Goal: Information Seeking & Learning: Learn about a topic

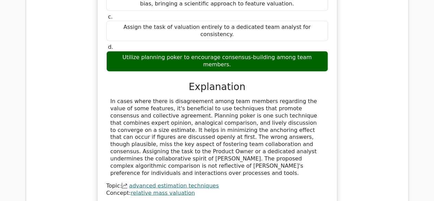
click at [406, 85] on div "Question Analysis Question # Topic Difficulty Result Time Spent Action 1 Advanc…" at bounding box center [217, 72] width 382 height 492
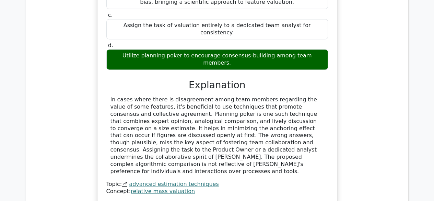
click at [148, 49] on div "Utilize planning poker to encourage consensus-building among team members." at bounding box center [217, 59] width 222 height 21
click at [150, 49] on div "Utilize planning poker to encourage consensus-building among team members." at bounding box center [217, 59] width 222 height 21
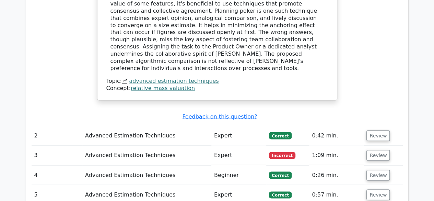
scroll to position [549, 0]
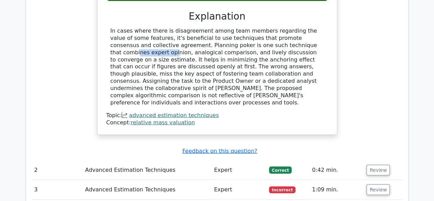
drag, startPoint x: 236, startPoint y: 21, endPoint x: 253, endPoint y: 21, distance: 16.8
click at [250, 27] on div "In cases where there is disagreement among team members regarding the value of …" at bounding box center [216, 66] width 213 height 79
drag, startPoint x: 267, startPoint y: 20, endPoint x: 272, endPoint y: 20, distance: 4.1
click at [272, 27] on div "In cases where there is disagreement among team members regarding the value of …" at bounding box center [216, 66] width 213 height 79
drag, startPoint x: 285, startPoint y: 20, endPoint x: 291, endPoint y: 20, distance: 6.5
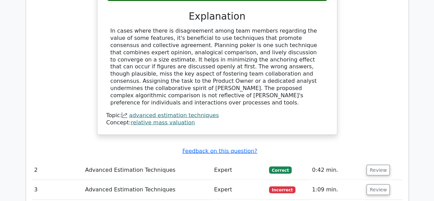
click at [289, 27] on div "In cases where there is disagreement among team members regarding the value of …" at bounding box center [216, 66] width 213 height 79
drag, startPoint x: 295, startPoint y: 20, endPoint x: 252, endPoint y: 27, distance: 43.8
click at [295, 27] on div "In cases where there is disagreement among team members regarding the value of …" at bounding box center [216, 66] width 213 height 79
drag, startPoint x: 135, startPoint y: 29, endPoint x: 152, endPoint y: 29, distance: 16.8
click at [149, 29] on div "In cases where there is disagreement among team members regarding the value of …" at bounding box center [216, 66] width 213 height 79
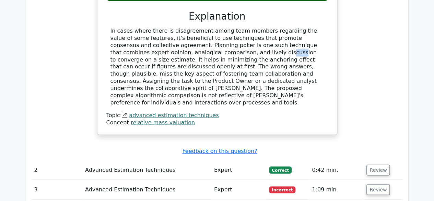
drag, startPoint x: 166, startPoint y: 31, endPoint x: 171, endPoint y: 31, distance: 5.1
click at [170, 31] on div "In cases where there is disagreement among team members regarding the value of …" at bounding box center [216, 66] width 213 height 79
drag, startPoint x: 171, startPoint y: 31, endPoint x: 188, endPoint y: 31, distance: 16.5
click at [179, 31] on div "In cases where there is disagreement among team members regarding the value of …" at bounding box center [216, 66] width 213 height 79
click at [208, 31] on div "In cases where there is disagreement among team members regarding the value of …" at bounding box center [216, 66] width 213 height 79
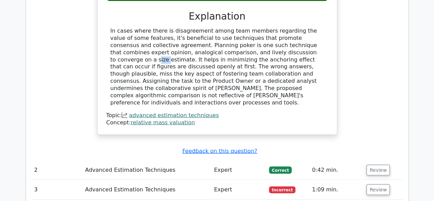
drag, startPoint x: 219, startPoint y: 29, endPoint x: 232, endPoint y: 29, distance: 13.0
click at [231, 29] on div "In cases where there is disagreement among team members regarding the value of …" at bounding box center [216, 66] width 213 height 79
click at [243, 29] on div "In cases where there is disagreement among team members regarding the value of …" at bounding box center [216, 66] width 213 height 79
click at [253, 29] on div "In cases where there is disagreement among team members regarding the value of …" at bounding box center [216, 66] width 213 height 79
drag, startPoint x: 276, startPoint y: 31, endPoint x: 292, endPoint y: 30, distance: 15.8
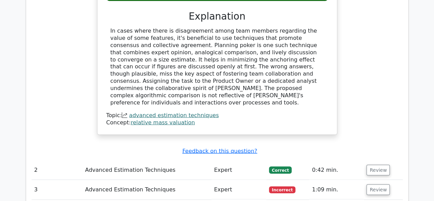
click at [289, 30] on div "In cases where there is disagreement among team members regarding the value of …" at bounding box center [216, 66] width 213 height 79
click at [306, 30] on div "In cases where there is disagreement among team members regarding the value of …" at bounding box center [216, 66] width 213 height 79
drag, startPoint x: 224, startPoint y: 28, endPoint x: 246, endPoint y: 29, distance: 22.7
click at [246, 29] on div "In cases where there is disagreement among team members regarding the value of …" at bounding box center [216, 66] width 213 height 79
copy div "converge"
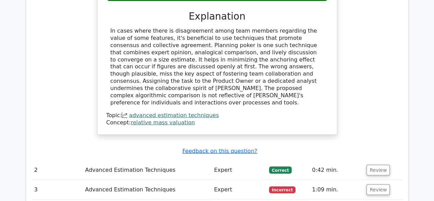
click at [278, 30] on div "In cases where there is disagreement among team members regarding the value of …" at bounding box center [216, 66] width 213 height 79
drag, startPoint x: 285, startPoint y: 30, endPoint x: 310, endPoint y: 30, distance: 24.7
click at [304, 30] on div "In cases where there is disagreement among team members regarding the value of …" at bounding box center [216, 66] width 213 height 79
drag, startPoint x: 310, startPoint y: 30, endPoint x: 316, endPoint y: 30, distance: 5.5
click at [313, 30] on div "In cases where there is disagreement among team members regarding the value of …" at bounding box center [216, 66] width 213 height 79
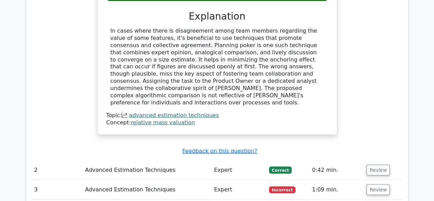
click at [317, 31] on div "In cases where there is disagreement among team members regarding the value of …" at bounding box center [216, 66] width 213 height 79
drag, startPoint x: 157, startPoint y: 35, endPoint x: 175, endPoint y: 35, distance: 17.5
click at [174, 35] on div "In cases where there is disagreement among team members regarding the value of …" at bounding box center [216, 66] width 213 height 79
click at [182, 35] on div "In cases where there is disagreement among team members regarding the value of …" at bounding box center [216, 66] width 213 height 79
drag, startPoint x: 147, startPoint y: 36, endPoint x: 172, endPoint y: 38, distance: 24.7
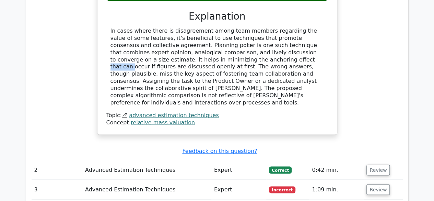
click at [172, 38] on div "In cases where there is disagreement among team members regarding the value of …" at bounding box center [216, 66] width 213 height 79
copy div "anchoring"
click at [224, 43] on div "In cases where there is disagreement among team members regarding the value of …" at bounding box center [216, 66] width 213 height 79
click at [246, 44] on div "In cases where there is disagreement among team members regarding the value of …" at bounding box center [216, 66] width 213 height 79
drag, startPoint x: 226, startPoint y: 44, endPoint x: 263, endPoint y: 39, distance: 37.9
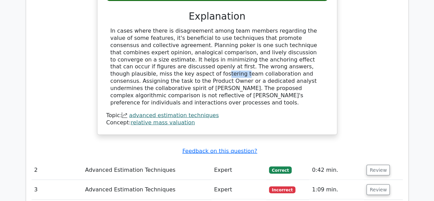
click at [254, 40] on div "In cases where there is disagreement among team members regarding the value of …" at bounding box center [216, 66] width 213 height 79
drag, startPoint x: 266, startPoint y: 39, endPoint x: 273, endPoint y: 39, distance: 6.6
click at [270, 39] on div "In cases where there is disagreement among team members regarding the value of …" at bounding box center [216, 66] width 213 height 79
drag, startPoint x: 191, startPoint y: 37, endPoint x: 208, endPoint y: 36, distance: 17.5
click at [208, 36] on div "In cases where there is disagreement among team members regarding the value of …" at bounding box center [216, 66] width 213 height 79
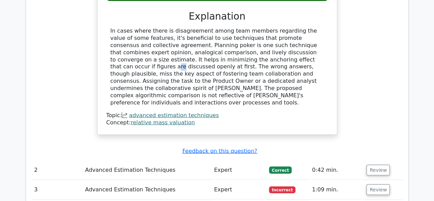
drag, startPoint x: 213, startPoint y: 36, endPoint x: 218, endPoint y: 35, distance: 4.5
click at [217, 35] on div "In cases where there is disagreement among team members regarding the value of …" at bounding box center [216, 66] width 213 height 79
click at [241, 38] on div "In cases where there is disagreement among team members regarding the value of …" at bounding box center [216, 66] width 213 height 79
drag, startPoint x: 293, startPoint y: 40, endPoint x: 313, endPoint y: 42, distance: 20.7
click at [311, 42] on div "In cases where there is disagreement among team members regarding the value of …" at bounding box center [216, 66] width 213 height 79
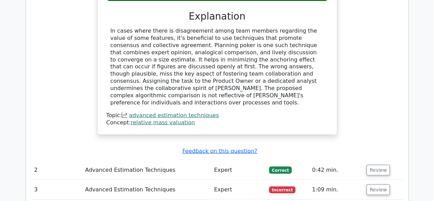
click at [314, 42] on div "In cases where there is disagreement among team members regarding the value of …" at bounding box center [216, 66] width 213 height 79
drag, startPoint x: 231, startPoint y: 39, endPoint x: 248, endPoint y: 36, distance: 17.4
click at [245, 36] on div "In cases where there is disagreement among team members regarding the value of …" at bounding box center [216, 66] width 213 height 79
drag, startPoint x: 259, startPoint y: 39, endPoint x: 198, endPoint y: 46, distance: 61.5
click at [259, 39] on div "In cases where there is disagreement among team members regarding the value of …" at bounding box center [216, 66] width 213 height 79
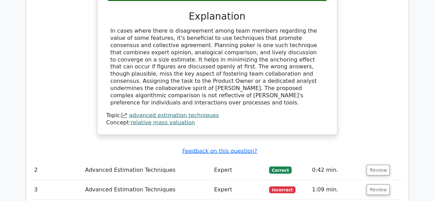
drag, startPoint x: 112, startPoint y: 51, endPoint x: 146, endPoint y: 48, distance: 34.4
click at [127, 49] on div "In cases where there is disagreement among team members regarding the value of …" at bounding box center [216, 66] width 213 height 79
click at [146, 48] on div "In cases where there is disagreement among team members regarding the value of …" at bounding box center [216, 66] width 213 height 79
drag, startPoint x: 143, startPoint y: 43, endPoint x: 169, endPoint y: 42, distance: 26.1
click at [162, 42] on div "In cases where there is disagreement among team members regarding the value of …" at bounding box center [216, 66] width 213 height 79
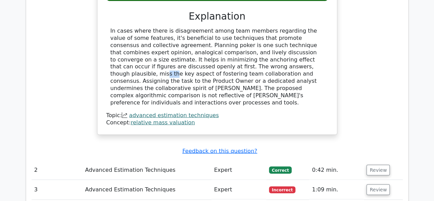
click at [180, 42] on div "In cases where there is disagreement among team members regarding the value of …" at bounding box center [216, 66] width 213 height 79
drag, startPoint x: 183, startPoint y: 43, endPoint x: 196, endPoint y: 44, distance: 13.1
click at [194, 44] on div "In cases where there is disagreement among team members regarding the value of …" at bounding box center [216, 66] width 213 height 79
drag, startPoint x: 196, startPoint y: 44, endPoint x: 204, endPoint y: 43, distance: 7.6
click at [201, 44] on div "In cases where there is disagreement among team members regarding the value of …" at bounding box center [216, 66] width 213 height 79
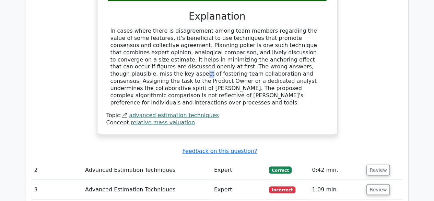
drag, startPoint x: 207, startPoint y: 44, endPoint x: 214, endPoint y: 44, distance: 6.9
click at [211, 44] on div "In cases where there is disagreement among team members regarding the value of …" at bounding box center [216, 66] width 213 height 79
drag, startPoint x: 214, startPoint y: 44, endPoint x: 230, endPoint y: 46, distance: 16.2
click at [230, 46] on div "In cases where there is disagreement among team members regarding the value of …" at bounding box center [216, 66] width 213 height 79
click at [241, 46] on div "In cases where there is disagreement among team members regarding the value of …" at bounding box center [216, 66] width 213 height 79
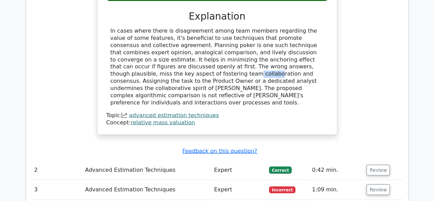
drag, startPoint x: 251, startPoint y: 46, endPoint x: 283, endPoint y: 47, distance: 32.6
click at [268, 46] on div "In cases where there is disagreement among team members regarding the value of …" at bounding box center [216, 66] width 213 height 79
click at [300, 48] on div "In cases where there is disagreement among team members regarding the value of …" at bounding box center [216, 66] width 213 height 79
drag, startPoint x: 146, startPoint y: 50, endPoint x: 171, endPoint y: 48, distance: 24.7
click at [168, 49] on div "In cases where there is disagreement among team members regarding the value of …" at bounding box center [216, 66] width 213 height 79
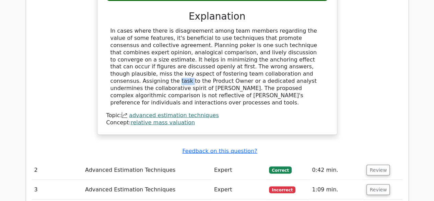
click at [190, 48] on div "In cases where there is disagreement among team members regarding the value of …" at bounding box center [216, 66] width 213 height 79
drag, startPoint x: 198, startPoint y: 47, endPoint x: 222, endPoint y: 49, distance: 24.7
click at [213, 47] on div "In cases where there is disagreement among team members regarding the value of …" at bounding box center [216, 66] width 213 height 79
drag, startPoint x: 222, startPoint y: 49, endPoint x: 269, endPoint y: 51, distance: 46.7
click at [258, 51] on div "In cases where there is disagreement among team members regarding the value of …" at bounding box center [216, 66] width 213 height 79
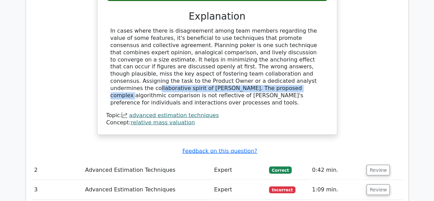
drag, startPoint x: 130, startPoint y: 57, endPoint x: 272, endPoint y: 55, distance: 141.6
click at [272, 55] on div "In cases where there is disagreement among team members regarding the value of …" at bounding box center [216, 66] width 213 height 79
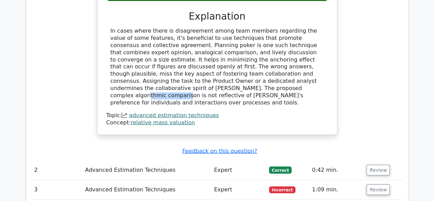
drag, startPoint x: 291, startPoint y: 58, endPoint x: 323, endPoint y: 57, distance: 32.2
click at [323, 57] on div "In cases where there is disagreement among team members regarding the value of …" at bounding box center [216, 66] width 213 height 79
click at [278, 54] on div "In cases where there is disagreement among team members regarding the value of …" at bounding box center [216, 66] width 213 height 79
drag, startPoint x: 204, startPoint y: 51, endPoint x: 243, endPoint y: 50, distance: 38.4
click at [243, 50] on div "In cases where there is disagreement among team members regarding the value of …" at bounding box center [216, 66] width 213 height 79
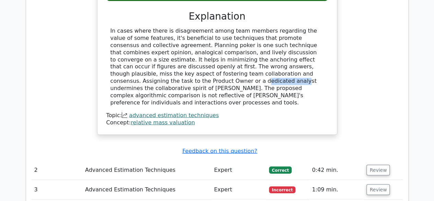
drag, startPoint x: 253, startPoint y: 50, endPoint x: 288, endPoint y: 50, distance: 34.3
click at [288, 50] on div "In cases where there is disagreement among team members regarding the value of …" at bounding box center [216, 66] width 213 height 79
drag, startPoint x: 134, startPoint y: 58, endPoint x: 180, endPoint y: 58, distance: 45.9
click at [180, 58] on div "In cases where there is disagreement among team members regarding the value of …" at bounding box center [216, 66] width 213 height 79
drag, startPoint x: 228, startPoint y: 58, endPoint x: 246, endPoint y: 58, distance: 18.5
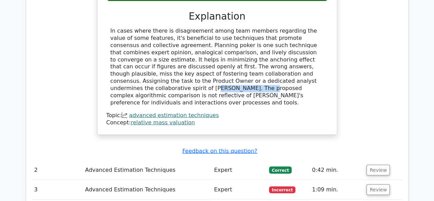
click at [233, 58] on div "In cases where there is disagreement among team members regarding the value of …" at bounding box center [216, 66] width 213 height 79
drag, startPoint x: 257, startPoint y: 58, endPoint x: 297, endPoint y: 59, distance: 39.8
click at [280, 58] on div "In cases where there is disagreement among team members regarding the value of …" at bounding box center [216, 66] width 213 height 79
drag, startPoint x: 300, startPoint y: 59, endPoint x: 333, endPoint y: 61, distance: 32.6
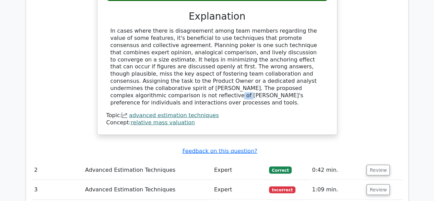
drag, startPoint x: 158, startPoint y: 65, endPoint x: 172, endPoint y: 65, distance: 13.4
click at [167, 65] on div "In cases where there is disagreement among team members regarding the value of …" at bounding box center [216, 66] width 213 height 79
drag, startPoint x: 177, startPoint y: 65, endPoint x: 202, endPoint y: 65, distance: 25.0
click at [189, 65] on div "In cases where there is disagreement among team members regarding the value of …" at bounding box center [216, 66] width 213 height 79
drag, startPoint x: 202, startPoint y: 65, endPoint x: 217, endPoint y: 65, distance: 15.1
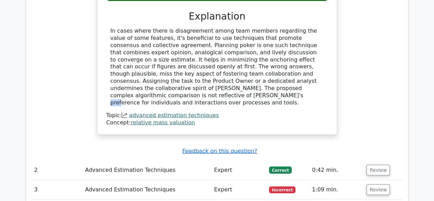
click at [217, 65] on div "In cases where there is disagreement among team members regarding the value of …" at bounding box center [216, 66] width 213 height 79
drag, startPoint x: 234, startPoint y: 64, endPoint x: 264, endPoint y: 64, distance: 29.8
click at [259, 64] on div "In cases where there is disagreement among team members regarding the value of …" at bounding box center [216, 66] width 213 height 79
drag, startPoint x: 318, startPoint y: 69, endPoint x: 321, endPoint y: 68, distance: 4.0
click at [318, 69] on div "In cases where there is disagreement among team members regarding the value of …" at bounding box center [216, 66] width 213 height 79
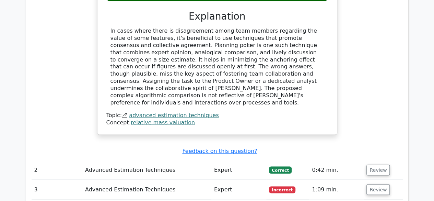
click at [167, 71] on div "In cases where there is disagreement among team members regarding the value of …" at bounding box center [216, 66] width 213 height 79
drag
click at [262, 68] on div "In cases where there is disagreement among team members regarding the value of …" at bounding box center [216, 66] width 213 height 79
click at [300, 68] on div "In cases where there is disagreement among team members regarding the value of …" at bounding box center [216, 66] width 213 height 79
click at [309, 67] on div "In cases where there is disagreement among team members regarding the value of …" at bounding box center [216, 66] width 213 height 79
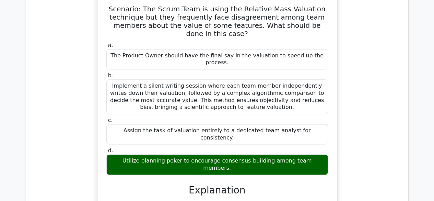
scroll to position [343, 0]
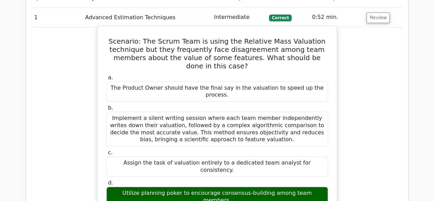
click at [215, 81] on div "The Product Owner should have the final say in the valuation to speed up the pr…" at bounding box center [217, 91] width 222 height 21
click at [231, 81] on div "The Product Owner should have the final say in the valuation to speed up the pr…" at bounding box center [217, 91] width 222 height 21
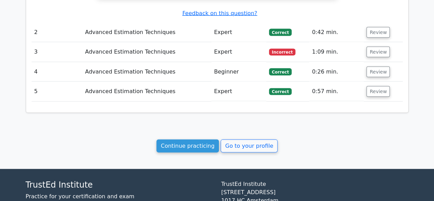
scroll to position [651, 0]
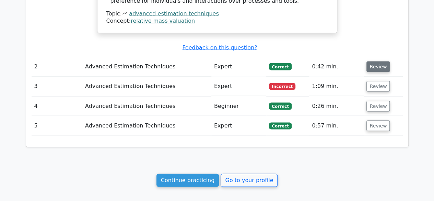
click at [374, 61] on button "Review" at bounding box center [377, 66] width 23 height 11
click at [379, 61] on button "Review" at bounding box center [377, 66] width 23 height 11
click at [372, 61] on button "Review" at bounding box center [377, 66] width 23 height 11
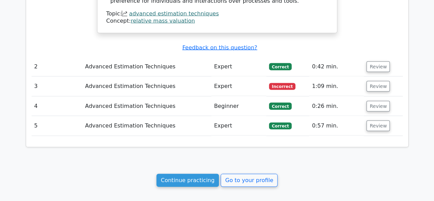
click at [347, 57] on td "0:42 min." at bounding box center [336, 67] width 55 height 20
click at [376, 61] on button "Review" at bounding box center [377, 66] width 23 height 11
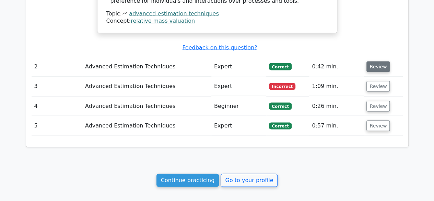
click at [374, 61] on button "Review" at bounding box center [377, 66] width 23 height 11
click at [368, 44] on div "Submit feedback Feedback on this question?" at bounding box center [219, 47] width 371 height 7
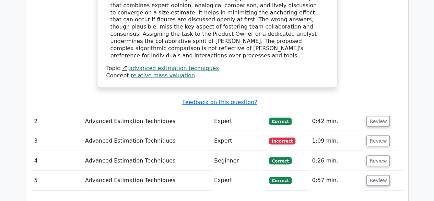
scroll to position [537, 0]
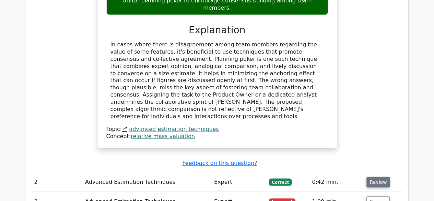
click at [375, 176] on button "Review" at bounding box center [377, 181] width 23 height 11
click at [374, 176] on button "Review" at bounding box center [377, 181] width 23 height 11
click at [374, 196] on button "Review" at bounding box center [377, 201] width 23 height 11
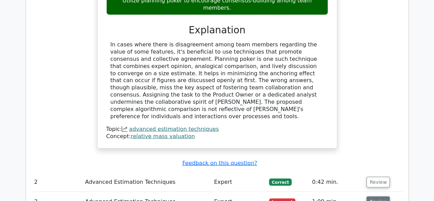
drag, startPoint x: 374, startPoint y: 170, endPoint x: 376, endPoint y: 166, distance: 4.6
click at [376, 196] on button "Review" at bounding box center [377, 201] width 23 height 11
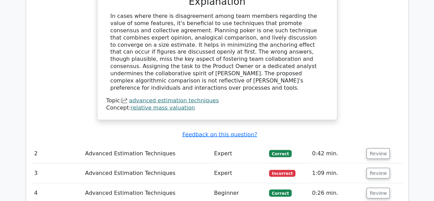
scroll to position [639, 0]
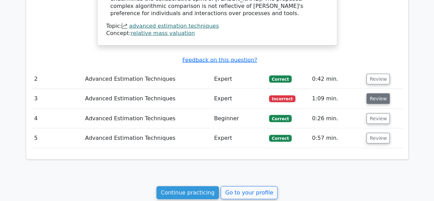
click at [372, 93] on button "Review" at bounding box center [377, 98] width 23 height 11
click at [291, 95] on span "Incorrect" at bounding box center [282, 98] width 26 height 7
click at [379, 73] on button "Review" at bounding box center [377, 78] width 23 height 11
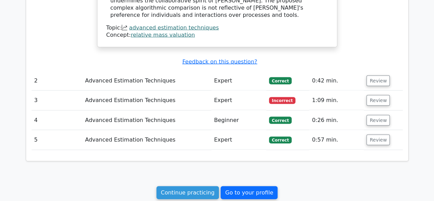
click at [237, 186] on link "Go to your profile" at bounding box center [248, 192] width 57 height 13
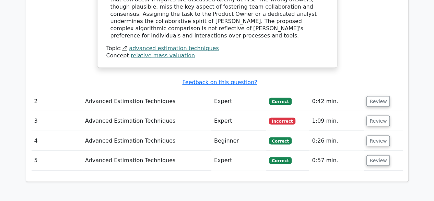
scroll to position [677, 0]
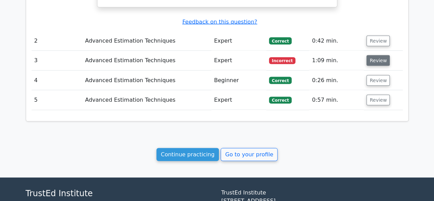
click at [377, 55] on button "Review" at bounding box center [377, 60] width 23 height 11
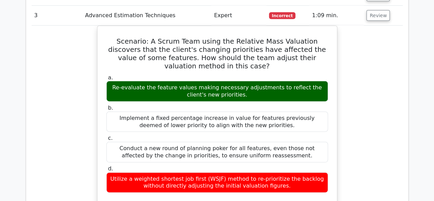
scroll to position [780, 0]
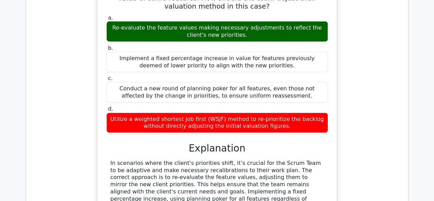
drag, startPoint x: 238, startPoint y: 94, endPoint x: 258, endPoint y: 90, distance: 20.2
click at [258, 112] on div "Utilize a weighted shortest job first (WSJF) method to re-prioritize the backlo…" at bounding box center [217, 122] width 222 height 21
click at [275, 112] on div "Utilize a weighted shortest job first (WSJF) method to re-prioritize the backlo…" at bounding box center [217, 122] width 222 height 21
drag, startPoint x: 261, startPoint y: 95, endPoint x: 272, endPoint y: 95, distance: 11.7
click at [268, 112] on div "Utilize a weighted shortest job first (WSJF) method to re-prioritize the backlo…" at bounding box center [217, 122] width 222 height 21
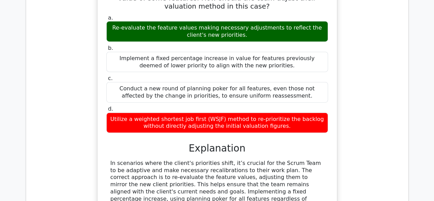
drag, startPoint x: 272, startPoint y: 95, endPoint x: 296, endPoint y: 91, distance: 23.7
click at [279, 112] on div "Utilize a weighted shortest job first (WSJF) method to re-prioritize the backlo…" at bounding box center [217, 122] width 222 height 21
drag, startPoint x: 300, startPoint y: 88, endPoint x: 307, endPoint y: 87, distance: 6.7
click at [307, 112] on div "Utilize a weighted shortest job first (WSJF) method to re-prioritize the backlo…" at bounding box center [217, 122] width 222 height 21
drag, startPoint x: 194, startPoint y: 97, endPoint x: 220, endPoint y: 94, distance: 26.2
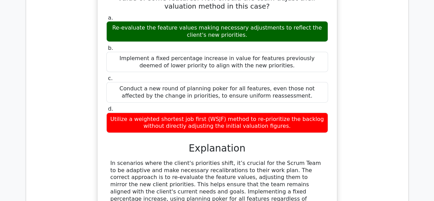
click at [215, 112] on div "Utilize a weighted shortest job first (WSJF) method to re-prioritize the backlo…" at bounding box center [217, 122] width 222 height 21
click at [237, 112] on div "Utilize a weighted shortest job first (WSJF) method to re-prioritize the backlo…" at bounding box center [217, 122] width 222 height 21
click at [252, 112] on div "Utilize a weighted shortest job first (WSJF) method to re-prioritize the backlo…" at bounding box center [217, 122] width 222 height 21
click at [264, 112] on div "Utilize a weighted shortest job first (WSJF) method to re-prioritize the backlo…" at bounding box center [217, 122] width 222 height 21
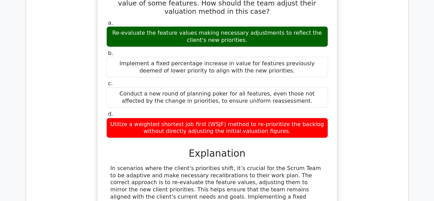
scroll to position [849, 0]
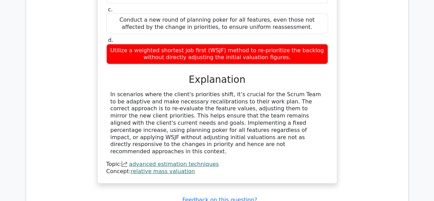
drag, startPoint x: 208, startPoint y: 70, endPoint x: 214, endPoint y: 68, distance: 6.0
click at [211, 91] on div "In scenarios where the client's priorities shift, it’s crucial for the Scrum Te…" at bounding box center [216, 123] width 213 height 64
drag, startPoint x: 166, startPoint y: 68, endPoint x: 179, endPoint y: 68, distance: 12.3
click at [179, 91] on div "In scenarios where the client's priorities shift, it’s crucial for the Scrum Te…" at bounding box center [216, 123] width 213 height 64
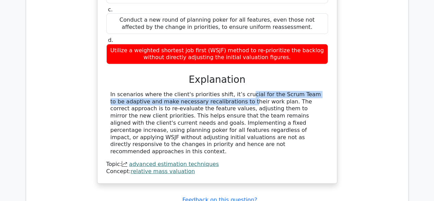
drag, startPoint x: 189, startPoint y: 65, endPoint x: 207, endPoint y: 63, distance: 18.0
click at [203, 91] on div "In scenarios where the client's priorities shift, it’s crucial for the Scrum Te…" at bounding box center [216, 123] width 213 height 64
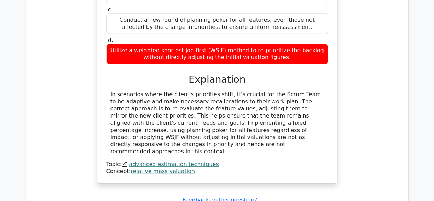
drag, startPoint x: 236, startPoint y: 67, endPoint x: 243, endPoint y: 67, distance: 6.9
click at [241, 91] on div "In scenarios where the client's priorities shift, it’s crucial for the Scrum Te…" at bounding box center [216, 123] width 213 height 64
drag, startPoint x: 286, startPoint y: 70, endPoint x: 308, endPoint y: 68, distance: 22.0
click at [303, 91] on div "In scenarios where the client's priorities shift, it’s crucial for the Scrum Te…" at bounding box center [216, 123] width 213 height 64
drag, startPoint x: 133, startPoint y: 73, endPoint x: 166, endPoint y: 73, distance: 33.3
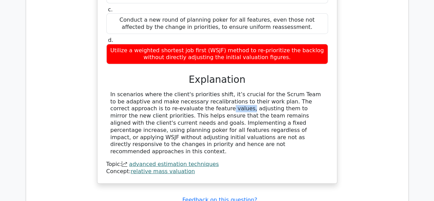
click at [158, 91] on div "In scenarios where the client's priorities shift, it’s crucial for the Scrum Te…" at bounding box center [216, 123] width 213 height 64
drag, startPoint x: 167, startPoint y: 73, endPoint x: 189, endPoint y: 71, distance: 22.0
click at [185, 91] on div "In scenarios where the client's priorities shift, it’s crucial for the Scrum Te…" at bounding box center [216, 123] width 213 height 64
drag, startPoint x: 196, startPoint y: 70, endPoint x: 211, endPoint y: 70, distance: 15.1
click at [202, 91] on div "In scenarios where the client's priorities shift, it’s crucial for the Scrum Te…" at bounding box center [216, 123] width 213 height 64
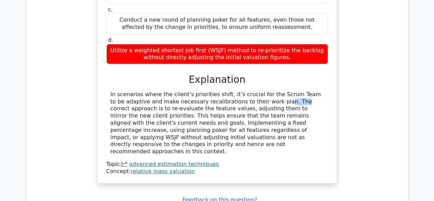
drag, startPoint x: 233, startPoint y: 71, endPoint x: 247, endPoint y: 71, distance: 13.7
click at [237, 91] on div "In scenarios where the client's priorities shift, it’s crucial for the Scrum Te…" at bounding box center [216, 123] width 213 height 64
drag, startPoint x: 249, startPoint y: 71, endPoint x: 275, endPoint y: 72, distance: 26.1
click at [266, 91] on div "In scenarios where the client's priorities shift, it’s crucial for the Scrum Te…" at bounding box center [216, 123] width 213 height 64
drag, startPoint x: 287, startPoint y: 72, endPoint x: 302, endPoint y: 72, distance: 14.7
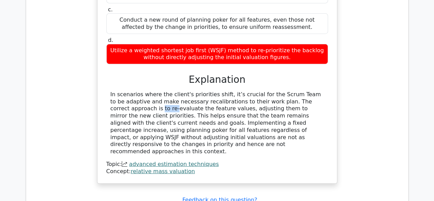
click at [295, 91] on div "In scenarios where the client's priorities shift, it’s crucial for the Scrum Te…" at bounding box center [216, 123] width 213 height 64
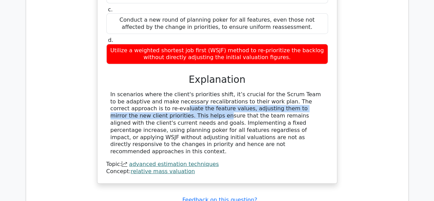
drag, startPoint x: 302, startPoint y: 72, endPoint x: 306, endPoint y: 73, distance: 3.9
click at [306, 91] on div "In scenarios where the client's priorities shift, it’s crucial for the Scrum Te…" at bounding box center [216, 123] width 213 height 64
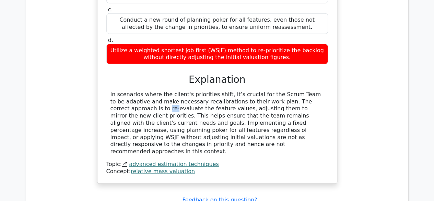
drag, startPoint x: 287, startPoint y: 67, endPoint x: 310, endPoint y: 68, distance: 23.0
click at [296, 91] on div "In scenarios where the client's priorities shift, it’s crucial for the Scrum Te…" at bounding box center [216, 123] width 213 height 64
click at [313, 91] on div "In scenarios where the client's priorities shift, it’s crucial for the Scrum Te…" at bounding box center [216, 123] width 213 height 64
click at [141, 91] on div "In scenarios where the client's priorities shift, it’s crucial for the Scrum Te…" at bounding box center [216, 123] width 213 height 64
click at [175, 91] on div "In scenarios where the client's priorities shift, it’s crucial for the Scrum Te…" at bounding box center [216, 123] width 213 height 64
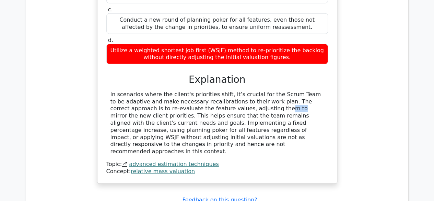
drag, startPoint x: 184, startPoint y: 77, endPoint x: 198, endPoint y: 76, distance: 14.1
click at [197, 91] on div "In scenarios where the client's priorities shift, it’s crucial for the Scrum Te…" at bounding box center [216, 123] width 213 height 64
drag, startPoint x: 215, startPoint y: 76, endPoint x: 225, endPoint y: 75, distance: 9.7
click at [223, 91] on div "In scenarios where the client's priorities shift, it’s crucial for the Scrum Te…" at bounding box center [216, 123] width 213 height 64
drag, startPoint x: 237, startPoint y: 75, endPoint x: 246, endPoint y: 74, distance: 8.9
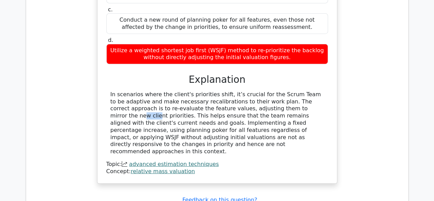
click at [242, 91] on div "In scenarios where the client's priorities shift, it’s crucial for the Scrum Te…" at bounding box center [216, 123] width 213 height 64
drag, startPoint x: 143, startPoint y: 79, endPoint x: 147, endPoint y: 79, distance: 4.5
click at [146, 91] on div "In scenarios where the client's priorities shift, it’s crucial for the Scrum Te…" at bounding box center [216, 123] width 213 height 64
click at [159, 91] on div "In scenarios where the client's priorities shift, it’s crucial for the Scrum Te…" at bounding box center [216, 123] width 213 height 64
drag, startPoint x: 170, startPoint y: 79, endPoint x: 181, endPoint y: 79, distance: 10.6
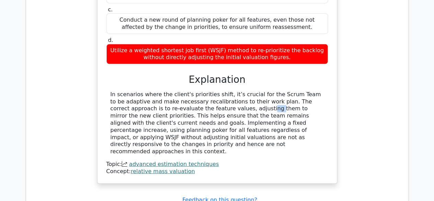
click at [178, 91] on div "In scenarios where the client's priorities shift, it’s crucial for the Scrum Te…" at bounding box center [216, 123] width 213 height 64
drag, startPoint x: 183, startPoint y: 79, endPoint x: 188, endPoint y: 79, distance: 5.2
click at [187, 91] on div "In scenarios where the client's priorities shift, it’s crucial for the Scrum Te…" at bounding box center [216, 123] width 213 height 64
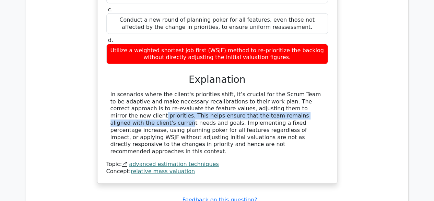
drag, startPoint x: 234, startPoint y: 80, endPoint x: 254, endPoint y: 79, distance: 20.3
click at [252, 91] on div "In scenarios where the client's priorities shift, it’s crucial for the Scrum Te…" at bounding box center [216, 123] width 213 height 64
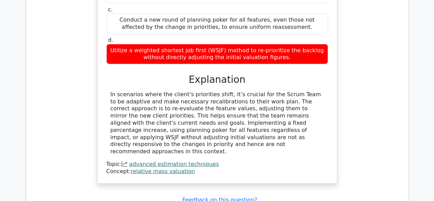
click at [276, 91] on div "In scenarios where the client's priorities shift, it’s crucial for the Scrum Te…" at bounding box center [216, 123] width 213 height 64
drag, startPoint x: 297, startPoint y: 78, endPoint x: 301, endPoint y: 78, distance: 4.5
click at [301, 91] on div "In scenarios where the client's priorities shift, it’s crucial for the Scrum Te…" at bounding box center [216, 123] width 213 height 64
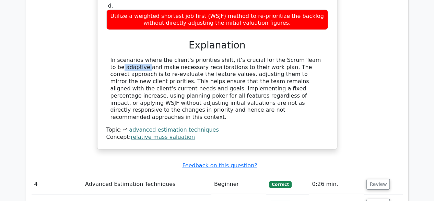
drag, startPoint x: 279, startPoint y: 27, endPoint x: 299, endPoint y: 27, distance: 19.9
click at [295, 57] on div "In scenarios where the client's priorities shift, it’s crucial for the Scrum Te…" at bounding box center [216, 89] width 213 height 64
click at [311, 57] on div "In scenarios where the client's priorities shift, it’s crucial for the Scrum Te…" at bounding box center [216, 89] width 213 height 64
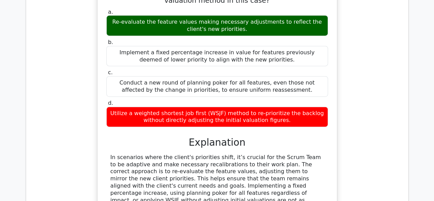
scroll to position [746, 0]
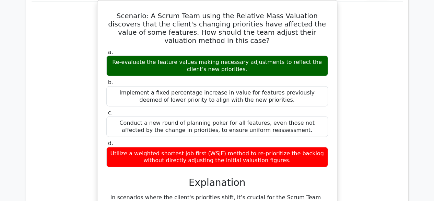
drag, startPoint x: 131, startPoint y: 32, endPoint x: 148, endPoint y: 32, distance: 17.1
click at [148, 56] on div "Re-evaluate the feature values making necessary adjustments to reflect the clie…" at bounding box center [217, 66] width 222 height 21
drag, startPoint x: 166, startPoint y: 32, endPoint x: 178, endPoint y: 32, distance: 11.3
click at [176, 56] on div "Re-evaluate the feature values making necessary adjustments to reflect the clie…" at bounding box center [217, 66] width 222 height 21
drag, startPoint x: 192, startPoint y: 32, endPoint x: 199, endPoint y: 32, distance: 7.2
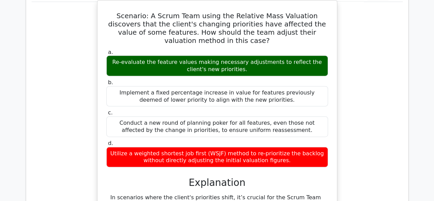
click at [195, 56] on div "Re-evaluate the feature values making necessary adjustments to reflect the clie…" at bounding box center [217, 66] width 222 height 21
drag, startPoint x: 205, startPoint y: 32, endPoint x: 221, endPoint y: 31, distance: 15.4
click at [219, 56] on div "Re-evaluate the feature values making necessary adjustments to reflect the clie…" at bounding box center [217, 66] width 222 height 21
drag, startPoint x: 224, startPoint y: 31, endPoint x: 232, endPoint y: 31, distance: 8.9
click at [231, 56] on div "Re-evaluate the feature values making necessary adjustments to reflect the clie…" at bounding box center [217, 66] width 222 height 21
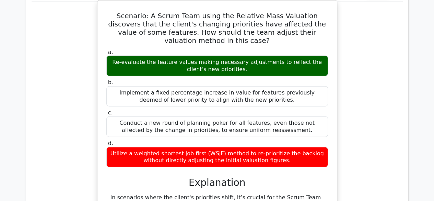
drag, startPoint x: 251, startPoint y: 30, endPoint x: 257, endPoint y: 30, distance: 6.2
click at [256, 56] on div "Re-evaluate the feature values making necessary adjustments to reflect the clie…" at bounding box center [217, 66] width 222 height 21
drag, startPoint x: 269, startPoint y: 30, endPoint x: 281, endPoint y: 31, distance: 11.7
click at [281, 56] on div "Re-evaluate the feature values making necessary adjustments to reflect the clie…" at bounding box center [217, 66] width 222 height 21
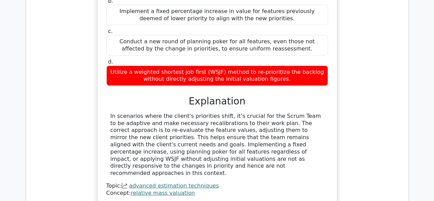
scroll to position [849, 0]
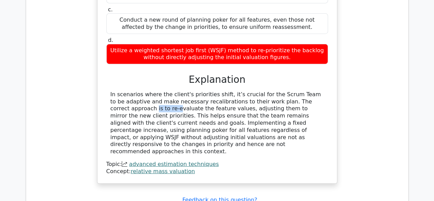
drag, startPoint x: 285, startPoint y: 70, endPoint x: 305, endPoint y: 67, distance: 20.1
click at [300, 91] on div "In scenarios where the client's priorities shift, it’s crucial for the Scrum Te…" at bounding box center [216, 123] width 213 height 64
drag
click at [306, 91] on div "In scenarios where the client's priorities shift, it’s crucial for the Scrum Te…" at bounding box center [216, 123] width 213 height 64
click at [143, 91] on div "In scenarios where the client's priorities shift, it’s crucial for the Scrum Te…" at bounding box center [216, 123] width 213 height 64
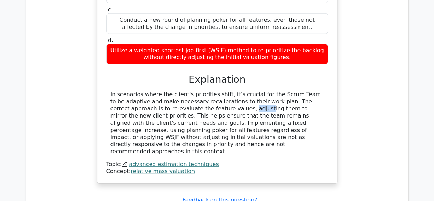
click at [171, 91] on div "In scenarios where the client's priorities shift, it’s crucial for the Scrum Te…" at bounding box center [216, 123] width 213 height 64
click at [190, 91] on div "In scenarios where the client's priorities shift, it’s crucial for the Scrum Te…" at bounding box center [216, 123] width 213 height 64
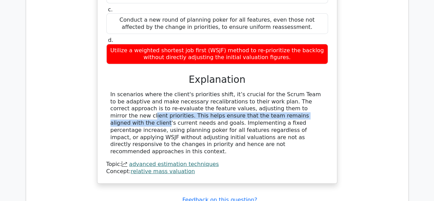
click at [238, 91] on div "In scenarios where the client's priorities shift, it’s crucial for the Scrum Te…" at bounding box center [216, 123] width 213 height 64
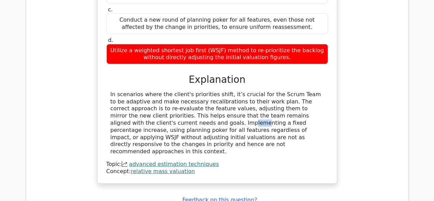
click at [309, 91] on div "In scenarios where the client's priorities shift, it’s crucial for the Scrum Te…" at bounding box center [216, 123] width 213 height 64
click at [321, 91] on div "In scenarios where the client's priorities shift, it’s crucial for the Scrum Te…" at bounding box center [216, 123] width 213 height 64
click at [177, 91] on div "In scenarios where the client's priorities shift, it’s crucial for the Scrum Te…" at bounding box center [216, 123] width 213 height 64
click at [210, 91] on div "In scenarios where the client's priorities shift, it’s crucial for the Scrum Te…" at bounding box center [216, 123] width 213 height 64
click at [282, 91] on div "In scenarios where the client's priorities shift, it’s crucial for the Scrum Te…" at bounding box center [216, 123] width 213 height 64
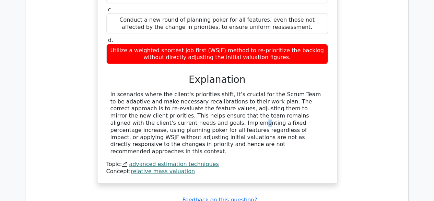
click at [293, 91] on div "In scenarios where the client's priorities shift, it’s crucial for the Scrum Te…" at bounding box center [216, 123] width 213 height 64
click at [143, 91] on div "In scenarios where the client's priorities shift, it’s crucial for the Scrum Te…" at bounding box center [216, 123] width 213 height 64
click at [165, 91] on div "In scenarios where the client's priorities shift, it’s crucial for the Scrum Te…" at bounding box center [216, 123] width 213 height 64
click at [176, 92] on div "In scenarios where the client's priorities shift, it’s crucial for the Scrum Te…" at bounding box center [216, 123] width 213 height 64
click at [194, 91] on div "In scenarios where the client's priorities shift, it’s crucial for the Scrum Te…" at bounding box center [216, 123] width 213 height 64
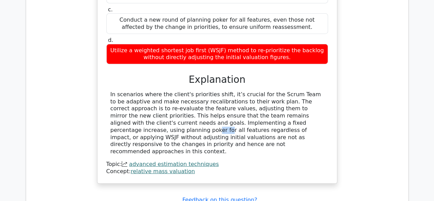
click at [236, 91] on div "In scenarios where the client's priorities shift, it’s crucial for the Scrum Te…" at bounding box center [216, 123] width 213 height 64
click at [275, 92] on div "In scenarios where the client's priorities shift, it’s crucial for the Scrum Te…" at bounding box center [216, 123] width 213 height 64
click at [301, 92] on div "In scenarios where the client's priorities shift, it’s crucial for the Scrum Te…" at bounding box center [216, 123] width 213 height 64
click at [174, 106] on div "In scenarios where the client's priorities shift, it’s crucial for the Scrum Te…" at bounding box center [216, 123] width 213 height 64
click at [198, 106] on div "In scenarios where the client's priorities shift, it’s crucial for the Scrum Te…" at bounding box center [216, 123] width 213 height 64
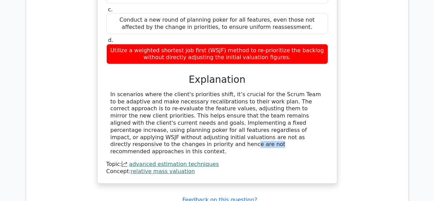
click at [219, 105] on div "In scenarios where the client's priorities shift, it’s crucial for the Scrum Te…" at bounding box center [216, 123] width 213 height 64
click at [277, 106] on div "In scenarios where the client's priorities shift, it’s crucial for the Scrum Te…" at bounding box center [216, 123] width 213 height 64
click at [218, 93] on div "In scenarios where the client's priorities shift, it’s crucial for the Scrum Te…" at bounding box center [216, 123] width 213 height 64
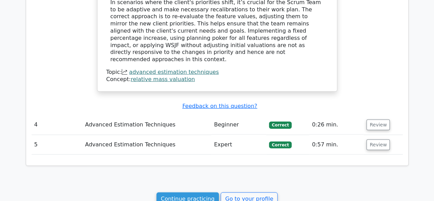
scroll to position [952, 0]
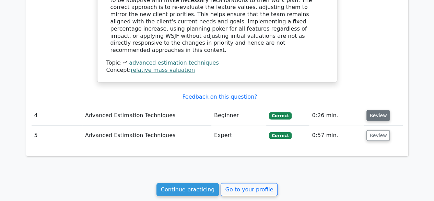
click at [380, 110] on button "Review" at bounding box center [377, 115] width 23 height 11
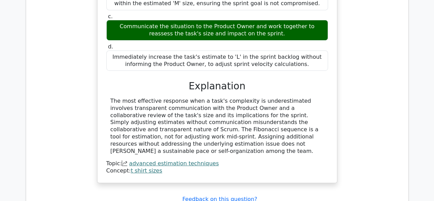
scroll to position [1260, 0]
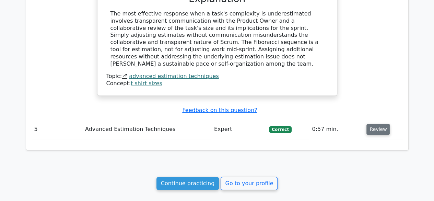
click at [375, 124] on button "Review" at bounding box center [377, 129] width 23 height 11
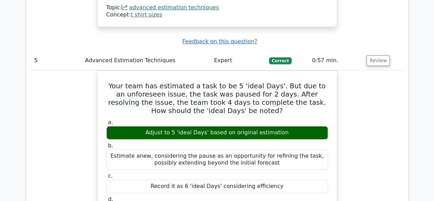
scroll to position [1432, 0]
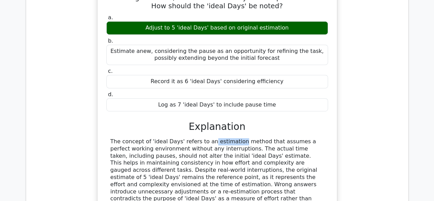
drag, startPoint x: 174, startPoint y: 85, endPoint x: 192, endPoint y: 86, distance: 18.5
click at [191, 138] on div "The concept of 'ideal Days' refers to an estimation method that assumes a perfe…" at bounding box center [216, 173] width 213 height 71
drag, startPoint x: 206, startPoint y: 86, endPoint x: 218, endPoint y: 83, distance: 12.6
click at [214, 138] on div "The concept of 'ideal Days' refers to an estimation method that assumes a perfe…" at bounding box center [216, 173] width 213 height 71
drag, startPoint x: 218, startPoint y: 83, endPoint x: 227, endPoint y: 83, distance: 8.9
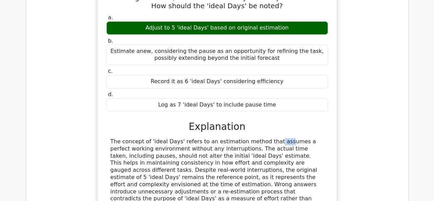
click at [227, 138] on div "The concept of 'ideal Days' refers to an estimation method that assumes a perfe…" at bounding box center [216, 173] width 213 height 71
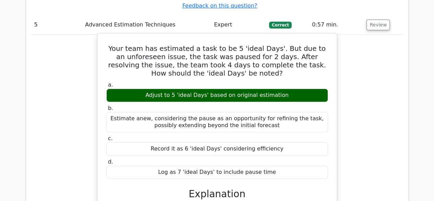
scroll to position [1363, 0]
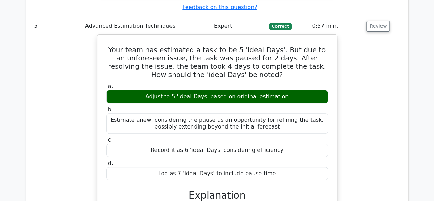
drag, startPoint x: 268, startPoint y: 42, endPoint x: 272, endPoint y: 79, distance: 37.6
click at [273, 81] on div "a. Adjust to 5 'ideal Days' based on original estimation b. Estimate anew, cons…" at bounding box center [217, 131] width 230 height 100
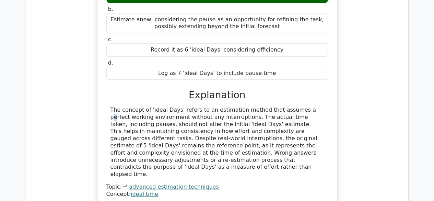
scroll to position [1465, 0]
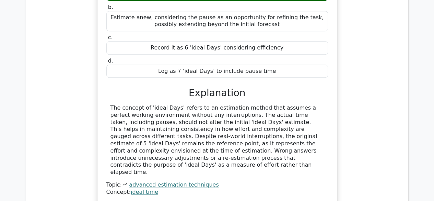
click at [248, 104] on div "The concept of 'ideal Days' refers to an estimation method that assumes a perfe…" at bounding box center [216, 139] width 213 height 71
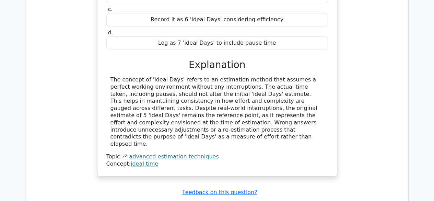
scroll to position [1494, 0]
drag, startPoint x: 267, startPoint y: 41, endPoint x: 303, endPoint y: 46, distance: 36.0
click at [303, 76] on div "The concept of 'ideal Days' refers to an estimation method that assumes a perfe…" at bounding box center [216, 111] width 213 height 71
drag, startPoint x: 156, startPoint y: 49, endPoint x: 165, endPoint y: 50, distance: 9.0
click at [165, 76] on div "The concept of 'ideal Days' refers to an estimation method that assumes a perfe…" at bounding box center [216, 111] width 213 height 71
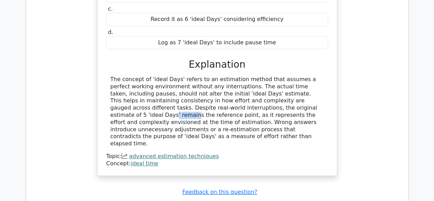
drag, startPoint x: 200, startPoint y: 53, endPoint x: 215, endPoint y: 53, distance: 14.4
click at [213, 76] on div "The concept of 'ideal Days' refers to an estimation method that assumes a perfe…" at bounding box center [216, 111] width 213 height 71
drag, startPoint x: 229, startPoint y: 53, endPoint x: 253, endPoint y: 53, distance: 24.0
click at [252, 76] on div "The concept of 'ideal Days' refers to an estimation method that assumes a perfe…" at bounding box center [216, 111] width 213 height 71
drag, startPoint x: 284, startPoint y: 52, endPoint x: 306, endPoint y: 52, distance: 21.6
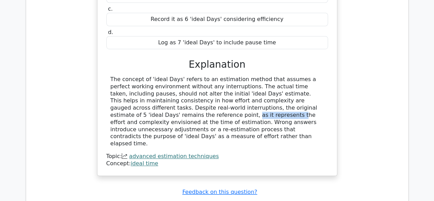
click at [306, 76] on div "The concept of 'ideal Days' refers to an estimation method that assumes a perfe…" at bounding box center [216, 111] width 213 height 71
click at [310, 76] on div "The concept of 'ideal Days' refers to an estimation method that assumes a perfe…" at bounding box center [216, 111] width 213 height 71
drag, startPoint x: 126, startPoint y: 60, endPoint x: 138, endPoint y: 58, distance: 12.1
click at [138, 76] on div "The concept of 'ideal Days' refers to an estimation method that assumes a perfe…" at bounding box center [216, 111] width 213 height 71
drag, startPoint x: 159, startPoint y: 58, endPoint x: 172, endPoint y: 57, distance: 13.0
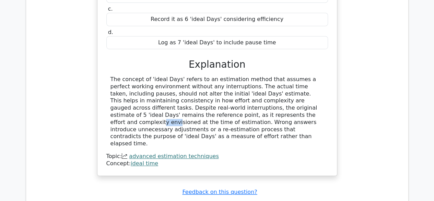
click at [171, 76] on div "The concept of 'ideal Days' refers to an estimation method that assumes a perfe…" at bounding box center [216, 111] width 213 height 71
click at [212, 76] on div "The concept of 'ideal Days' refers to an estimation method that assumes a perfe…" at bounding box center [216, 111] width 213 height 71
drag, startPoint x: 225, startPoint y: 61, endPoint x: 252, endPoint y: 64, distance: 27.3
click at [249, 76] on div "The concept of 'ideal Days' refers to an estimation method that assumes a perfe…" at bounding box center [216, 111] width 213 height 71
click at [195, 76] on div "The concept of 'ideal Days' refers to an estimation method that assumes a perfe…" at bounding box center [216, 111] width 213 height 71
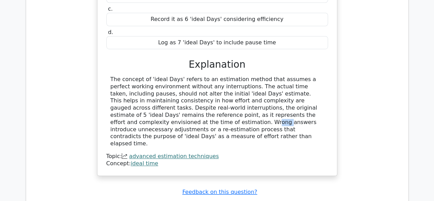
drag, startPoint x: 259, startPoint y: 59, endPoint x: 284, endPoint y: 59, distance: 24.7
click at [281, 76] on div "The concept of 'ideal Days' refers to an estimation method that assumes a perfe…" at bounding box center [216, 111] width 213 height 71
drag, startPoint x: 293, startPoint y: 59, endPoint x: 305, endPoint y: 58, distance: 12.1
click at [296, 76] on div "The concept of 'ideal Days' refers to an estimation method that assumes a perfe…" at bounding box center [216, 111] width 213 height 71
click at [308, 76] on div "The concept of 'ideal Days' refers to an estimation method that assumes a perfe…" at bounding box center [216, 111] width 213 height 71
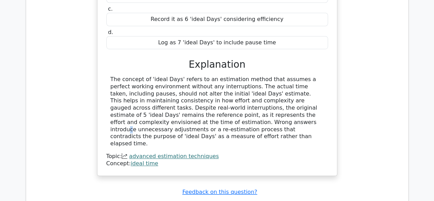
drag, startPoint x: 302, startPoint y: 57, endPoint x: 309, endPoint y: 58, distance: 7.6
click at [309, 76] on div "The concept of 'ideal Days' refers to an estimation method that assumes a perfe…" at bounding box center [216, 111] width 213 height 71
drag, startPoint x: 165, startPoint y: 66, endPoint x: 174, endPoint y: 65, distance: 9.6
click at [171, 76] on div "The concept of 'ideal Days' refers to an estimation method that assumes a perfe…" at bounding box center [216, 111] width 213 height 71
click at [191, 76] on div "The concept of 'ideal Days' refers to an estimation method that assumes a perfe…" at bounding box center [216, 111] width 213 height 71
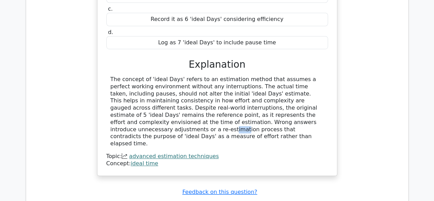
drag, startPoint x: 203, startPoint y: 65, endPoint x: 215, endPoint y: 66, distance: 11.7
click at [214, 76] on div "The concept of 'ideal Days' refers to an estimation method that assumes a perfe…" at bounding box center [216, 111] width 213 height 71
drag, startPoint x: 232, startPoint y: 65, endPoint x: 237, endPoint y: 64, distance: 4.2
click at [234, 76] on div "The concept of 'ideal Days' refers to an estimation method that assumes a perfe…" at bounding box center [216, 111] width 213 height 71
drag, startPoint x: 237, startPoint y: 64, endPoint x: 245, endPoint y: 64, distance: 8.3
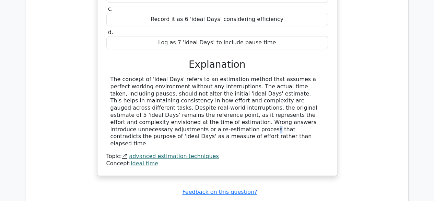
click at [241, 76] on div "The concept of 'ideal Days' refers to an estimation method that assumes a perfe…" at bounding box center [216, 111] width 213 height 71
drag, startPoint x: 250, startPoint y: 64, endPoint x: 270, endPoint y: 63, distance: 20.2
click at [264, 76] on div "The concept of 'ideal Days' refers to an estimation method that assumes a perfe…" at bounding box center [216, 111] width 213 height 71
click at [285, 76] on div "The concept of 'ideal Days' refers to an estimation method that assumes a perfe…" at bounding box center [216, 111] width 213 height 71
drag, startPoint x: 295, startPoint y: 64, endPoint x: 311, endPoint y: 65, distance: 16.8
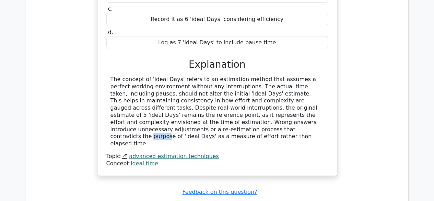
click at [310, 76] on div "The concept of 'ideal Days' refers to an estimation method that assumes a perfe…" at bounding box center [216, 111] width 213 height 71
click at [154, 76] on div "The concept of 'ideal Days' refers to an estimation method that assumes a perfe…" at bounding box center [216, 111] width 213 height 71
drag, startPoint x: 171, startPoint y: 71, endPoint x: 192, endPoint y: 70, distance: 21.6
click at [192, 76] on div "The concept of 'ideal Days' refers to an estimation method that assumes a perfe…" at bounding box center [216, 111] width 213 height 71
drag, startPoint x: 214, startPoint y: 69, endPoint x: 247, endPoint y: 72, distance: 33.0
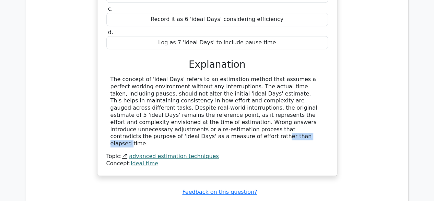
click at [247, 76] on div "The concept of 'ideal Days' refers to an estimation method that assumes a perfe…" at bounding box center [216, 111] width 213 height 71
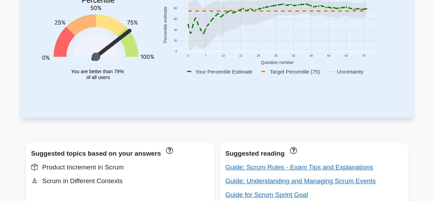
scroll to position [309, 0]
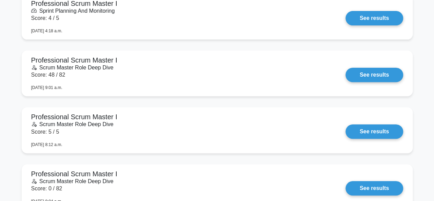
scroll to position [1440, 0]
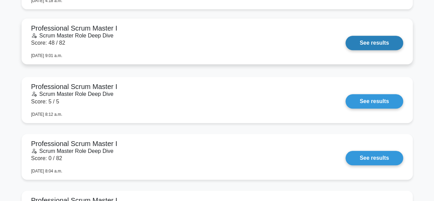
click at [382, 44] on link "See results" at bounding box center [373, 43] width 57 height 14
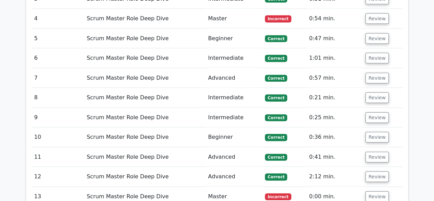
scroll to position [823, 0]
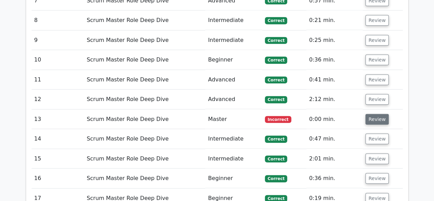
click at [375, 114] on button "Review" at bounding box center [376, 119] width 23 height 11
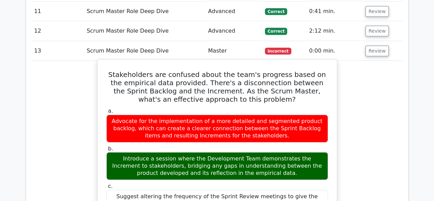
scroll to position [892, 0]
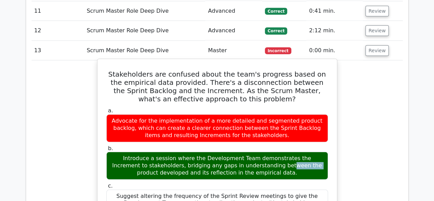
drag, startPoint x: 168, startPoint y: 128, endPoint x: 196, endPoint y: 128, distance: 27.8
click at [190, 152] on div "Introduce a session where the Development Team demonstrates the Increment to st…" at bounding box center [217, 165] width 222 height 27
drag, startPoint x: 279, startPoint y: 128, endPoint x: 300, endPoint y: 127, distance: 20.9
click at [290, 152] on div "Introduce a session where the Development Team demonstrates the Increment to st…" at bounding box center [217, 165] width 222 height 27
click at [318, 152] on div "Introduce a session where the Development Team demonstrates the Increment to st…" at bounding box center [217, 165] width 222 height 27
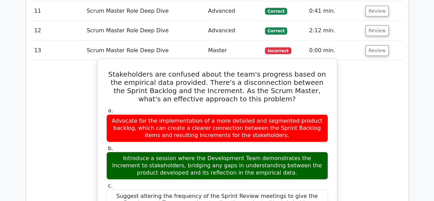
drag, startPoint x: 181, startPoint y: 135, endPoint x: 228, endPoint y: 127, distance: 48.0
click at [218, 152] on div "Introduce a session where the Development Team demonstrates the Increment to st…" at bounding box center [217, 165] width 222 height 27
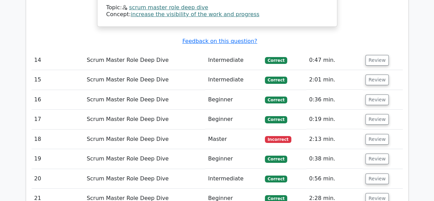
scroll to position [1269, 0]
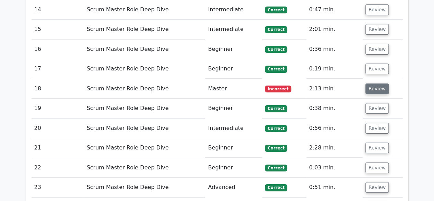
click at [378, 83] on button "Review" at bounding box center [376, 88] width 23 height 11
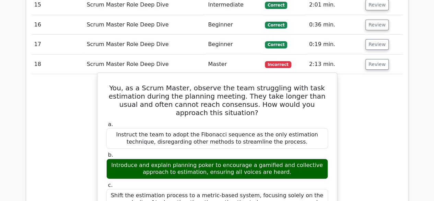
scroll to position [1303, 0]
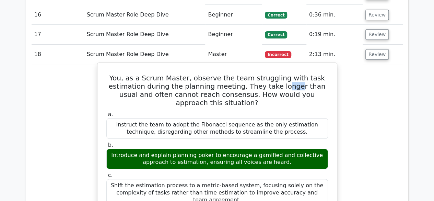
click at [289, 74] on h5 "You, as a Scrum Master, observe the team struggling with task estimation during…" at bounding box center [217, 90] width 223 height 33
drag, startPoint x: 178, startPoint y: 115, endPoint x: 222, endPoint y: 115, distance: 43.2
click at [221, 148] on div "Introduce and explain planning poker to encourage a gamified and collective app…" at bounding box center [217, 158] width 222 height 21
drag, startPoint x: 254, startPoint y: 115, endPoint x: 283, endPoint y: 117, distance: 28.5
click at [283, 148] on div "Introduce and explain planning poker to encourage a gamified and collective app…" at bounding box center [217, 158] width 222 height 21
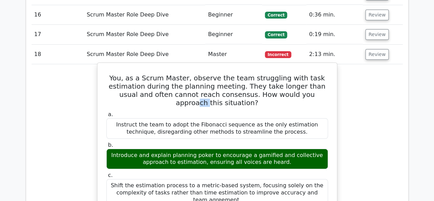
drag, startPoint x: 305, startPoint y: 51, endPoint x: 256, endPoint y: 56, distance: 49.7
click at [308, 74] on h5 "You, as a Scrum Master, observe the team struggling with task estimation during…" at bounding box center [217, 90] width 223 height 33
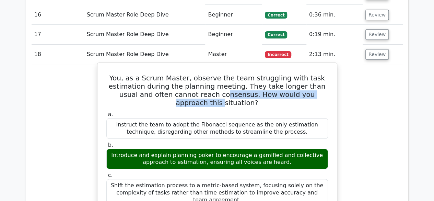
drag, startPoint x: 170, startPoint y: 58, endPoint x: 212, endPoint y: 56, distance: 41.9
click at [200, 74] on h5 "You, as a Scrum Master, observe the team struggling with task estimation during…" at bounding box center [217, 90] width 223 height 33
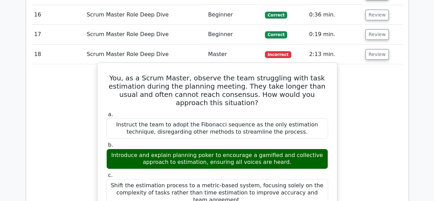
click at [307, 148] on div "Introduce and explain planning poker to encourage a gamified and collective app…" at bounding box center [217, 158] width 222 height 21
drag, startPoint x: 165, startPoint y: 85, endPoint x: 220, endPoint y: 84, distance: 55.2
click at [211, 118] on div "Instruct the team to adopt the Fibonacci sequence as the only estimation techni…" at bounding box center [217, 128] width 222 height 21
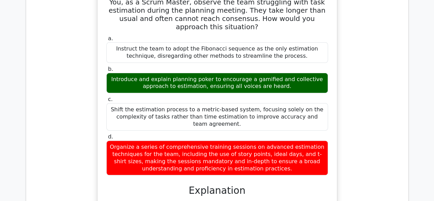
scroll to position [1337, 0]
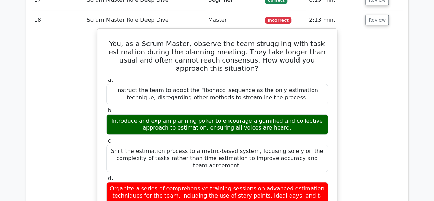
drag, startPoint x: 248, startPoint y: 47, endPoint x: 257, endPoint y: 47, distance: 8.6
click at [256, 84] on div "Instruct the team to adopt the Fibonacci sequence as the only estimation techni…" at bounding box center [217, 94] width 222 height 21
drag, startPoint x: 297, startPoint y: 41, endPoint x: 301, endPoint y: 41, distance: 3.8
click at [301, 84] on div "Instruct the team to adopt the Fibonacci sequence as the only estimation techni…" at bounding box center [217, 94] width 222 height 21
drag, startPoint x: 217, startPoint y: 139, endPoint x: 226, endPoint y: 139, distance: 8.9
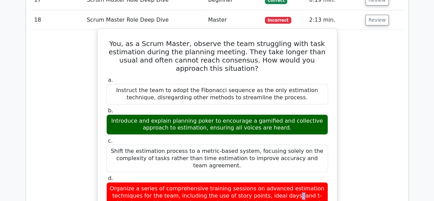
click at [222, 182] on div "Organize a series of comprehensive training sessions on advanced estimation tec…" at bounding box center [217, 199] width 222 height 35
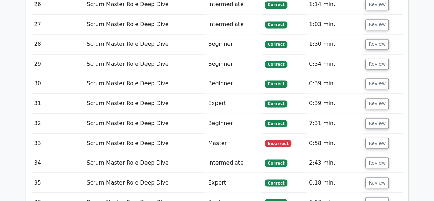
scroll to position [1886, 0]
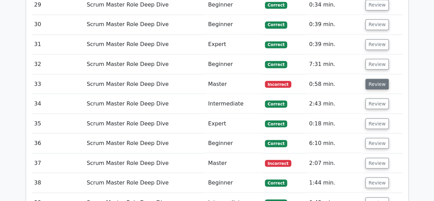
click at [376, 79] on button "Review" at bounding box center [376, 84] width 23 height 11
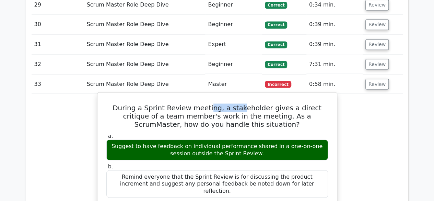
drag, startPoint x: 202, startPoint y: 48, endPoint x: 231, endPoint y: 50, distance: 29.2
click at [230, 103] on h5 "During a Sprint Review meeting, a stakeholder gives a direct critique of a team…" at bounding box center [217, 115] width 223 height 25
drag, startPoint x: 263, startPoint y: 51, endPoint x: 278, endPoint y: 51, distance: 15.8
click at [266, 103] on h5 "During a Sprint Review meeting, a stakeholder gives a direct critique of a team…" at bounding box center [217, 115] width 223 height 25
drag, startPoint x: 278, startPoint y: 51, endPoint x: 296, endPoint y: 51, distance: 17.5
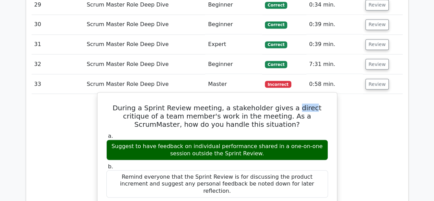
click at [295, 103] on h5 "During a Sprint Review meeting, a stakeholder gives a direct critique of a team…" at bounding box center [217, 115] width 223 height 25
drag, startPoint x: 314, startPoint y: 51, endPoint x: 175, endPoint y: 51, distance: 139.2
click at [315, 103] on h5 "During a Sprint Review meeting, a stakeholder gives a direct critique of a team…" at bounding box center [217, 115] width 223 height 25
drag, startPoint x: 195, startPoint y: 63, endPoint x: 208, endPoint y: 62, distance: 13.0
click at [200, 103] on h5 "During a Sprint Review meeting, a stakeholder gives a direct critique of a team…" at bounding box center [217, 115] width 223 height 25
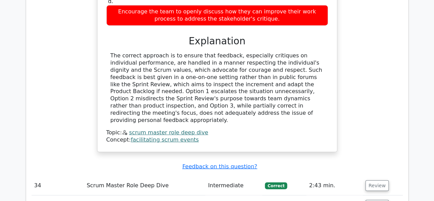
scroll to position [2126, 0]
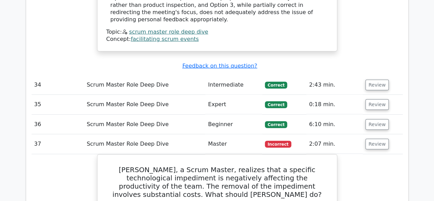
scroll to position [2229, 0]
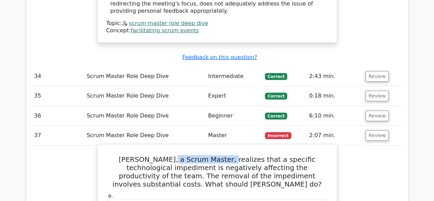
drag, startPoint x: 167, startPoint y: 82, endPoint x: 208, endPoint y: 86, distance: 41.4
click at [207, 155] on h5 "Mike, a Scrum Master, realizes that a specific technological impediment is nega…" at bounding box center [217, 171] width 223 height 33
drag, startPoint x: 236, startPoint y: 86, endPoint x: 270, endPoint y: 86, distance: 33.9
click at [261, 155] on h5 "Mike, a Scrum Master, realizes that a specific technological impediment is nega…" at bounding box center [217, 171] width 223 height 33
click at [293, 155] on h5 "Mike, a Scrum Master, realizes that a specific technological impediment is nega…" at bounding box center [217, 171] width 223 height 33
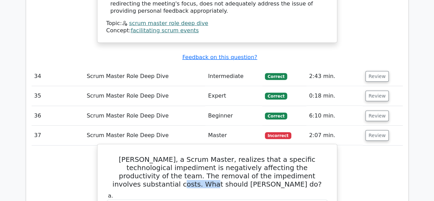
drag, startPoint x: 264, startPoint y: 99, endPoint x: 291, endPoint y: 95, distance: 28.1
click at [291, 155] on h5 "Mike, a Scrum Master, realizes that a specific technological impediment is nega…" at bounding box center [217, 171] width 223 height 33
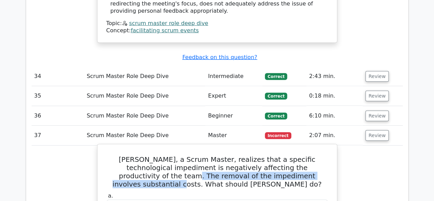
click at [311, 155] on h5 "Mike, a Scrum Master, realizes that a specific technological impediment is nega…" at bounding box center [217, 171] width 223 height 33
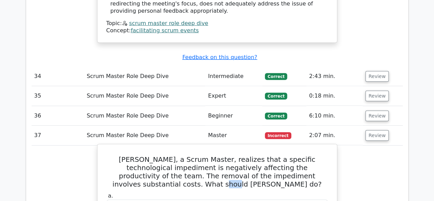
drag, startPoint x: 303, startPoint y: 99, endPoint x: 310, endPoint y: 99, distance: 7.2
click at [309, 155] on h5 "Mike, a Scrum Master, realizes that a specific technological impediment is nega…" at bounding box center [217, 171] width 223 height 33
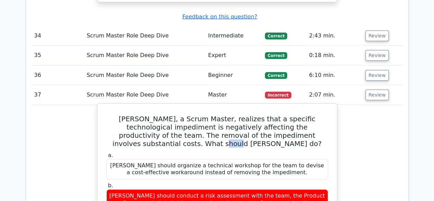
scroll to position [2297, 0]
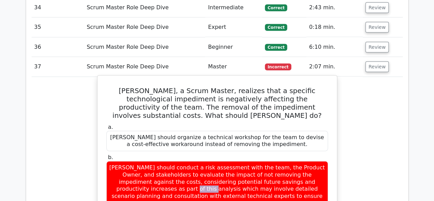
drag, startPoint x: 264, startPoint y: 88, endPoint x: 288, endPoint y: 90, distance: 24.1
click at [288, 161] on div "Mike should conduct a risk assessment with the team, the Product Owner, and sta…" at bounding box center [217, 185] width 222 height 49
drag, startPoint x: 153, startPoint y: 98, endPoint x: 187, endPoint y: 98, distance: 33.9
click at [187, 161] on div "Mike should conduct a risk assessment with the team, the Product Owner, and sta…" at bounding box center [217, 185] width 222 height 49
drag, startPoint x: 207, startPoint y: 96, endPoint x: 211, endPoint y: 96, distance: 4.2
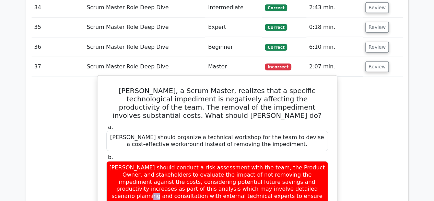
click at [211, 161] on div "Mike should conduct a risk assessment with the team, the Product Owner, and sta…" at bounding box center [217, 185] width 222 height 49
click at [254, 161] on div "Mike should conduct a risk assessment with the team, the Product Owner, and sta…" at bounding box center [217, 185] width 222 height 49
drag, startPoint x: 160, startPoint y: 107, endPoint x: 169, endPoint y: 105, distance: 9.7
click at [165, 161] on div "Mike should conduct a risk assessment with the team, the Product Owner, and sta…" at bounding box center [217, 185] width 222 height 49
drag, startPoint x: 193, startPoint y: 104, endPoint x: 198, endPoint y: 103, distance: 5.5
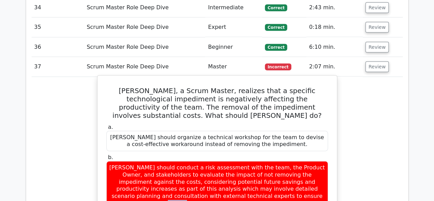
click at [195, 161] on div "Mike should conduct a risk assessment with the team, the Product Owner, and sta…" at bounding box center [217, 185] width 222 height 49
drag, startPoint x: 216, startPoint y: 104, endPoint x: 225, endPoint y: 104, distance: 8.9
click at [219, 161] on div "Mike should conduct a risk assessment with the team, the Product Owner, and sta…" at bounding box center [217, 185] width 222 height 49
drag, startPoint x: 225, startPoint y: 104, endPoint x: 236, endPoint y: 105, distance: 10.6
click at [235, 161] on div "Mike should conduct a risk assessment with the team, the Product Owner, and sta…" at bounding box center [217, 185] width 222 height 49
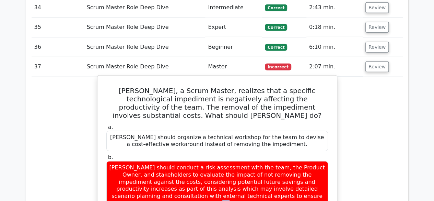
drag, startPoint x: 252, startPoint y: 106, endPoint x: 292, endPoint y: 111, distance: 40.7
click at [292, 161] on div "Mike should conduct a risk assessment with the team, the Product Owner, and sta…" at bounding box center [217, 185] width 222 height 49
drag, startPoint x: 184, startPoint y: 106, endPoint x: 180, endPoint y: 107, distance: 3.6
click at [184, 161] on div "Mike should conduct a risk assessment with the team, the Product Owner, and sta…" at bounding box center [217, 185] width 222 height 49
drag, startPoint x: 297, startPoint y: 109, endPoint x: 300, endPoint y: 108, distance: 3.6
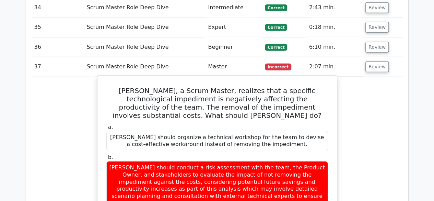
click at [298, 161] on div "Mike should conduct a risk assessment with the team, the Product Owner, and sta…" at bounding box center [217, 185] width 222 height 49
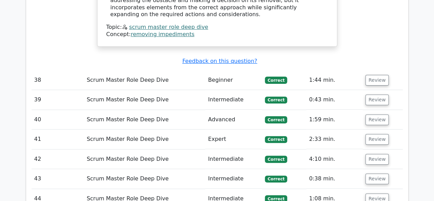
scroll to position [2709, 0]
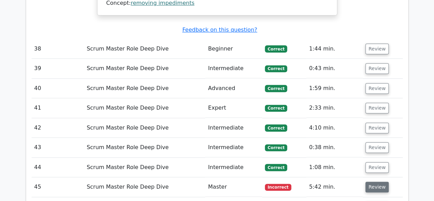
click at [375, 181] on button "Review" at bounding box center [376, 186] width 23 height 11
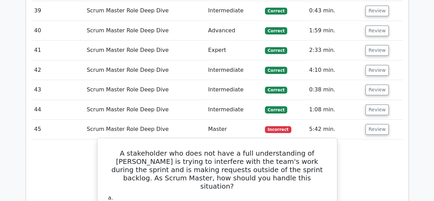
scroll to position [2777, 0]
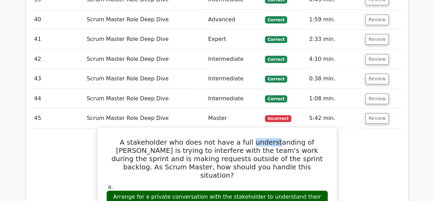
click at [265, 138] on h5 "A stakeholder who does not have a full understanding of Scrum is trying to inte…" at bounding box center [217, 158] width 223 height 41
click at [298, 138] on h5 "A stakeholder who does not have a full understanding of Scrum is trying to inte…" at bounding box center [217, 158] width 223 height 41
drag, startPoint x: 158, startPoint y: 44, endPoint x: 182, endPoint y: 44, distance: 24.0
click at [178, 138] on h5 "A stakeholder who does not have a full understanding of Scrum is trying to inte…" at bounding box center [217, 158] width 223 height 41
drag, startPoint x: 225, startPoint y: 44, endPoint x: 274, endPoint y: 42, distance: 49.1
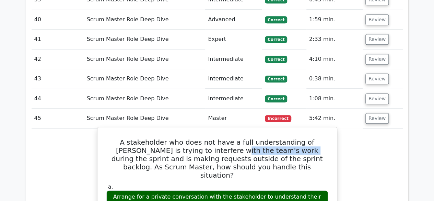
click at [263, 138] on h5 "A stakeholder who does not have a full understanding of Scrum is trying to inte…" at bounding box center [217, 158] width 223 height 41
click at [315, 138] on h5 "A stakeholder who does not have a full understanding of Scrum is trying to inte…" at bounding box center [217, 158] width 223 height 41
click at [183, 138] on h5 "A stakeholder who does not have a full understanding of Scrum is trying to inte…" at bounding box center [217, 158] width 223 height 41
drag, startPoint x: 220, startPoint y: 49, endPoint x: 228, endPoint y: 49, distance: 8.2
click at [228, 138] on h5 "A stakeholder who does not have a full understanding of Scrum is trying to inte…" at bounding box center [217, 158] width 223 height 41
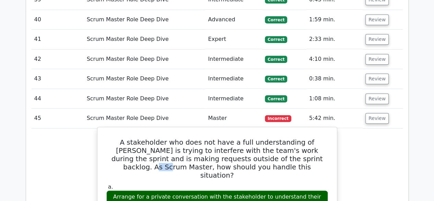
drag, startPoint x: 274, startPoint y: 50, endPoint x: 287, endPoint y: 49, distance: 13.4
click at [281, 138] on h5 "A stakeholder who does not have a full understanding of Scrum is trying to inte…" at bounding box center [217, 158] width 223 height 41
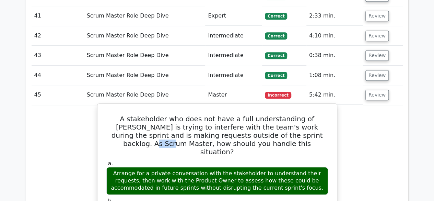
scroll to position [2812, 0]
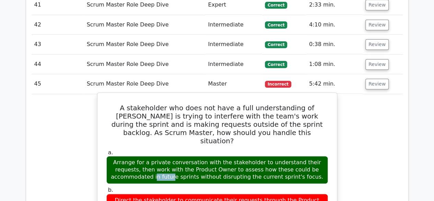
click at [271, 156] on div "Arrange for a private conversation with the stakeholder to understand their req…" at bounding box center [217, 169] width 222 height 27
drag, startPoint x: 290, startPoint y: 47, endPoint x: 300, endPoint y: 47, distance: 10.6
click at [300, 156] on div "Arrange for a private conversation with the stakeholder to understand their req…" at bounding box center [217, 169] width 222 height 27
drag, startPoint x: 130, startPoint y: 55, endPoint x: 212, endPoint y: 56, distance: 81.6
click at [207, 156] on div "Arrange for a private conversation with the stakeholder to understand their req…" at bounding box center [217, 169] width 222 height 27
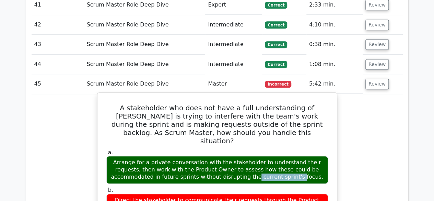
drag, startPoint x: 271, startPoint y: 52, endPoint x: 274, endPoint y: 53, distance: 3.6
click at [274, 156] on div "Arrange for a private conversation with the stakeholder to understand their req…" at bounding box center [217, 169] width 222 height 27
drag, startPoint x: 215, startPoint y: 83, endPoint x: 240, endPoint y: 81, distance: 24.8
drag, startPoint x: 250, startPoint y: 80, endPoint x: 259, endPoint y: 79, distance: 9.0
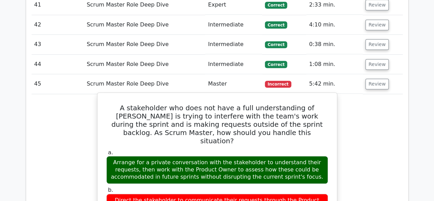
drag, startPoint x: 297, startPoint y: 80, endPoint x: 296, endPoint y: 84, distance: 4.1
drag, startPoint x: 223, startPoint y: 92, endPoint x: 237, endPoint y: 91, distance: 14.4
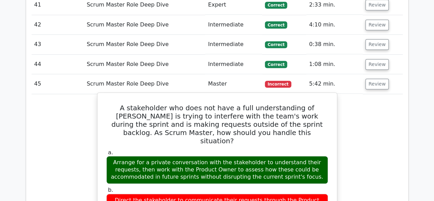
drag, startPoint x: 273, startPoint y: 90, endPoint x: 288, endPoint y: 89, distance: 15.1
drag, startPoint x: 309, startPoint y: 89, endPoint x: 235, endPoint y: 93, distance: 73.5
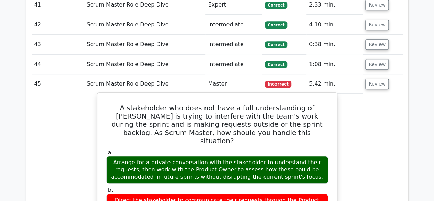
drag, startPoint x: 203, startPoint y: 99, endPoint x: 231, endPoint y: 96, distance: 28.3
drag, startPoint x: 248, startPoint y: 96, endPoint x: 247, endPoint y: 92, distance: 5.0
drag, startPoint x: 143, startPoint y: 87, endPoint x: 201, endPoint y: 85, distance: 57.6
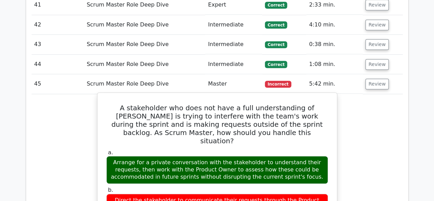
drag
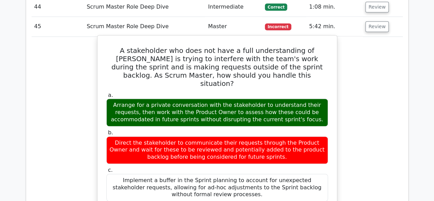
scroll to position [2915, 0]
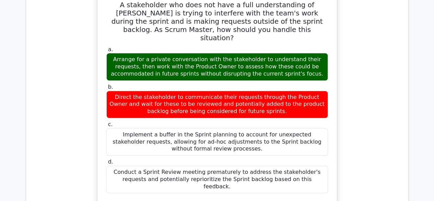
click at [187, 101] on div "a. Arrange for a private conversation with the stakeholder to understand their …" at bounding box center [217, 167] width 223 height 245
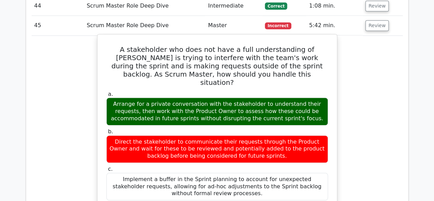
scroll to position [2880, 0]
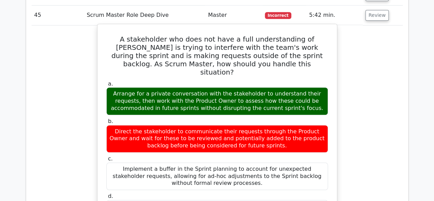
drag, startPoint x: 184, startPoint y: 155, endPoint x: 220, endPoint y: 153, distance: 35.3
drag, startPoint x: 225, startPoint y: 153, endPoint x: 232, endPoint y: 154, distance: 6.9
drag, startPoint x: 263, startPoint y: 155, endPoint x: 270, endPoint y: 154, distance: 6.9
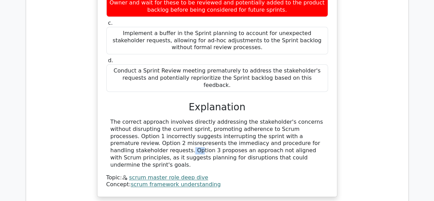
scroll to position [3052, 0]
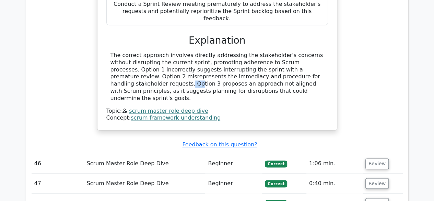
scroll to position [3120, 0]
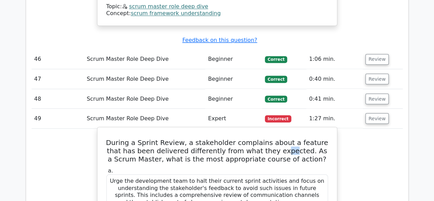
scroll to position [3155, 0]
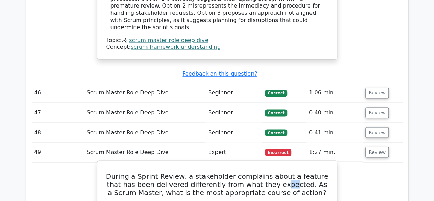
drag, startPoint x: 174, startPoint y: 156, endPoint x: 187, endPoint y: 156, distance: 12.3
drag, startPoint x: 201, startPoint y: 155, endPoint x: 215, endPoint y: 155, distance: 14.7
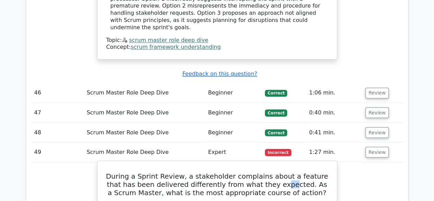
drag, startPoint x: 234, startPoint y: 156, endPoint x: 243, endPoint y: 155, distance: 8.6
drag, startPoint x: 244, startPoint y: 155, endPoint x: 261, endPoint y: 155, distance: 16.1
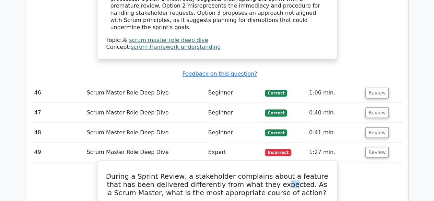
drag, startPoint x: 270, startPoint y: 155, endPoint x: 278, endPoint y: 155, distance: 8.3
drag, startPoint x: 239, startPoint y: 165, endPoint x: 262, endPoint y: 165, distance: 22.6
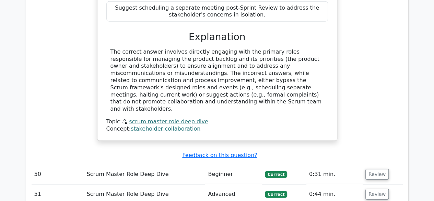
scroll to position [3498, 0]
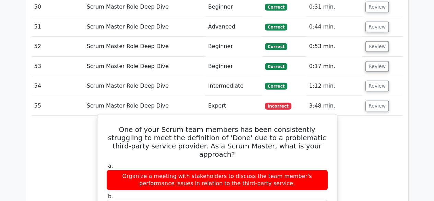
scroll to position [3600, 0]
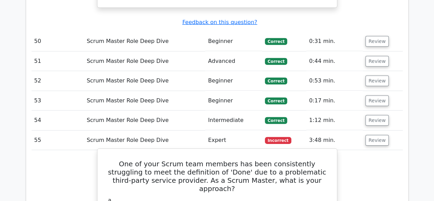
drag, startPoint x: 235, startPoint y: 124, endPoint x: 242, endPoint y: 123, distance: 7.6
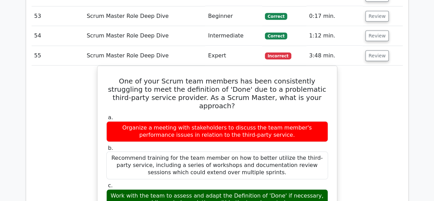
scroll to position [3738, 0]
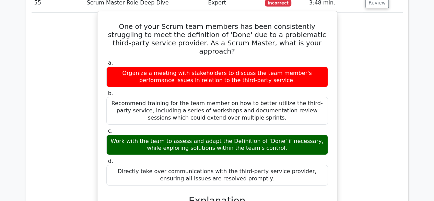
drag, startPoint x: 165, startPoint y: 75, endPoint x: 196, endPoint y: 76, distance: 31.9
drag, startPoint x: 214, startPoint y: 79, endPoint x: 225, endPoint y: 79, distance: 10.6
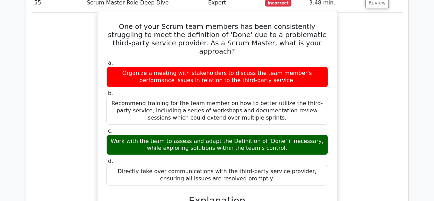
drag, startPoint x: 176, startPoint y: 84, endPoint x: 207, endPoint y: 84, distance: 30.9
drag, startPoint x: 236, startPoint y: 85, endPoint x: 258, endPoint y: 85, distance: 22.0
drag, startPoint x: 259, startPoint y: 85, endPoint x: 281, endPoint y: 86, distance: 22.0
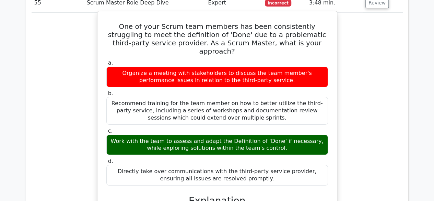
drag, startPoint x: 291, startPoint y: 77, endPoint x: 296, endPoint y: 77, distance: 4.8
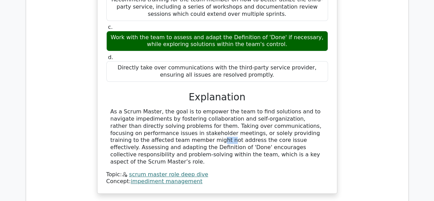
scroll to position [3866, 0]
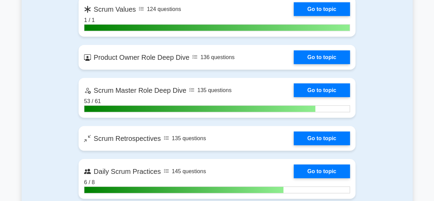
scroll to position [823, 0]
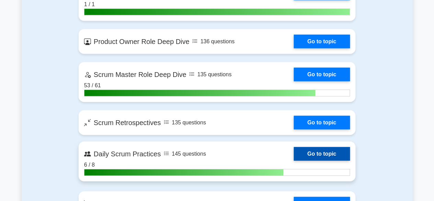
click at [313, 154] on link "Go to topic" at bounding box center [322, 154] width 56 height 14
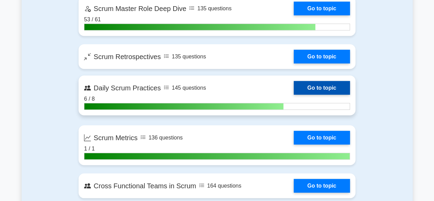
scroll to position [926, 0]
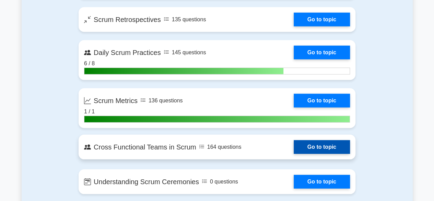
click at [322, 142] on link "Go to topic" at bounding box center [322, 147] width 56 height 14
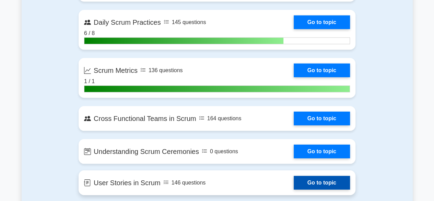
scroll to position [994, 0]
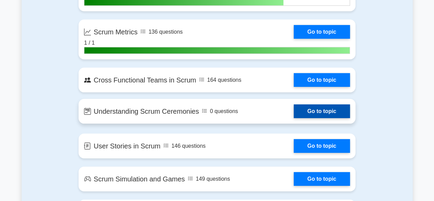
click at [312, 109] on link "Go to topic" at bounding box center [322, 111] width 56 height 14
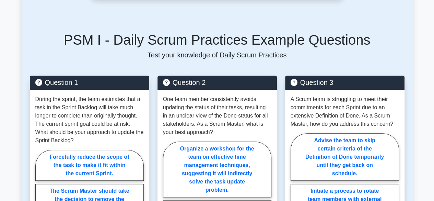
scroll to position [240, 0]
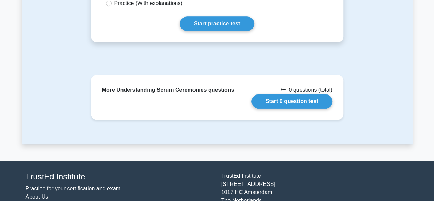
scroll to position [215, 0]
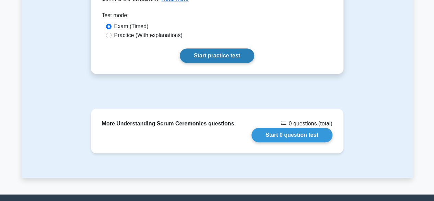
click at [226, 52] on link "Start practice test" at bounding box center [217, 55] width 74 height 14
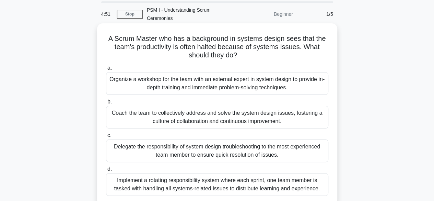
scroll to position [34, 0]
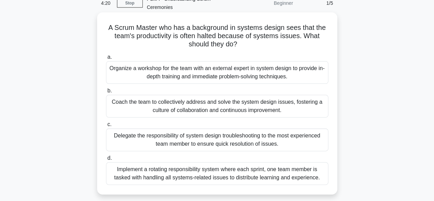
click at [165, 109] on div "Coach the team to collectively address and solve the system design issues, fost…" at bounding box center [217, 106] width 222 height 23
click at [106, 93] on input "b. Coach the team to collectively address and solve the system design issues, f…" at bounding box center [106, 90] width 0 height 4
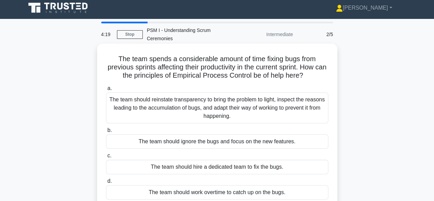
scroll to position [0, 0]
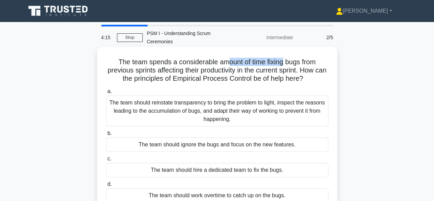
drag, startPoint x: 227, startPoint y: 62, endPoint x: 285, endPoint y: 61, distance: 58.0
click at [285, 61] on h5 "The team spends a considerable amount of time fixing bugs from previous sprints…" at bounding box center [217, 70] width 224 height 25
drag, startPoint x: 190, startPoint y: 69, endPoint x: 248, endPoint y: 69, distance: 57.9
click at [227, 69] on h5 "The team spends a considerable amount of time fixing bugs from previous sprints…" at bounding box center [217, 70] width 224 height 25
drag, startPoint x: 279, startPoint y: 70, endPoint x: 295, endPoint y: 74, distance: 16.3
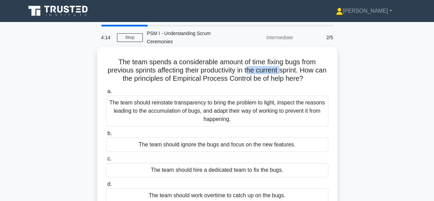
click at [292, 72] on h5 "The team spends a considerable amount of time fixing bugs from previous sprints…" at bounding box center [217, 70] width 224 height 25
drag, startPoint x: 191, startPoint y: 75, endPoint x: 214, endPoint y: 75, distance: 23.0
click at [214, 75] on h5 "The team spends a considerable amount of time fixing bugs from previous sprints…" at bounding box center [217, 70] width 224 height 25
drag, startPoint x: 234, startPoint y: 79, endPoint x: 237, endPoint y: 74, distance: 6.2
click at [244, 78] on h5 "The team spends a considerable amount of time fixing bugs from previous sprints…" at bounding box center [217, 70] width 224 height 25
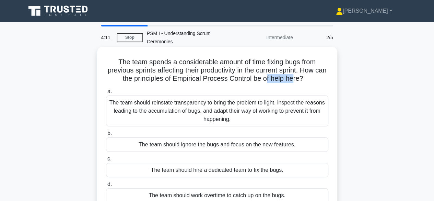
drag, startPoint x: 274, startPoint y: 76, endPoint x: 304, endPoint y: 76, distance: 29.5
click at [304, 76] on h5 "The team spends a considerable amount of time fixing bugs from previous sprints…" at bounding box center [217, 70] width 224 height 25
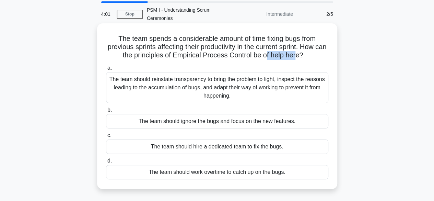
scroll to position [34, 0]
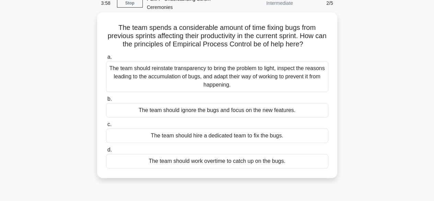
click at [186, 80] on div "The team should reinstate transparency to bring the problem to light, inspect t…" at bounding box center [217, 76] width 222 height 31
click at [106, 59] on input "a. The team should reinstate transparency to bring the problem to light, inspec…" at bounding box center [106, 57] width 0 height 4
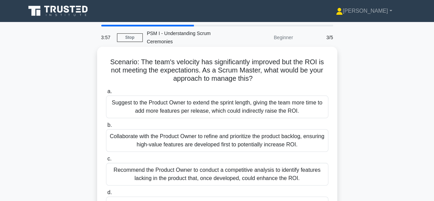
scroll to position [0, 0]
drag, startPoint x: 134, startPoint y: 64, endPoint x: 158, endPoint y: 62, distance: 23.4
click at [157, 62] on h5 "Scenario: The team's velocity has significantly improved but the ROI is not mee…" at bounding box center [217, 70] width 224 height 25
drag, startPoint x: 319, startPoint y: 63, endPoint x: 306, endPoint y: 61, distance: 13.9
click at [306, 61] on h5 "Scenario: The team's velocity has significantly improved but the ROI is not mee…" at bounding box center [217, 70] width 224 height 25
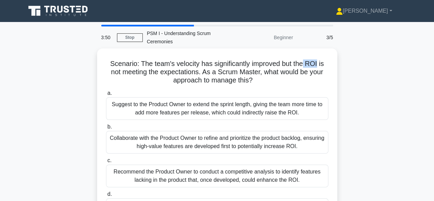
copy h5 "ROI"
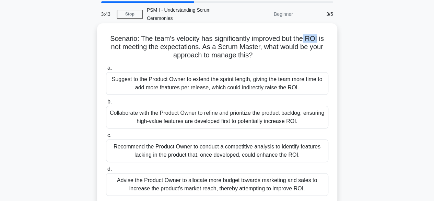
scroll to position [34, 0]
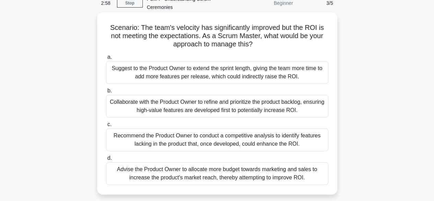
click at [215, 104] on div "Collaborate with the Product Owner to refine and prioritize the product backlog…" at bounding box center [217, 106] width 222 height 23
click at [106, 93] on input "b. Collaborate with the Product Owner to refine and prioritize the product back…" at bounding box center [106, 90] width 0 height 4
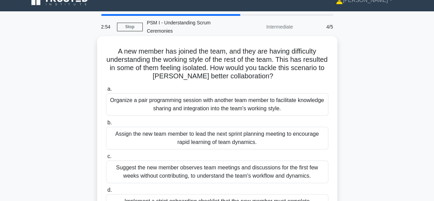
scroll to position [0, 0]
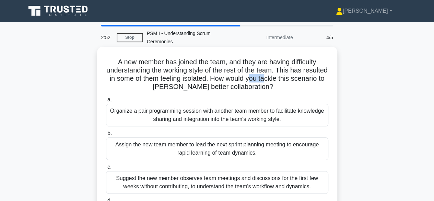
drag, startPoint x: 285, startPoint y: 79, endPoint x: 305, endPoint y: 79, distance: 19.5
click at [304, 79] on h5 "A new member has joined the team, and they are having difficulty understanding …" at bounding box center [217, 75] width 224 height 34
drag, startPoint x: 178, startPoint y: 85, endPoint x: 186, endPoint y: 84, distance: 8.0
click at [184, 85] on h5 "A new member has joined the team, and they are having difficulty understanding …" at bounding box center [217, 75] width 224 height 34
drag, startPoint x: 218, startPoint y: 81, endPoint x: 239, endPoint y: 80, distance: 20.6
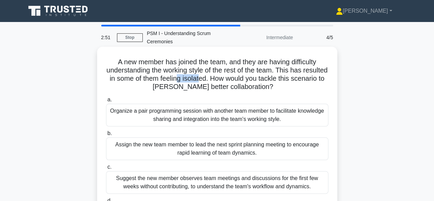
click at [230, 80] on h5 "A new member has joined the team, and they are having difficulty understanding …" at bounding box center [217, 75] width 224 height 34
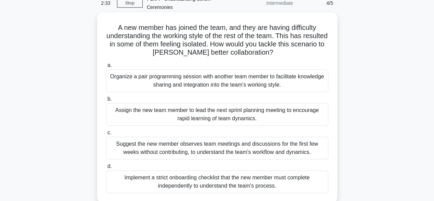
click at [193, 80] on div "Organize a pair programming session with another team member to facilitate know…" at bounding box center [217, 80] width 222 height 23
click at [106, 68] on input "a. Organize a pair programming session with another team member to facilitate k…" at bounding box center [106, 65] width 0 height 4
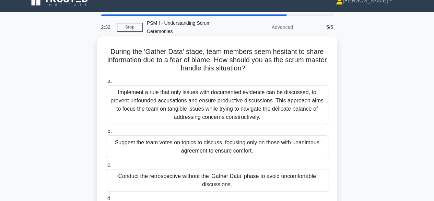
scroll to position [0, 0]
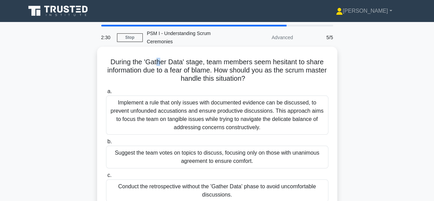
drag, startPoint x: 159, startPoint y: 60, endPoint x: 163, endPoint y: 60, distance: 4.1
click at [161, 60] on h5 "During the 'Gather Data' stage, team members seem hesitant to share information…" at bounding box center [217, 70] width 224 height 25
drag, startPoint x: 165, startPoint y: 61, endPoint x: 170, endPoint y: 61, distance: 5.9
click at [166, 61] on h5 "During the 'Gather Data' stage, team members seem hesitant to share information…" at bounding box center [217, 70] width 224 height 25
drag, startPoint x: 170, startPoint y: 61, endPoint x: 185, endPoint y: 63, distance: 14.8
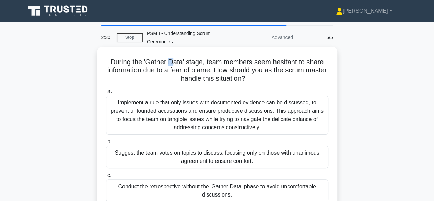
click at [179, 63] on h5 "During the 'Gather Data' stage, team members seem hesitant to share information…" at bounding box center [217, 70] width 224 height 25
click at [192, 63] on h5 "During the 'Gather Data' stage, team members seem hesitant to share information…" at bounding box center [217, 70] width 224 height 25
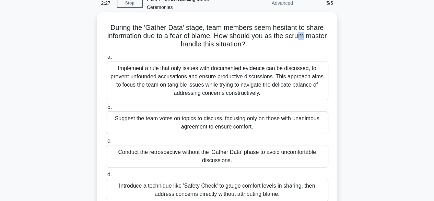
drag, startPoint x: 315, startPoint y: 32, endPoint x: 268, endPoint y: 38, distance: 46.6
click at [317, 34] on h5 "During the 'Gather Data' stage, team members seem hesitant to share information…" at bounding box center [217, 35] width 224 height 25
drag, startPoint x: 187, startPoint y: 39, endPoint x: 194, endPoint y: 39, distance: 7.9
click at [193, 39] on h5 "During the 'Gather Data' stage, team members seem hesitant to share information…" at bounding box center [217, 35] width 224 height 25
click at [211, 40] on h5 "During the 'Gather Data' stage, team members seem hesitant to share information…" at bounding box center [217, 35] width 224 height 25
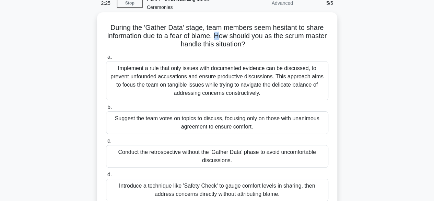
click at [231, 39] on h5 "During the 'Gather Data' stage, team members seem hesitant to share information…" at bounding box center [217, 35] width 224 height 25
click at [258, 40] on h5 "During the 'Gather Data' stage, team members seem hesitant to share information…" at bounding box center [217, 35] width 224 height 25
click at [231, 27] on h5 "During the 'Gather Data' stage, team members seem hesitant to share information…" at bounding box center [217, 35] width 224 height 25
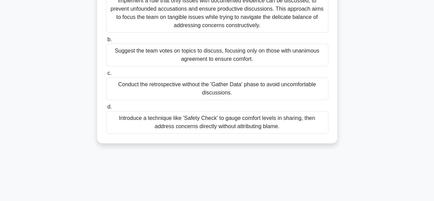
scroll to position [103, 0]
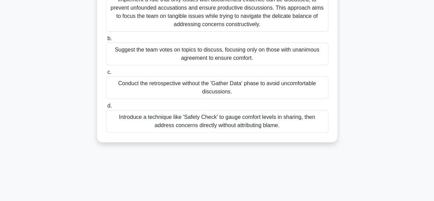
click at [207, 124] on div "Introduce a technique like 'Safety Check' to gauge comfort levels in sharing, t…" at bounding box center [217, 121] width 222 height 23
click at [106, 108] on input "d. Introduce a technique like 'Safety Check' to gauge comfort levels in sharing…" at bounding box center [106, 106] width 0 height 4
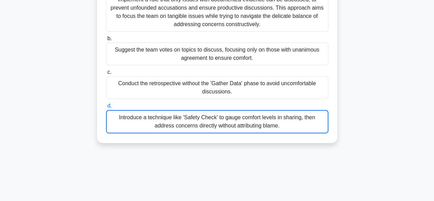
scroll to position [0, 0]
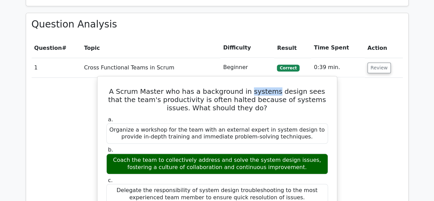
drag, startPoint x: 249, startPoint y: 94, endPoint x: 271, endPoint y: 96, distance: 22.0
click at [265, 93] on h5 "A Scrum Master who has a background in systems design sees that the team's prod…" at bounding box center [217, 99] width 223 height 25
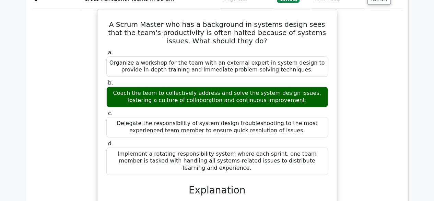
click at [70, 119] on div "A Scrum Master who has a background in systems design sees that the team's prod…" at bounding box center [217, 148] width 371 height 279
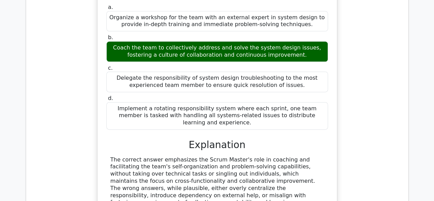
scroll to position [446, 0]
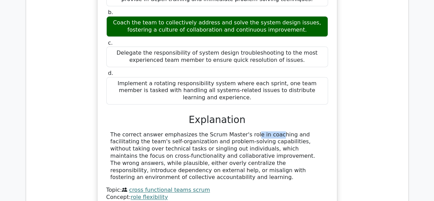
drag, startPoint x: 199, startPoint y: 124, endPoint x: 237, endPoint y: 127, distance: 38.8
click at [233, 131] on div "The correct answer emphasizes the Scrum Master's role in coaching and facilitat…" at bounding box center [216, 156] width 213 height 50
drag, startPoint x: 252, startPoint y: 126, endPoint x: 273, endPoint y: 126, distance: 21.3
click at [269, 131] on div "The correct answer emphasizes the Scrum Master's role in coaching and facilitat…" at bounding box center [216, 156] width 213 height 50
drag, startPoint x: 294, startPoint y: 127, endPoint x: 306, endPoint y: 127, distance: 12.7
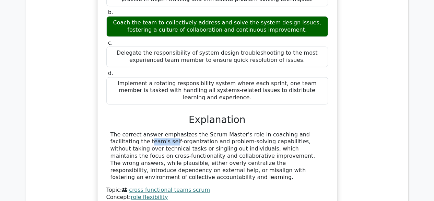
click at [306, 131] on div "The correct answer emphasizes the Scrum Master's role in coaching and facilitat…" at bounding box center [216, 156] width 213 height 50
drag, startPoint x: 182, startPoint y: 23, endPoint x: 198, endPoint y: 22, distance: 16.5
click at [195, 22] on div "Coach the team to collectively address and solve the system design issues, fost…" at bounding box center [217, 26] width 222 height 21
click at [206, 22] on div "Coach the team to collectively address and solve the system design issues, fost…" at bounding box center [217, 26] width 222 height 21
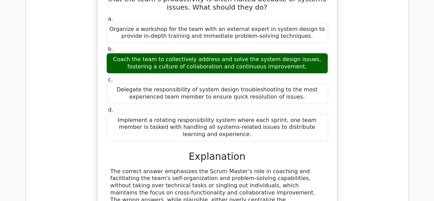
scroll to position [377, 0]
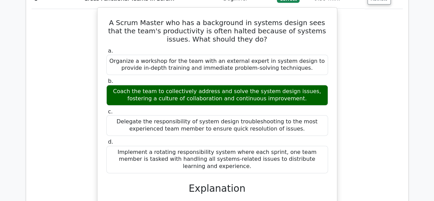
drag, startPoint x: 262, startPoint y: 92, endPoint x: 291, endPoint y: 92, distance: 29.5
click at [275, 92] on div "Coach the team to collectively address and solve the system design issues, fost…" at bounding box center [217, 95] width 222 height 21
click at [302, 91] on div "Coach the team to collectively address and solve the system design issues, fost…" at bounding box center [217, 95] width 222 height 21
click at [312, 91] on div "Coach the team to collectively address and solve the system design issues, fost…" at bounding box center [217, 95] width 222 height 21
click at [197, 95] on div "Coach the team to collectively address and solve the system design issues, fost…" at bounding box center [217, 95] width 222 height 21
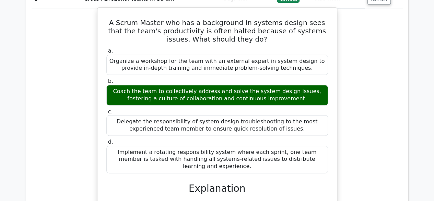
drag, startPoint x: 218, startPoint y: 95, endPoint x: 255, endPoint y: 97, distance: 37.1
click at [247, 96] on div "Coach the team to collectively address and solve the system design issues, fost…" at bounding box center [217, 95] width 222 height 21
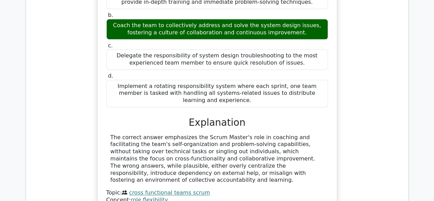
scroll to position [480, 0]
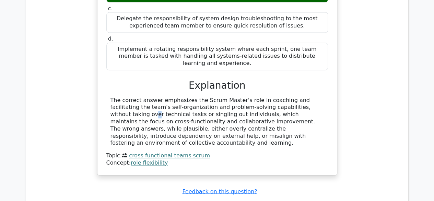
click at [254, 99] on div "The correct answer emphasizes the Scrum Master's role in coaching and facilitat…" at bounding box center [216, 122] width 213 height 50
drag, startPoint x: 290, startPoint y: 97, endPoint x: 314, endPoint y: 96, distance: 23.7
click at [314, 97] on div "The correct answer emphasizes the Scrum Master's role in coaching and facilitat…" at bounding box center [216, 122] width 213 height 50
drag, startPoint x: 145, startPoint y: 99, endPoint x: 164, endPoint y: 99, distance: 19.2
click at [158, 99] on div "The correct answer emphasizes the Scrum Master's role in coaching and facilitat…" at bounding box center [216, 122] width 213 height 50
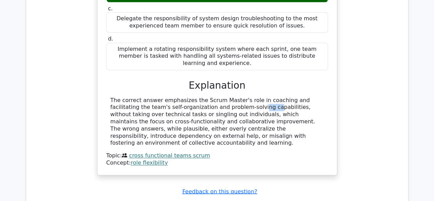
drag, startPoint x: 169, startPoint y: 99, endPoint x: 184, endPoint y: 98, distance: 15.1
click at [184, 98] on div "The correct answer emphasizes the Scrum Master's role in coaching and facilitat…" at bounding box center [216, 122] width 213 height 50
drag, startPoint x: 204, startPoint y: 99, endPoint x: 217, endPoint y: 99, distance: 13.4
click at [213, 99] on div "The correct answer emphasizes the Scrum Master's role in coaching and facilitat…" at bounding box center [216, 122] width 213 height 50
drag, startPoint x: 229, startPoint y: 99, endPoint x: 233, endPoint y: 99, distance: 4.1
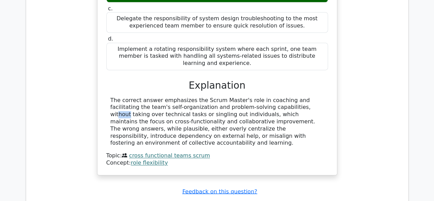
click at [233, 99] on div "The correct answer emphasizes the Scrum Master's role in coaching and facilitat…" at bounding box center [216, 122] width 213 height 50
click at [240, 99] on div "The correct answer emphasizes the Scrum Master's role in coaching and facilitat…" at bounding box center [216, 122] width 213 height 50
click at [256, 99] on div "The correct answer emphasizes the Scrum Master's role in coaching and facilitat…" at bounding box center [216, 122] width 213 height 50
click at [274, 99] on div "The correct answer emphasizes the Scrum Master's role in coaching and facilitat…" at bounding box center [216, 122] width 213 height 50
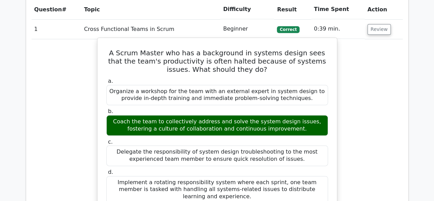
scroll to position [343, 0]
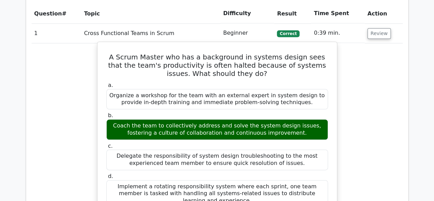
drag, startPoint x: 276, startPoint y: 126, endPoint x: 291, endPoint y: 126, distance: 15.8
click at [287, 126] on div "Coach the team to collectively address and solve the system design issues, fost…" at bounding box center [217, 129] width 222 height 21
drag, startPoint x: 297, startPoint y: 126, endPoint x: 304, endPoint y: 126, distance: 7.5
click at [299, 126] on div "Coach the team to collectively address and solve the system design issues, fost…" at bounding box center [217, 129] width 222 height 21
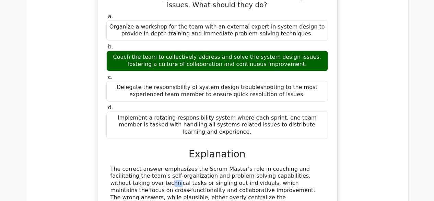
scroll to position [480, 0]
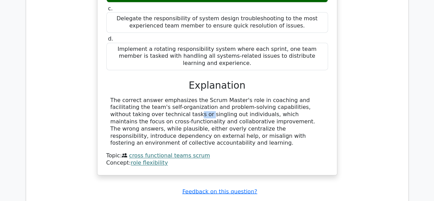
click at [305, 99] on div "The correct answer emphasizes the Scrum Master's role in coaching and facilitat…" at bounding box center [216, 122] width 213 height 50
drag, startPoint x: 313, startPoint y: 91, endPoint x: 145, endPoint y: 89, distance: 168.0
click at [313, 97] on div "The correct answer emphasizes the Scrum Master's role in coaching and facilitat…" at bounding box center [216, 122] width 213 height 50
drag, startPoint x: 189, startPoint y: 101, endPoint x: 232, endPoint y: 101, distance: 43.9
click at [215, 101] on div "The correct answer emphasizes the Scrum Master's role in coaching and facilitat…" at bounding box center [216, 122] width 213 height 50
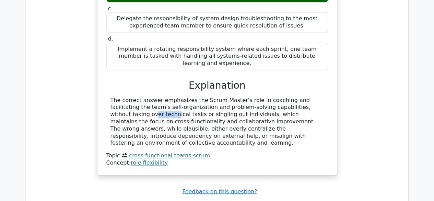
drag, startPoint x: 254, startPoint y: 101, endPoint x: 282, endPoint y: 101, distance: 27.8
click at [272, 101] on div "The correct answer emphasizes the Scrum Master's role in coaching and facilitat…" at bounding box center [216, 122] width 213 height 50
drag, startPoint x: 286, startPoint y: 101, endPoint x: 295, endPoint y: 100, distance: 8.3
click at [293, 100] on div "The correct answer emphasizes the Scrum Master's role in coaching and facilitat…" at bounding box center [216, 122] width 213 height 50
click at [303, 100] on div "The correct answer emphasizes the Scrum Master's role in coaching and facilitat…" at bounding box center [216, 122] width 213 height 50
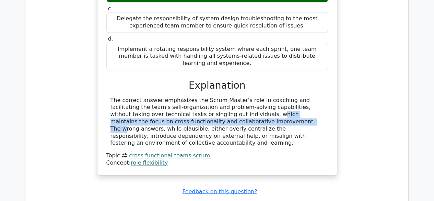
drag, startPoint x: 147, startPoint y: 110, endPoint x: 161, endPoint y: 108, distance: 14.2
click at [158, 108] on div "The correct answer emphasizes the Scrum Master's role in coaching and facilitat…" at bounding box center [216, 122] width 213 height 50
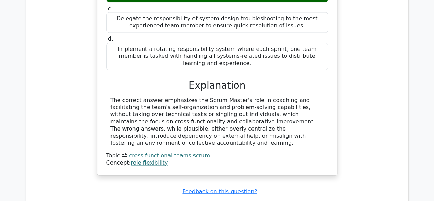
drag, startPoint x: 144, startPoint y: 107, endPoint x: 155, endPoint y: 105, distance: 11.5
click at [145, 107] on div "The correct answer emphasizes the Scrum Master's role in coaching and facilitat…" at bounding box center [216, 122] width 213 height 50
click at [181, 105] on div "The correct answer emphasizes the Scrum Master's role in coaching and facilitat…" at bounding box center [216, 122] width 213 height 50
click at [199, 107] on div "The correct answer emphasizes the Scrum Master's role in coaching and facilitat…" at bounding box center [216, 122] width 213 height 50
drag, startPoint x: 215, startPoint y: 105, endPoint x: 237, endPoint y: 104, distance: 22.0
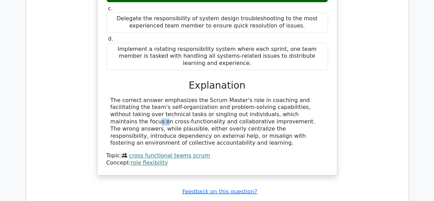
click at [219, 104] on div "The correct answer emphasizes the Scrum Master's role in coaching and facilitat…" at bounding box center [216, 122] width 213 height 50
drag, startPoint x: 258, startPoint y: 104, endPoint x: 267, endPoint y: 104, distance: 9.3
click at [261, 104] on div "The correct answer emphasizes the Scrum Master's role in coaching and facilitat…" at bounding box center [216, 122] width 213 height 50
drag, startPoint x: 274, startPoint y: 104, endPoint x: 296, endPoint y: 105, distance: 22.0
click at [296, 105] on div "The correct answer emphasizes the Scrum Master's role in coaching and facilitat…" at bounding box center [216, 122] width 213 height 50
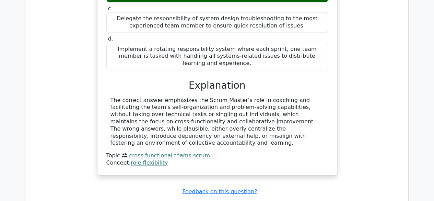
drag, startPoint x: 310, startPoint y: 105, endPoint x: 307, endPoint y: 108, distance: 3.9
click at [313, 106] on div "The correct answer emphasizes the Scrum Master's role in coaching and facilitat…" at bounding box center [216, 122] width 213 height 50
drag, startPoint x: 229, startPoint y: 111, endPoint x: 245, endPoint y: 112, distance: 16.1
click at [242, 111] on div "The correct answer emphasizes the Scrum Master's role in coaching and facilitat…" at bounding box center [216, 122] width 213 height 50
drag, startPoint x: 264, startPoint y: 113, endPoint x: 274, endPoint y: 113, distance: 9.9
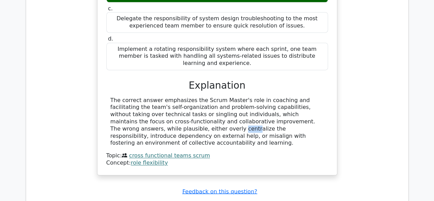
click at [274, 113] on div "The correct answer emphasizes the Scrum Master's role in coaching and facilitat…" at bounding box center [216, 122] width 213 height 50
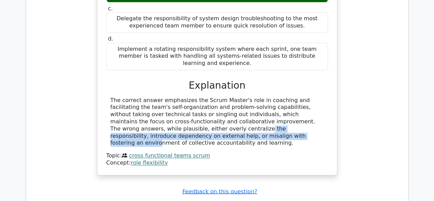
drag, startPoint x: 284, startPoint y: 115, endPoint x: 298, endPoint y: 116, distance: 14.5
click at [298, 116] on div "The correct answer emphasizes the Scrum Master's role in coaching and facilitat…" at bounding box center [216, 122] width 213 height 50
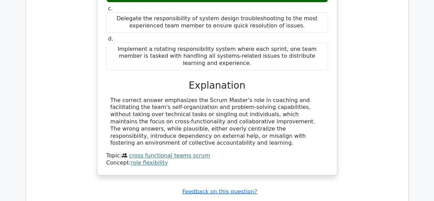
drag, startPoint x: 251, startPoint y: 113, endPoint x: 270, endPoint y: 113, distance: 18.2
click at [256, 113] on div "The correct answer emphasizes the Scrum Master's role in coaching and facilitat…" at bounding box center [216, 122] width 213 height 50
drag, startPoint x: 291, startPoint y: 113, endPoint x: 302, endPoint y: 113, distance: 10.3
click at [295, 113] on div "The correct answer emphasizes the Scrum Master's role in coaching and facilitat…" at bounding box center [216, 122] width 213 height 50
drag, startPoint x: 307, startPoint y: 114, endPoint x: 311, endPoint y: 114, distance: 4.1
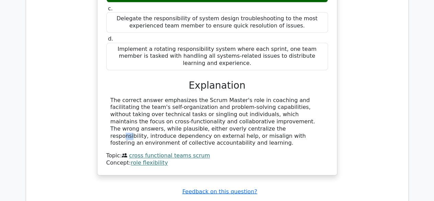
click at [311, 114] on div "The correct answer emphasizes the Scrum Master's role in coaching and facilitat…" at bounding box center [216, 122] width 213 height 50
click at [302, 110] on div "The correct answer emphasizes the Scrum Master's role in coaching and facilitat…" at bounding box center [216, 122] width 213 height 50
click at [320, 112] on div "The correct answer emphasizes the Scrum Master's role in coaching and facilitat…" at bounding box center [216, 122] width 213 height 50
click at [166, 120] on div "The correct answer emphasizes the Scrum Master's role in coaching and facilitat…" at bounding box center [216, 122] width 213 height 50
drag, startPoint x: 181, startPoint y: 120, endPoint x: 200, endPoint y: 120, distance: 18.5
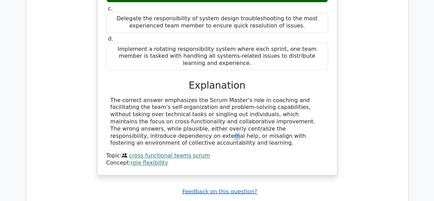
click at [193, 120] on div "The correct answer emphasizes the Scrum Master's role in coaching and facilitat…" at bounding box center [216, 122] width 213 height 50
drag, startPoint x: 201, startPoint y: 120, endPoint x: 221, endPoint y: 122, distance: 20.0
click at [211, 122] on div "The correct answer emphasizes the Scrum Master's role in coaching and facilitat…" at bounding box center [216, 122] width 213 height 50
drag, startPoint x: 223, startPoint y: 123, endPoint x: 228, endPoint y: 123, distance: 4.8
click at [227, 123] on div "The correct answer emphasizes the Scrum Master's role in coaching and facilitat…" at bounding box center [216, 122] width 213 height 50
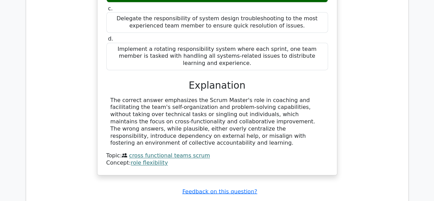
click at [244, 123] on div "The correct answer emphasizes the Scrum Master's role in coaching and facilitat…" at bounding box center [216, 122] width 213 height 50
drag, startPoint x: 239, startPoint y: 126, endPoint x: 192, endPoint y: 122, distance: 46.5
click at [192, 122] on div "The correct answer emphasizes the Scrum Master's role in coaching and facilitat…" at bounding box center [216, 122] width 213 height 50
drag, startPoint x: 137, startPoint y: 117, endPoint x: 148, endPoint y: 119, distance: 11.5
click at [141, 118] on div "The correct answer emphasizes the Scrum Master's role in coaching and facilitat…" at bounding box center [216, 122] width 213 height 50
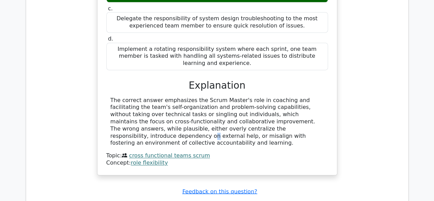
drag
click at [178, 120] on div "The correct answer emphasizes the Scrum Master's role in coaching and facilitat…" at bounding box center [216, 122] width 213 height 50
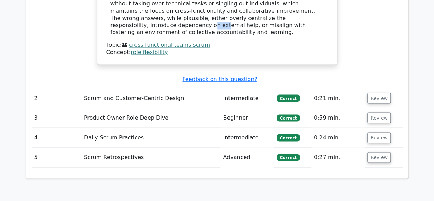
scroll to position [617, 0]
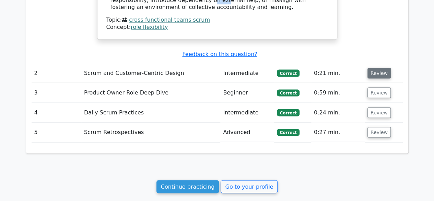
click at [386, 68] on button "Review" at bounding box center [378, 73] width 23 height 11
click at [380, 68] on button "Review" at bounding box center [378, 73] width 23 height 11
click at [376, 68] on button "Review" at bounding box center [378, 73] width 23 height 11
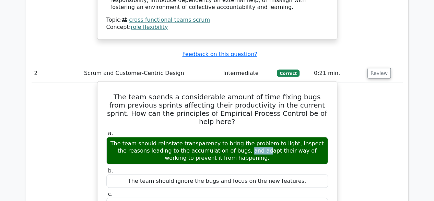
drag, startPoint x: 178, startPoint y: 119, endPoint x: 164, endPoint y: 118, distance: 13.5
click at [164, 136] on div "The team should reinstate transparency to bring the problem to light, inspect t…" at bounding box center [217, 149] width 222 height 27
click at [180, 136] on div "The team should reinstate transparency to bring the problem to light, inspect t…" at bounding box center [217, 149] width 222 height 27
copy div "reinstate"
drag, startPoint x: 194, startPoint y: 118, endPoint x: 204, endPoint y: 117, distance: 10.3
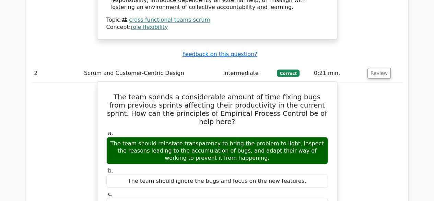
click at [204, 136] on div "The team should reinstate transparency to bring the problem to light, inspect t…" at bounding box center [217, 149] width 222 height 27
drag, startPoint x: 216, startPoint y: 117, endPoint x: 239, endPoint y: 117, distance: 23.0
click at [237, 136] on div "The team should reinstate transparency to bring the problem to light, inspect t…" at bounding box center [217, 149] width 222 height 27
drag, startPoint x: 247, startPoint y: 117, endPoint x: 254, endPoint y: 117, distance: 6.9
click at [254, 136] on div "The team should reinstate transparency to bring the problem to light, inspect t…" at bounding box center [217, 149] width 222 height 27
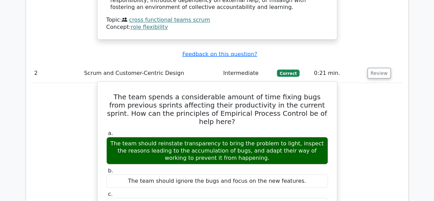
drag, startPoint x: 362, startPoint y: 130, endPoint x: 208, endPoint y: 131, distance: 154.3
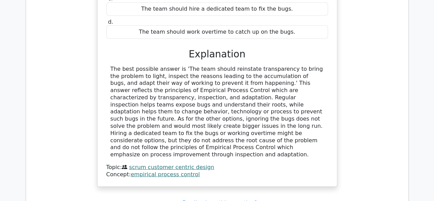
scroll to position [823, 0]
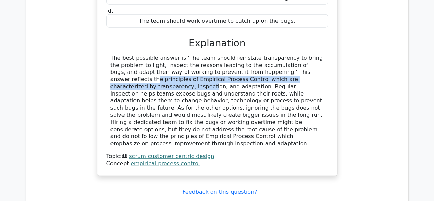
drag, startPoint x: 248, startPoint y: 49, endPoint x: 252, endPoint y: 50, distance: 3.9
click at [252, 55] on div "The best possible answer is 'The team should reinstate transparency to bring th…" at bounding box center [216, 101] width 213 height 93
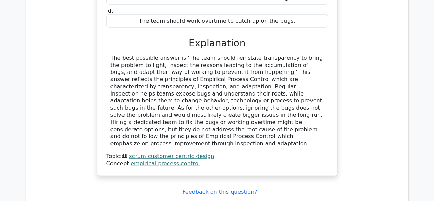
click at [186, 59] on div "The best possible answer is 'The team should reinstate transparency to bring th…" at bounding box center [216, 101] width 213 height 93
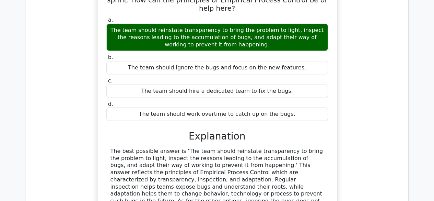
scroll to position [720, 0]
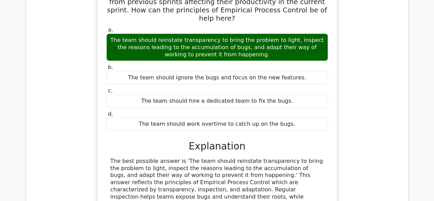
drag, startPoint x: 319, startPoint y: 17, endPoint x: 151, endPoint y: 14, distance: 168.4
click at [194, 34] on div "The team should reinstate transparency to bring the problem to light, inspect t…" at bounding box center [217, 47] width 222 height 27
drag, startPoint x: 177, startPoint y: 22, endPoint x: 185, endPoint y: 21, distance: 8.2
click at [184, 34] on div "The team should reinstate transparency to bring the problem to light, inspect t…" at bounding box center [217, 47] width 222 height 27
drag, startPoint x: 198, startPoint y: 21, endPoint x: 206, endPoint y: 21, distance: 8.2
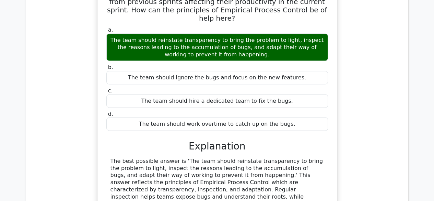
click at [206, 34] on div "The team should reinstate transparency to bring the problem to light, inspect t…" at bounding box center [217, 47] width 222 height 27
drag, startPoint x: 211, startPoint y: 21, endPoint x: 241, endPoint y: 23, distance: 31.0
click at [230, 34] on div "The team should reinstate transparency to bring the problem to light, inspect t…" at bounding box center [217, 47] width 222 height 27
drag, startPoint x: 241, startPoint y: 23, endPoint x: 255, endPoint y: 23, distance: 14.1
click at [252, 34] on div "The team should reinstate transparency to bring the problem to light, inspect t…" at bounding box center [217, 47] width 222 height 27
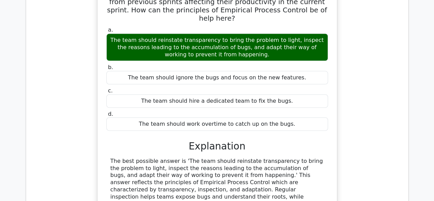
drag, startPoint x: 290, startPoint y: 22, endPoint x: 301, endPoint y: 22, distance: 11.0
click at [301, 34] on div "The team should reinstate transparency to bring the problem to light, inspect t…" at bounding box center [217, 47] width 222 height 27
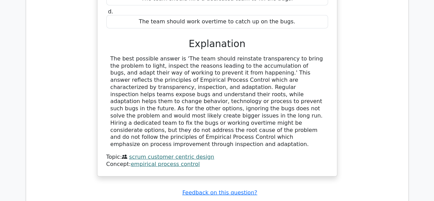
scroll to position [823, 0]
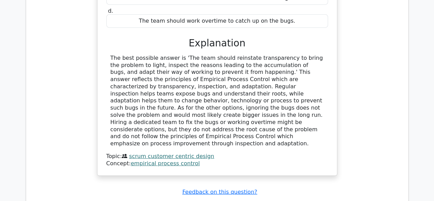
drag, startPoint x: 252, startPoint y: 48, endPoint x: 257, endPoint y: 48, distance: 5.1
click at [257, 55] on div "The best possible answer is 'The team should reinstate transparency to bring th…" at bounding box center [216, 101] width 213 height 93
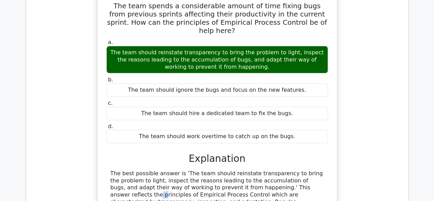
scroll to position [789, 0]
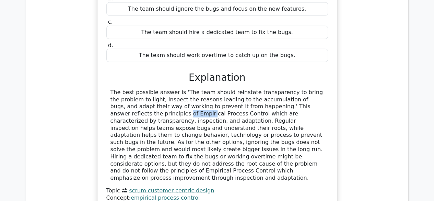
drag, startPoint x: 300, startPoint y: 83, endPoint x: 314, endPoint y: 85, distance: 14.7
click at [313, 89] on div "The best possible answer is 'The team should reinstate transparency to bring th…" at bounding box center [216, 135] width 213 height 93
drag, startPoint x: 219, startPoint y: 92, endPoint x: 238, endPoint y: 94, distance: 18.9
click at [225, 92] on div "The best possible answer is 'The team should reinstate transparency to bring th…" at bounding box center [216, 135] width 213 height 93
click at [264, 96] on div "The best possible answer is 'The team should reinstate transparency to bring th…" at bounding box center [216, 135] width 213 height 93
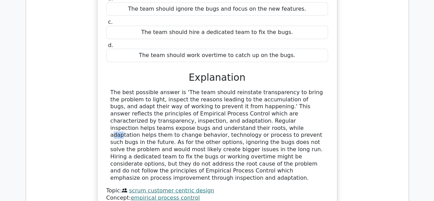
drag, startPoint x: 300, startPoint y: 94, endPoint x: 168, endPoint y: 95, distance: 131.7
click at [302, 96] on div "The best possible answer is 'The team should reinstate transparency to bring th…" at bounding box center [216, 135] width 213 height 93
drag, startPoint x: 221, startPoint y: 96, endPoint x: 246, endPoint y: 99, distance: 24.8
click at [236, 97] on div "The best possible answer is 'The team should reinstate transparency to bring th…" at bounding box center [216, 135] width 213 height 93
drag, startPoint x: 250, startPoint y: 99, endPoint x: 256, endPoint y: 98, distance: 6.0
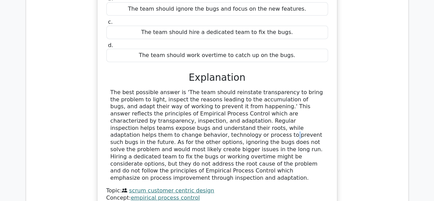
click at [251, 98] on div "The best possible answer is 'The team should reinstate transparency to bring th…" at bounding box center [216, 135] width 213 height 93
drag, startPoint x: 263, startPoint y: 96, endPoint x: 277, endPoint y: 96, distance: 13.7
click at [275, 96] on div "The best possible answer is 'The team should reinstate transparency to bring th…" at bounding box center [216, 135] width 213 height 93
drag, startPoint x: 293, startPoint y: 96, endPoint x: 302, endPoint y: 97, distance: 9.0
click at [300, 96] on div "The best possible answer is 'The team should reinstate transparency to bring th…" at bounding box center [216, 135] width 213 height 93
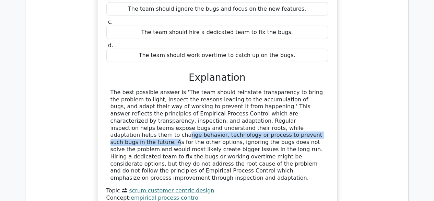
drag, startPoint x: 121, startPoint y: 106, endPoint x: 171, endPoint y: 105, distance: 49.7
click at [169, 105] on div "The best possible answer is 'The team should reinstate transparency to bring th…" at bounding box center [216, 135] width 213 height 93
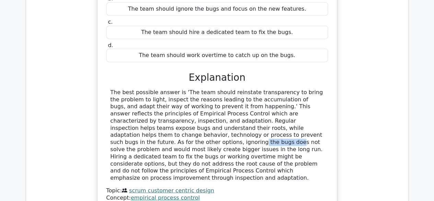
drag, startPoint x: 197, startPoint y: 110, endPoint x: 227, endPoint y: 110, distance: 30.2
click at [227, 110] on div "The best possible answer is 'The team should reinstate transparency to bring th…" at bounding box center [216, 135] width 213 height 93
drag, startPoint x: 241, startPoint y: 109, endPoint x: 282, endPoint y: 108, distance: 40.5
click at [282, 108] on div "The best possible answer is 'The team should reinstate transparency to bring th…" at bounding box center [216, 135] width 213 height 93
click at [296, 110] on div "The best possible answer is 'The team should reinstate transparency to bring th…" at bounding box center [216, 135] width 213 height 93
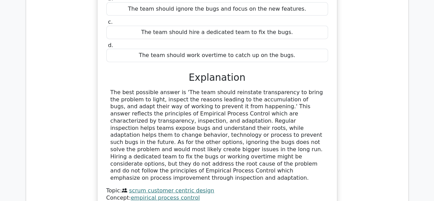
click at [166, 114] on div "The best possible answer is 'The team should reinstate transparency to bring th…" at bounding box center [216, 135] width 213 height 93
drag, startPoint x: 235, startPoint y: 116, endPoint x: 274, endPoint y: 117, distance: 39.4
click at [263, 116] on div "The best possible answer is 'The team should reinstate transparency to bring th…" at bounding box center [216, 135] width 213 height 93
drag, startPoint x: 309, startPoint y: 117, endPoint x: 316, endPoint y: 117, distance: 6.9
click at [313, 117] on div "The best possible answer is 'The team should reinstate transparency to bring th…" at bounding box center [216, 135] width 213 height 93
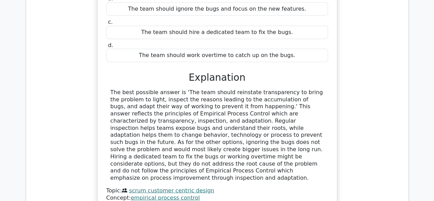
drag, startPoint x: 85, startPoint y: 117, endPoint x: 124, endPoint y: 124, distance: 40.1
click at [116, 123] on div "The team spends a considerable amount of time fixing bugs from previous sprints…" at bounding box center [217, 65] width 371 height 309
click at [167, 126] on div "The best possible answer is 'The team should reinstate transparency to bring th…" at bounding box center [216, 135] width 213 height 93
click at [191, 126] on div "The best possible answer is 'The team should reinstate transparency to bring th…" at bounding box center [216, 135] width 213 height 93
drag, startPoint x: 205, startPoint y: 124, endPoint x: 211, endPoint y: 124, distance: 5.8
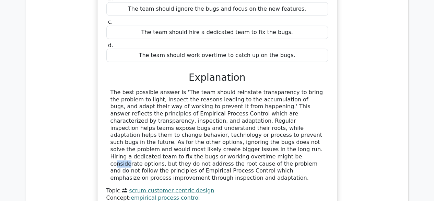
click at [209, 124] on div "The best possible answer is 'The team should reinstate transparency to bring th…" at bounding box center [216, 135] width 213 height 93
click at [238, 124] on div "The best possible answer is 'The team should reinstate transparency to bring th…" at bounding box center [216, 135] width 213 height 93
drag, startPoint x: 250, startPoint y: 124, endPoint x: 263, endPoint y: 123, distance: 13.7
click at [251, 124] on div "The best possible answer is 'The team should reinstate transparency to bring th…" at bounding box center [216, 135] width 213 height 93
drag, startPoint x: 263, startPoint y: 123, endPoint x: 285, endPoint y: 125, distance: 22.0
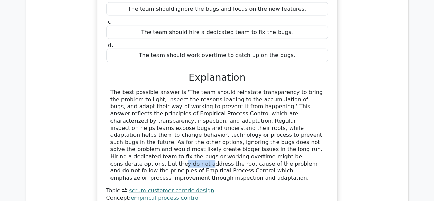
click at [285, 125] on div "The best possible answer is 'The team should reinstate transparency to bring th…" at bounding box center [216, 135] width 213 height 93
click at [204, 135] on div "The best possible answer is 'The team should reinstate transparency to bring th…" at bounding box center [216, 135] width 213 height 93
click at [298, 137] on div "The best possible answer is 'The team should reinstate transparency to bring th…" at bounding box center [216, 135] width 213 height 93
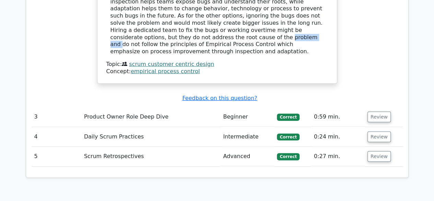
scroll to position [926, 0]
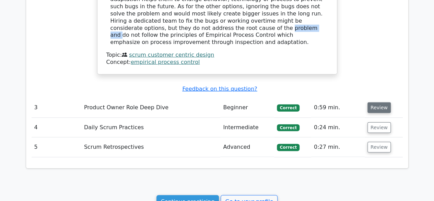
click at [374, 102] on button "Review" at bounding box center [378, 107] width 23 height 11
click at [372, 102] on button "Review" at bounding box center [378, 107] width 23 height 11
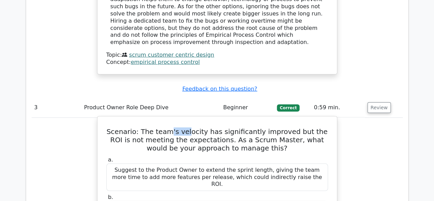
click at [191, 127] on h5 "Scenario: The team's velocity has significantly improved but the ROI is not mee…" at bounding box center [217, 139] width 223 height 25
click at [217, 127] on h5 "Scenario: The team's velocity has significantly improved but the ROI is not mee…" at bounding box center [217, 139] width 223 height 25
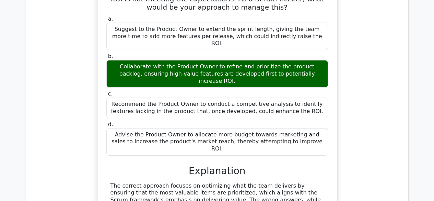
scroll to position [1067, 0]
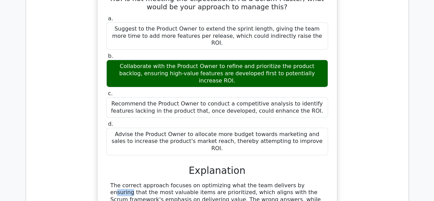
drag, startPoint x: 258, startPoint y: 128, endPoint x: 288, endPoint y: 130, distance: 30.6
drag, startPoint x: 297, startPoint y: 130, endPoint x: 311, endPoint y: 129, distance: 13.7
drag, startPoint x: 320, startPoint y: 129, endPoint x: 248, endPoint y: 133, distance: 72.1
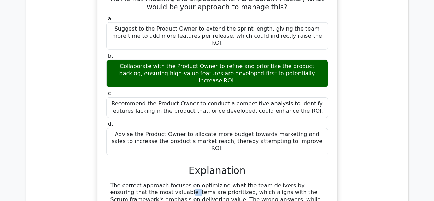
drag, startPoint x: 272, startPoint y: 29, endPoint x: 300, endPoint y: 27, distance: 27.8
click at [292, 60] on div "Collaborate with the Product Owner to refine and prioritize the product backlog…" at bounding box center [217, 73] width 222 height 27
click at [246, 60] on div "Collaborate with the Product Owner to refine and prioritize the product backlog…" at bounding box center [217, 73] width 222 height 27
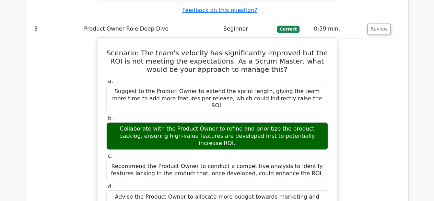
scroll to position [998, 0]
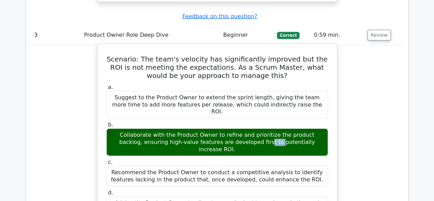
drag, startPoint x: 170, startPoint y: 96, endPoint x: 178, endPoint y: 96, distance: 8.2
click at [178, 128] on div "Collaborate with the Product Owner to refine and prioritize the product backlog…" at bounding box center [217, 141] width 222 height 27
drag, startPoint x: 206, startPoint y: 103, endPoint x: 215, endPoint y: 103, distance: 8.6
click at [212, 128] on div "Collaborate with the Product Owner to refine and prioritize the product backlog…" at bounding box center [217, 141] width 222 height 27
drag, startPoint x: 223, startPoint y: 103, endPoint x: 236, endPoint y: 101, distance: 13.1
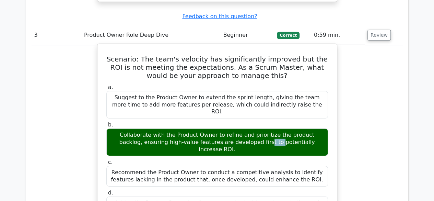
click at [236, 128] on div "Collaborate with the Product Owner to refine and prioritize the product backlog…" at bounding box center [217, 141] width 222 height 27
drag, startPoint x: 284, startPoint y: 100, endPoint x: 292, endPoint y: 100, distance: 8.6
click at [285, 128] on div "Collaborate with the Product Owner to refine and prioritize the product backlog…" at bounding box center [217, 141] width 222 height 27
click at [300, 128] on div "Collaborate with the Product Owner to refine and prioritize the product backlog…" at bounding box center [217, 141] width 222 height 27
click at [306, 128] on div "Collaborate with the Product Owner to refine and prioritize the product backlog…" at bounding box center [217, 141] width 222 height 27
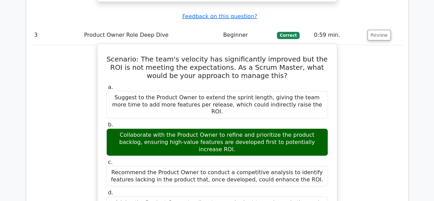
click at [313, 128] on div "Collaborate with the Product Owner to refine and prioritize the product backlog…" at bounding box center [217, 141] width 222 height 27
drag, startPoint x: 239, startPoint y: 97, endPoint x: 260, endPoint y: 93, distance: 21.3
click at [260, 128] on div "Collaborate with the Product Owner to refine and prioritize the product backlog…" at bounding box center [217, 141] width 222 height 27
drag, startPoint x: 268, startPoint y: 92, endPoint x: 285, endPoint y: 92, distance: 17.2
click at [280, 128] on div "Collaborate with the Product Owner to refine and prioritize the product backlog…" at bounding box center [217, 141] width 222 height 27
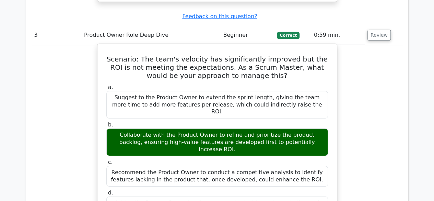
drag, startPoint x: 290, startPoint y: 92, endPoint x: 297, endPoint y: 91, distance: 6.9
click at [294, 128] on div "Collaborate with the Product Owner to refine and prioritize the product backlog…" at bounding box center [217, 141] width 222 height 27
click at [305, 128] on div "Collaborate with the Product Owner to refine and prioritize the product backlog…" at bounding box center [217, 141] width 222 height 27
click at [309, 128] on div "Collaborate with the Product Owner to refine and prioritize the product backlog…" at bounding box center [217, 141] width 222 height 27
drag, startPoint x: 151, startPoint y: 98, endPoint x: 155, endPoint y: 98, distance: 4.1
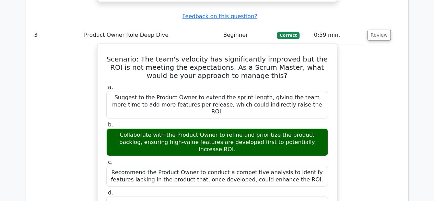
click at [153, 128] on div "Collaborate with the Product Owner to refine and prioritize the product backlog…" at bounding box center [217, 141] width 222 height 27
click at [166, 128] on div "Collaborate with the Product Owner to refine and prioritize the product backlog…" at bounding box center [217, 141] width 222 height 27
drag, startPoint x: 176, startPoint y: 100, endPoint x: 181, endPoint y: 100, distance: 5.1
click at [177, 128] on div "Collaborate with the Product Owner to refine and prioritize the product backlog…" at bounding box center [217, 141] width 222 height 27
drag, startPoint x: 181, startPoint y: 100, endPoint x: 186, endPoint y: 100, distance: 5.1
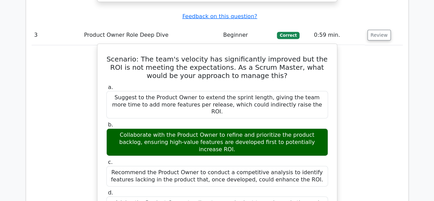
click at [182, 128] on div "Collaborate with the Product Owner to refine and prioritize the product backlog…" at bounding box center [217, 141] width 222 height 27
click at [214, 128] on div "Collaborate with the Product Owner to refine and prioritize the product backlog…" at bounding box center [217, 141] width 222 height 27
click at [239, 128] on div "Collaborate with the Product Owner to refine and prioritize the product backlog…" at bounding box center [217, 141] width 222 height 27
drag, startPoint x: 277, startPoint y: 106, endPoint x: 284, endPoint y: 106, distance: 7.2
click at [284, 128] on div "Collaborate with the Product Owner to refine and prioritize the product backlog…" at bounding box center [217, 141] width 222 height 27
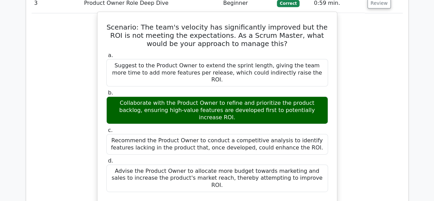
scroll to position [1067, 0]
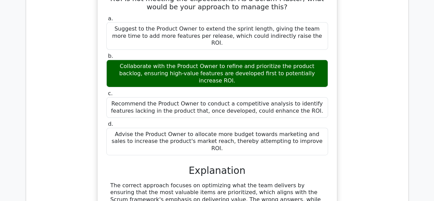
drag, startPoint x: 197, startPoint y: 131, endPoint x: 206, endPoint y: 132, distance: 9.6
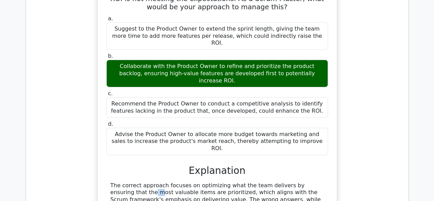
drag, startPoint x: 285, startPoint y: 132, endPoint x: 302, endPoint y: 133, distance: 17.5
drag, startPoint x: 141, startPoint y: 143, endPoint x: 200, endPoint y: 143, distance: 59.0
drag, startPoint x: 254, startPoint y: 137, endPoint x: 280, endPoint y: 135, distance: 26.1
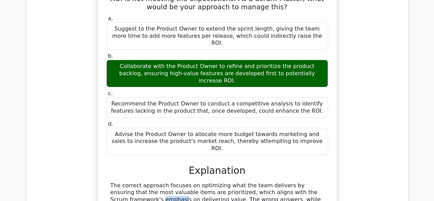
drag, startPoint x: 297, startPoint y: 134, endPoint x: 313, endPoint y: 135, distance: 16.2
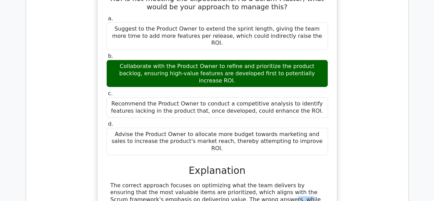
drag, startPoint x: 156, startPoint y: 145, endPoint x: 181, endPoint y: 145, distance: 25.0
drag, startPoint x: 205, startPoint y: 144, endPoint x: 267, endPoint y: 145, distance: 62.4
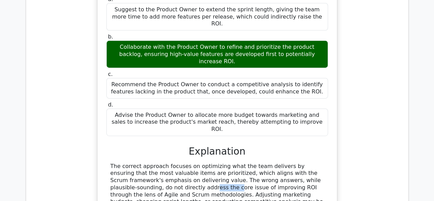
scroll to position [1101, 0]
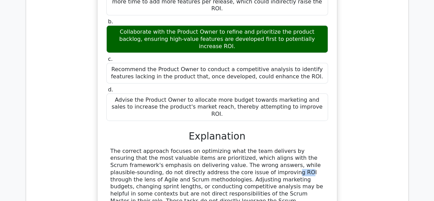
click at [169, 147] on div "The correct approach focuses on optimizing what the team delivers by ensuring t…" at bounding box center [216, 182] width 213 height 71
click at [221, 147] on div "The correct approach focuses on optimizing what the team delivers by ensuring t…" at bounding box center [216, 182] width 213 height 71
drag, startPoint x: 242, startPoint y: 117, endPoint x: 251, endPoint y: 117, distance: 8.6
click at [248, 147] on div "The correct approach focuses on optimizing what the team delivers by ensuring t…" at bounding box center [216, 182] width 213 height 71
drag, startPoint x: 259, startPoint y: 118, endPoint x: 267, endPoint y: 118, distance: 7.5
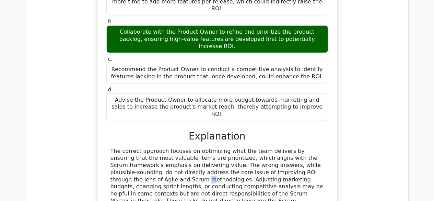
click at [262, 147] on div "The correct approach focuses on optimizing what the team delivers by ensuring t…" at bounding box center [216, 182] width 213 height 71
drag, startPoint x: 271, startPoint y: 119, endPoint x: 278, endPoint y: 119, distance: 7.6
click at [276, 147] on div "The correct approach focuses on optimizing what the team delivers by ensuring t…" at bounding box center [216, 182] width 213 height 71
drag, startPoint x: 292, startPoint y: 119, endPoint x: 282, endPoint y: 123, distance: 11.1
click at [294, 147] on div "The correct approach focuses on optimizing what the team delivers by ensuring t…" at bounding box center [216, 182] width 213 height 71
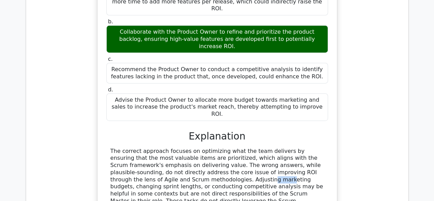
drag, startPoint x: 129, startPoint y: 122, endPoint x: 147, endPoint y: 122, distance: 18.2
click at [145, 147] on div "The correct approach focuses on optimizing what the team delivers by ensuring t…" at bounding box center [216, 182] width 213 height 71
drag, startPoint x: 158, startPoint y: 123, endPoint x: 168, endPoint y: 123, distance: 9.3
click at [162, 147] on div "The correct approach focuses on optimizing what the team delivers by ensuring t…" at bounding box center [216, 182] width 213 height 71
drag, startPoint x: 169, startPoint y: 123, endPoint x: 173, endPoint y: 123, distance: 4.1
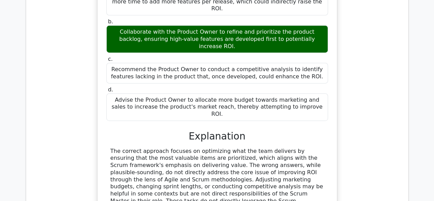
click at [172, 147] on div "The correct approach focuses on optimizing what the team delivers by ensuring t…" at bounding box center [216, 182] width 213 height 71
drag, startPoint x: 177, startPoint y: 123, endPoint x: 186, endPoint y: 123, distance: 8.9
click at [179, 147] on div "The correct approach focuses on optimizing what the team delivers by ensuring t…" at bounding box center [216, 182] width 213 height 71
drag, startPoint x: 186, startPoint y: 123, endPoint x: 191, endPoint y: 123, distance: 4.8
click at [190, 147] on div "The correct approach focuses on optimizing what the team delivers by ensuring t…" at bounding box center [216, 182] width 213 height 71
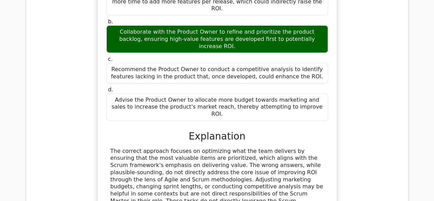
drag, startPoint x: 192, startPoint y: 123, endPoint x: 198, endPoint y: 124, distance: 5.9
click at [195, 147] on div "The correct approach focuses on optimizing what the team delivers by ensuring t…" at bounding box center [216, 182] width 213 height 71
click at [207, 147] on div "The correct approach focuses on optimizing what the team delivers by ensuring t…" at bounding box center [216, 182] width 213 height 71
drag, startPoint x: 213, startPoint y: 125, endPoint x: 220, endPoint y: 125, distance: 7.6
click at [217, 147] on div "The correct approach focuses on optimizing what the team delivers by ensuring t…" at bounding box center [216, 182] width 213 height 71
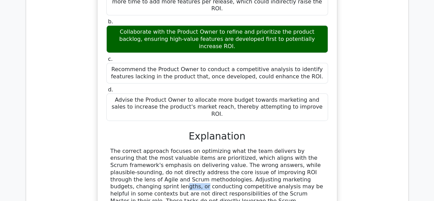
drag, startPoint x: 231, startPoint y: 125, endPoint x: 250, endPoint y: 124, distance: 18.9
click at [250, 147] on div "The correct approach focuses on optimizing what the team delivers by ensuring t…" at bounding box center [216, 182] width 213 height 71
drag, startPoint x: 262, startPoint y: 123, endPoint x: 291, endPoint y: 126, distance: 29.3
click at [276, 147] on div "The correct approach focuses on optimizing what the team delivers by ensuring t…" at bounding box center [216, 182] width 213 height 71
drag, startPoint x: 151, startPoint y: 132, endPoint x: 183, endPoint y: 134, distance: 33.0
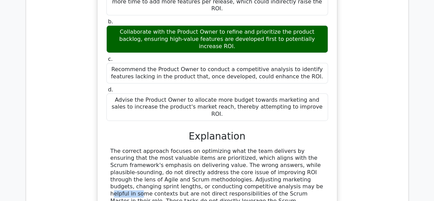
click at [179, 147] on div "The correct approach focuses on optimizing what the team delivers by ensuring t…" at bounding box center [216, 182] width 213 height 71
click at [198, 147] on div "The correct approach focuses on optimizing what the team delivers by ensuring t…" at bounding box center [216, 182] width 213 height 71
drag, startPoint x: 107, startPoint y: 131, endPoint x: 158, endPoint y: 130, distance: 51.4
click at [158, 147] on div "The correct approach focuses on optimizing what the team delivers by ensuring t…" at bounding box center [217, 182] width 222 height 71
copy div "competitive analysis"
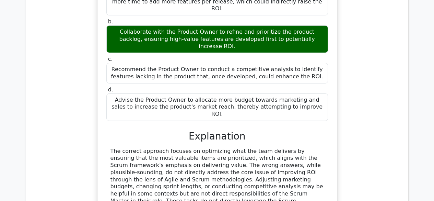
drag, startPoint x: 193, startPoint y: 127, endPoint x: 206, endPoint y: 130, distance: 13.8
click at [194, 147] on div "The correct approach focuses on optimizing what the team delivers by ensuring t…" at bounding box center [216, 182] width 213 height 71
click at [235, 147] on div "The correct approach focuses on optimizing what the team delivers by ensuring t…" at bounding box center [216, 182] width 213 height 71
click at [252, 147] on div "The correct approach focuses on optimizing what the team delivers by ensuring t…" at bounding box center [216, 182] width 213 height 71
click at [290, 147] on div "The correct approach focuses on optimizing what the team delivers by ensuring t…" at bounding box center [216, 182] width 213 height 71
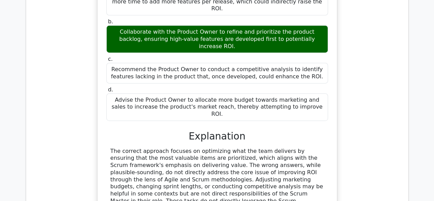
drag, startPoint x: 200, startPoint y: 144, endPoint x: 214, endPoint y: 143, distance: 13.7
click at [213, 147] on div "The correct approach focuses on optimizing what the team delivers by ensuring t…" at bounding box center [216, 182] width 213 height 71
drag, startPoint x: 220, startPoint y: 143, endPoint x: 232, endPoint y: 144, distance: 12.4
click at [226, 147] on div "The correct approach focuses on optimizing what the team delivers by ensuring t…" at bounding box center [216, 182] width 213 height 71
click at [239, 147] on div "The correct approach focuses on optimizing what the team delivers by ensuring t…" at bounding box center [216, 182] width 213 height 71
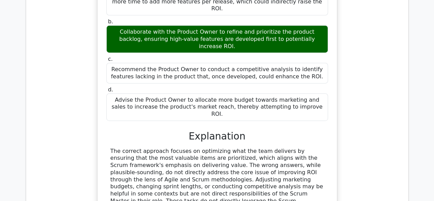
drag, startPoint x: 252, startPoint y: 145, endPoint x: 261, endPoint y: 146, distance: 9.7
click at [259, 147] on div "The correct approach focuses on optimizing what the team delivers by ensuring t…" at bounding box center [216, 182] width 213 height 71
drag, startPoint x: 280, startPoint y: 147, endPoint x: 294, endPoint y: 148, distance: 13.7
click at [283, 148] on div "The correct approach focuses on optimizing what the team delivers by ensuring t…" at bounding box center [216, 182] width 213 height 71
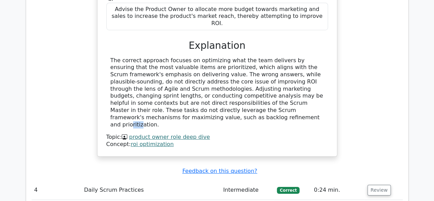
scroll to position [1204, 0]
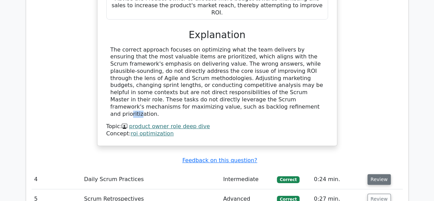
click at [374, 174] on button "Review" at bounding box center [378, 179] width 23 height 11
click at [378, 174] on button "Review" at bounding box center [378, 179] width 23 height 11
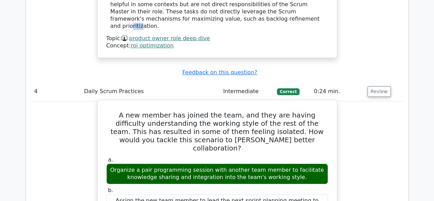
scroll to position [1307, 0]
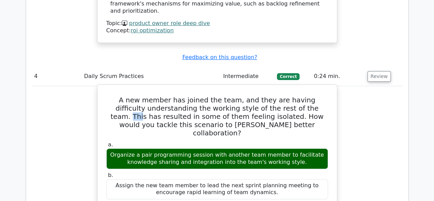
drag, startPoint x: 304, startPoint y: 44, endPoint x: 297, endPoint y: 47, distance: 8.4
click at [305, 96] on h5 "A new member has joined the team, and they are having difficulty understanding …" at bounding box center [217, 116] width 223 height 41
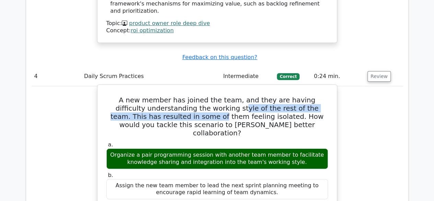
click at [226, 96] on h5 "A new member has joined the team, and they are having difficulty understanding …" at bounding box center [217, 116] width 223 height 41
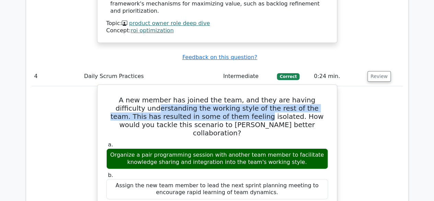
drag, startPoint x: 170, startPoint y: 48, endPoint x: 255, endPoint y: 55, distance: 85.4
click at [226, 96] on h5 "A new member has joined the team, and they are having difficulty understanding …" at bounding box center [217, 116] width 223 height 41
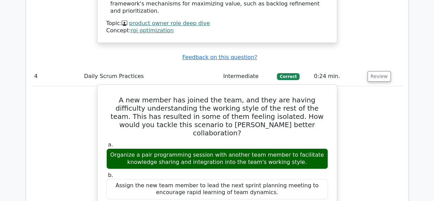
click at [260, 96] on h5 "A new member has joined the team, and they are having difficulty understanding …" at bounding box center [217, 116] width 223 height 41
click at [301, 96] on h5 "A new member has joined the team, and they are having difficulty understanding …" at bounding box center [217, 116] width 223 height 41
drag, startPoint x: 281, startPoint y: 83, endPoint x: 289, endPoint y: 83, distance: 7.9
click at [283, 148] on div "Organize a pair programming session with another team member to facilitate know…" at bounding box center [217, 158] width 222 height 21
click at [298, 148] on div "Organize a pair programming session with another team member to facilitate know…" at bounding box center [217, 158] width 222 height 21
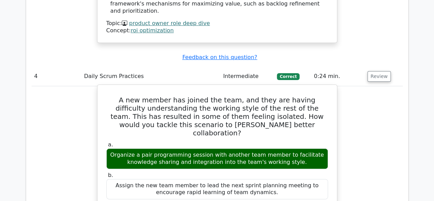
click at [200, 148] on div "Organize a pair programming session with another team member to facilitate know…" at bounding box center [217, 158] width 222 height 21
click at [251, 148] on div "Organize a pair programming session with another team member to facilitate know…" at bounding box center [217, 158] width 222 height 21
click at [263, 148] on div "Organize a pair programming session with another team member to facilitate know…" at bounding box center [217, 158] width 222 height 21
click at [297, 148] on div "Organize a pair programming session with another team member to facilitate know…" at bounding box center [217, 158] width 222 height 21
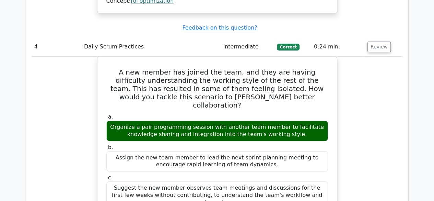
scroll to position [1375, 0]
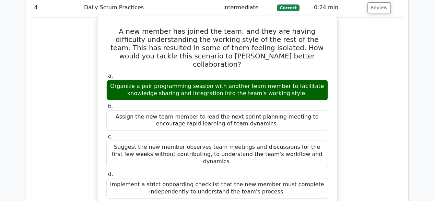
click at [215, 110] on div "Assign the new team member to lead the next sprint planning meeting to encourag…" at bounding box center [217, 120] width 222 height 21
click at [259, 110] on div "Assign the new team member to lead the next sprint planning meeting to encourag…" at bounding box center [217, 120] width 222 height 21
click at [300, 110] on div "Assign the new team member to lead the next sprint planning meeting to encourag…" at bounding box center [217, 120] width 222 height 21
click at [315, 110] on div "Assign the new team member to lead the next sprint planning meeting to encourag…" at bounding box center [217, 120] width 222 height 21
click at [274, 140] on div "Suggest the new member observes team meetings and discussions for the first few…" at bounding box center [217, 153] width 222 height 27
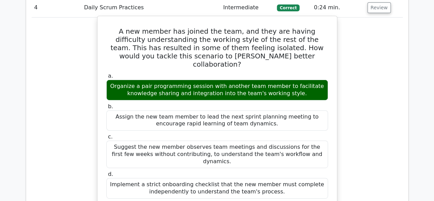
click at [144, 178] on div "Implement a strict onboarding checklist that the new member must complete indep…" at bounding box center [217, 188] width 222 height 21
click at [246, 178] on div "Implement a strict onboarding checklist that the new member must complete indep…" at bounding box center [217, 188] width 222 height 21
click at [282, 178] on div "Implement a strict onboarding checklist that the new member must complete indep…" at bounding box center [217, 188] width 222 height 21
click at [287, 178] on div "Implement a strict onboarding checklist that the new member must complete indep…" at bounding box center [217, 188] width 222 height 21
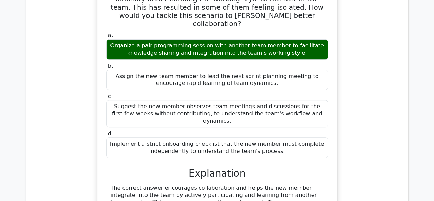
scroll to position [1444, 0]
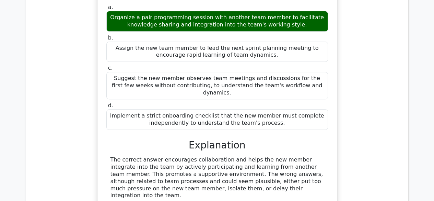
drag, startPoint x: 192, startPoint y: 82, endPoint x: 244, endPoint y: 79, distance: 52.6
click at [227, 156] on div "The correct answer encourages collaboration and helps the new member integrate …" at bounding box center [216, 177] width 213 height 43
click at [281, 156] on div "The correct answer encourages collaboration and helps the new member integrate …" at bounding box center [216, 177] width 213 height 43
click at [309, 156] on div "The correct answer encourages collaboration and helps the new member integrate …" at bounding box center [216, 177] width 213 height 43
click at [313, 156] on div "The correct answer encourages collaboration and helps the new member integrate …" at bounding box center [216, 177] width 213 height 43
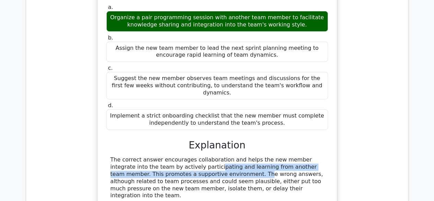
drag, startPoint x: 139, startPoint y: 88, endPoint x: 162, endPoint y: 92, distance: 23.0
click at [162, 156] on div "The correct answer encourages collaboration and helps the new member integrate …" at bounding box center [216, 177] width 213 height 43
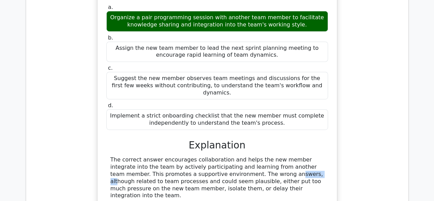
drag, startPoint x: 188, startPoint y: 92, endPoint x: 212, endPoint y: 93, distance: 24.4
click at [212, 156] on div "The correct answer encourages collaboration and helps the new member integrate …" at bounding box center [216, 177] width 213 height 43
drag, startPoint x: 219, startPoint y: 86, endPoint x: 244, endPoint y: 85, distance: 25.7
click at [223, 156] on div "The correct answer encourages collaboration and helps the new member integrate …" at bounding box center [216, 177] width 213 height 43
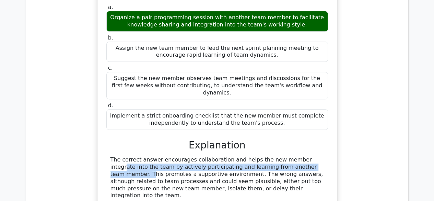
drag, startPoint x: 262, startPoint y: 83, endPoint x: 277, endPoint y: 83, distance: 14.7
click at [270, 156] on div "The correct answer encourages collaboration and helps the new member integrate …" at bounding box center [216, 177] width 213 height 43
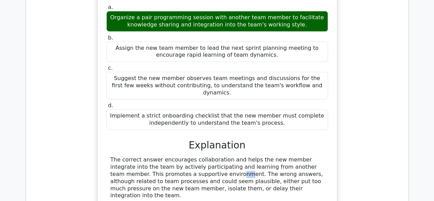
drag, startPoint x: 140, startPoint y: 96, endPoint x: 168, endPoint y: 96, distance: 28.1
click at [164, 156] on div "The correct answer encourages collaboration and helps the new member integrate …" at bounding box center [216, 177] width 213 height 43
drag, startPoint x: 175, startPoint y: 95, endPoint x: 214, endPoint y: 95, distance: 39.1
click at [191, 156] on div "The correct answer encourages collaboration and helps the new member integrate …" at bounding box center [216, 177] width 213 height 43
click at [227, 156] on div "The correct answer encourages collaboration and helps the new member integrate …" at bounding box center [216, 177] width 213 height 43
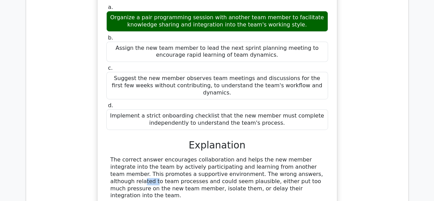
click at [253, 156] on div "The correct answer encourages collaboration and helps the new member integrate …" at bounding box center [216, 177] width 213 height 43
click at [279, 156] on div "The correct answer encourages collaboration and helps the new member integrate …" at bounding box center [216, 177] width 213 height 43
click at [296, 156] on div "The correct answer encourages collaboration and helps the new member integrate …" at bounding box center [216, 177] width 213 height 43
click at [237, 156] on div "The correct answer encourages collaboration and helps the new member integrate …" at bounding box center [216, 177] width 213 height 43
click at [281, 156] on div "The correct answer encourages collaboration and helps the new member integrate …" at bounding box center [216, 177] width 213 height 43
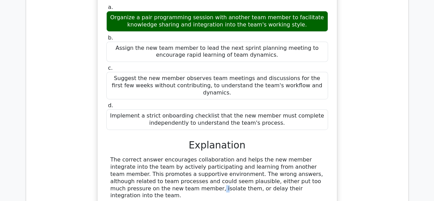
click at [291, 156] on div "The correct answer encourages collaboration and helps the new member integrate …" at bounding box center [216, 177] width 213 height 43
click at [303, 156] on div "The correct answer encourages collaboration and helps the new member integrate …" at bounding box center [216, 177] width 213 height 43
click at [120, 156] on div "The correct answer encourages collaboration and helps the new member integrate …" at bounding box center [216, 177] width 213 height 43
click at [153, 156] on div "The correct answer encourages collaboration and helps the new member integrate …" at bounding box center [216, 177] width 213 height 43
click at [223, 156] on div "The correct answer encourages collaboration and helps the new member integrate …" at bounding box center [216, 177] width 213 height 43
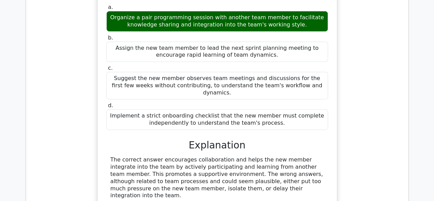
click at [247, 156] on div "The correct answer encourages collaboration and helps the new member integrate …" at bounding box center [216, 177] width 213 height 43
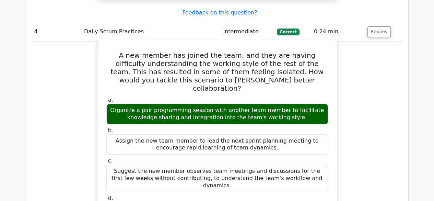
scroll to position [1341, 0]
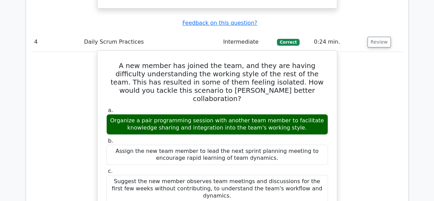
click at [162, 114] on div "Organize a pair programming session with another team member to facilitate know…" at bounding box center [217, 124] width 222 height 21
click at [160, 114] on div "Organize a pair programming session with another team member to facilitate know…" at bounding box center [217, 124] width 222 height 21
click at [222, 114] on div "Organize a pair programming session with another team member to facilitate know…" at bounding box center [217, 124] width 222 height 21
click at [315, 114] on div "Organize a pair programming session with another team member to facilitate know…" at bounding box center [217, 124] width 222 height 21
click at [218, 114] on div "Organize a pair programming session with another team member to facilitate know…" at bounding box center [217, 124] width 222 height 21
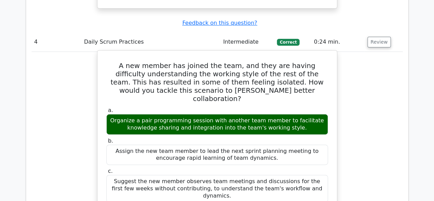
click at [170, 114] on div "Organize a pair programming session with another team member to facilitate know…" at bounding box center [217, 124] width 222 height 21
click at [177, 114] on div "Organize a pair programming session with another team member to facilitate know…" at bounding box center [217, 124] width 222 height 21
click at [210, 114] on div "Organize a pair programming session with another team member to facilitate know…" at bounding box center [217, 124] width 222 height 21
click at [248, 114] on div "Organize a pair programming session with another team member to facilitate know…" at bounding box center [217, 124] width 222 height 21
click at [264, 114] on div "Organize a pair programming session with another team member to facilitate know…" at bounding box center [217, 124] width 222 height 21
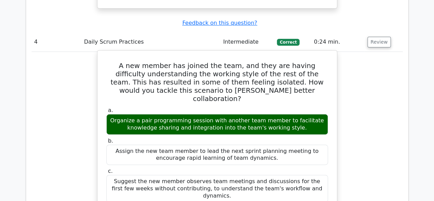
click at [293, 114] on div "Organize a pair programming session with another team member to facilitate know…" at bounding box center [217, 124] width 222 height 21
click at [302, 114] on div "Organize a pair programming session with another team member to facilitate know…" at bounding box center [217, 124] width 222 height 21
click at [187, 114] on div "Organize a pair programming session with another team member to facilitate know…" at bounding box center [217, 124] width 222 height 21
click at [213, 114] on div "Organize a pair programming session with another team member to facilitate know…" at bounding box center [217, 124] width 222 height 21
click at [228, 114] on div "Organize a pair programming session with another team member to facilitate know…" at bounding box center [217, 124] width 222 height 21
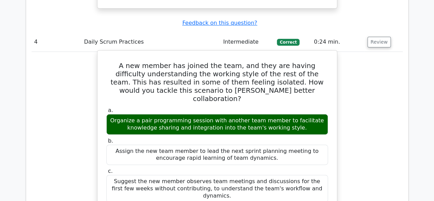
click at [265, 114] on div "Organize a pair programming session with another team member to facilitate know…" at bounding box center [217, 124] width 222 height 21
click at [252, 144] on div "Assign the new team member to lead the next sprint planning meeting to encourag…" at bounding box center [217, 154] width 222 height 21
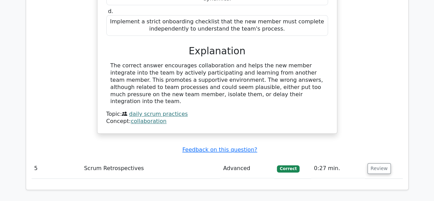
scroll to position [1547, 0]
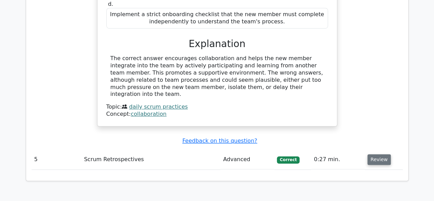
click at [372, 154] on button "Review" at bounding box center [378, 159] width 23 height 11
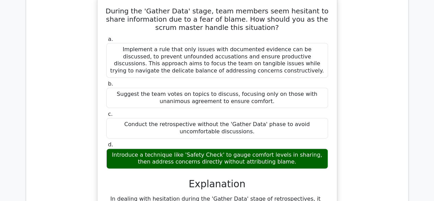
scroll to position [1753, 0]
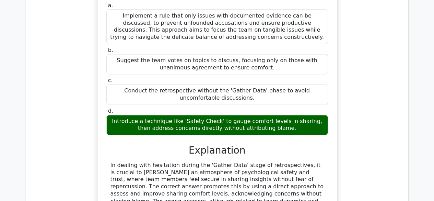
click at [214, 115] on div "Introduce a technique like 'Safety Check' to gauge comfort levels in sharing, t…" at bounding box center [217, 125] width 222 height 21
copy div "Safety Check"
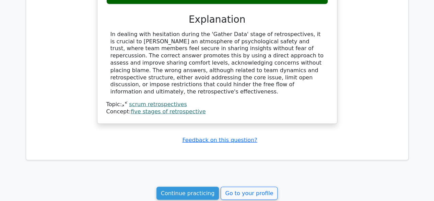
scroll to position [1889, 0]
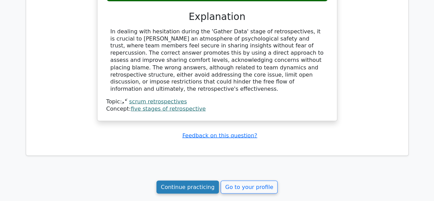
click at [195, 180] on link "Continue practicing" at bounding box center [187, 186] width 63 height 13
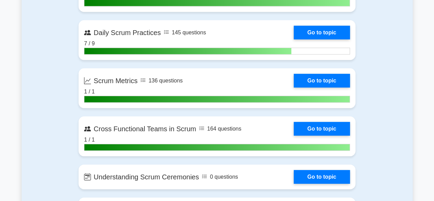
scroll to position [969, 0]
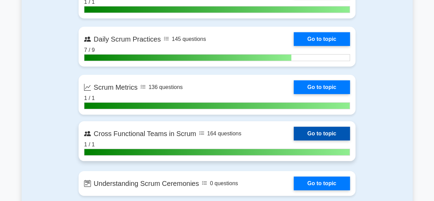
click at [312, 127] on link "Go to topic" at bounding box center [322, 134] width 56 height 14
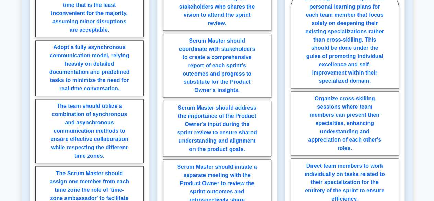
scroll to position [549, 0]
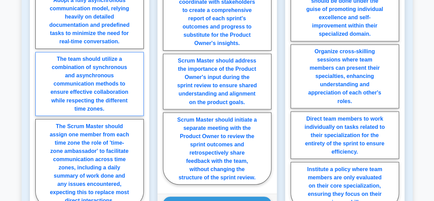
click at [114, 54] on label "The team should utilize a combination of synchronous and asynchronous communica…" at bounding box center [89, 84] width 108 height 64
click at [40, 71] on input "The team should utilize a combination of synchronous and asynchronous communica…" at bounding box center [37, 73] width 4 height 4
radio input "true"
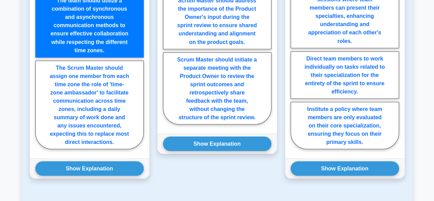
scroll to position [651, 0]
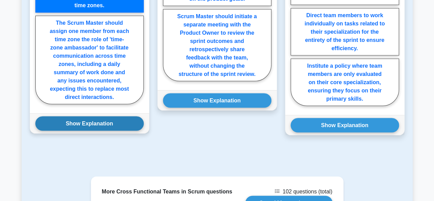
click at [99, 116] on button "Show Explanation" at bounding box center [89, 123] width 108 height 14
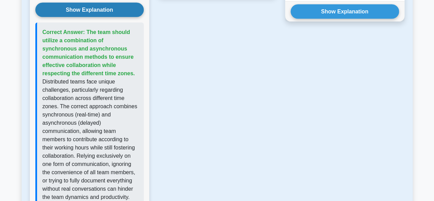
scroll to position [754, 0]
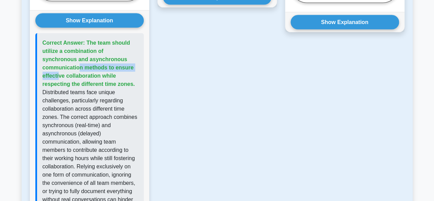
drag, startPoint x: 105, startPoint y: 25, endPoint x: 86, endPoint y: 34, distance: 21.3
click at [86, 40] on span "Correct Answer: The team should utilize a combination of synchronous and asynch…" at bounding box center [89, 63] width 92 height 47
click at [106, 53] on p "Correct Answer: The team should utilize a combination of synchronous and asynch…" at bounding box center [91, 63] width 96 height 49
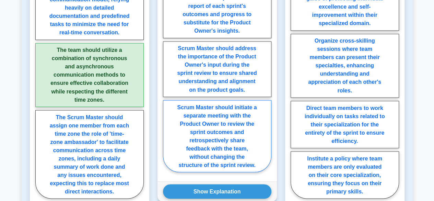
scroll to position [560, 0]
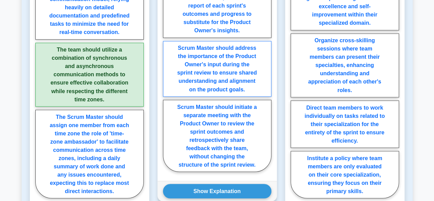
click at [234, 43] on label "Scrum Master should address the importance of the Product Owner's input during …" at bounding box center [217, 69] width 108 height 56
click at [167, 43] on input "Scrum Master should address the importance of the Product Owner's input during …" at bounding box center [165, 45] width 4 height 4
radio input "true"
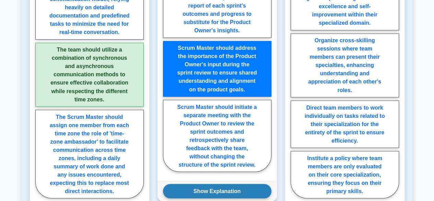
click at [199, 183] on button "Show Explanation" at bounding box center [217, 190] width 108 height 14
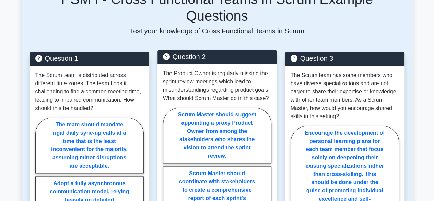
scroll to position [367, 0]
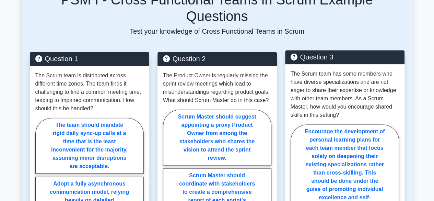
click at [318, 70] on p "The Scrum team has some members who have diverse specializations and are not ea…" at bounding box center [344, 94] width 108 height 49
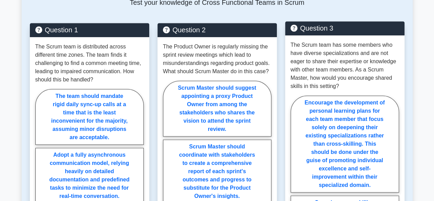
scroll to position [397, 0]
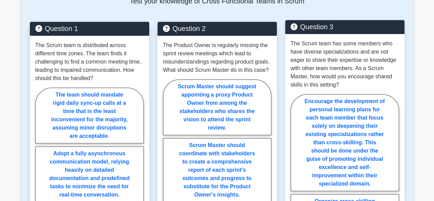
click at [348, 39] on p "The Scrum team has some members who have diverse specializations and are not ea…" at bounding box center [344, 63] width 108 height 49
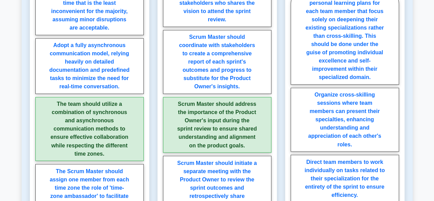
scroll to position [483, 0]
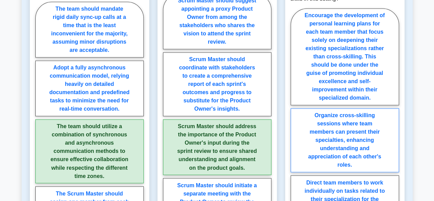
click at [351, 114] on label "Organize cross-skilling sessions where team members can present their specialti…" at bounding box center [344, 140] width 108 height 64
click at [295, 140] on input "Organize cross-skilling sessions where team members can present their specialti…" at bounding box center [292, 142] width 4 height 4
radio input "true"
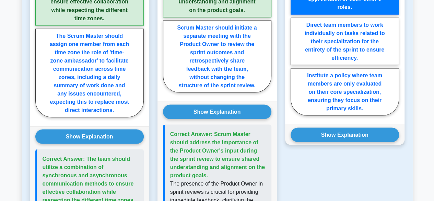
scroll to position [643, 0]
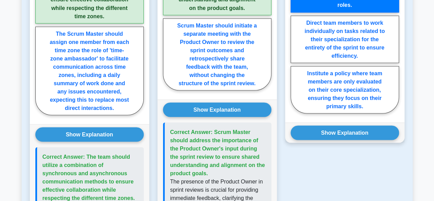
click at [351, 122] on div "Show Explanation Correct Answer: Organize cross-skilling sessions where team me…" at bounding box center [344, 132] width 119 height 20
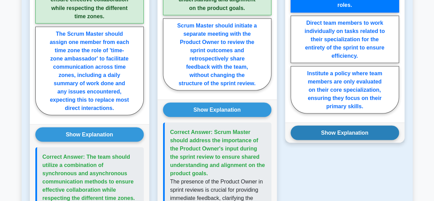
click at [351, 125] on button "Show Explanation" at bounding box center [344, 132] width 108 height 14
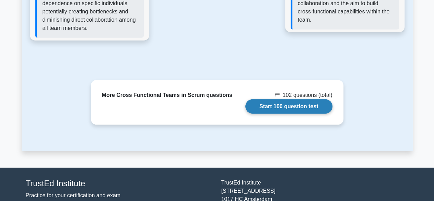
scroll to position [1001, 0]
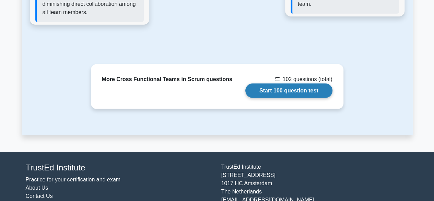
click at [298, 83] on link "Start 100 question test" at bounding box center [288, 90] width 87 height 14
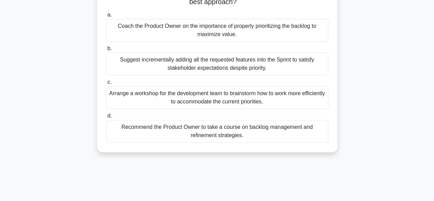
scroll to position [40, 0]
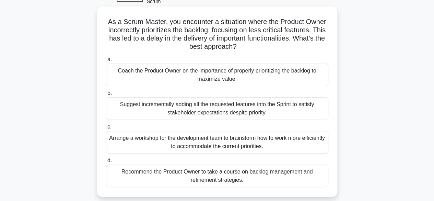
click at [272, 67] on div "Coach the Product Owner on the importance of properly prioritizing the backlog …" at bounding box center [217, 74] width 222 height 23
click at [106, 62] on input "a. Coach the Product Owner on the importance of properly prioritizing the backl…" at bounding box center [106, 59] width 0 height 4
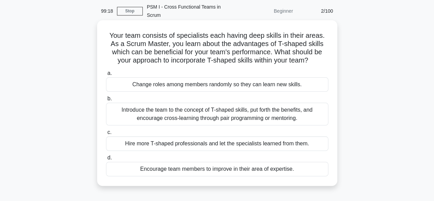
scroll to position [27, 0]
drag, startPoint x: 278, startPoint y: 36, endPoint x: 327, endPoint y: 38, distance: 48.7
click at [327, 38] on h5 "Your team consists of specialists each having deep skills in their areas. As a …" at bounding box center [217, 48] width 224 height 34
copy h5 "T-shaped skills"
click at [189, 42] on h5 "Your team consists of specialists each having deep skills in their areas. As a …" at bounding box center [217, 48] width 224 height 34
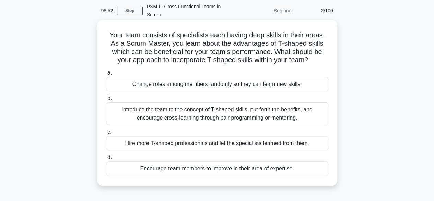
click at [242, 108] on div "Introduce the team to the concept of T-shaped skills, put forth the benefits, a…" at bounding box center [217, 113] width 222 height 23
click at [106, 100] on input "b. Introduce the team to the concept of T-shaped skills, put forth the benefits…" at bounding box center [106, 98] width 0 height 4
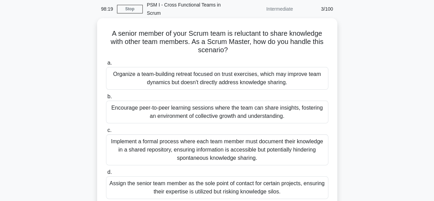
scroll to position [28, 0]
click at [210, 109] on div "Encourage peer-to-peer learning sessions where the team can share insights, fos…" at bounding box center [217, 112] width 222 height 23
click at [106, 99] on input "b. Encourage peer-to-peer learning sessions where the team can share insights, …" at bounding box center [106, 97] width 0 height 4
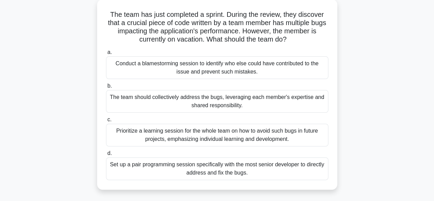
scroll to position [48, 0]
click at [212, 98] on div "The team should collectively address the bugs, leveraging each member's experti…" at bounding box center [217, 100] width 222 height 23
click at [106, 88] on input "b. The team should collectively address the bugs, leveraging each member's expe…" at bounding box center [106, 85] width 0 height 4
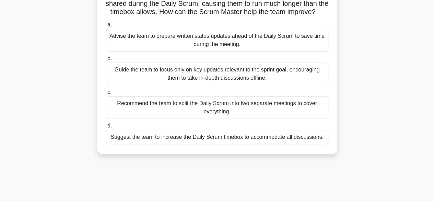
scroll to position [69, 0]
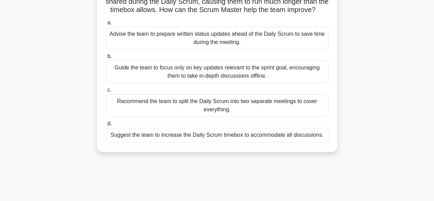
click at [205, 64] on div "Guide the team to focus only on key updates relevant to the sprint goal, encour…" at bounding box center [217, 71] width 222 height 23
click at [106, 59] on input "b. Guide the team to focus only on key updates relevant to the sprint goal, enc…" at bounding box center [106, 56] width 0 height 4
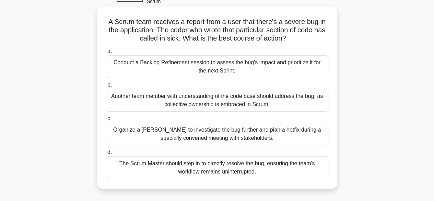
scroll to position [40, 0]
click at [247, 125] on div "Organize a [PERSON_NAME] to investigate the bug further and plan a hotfix durin…" at bounding box center [217, 133] width 222 height 23
click at [106, 120] on input "c. Organize a Spike to investigate the bug further and plan a hotfix during a s…" at bounding box center [106, 118] width 0 height 4
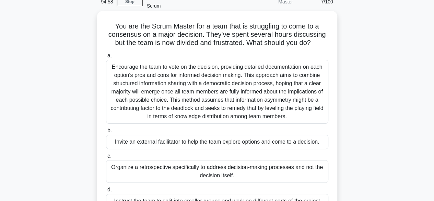
scroll to position [34, 0]
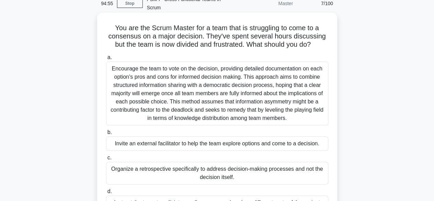
click at [252, 71] on div "Encourage the team to vote on the decision, providing detailed documentation on…" at bounding box center [217, 93] width 222 height 64
click at [106, 60] on input "a. Encourage the team to vote on the decision, providing detailed documentation…" at bounding box center [106, 57] width 0 height 4
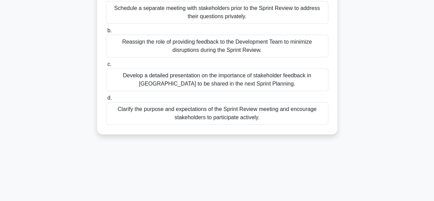
scroll to position [103, 0]
click at [240, 101] on div "Clarify the purpose and expectations of the Sprint Review meeting and encourage…" at bounding box center [217, 112] width 222 height 23
click at [106, 100] on input "d. Clarify the purpose and expectations of the Sprint Review meeting and encour…" at bounding box center [106, 97] width 0 height 4
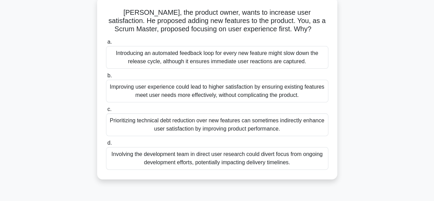
scroll to position [50, 0]
click at [194, 79] on div "Improving user experience could lead to higher satisfaction by ensuring existin…" at bounding box center [217, 90] width 222 height 23
click at [106, 73] on input "b. Improving user experience could lead to higher satisfaction by ensuring exis…" at bounding box center [106, 75] width 0 height 4
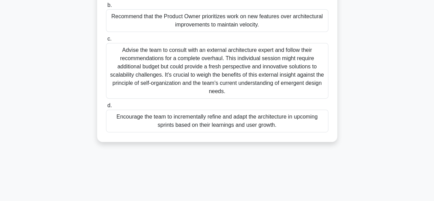
scroll to position [129, 0]
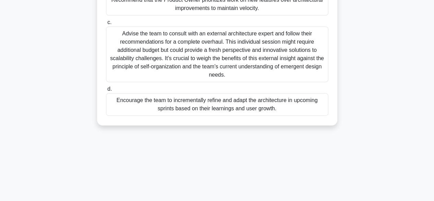
click at [222, 99] on div "Encourage the team to incrementally refine and adapt the architecture in upcomi…" at bounding box center [217, 104] width 222 height 23
click at [106, 91] on input "d. Encourage the team to incrementally refine and adapt the architecture in upc…" at bounding box center [106, 89] width 0 height 4
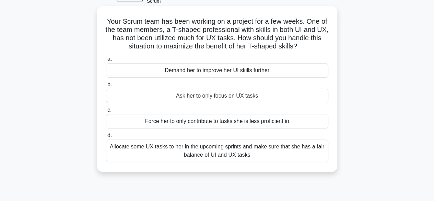
scroll to position [41, 0]
click at [218, 148] on div "Allocate some UX tasks to her in the upcoming sprints and make sure that she ha…" at bounding box center [217, 150] width 222 height 23
click at [106, 137] on input "d. Allocate some UX tasks to her in the upcoming sprints and make sure that she…" at bounding box center [106, 135] width 0 height 4
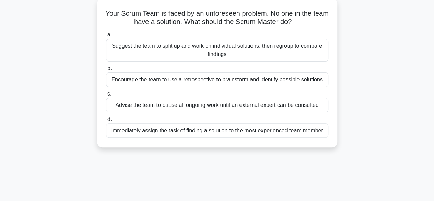
scroll to position [48, 0]
click at [216, 73] on div "Encourage the team to use a retrospective to brainstorm and identify possible s…" at bounding box center [217, 80] width 222 height 14
click at [106, 71] on input "b. Encourage the team to use a retrospective to brainstorm and identify possibl…" at bounding box center [106, 69] width 0 height 4
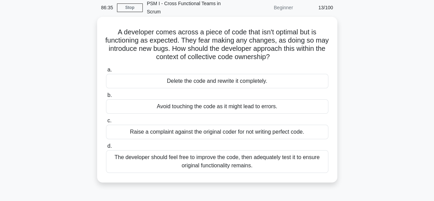
scroll to position [30, 0]
drag, startPoint x: 276, startPoint y: 24, endPoint x: 300, endPoint y: 28, distance: 24.3
click at [300, 28] on h5 "A developer comes across a piece of code that isn't optimal but is functioning …" at bounding box center [217, 44] width 224 height 34
copy h5 "optimal"
click at [260, 43] on h5 "A developer comes across a piece of code that isn't optimal but is functioning …" at bounding box center [217, 44] width 224 height 34
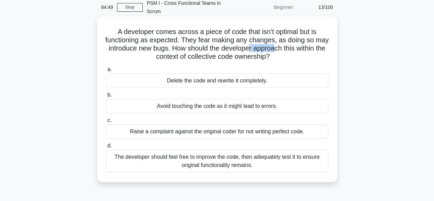
drag, startPoint x: 297, startPoint y: 37, endPoint x: 317, endPoint y: 37, distance: 19.5
click at [300, 37] on h5 "A developer comes across a piece of code that isn't optimal but is functioning …" at bounding box center [217, 44] width 224 height 34
click at [318, 37] on h5 "A developer comes across a piece of code that isn't optimal but is functioning …" at bounding box center [217, 44] width 224 height 34
click at [178, 151] on div "The developer should feel free to improve the code, then adequately test it to …" at bounding box center [217, 161] width 222 height 23
click at [106, 148] on input "d. The developer should feel free to improve the code, then adequately test it …" at bounding box center [106, 145] width 0 height 4
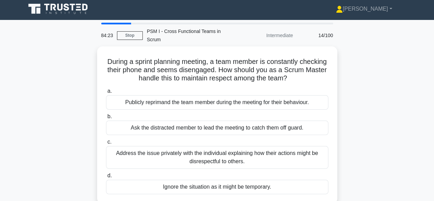
scroll to position [0, 0]
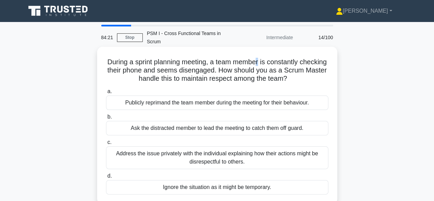
click at [275, 58] on h5 "During a sprint planning meeting, a team member is constantly checking their ph…" at bounding box center [217, 70] width 224 height 25
click at [290, 58] on h5 "During a sprint planning meeting, a team member is constantly checking their ph…" at bounding box center [217, 70] width 224 height 25
drag, startPoint x: 145, startPoint y: 118, endPoint x: 184, endPoint y: 120, distance: 38.8
click at [184, 121] on div "Ask the distracted member to lead the meeting to catch them off guard." at bounding box center [217, 128] width 222 height 14
click at [276, 59] on h5 "During a sprint planning meeting, a team member is constantly checking their ph…" at bounding box center [217, 70] width 224 height 25
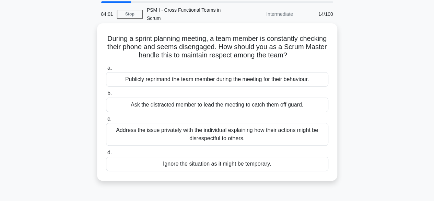
scroll to position [34, 0]
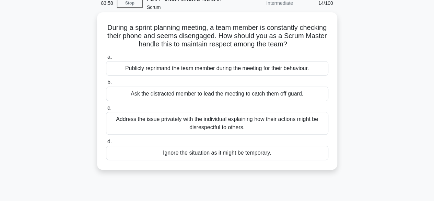
click at [210, 121] on div "Address the issue privately with the individual explaining how their actions mi…" at bounding box center [217, 123] width 222 height 23
click at [106, 110] on input "c. Address the issue privately with the individual explaining how their actions…" at bounding box center [106, 108] width 0 height 4
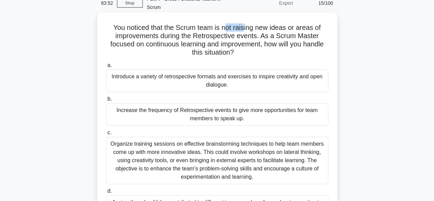
drag, startPoint x: 226, startPoint y: 19, endPoint x: 246, endPoint y: 18, distance: 19.6
click at [246, 23] on h5 "You noticed that the Scrum team is not raising new ideas or areas of improvemen…" at bounding box center [217, 40] width 224 height 34
drag, startPoint x: 200, startPoint y: 20, endPoint x: 224, endPoint y: 20, distance: 24.4
click at [217, 23] on h5 "You noticed that the Scrum team is not raising new ideas or areas of improvemen…" at bounding box center [217, 40] width 224 height 34
click at [265, 23] on h5 "You noticed that the Scrum team is not raising new ideas or areas of improvemen…" at bounding box center [217, 40] width 224 height 34
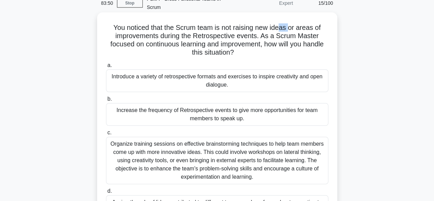
drag, startPoint x: 281, startPoint y: 23, endPoint x: 291, endPoint y: 22, distance: 10.0
click at [290, 23] on h5 "You noticed that the Scrum team is not raising new ideas or areas of improvemen…" at bounding box center [217, 40] width 224 height 34
drag, startPoint x: 307, startPoint y: 20, endPoint x: 316, endPoint y: 20, distance: 9.6
click at [315, 23] on h5 "You noticed that the Scrum team is not raising new ideas or areas of improvemen…" at bounding box center [217, 40] width 224 height 34
drag, startPoint x: 270, startPoint y: 27, endPoint x: 276, endPoint y: 26, distance: 5.7
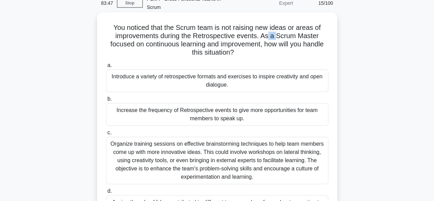
click at [276, 28] on h5 "You noticed that the Scrum team is not raising new ideas or areas of improvemen…" at bounding box center [217, 40] width 224 height 34
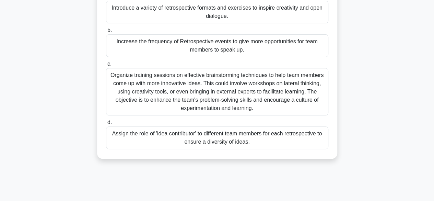
scroll to position [69, 0]
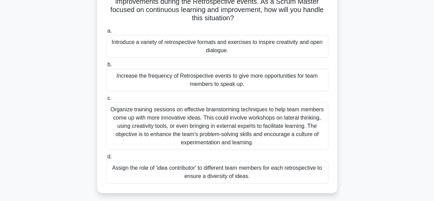
click at [206, 44] on div "Introduce a variety of retrospective formats and exercises to inspire creativit…" at bounding box center [217, 46] width 222 height 23
click at [106, 33] on input "a. Introduce a variety of retrospective formats and exercises to inspire creati…" at bounding box center [106, 31] width 0 height 4
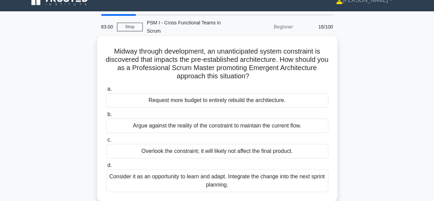
scroll to position [0, 0]
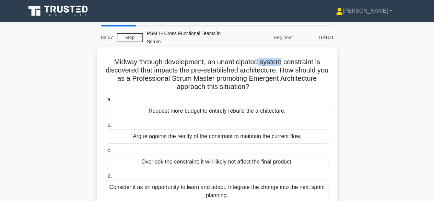
drag, startPoint x: 270, startPoint y: 54, endPoint x: 298, endPoint y: 53, distance: 28.5
click at [286, 58] on h5 "Midway through development, an unanticipated system constraint is discovered th…" at bounding box center [217, 75] width 224 height 34
click at [324, 58] on h5 "Midway through development, an unanticipated system constraint is discovered th…" at bounding box center [217, 75] width 224 height 34
drag, startPoint x: 192, startPoint y: 62, endPoint x: 200, endPoint y: 63, distance: 8.3
click at [200, 63] on h5 "Midway through development, an unanticipated system constraint is discovered th…" at bounding box center [217, 75] width 224 height 34
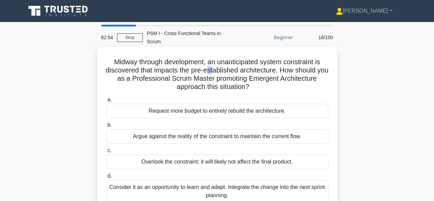
click at [220, 63] on h5 "Midway through development, an unanticipated system constraint is discovered th…" at bounding box center [217, 75] width 224 height 34
click at [241, 62] on h5 "Midway through development, an unanticipated system constraint is discovered th…" at bounding box center [217, 75] width 224 height 34
click at [294, 62] on h5 "Midway through development, an unanticipated system constraint is discovered th…" at bounding box center [217, 75] width 224 height 34
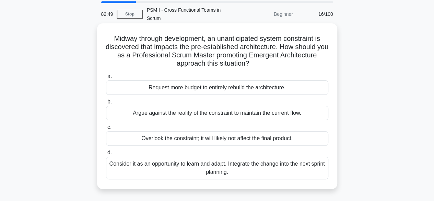
scroll to position [34, 0]
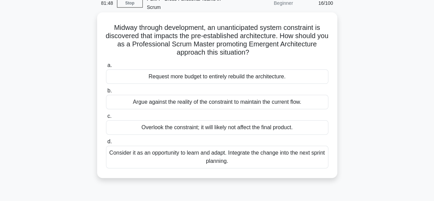
click at [287, 145] on div "Consider it as an opportunity to learn and adapt. Integrate the change into the…" at bounding box center [217, 156] width 222 height 23
click at [106, 141] on input "d. Consider it as an opportunity to learn and adapt. Integrate the change into …" at bounding box center [106, 141] width 0 height 4
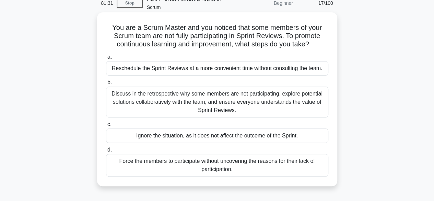
click at [174, 94] on div "Discuss in the retrospective why some members are not participating, explore po…" at bounding box center [217, 101] width 222 height 31
click at [106, 85] on input "b. Discuss in the retrospective why some members are not participating, explore…" at bounding box center [106, 82] width 0 height 4
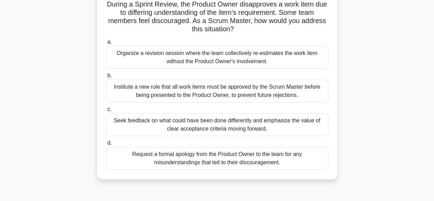
scroll to position [69, 0]
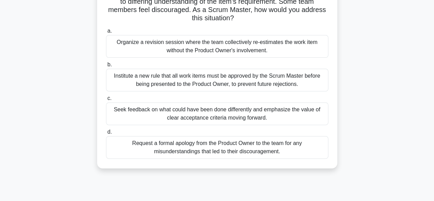
click at [182, 109] on div "Seek feedback on what could have been done differently and emphasize the value …" at bounding box center [217, 113] width 222 height 23
click at [106, 100] on input "c. Seek feedback on what could have been done differently and emphasize the val…" at bounding box center [106, 98] width 0 height 4
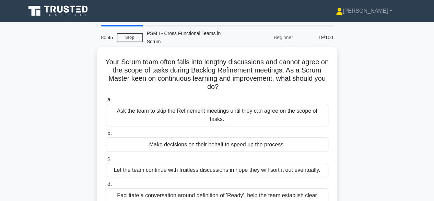
scroll to position [34, 0]
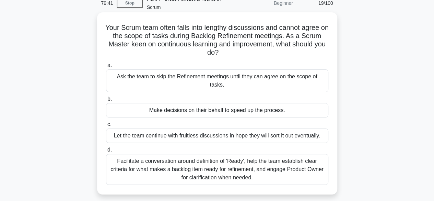
click at [246, 157] on div "Facilitate a conversation around definition of 'Ready', help the team establish…" at bounding box center [217, 169] width 222 height 31
click at [106, 152] on input "d. Facilitate a conversation around definition of 'Ready', help the team establ…" at bounding box center [106, 149] width 0 height 4
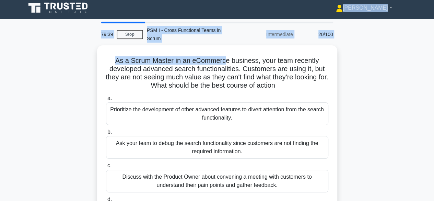
scroll to position [0, 0]
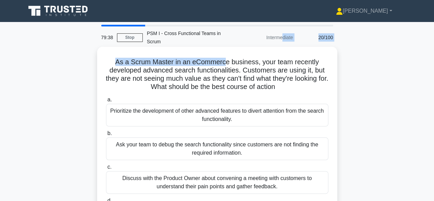
drag, startPoint x: 227, startPoint y: 19, endPoint x: 272, endPoint y: 47, distance: 52.2
click at [246, 39] on div "79:38 Stop PSM I - Cross Functional Teams in Scrum Intermediate 20/100 As a Scr…" at bounding box center [217, 196] width 391 height 343
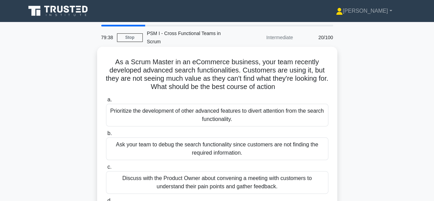
click at [296, 58] on h5 "As a Scrum Master in an eCommerce business, your team recently developed advanc…" at bounding box center [217, 75] width 224 height 34
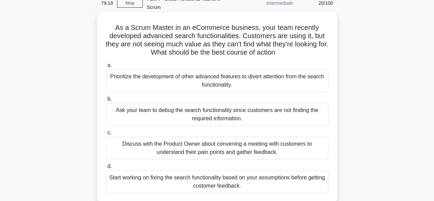
scroll to position [69, 0]
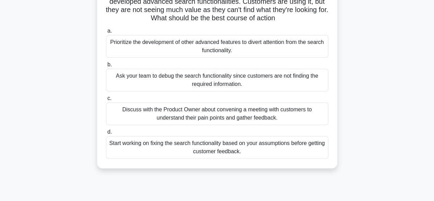
click at [201, 105] on div "Discuss with the Product Owner about convening a meeting with customers to unde…" at bounding box center [217, 113] width 222 height 23
click at [106, 100] on input "c. Discuss with the Product Owner about convening a meeting with customers to u…" at bounding box center [106, 98] width 0 height 4
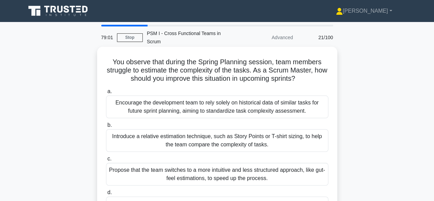
scroll to position [0, 0]
drag, startPoint x: 272, startPoint y: 67, endPoint x: 284, endPoint y: 68, distance: 12.0
click at [284, 68] on h5 "You observe that during the Spring Planning session, team members struggle to e…" at bounding box center [217, 70] width 224 height 25
drag, startPoint x: 152, startPoint y: 63, endPoint x: 181, endPoint y: 62, distance: 29.2
click at [169, 61] on h5 "You observe that during the Spring Planning session, team members struggle to e…" at bounding box center [217, 70] width 224 height 25
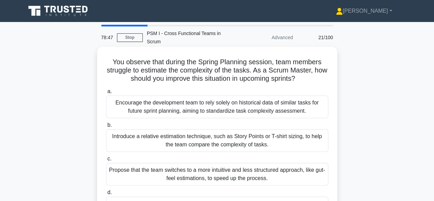
drag, startPoint x: 181, startPoint y: 62, endPoint x: 190, endPoint y: 60, distance: 9.2
click at [182, 62] on h5 "You observe that during the Spring Planning session, team members struggle to e…" at bounding box center [217, 70] width 224 height 25
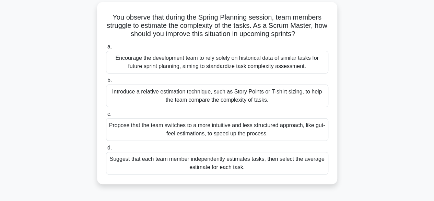
scroll to position [34, 0]
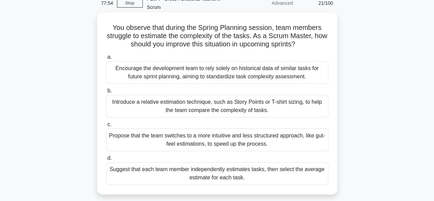
click at [199, 99] on div "Introduce a relative estimation technique, such as Story Points or T-shirt sizi…" at bounding box center [217, 106] width 222 height 23
click at [106, 93] on input "b. Introduce a relative estimation technique, such as Story Points or T-shirt s…" at bounding box center [106, 90] width 0 height 4
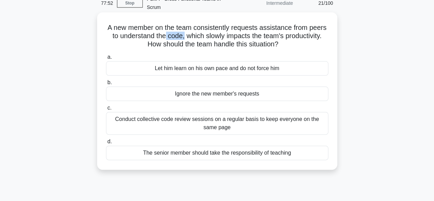
drag, startPoint x: 164, startPoint y: 26, endPoint x: 195, endPoint y: 25, distance: 30.5
click at [190, 25] on h5 "A new member on the team consistently requests assistance from peers to underst…" at bounding box center [217, 35] width 224 height 25
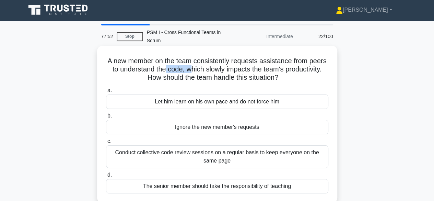
scroll to position [0, 0]
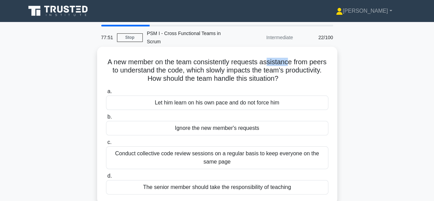
drag, startPoint x: 269, startPoint y: 54, endPoint x: 288, endPoint y: 52, distance: 19.6
click at [288, 58] on h5 "A new member on the team consistently requests assistance from peers to underst…" at bounding box center [217, 70] width 224 height 25
drag, startPoint x: 156, startPoint y: 63, endPoint x: 169, endPoint y: 62, distance: 13.0
click at [166, 62] on h5 "A new member on the team consistently requests assistance from peers to underst…" at bounding box center [217, 70] width 224 height 25
drag, startPoint x: 213, startPoint y: 62, endPoint x: 230, endPoint y: 63, distance: 17.2
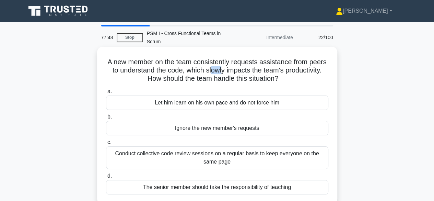
click at [230, 63] on h5 "A new member on the team consistently requests assistance from peers to underst…" at bounding box center [217, 70] width 224 height 25
drag, startPoint x: 266, startPoint y: 63, endPoint x: 271, endPoint y: 63, distance: 4.8
click at [271, 63] on h5 "A new member on the team consistently requests assistance from peers to underst…" at bounding box center [217, 70] width 224 height 25
click at [204, 68] on h5 "A new member on the team consistently requests assistance from peers to underst…" at bounding box center [217, 70] width 224 height 25
click at [270, 68] on h5 "A new member on the team consistently requests assistance from peers to underst…" at bounding box center [217, 70] width 224 height 25
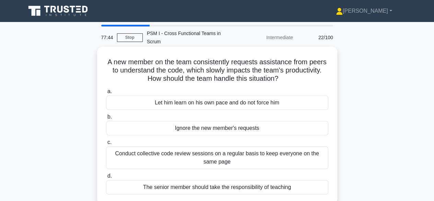
click at [274, 60] on h5 "A new member on the team consistently requests assistance from peers to underst…" at bounding box center [217, 70] width 224 height 25
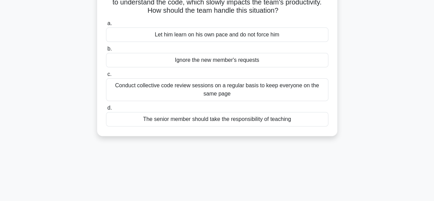
scroll to position [69, 0]
click at [207, 78] on div "Conduct collective code review sessions on a regular basis to keep everyone on …" at bounding box center [217, 88] width 222 height 23
click at [106, 76] on input "c. Conduct collective code review sessions on a regular basis to keep everyone …" at bounding box center [106, 73] width 0 height 4
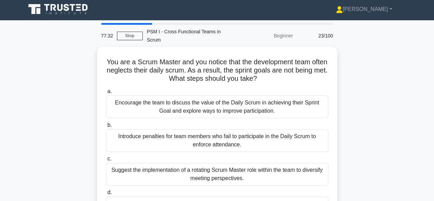
scroll to position [0, 0]
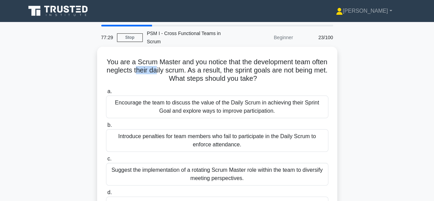
drag, startPoint x: 164, startPoint y: 63, endPoint x: 181, endPoint y: 63, distance: 17.2
click at [181, 63] on h5 "You are a Scrum Master and you notice that the development team often neglects …" at bounding box center [217, 70] width 224 height 25
click at [244, 61] on h5 "You are a Scrum Master and you notice that the development team often neglects …" at bounding box center [217, 70] width 224 height 25
drag, startPoint x: 243, startPoint y: 61, endPoint x: 260, endPoint y: 62, distance: 17.2
click at [254, 62] on h5 "You are a Scrum Master and you notice that the development team often neglects …" at bounding box center [217, 70] width 224 height 25
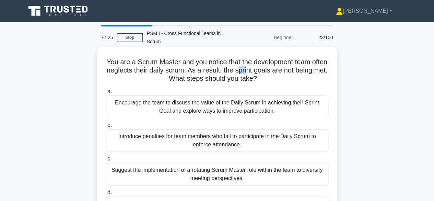
drag, startPoint x: 274, startPoint y: 63, endPoint x: 281, endPoint y: 63, distance: 7.6
click at [278, 63] on h5 "You are a Scrum Master and you notice that the development team often neglects …" at bounding box center [217, 70] width 224 height 25
click at [305, 63] on h5 "You are a Scrum Master and you notice that the development team often neglects …" at bounding box center [217, 70] width 224 height 25
drag, startPoint x: 201, startPoint y: 71, endPoint x: 230, endPoint y: 69, distance: 28.9
click at [229, 69] on h5 "You are a Scrum Master and you notice that the development team often neglects …" at bounding box center [217, 70] width 224 height 25
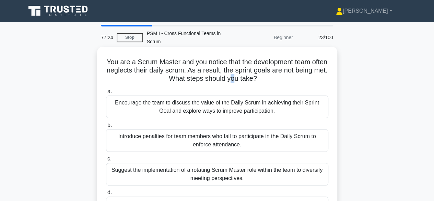
click at [252, 69] on h5 "You are a Scrum Master and you notice that the development team often neglects …" at bounding box center [217, 70] width 224 height 25
click at [283, 63] on h5 "You are a Scrum Master and you notice that the development team often neglects …" at bounding box center [217, 70] width 224 height 25
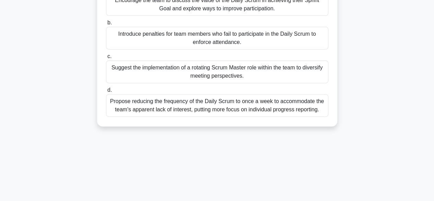
scroll to position [69, 0]
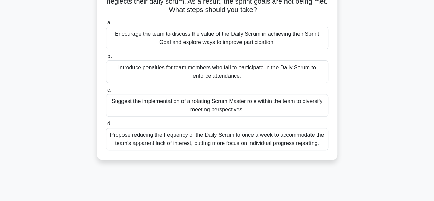
click at [167, 32] on div "Encourage the team to discuss the value of the Daily Scrum in achieving their S…" at bounding box center [217, 38] width 222 height 23
click at [106, 25] on input "a. Encourage the team to discuss the value of the Daily Scrum in achieving thei…" at bounding box center [106, 23] width 0 height 4
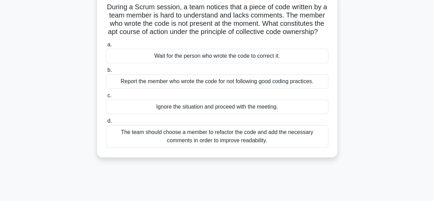
scroll to position [34, 0]
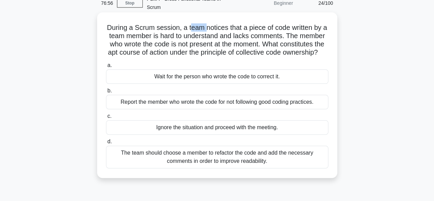
drag, startPoint x: 194, startPoint y: 20, endPoint x: 213, endPoint y: 20, distance: 19.5
click at [208, 23] on h5 "During a Scrum session, a team notices that a piece of code written by a team m…" at bounding box center [217, 40] width 224 height 34
drag, startPoint x: 226, startPoint y: 20, endPoint x: 236, endPoint y: 20, distance: 10.3
click at [236, 23] on h5 "During a Scrum session, a team notices that a piece of code written by a team m…" at bounding box center [217, 40] width 224 height 34
drag, startPoint x: 177, startPoint y: 35, endPoint x: 195, endPoint y: 35, distance: 18.2
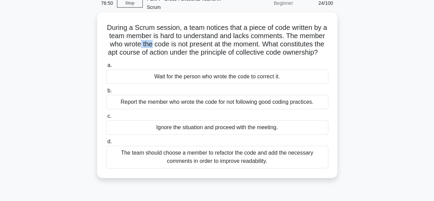
click at [188, 35] on h5 "During a Scrum session, a team notices that a piece of code written by a team m…" at bounding box center [217, 40] width 224 height 34
drag, startPoint x: 218, startPoint y: 36, endPoint x: 226, endPoint y: 36, distance: 7.9
click at [219, 36] on h5 "During a Scrum session, a team notices that a piece of code written by a team m…" at bounding box center [217, 40] width 224 height 34
click at [248, 160] on div "The team should choose a member to refactor the code and add the necessary comm…" at bounding box center [217, 156] width 222 height 23
click at [106, 144] on input "d. The team should choose a member to refactor the code and add the necessary c…" at bounding box center [106, 141] width 0 height 4
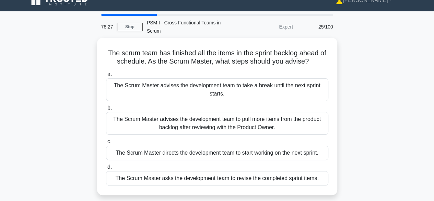
scroll to position [0, 0]
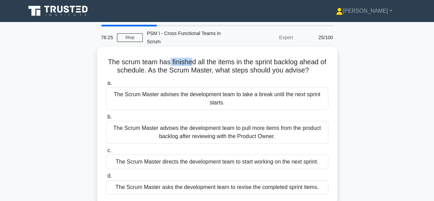
drag, startPoint x: 169, startPoint y: 53, endPoint x: 194, endPoint y: 52, distance: 25.0
click at [191, 58] on h5 "The scrum team has finished all the items in the sprint backlog ahead of schedu…" at bounding box center [217, 66] width 224 height 17
drag, startPoint x: 210, startPoint y: 51, endPoint x: 217, endPoint y: 51, distance: 7.5
click at [217, 58] on h5 "The scrum team has finished all the items in the sprint backlog ahead of schedu…" at bounding box center [217, 66] width 224 height 17
drag, startPoint x: 177, startPoint y: 62, endPoint x: 219, endPoint y: 62, distance: 42.5
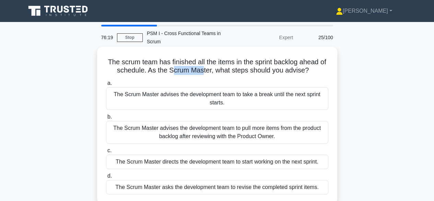
click at [215, 62] on h5 "The scrum team has finished all the items in the sprint backlog ahead of schedu…" at bounding box center [217, 66] width 224 height 17
drag, startPoint x: 258, startPoint y: 62, endPoint x: 265, endPoint y: 62, distance: 6.6
click at [264, 62] on h5 "The scrum team has finished all the items in the sprint backlog ahead of schedu…" at bounding box center [217, 66] width 224 height 17
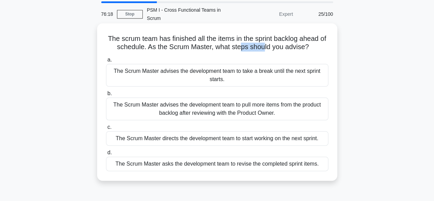
scroll to position [34, 0]
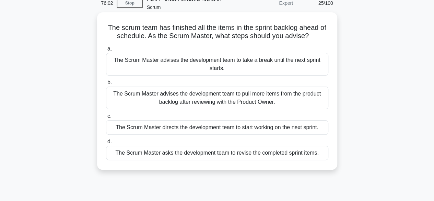
click at [160, 88] on div "The Scrum Master advises the development team to pull more items from the produ…" at bounding box center [217, 97] width 222 height 23
click at [106, 85] on input "b. The Scrum Master advises the development team to pull more items from the pr…" at bounding box center [106, 82] width 0 height 4
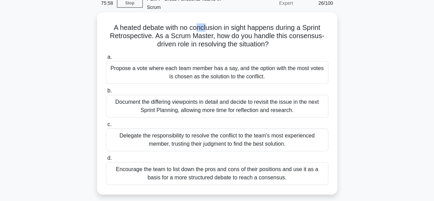
drag, startPoint x: 198, startPoint y: 23, endPoint x: 204, endPoint y: 22, distance: 6.4
click at [204, 23] on h5 "A heated debate with no conclusion in sight happens during a Sprint Retrospecti…" at bounding box center [217, 35] width 224 height 25
drag, startPoint x: 216, startPoint y: 21, endPoint x: 221, endPoint y: 21, distance: 4.8
click at [220, 23] on h5 "A heated debate with no conclusion in sight happens during a Sprint Retrospecti…" at bounding box center [217, 35] width 224 height 25
drag, startPoint x: 167, startPoint y: 31, endPoint x: 172, endPoint y: 30, distance: 5.2
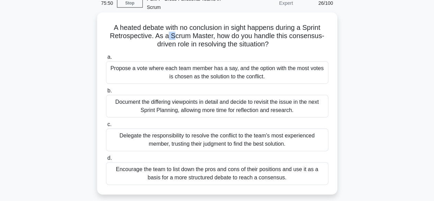
click at [172, 30] on h5 "A heated debate with no conclusion in sight happens during a Sprint Retrospecti…" at bounding box center [217, 35] width 224 height 25
drag, startPoint x: 185, startPoint y: 29, endPoint x: 193, endPoint y: 28, distance: 8.3
click at [193, 28] on h5 "A heated debate with no conclusion in sight happens during a Sprint Retrospecti…" at bounding box center [217, 35] width 224 height 25
drag, startPoint x: 208, startPoint y: 28, endPoint x: 214, endPoint y: 28, distance: 5.8
click at [214, 28] on h5 "A heated debate with no conclusion in sight happens during a Sprint Retrospecti…" at bounding box center [217, 35] width 224 height 25
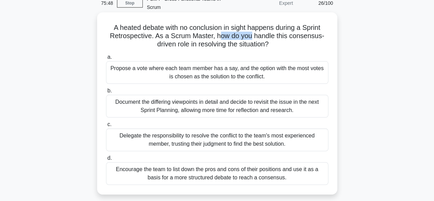
drag, startPoint x: 220, startPoint y: 28, endPoint x: 259, endPoint y: 31, distance: 38.2
click at [257, 31] on h5 "A heated debate with no conclusion in sight happens during a Sprint Retrospecti…" at bounding box center [217, 35] width 224 height 25
drag, startPoint x: 256, startPoint y: 39, endPoint x: 265, endPoint y: 50, distance: 14.6
click at [256, 39] on h5 "A heated debate with no conclusion in sight happens during a Sprint Retrospecti…" at bounding box center [217, 35] width 224 height 25
click at [161, 169] on div "Encourage the team to list down the pros and cons of their positions and use it…" at bounding box center [217, 173] width 222 height 23
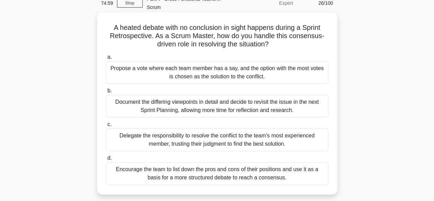
click at [106, 160] on input "d. Encourage the team to list down the pros and cons of their positions and use…" at bounding box center [106, 158] width 0 height 4
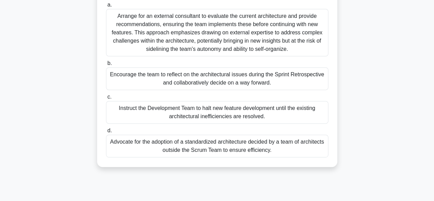
scroll to position [69, 0]
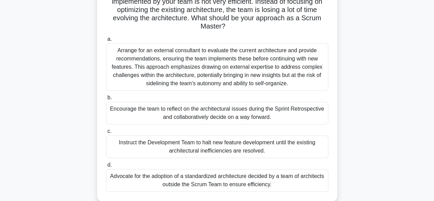
click at [222, 109] on div "Encourage the team to reflect on the architectural issues during the Sprint Ret…" at bounding box center [217, 112] width 222 height 23
click at [106, 100] on input "b. Encourage the team to reflect on the architectural issues during the Sprint …" at bounding box center [106, 97] width 0 height 4
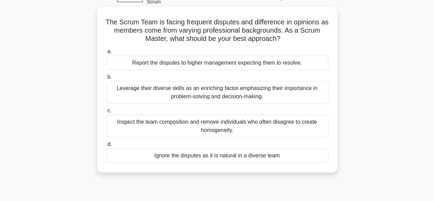
scroll to position [0, 0]
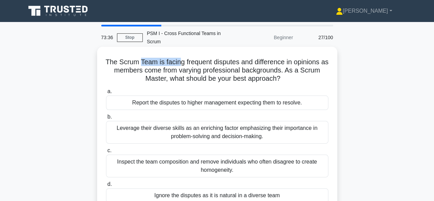
drag, startPoint x: 148, startPoint y: 53, endPoint x: 197, endPoint y: 55, distance: 49.1
click at [191, 58] on h5 "The Scrum Team is facing frequent disputes and difference in opinions as member…" at bounding box center [217, 70] width 224 height 25
drag, startPoint x: 214, startPoint y: 55, endPoint x: 231, endPoint y: 55, distance: 17.5
click at [231, 58] on h5 "The Scrum Team is facing frequent disputes and difference in opinions as member…" at bounding box center [217, 70] width 224 height 25
drag, startPoint x: 239, startPoint y: 54, endPoint x: 246, endPoint y: 53, distance: 6.2
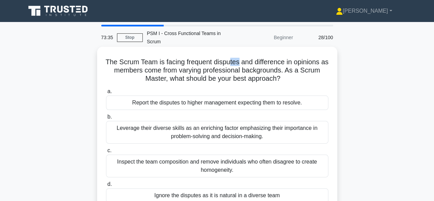
click at [244, 58] on h5 "The Scrum Team is facing frequent disputes and difference in opinions as member…" at bounding box center [217, 70] width 224 height 25
click at [259, 58] on h5 "The Scrum Team is facing frequent disputes and difference in opinions as member…" at bounding box center [217, 70] width 224 height 25
drag, startPoint x: 178, startPoint y: 64, endPoint x: 183, endPoint y: 64, distance: 5.1
click at [183, 64] on h5 "The Scrum Team is facing frequent disputes and difference in opinions as member…" at bounding box center [217, 70] width 224 height 25
drag, startPoint x: 247, startPoint y: 63, endPoint x: 259, endPoint y: 65, distance: 11.7
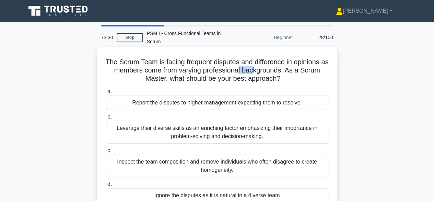
click at [259, 65] on h5 "The Scrum Team is facing frequent disputes and difference in opinions as member…" at bounding box center [217, 70] width 224 height 25
drag, startPoint x: 218, startPoint y: 52, endPoint x: 244, endPoint y: 53, distance: 25.7
click at [244, 58] on h5 "The Scrum Team is facing frequent disputes and difference in opinions as member…" at bounding box center [217, 70] width 224 height 25
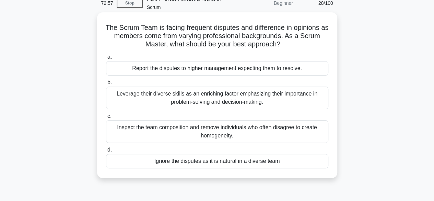
click at [219, 95] on div "Leverage their diverse skills as an enriching factor emphasizing their importan…" at bounding box center [217, 97] width 222 height 23
click at [106, 85] on input "b. Leverage their diverse skills as an enriching factor emphasizing their impor…" at bounding box center [106, 82] width 0 height 4
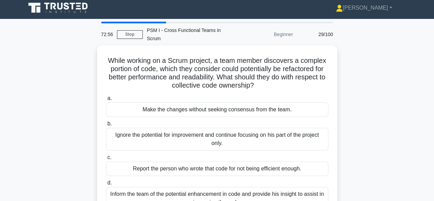
scroll to position [0, 0]
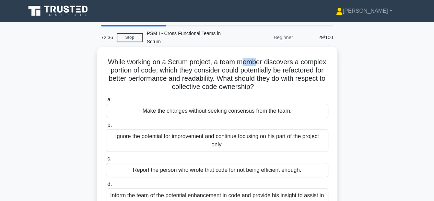
drag, startPoint x: 246, startPoint y: 57, endPoint x: 271, endPoint y: 54, distance: 25.5
click at [267, 58] on h5 "While working on a Scrum project, a team member discovers a complex portion of …" at bounding box center [217, 75] width 224 height 34
click at [331, 53] on div "While working on a Scrum project, a team member discovers a complex portion of …" at bounding box center [217, 133] width 235 height 168
drag, startPoint x: 121, startPoint y: 58, endPoint x: 138, endPoint y: 60, distance: 17.2
click at [135, 59] on h5 "While working on a Scrum project, a team member discovers a complex portion of …" at bounding box center [217, 75] width 224 height 34
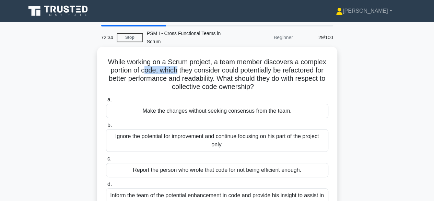
drag, startPoint x: 171, startPoint y: 61, endPoint x: 176, endPoint y: 62, distance: 4.5
click at [176, 62] on h5 "While working on a Scrum project, a team member discovers a complex portion of …" at bounding box center [217, 75] width 224 height 34
click at [206, 63] on h5 "While working on a Scrum project, a team member discovers a complex portion of …" at bounding box center [217, 75] width 224 height 34
drag, startPoint x: 217, startPoint y: 64, endPoint x: 234, endPoint y: 65, distance: 17.2
click at [231, 65] on h5 "While working on a Scrum project, a team member discovers a complex portion of …" at bounding box center [217, 75] width 224 height 34
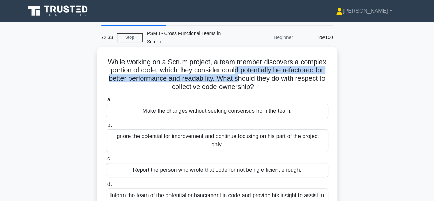
drag, startPoint x: 234, startPoint y: 65, endPoint x: 251, endPoint y: 65, distance: 17.1
click at [244, 67] on h5 "While working on a Scrum project, a team member discovers a complex portion of …" at bounding box center [217, 75] width 224 height 34
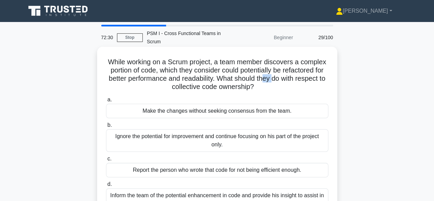
drag, startPoint x: 272, startPoint y: 71, endPoint x: 279, endPoint y: 71, distance: 7.9
click at [279, 71] on h5 "While working on a Scrum project, a team member discovers a complex portion of …" at bounding box center [217, 75] width 224 height 34
drag, startPoint x: 208, startPoint y: 77, endPoint x: 222, endPoint y: 77, distance: 13.4
click at [222, 77] on h5 "While working on a Scrum project, a team member discovers a complex portion of …" at bounding box center [217, 75] width 224 height 34
click at [241, 76] on h5 "While working on a Scrum project, a team member discovers a complex portion of …" at bounding box center [217, 75] width 224 height 34
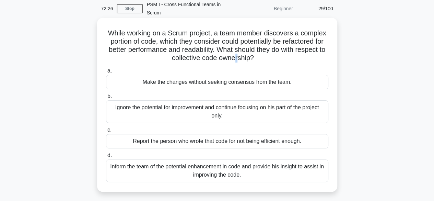
scroll to position [69, 0]
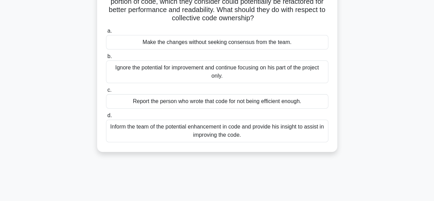
click at [275, 126] on div "Inform the team of the potential enhancement in code and provide his insight to…" at bounding box center [217, 130] width 222 height 23
click at [106, 118] on input "d. Inform the team of the potential enhancement in code and provide his insight…" at bounding box center [106, 115] width 0 height 4
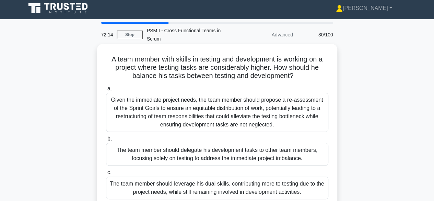
scroll to position [0, 0]
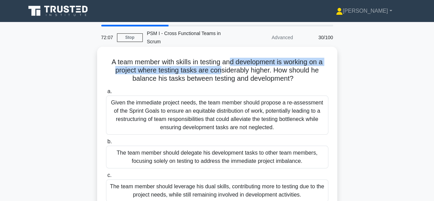
click at [229, 58] on h5 "A team member with skills in testing and development is working on a project wh…" at bounding box center [217, 70] width 224 height 25
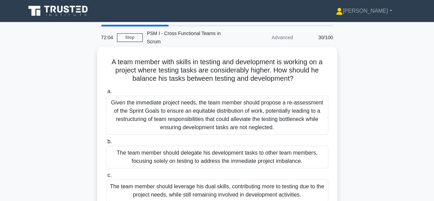
drag, startPoint x: 142, startPoint y: 56, endPoint x: 153, endPoint y: 55, distance: 11.0
click at [145, 58] on h5 "A team member with skills in testing and development is working on a project wh…" at bounding box center [217, 70] width 224 height 25
click at [192, 58] on h5 "A team member with skills in testing and development is working on a project wh…" at bounding box center [217, 70] width 224 height 25
click at [211, 58] on h5 "A team member with skills in testing and development is working on a project wh…" at bounding box center [217, 70] width 224 height 25
drag, startPoint x: 232, startPoint y: 53, endPoint x: 237, endPoint y: 52, distance: 4.8
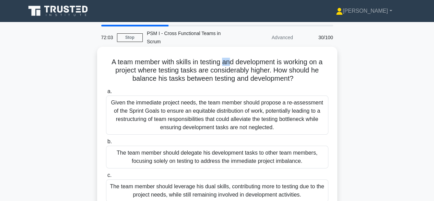
click at [232, 58] on h5 "A team member with skills in testing and development is working on a project wh…" at bounding box center [217, 70] width 224 height 25
drag, startPoint x: 237, startPoint y: 52, endPoint x: 243, endPoint y: 52, distance: 6.2
click at [241, 58] on h5 "A team member with skills in testing and development is working on a project wh…" at bounding box center [217, 70] width 224 height 25
click at [253, 58] on h5 "A team member with skills in testing and development is working on a project wh…" at bounding box center [217, 70] width 224 height 25
drag, startPoint x: 261, startPoint y: 52, endPoint x: 278, endPoint y: 53, distance: 16.8
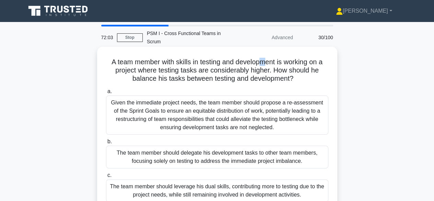
click at [276, 58] on h5 "A team member with skills in testing and development is working on a project wh…" at bounding box center [217, 70] width 224 height 25
click at [288, 58] on h5 "A team member with skills in testing and development is working on a project wh…" at bounding box center [217, 70] width 224 height 25
drag, startPoint x: 130, startPoint y: 62, endPoint x: 138, endPoint y: 62, distance: 7.9
click at [138, 62] on h5 "A team member with skills in testing and development is working on a project wh…" at bounding box center [217, 70] width 224 height 25
drag, startPoint x: 167, startPoint y: 62, endPoint x: 171, endPoint y: 62, distance: 4.5
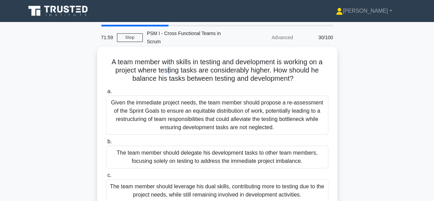
click at [170, 62] on h5 "A team member with skills in testing and development is working on a project wh…" at bounding box center [217, 70] width 224 height 25
click at [195, 62] on h5 "A team member with skills in testing and development is working on a project wh…" at bounding box center [217, 70] width 224 height 25
click at [204, 62] on h5 "A team member with skills in testing and development is working on a project wh…" at bounding box center [217, 70] width 224 height 25
drag, startPoint x: 263, startPoint y: 64, endPoint x: 294, endPoint y: 64, distance: 30.2
click at [291, 64] on h5 "A team member with skills in testing and development is working on a project wh…" at bounding box center [217, 70] width 224 height 25
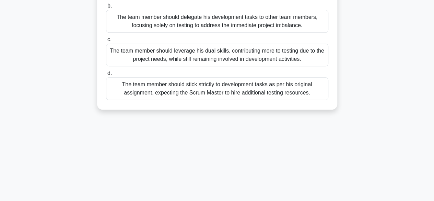
click at [243, 44] on div "The team member should leverage his dual skills, contributing more to testing d…" at bounding box center [217, 55] width 222 height 23
click at [106, 42] on input "c. The team member should leverage his dual skills, contributing more to testin…" at bounding box center [106, 39] width 0 height 4
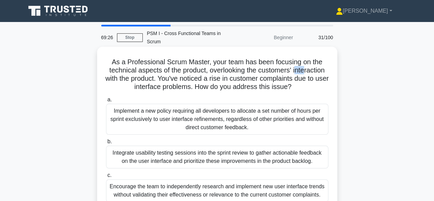
drag, startPoint x: 298, startPoint y: 63, endPoint x: 307, endPoint y: 63, distance: 8.6
click at [307, 63] on h5 "As a Professional Scrum Master, your team has been focusing on the technical as…" at bounding box center [217, 75] width 224 height 34
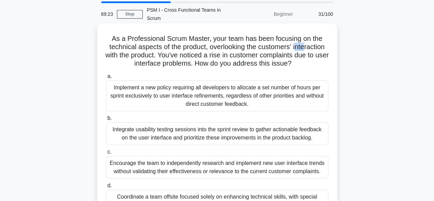
scroll to position [34, 0]
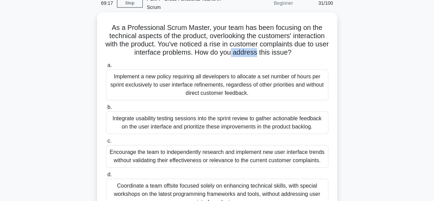
drag, startPoint x: 240, startPoint y: 46, endPoint x: 265, endPoint y: 45, distance: 24.3
click at [265, 45] on h5 "As a Professional Scrum Master, your team has been focusing on the technical as…" at bounding box center [217, 40] width 224 height 34
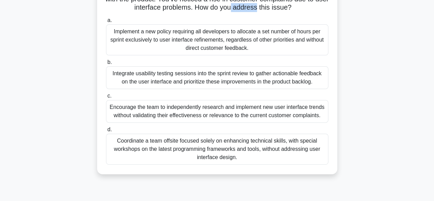
scroll to position [69, 0]
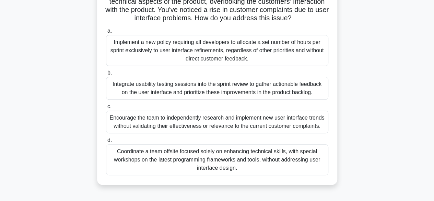
click at [238, 80] on div "Integrate usability testing sessions into the sprint review to gather actionabl…" at bounding box center [217, 88] width 222 height 23
click at [106, 75] on input "b. Integrate usability testing sessions into the sprint review to gather action…" at bounding box center [106, 73] width 0 height 4
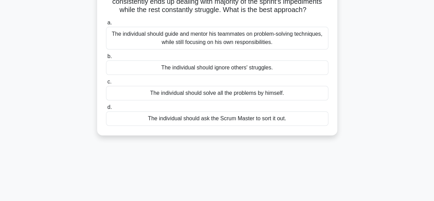
scroll to position [0, 0]
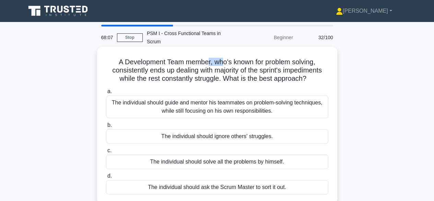
drag, startPoint x: 206, startPoint y: 53, endPoint x: 252, endPoint y: 59, distance: 46.3
click at [234, 58] on h5 "A Development Team member, who's known for problem solving, consistently ends u…" at bounding box center [217, 70] width 224 height 25
drag, startPoint x: 282, startPoint y: 58, endPoint x: 302, endPoint y: 58, distance: 19.9
click at [302, 58] on h5 "A Development Team member, who's known for problem solving, consistently ends u…" at bounding box center [217, 70] width 224 height 25
drag, startPoint x: 167, startPoint y: 61, endPoint x: 191, endPoint y: 60, distance: 24.7
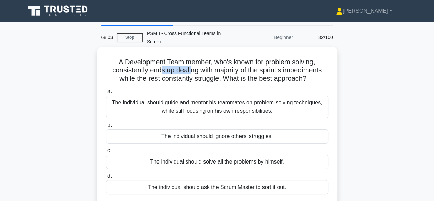
click at [190, 60] on h5 "A Development Team member, who's known for problem solving, consistently ends u…" at bounding box center [217, 70] width 224 height 25
drag, startPoint x: 196, startPoint y: 60, endPoint x: 200, endPoint y: 60, distance: 4.1
click at [200, 60] on h5 "A Development Team member, who's known for problem solving, consistently ends u…" at bounding box center [217, 70] width 224 height 25
drag, startPoint x: 220, startPoint y: 62, endPoint x: 226, endPoint y: 61, distance: 5.5
click at [221, 62] on h5 "A Development Team member, who's known for problem solving, consistently ends u…" at bounding box center [217, 70] width 224 height 25
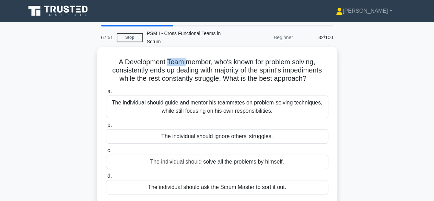
drag, startPoint x: 176, startPoint y: 51, endPoint x: 191, endPoint y: 50, distance: 15.8
click at [191, 58] on h5 "A Development Team member, who's known for problem solving, consistently ends u…" at bounding box center [217, 70] width 224 height 25
drag, startPoint x: 221, startPoint y: 50, endPoint x: 245, endPoint y: 50, distance: 23.7
click at [236, 58] on h5 "A Development Team member, who's known for problem solving, consistently ends u…" at bounding box center [217, 70] width 224 height 25
click at [295, 58] on h5 "A Development Team member, who's known for problem solving, consistently ends u…" at bounding box center [217, 70] width 224 height 25
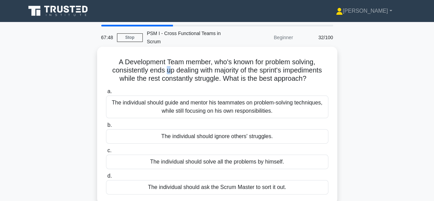
drag, startPoint x: 162, startPoint y: 63, endPoint x: 171, endPoint y: 65, distance: 10.0
click at [171, 65] on h5 "A Development Team member, who's known for problem solving, consistently ends u…" at bounding box center [217, 70] width 224 height 25
drag, startPoint x: 182, startPoint y: 65, endPoint x: 195, endPoint y: 65, distance: 13.4
click at [193, 65] on h5 "A Development Team member, who's known for problem solving, consistently ends u…" at bounding box center [217, 70] width 224 height 25
drag, startPoint x: 200, startPoint y: 64, endPoint x: 216, endPoint y: 63, distance: 16.5
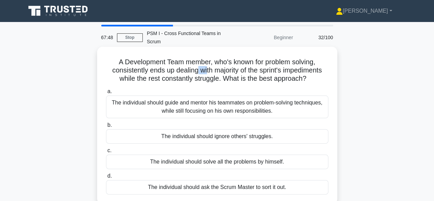
click at [208, 64] on h5 "A Development Team member, who's known for problem solving, consistently ends u…" at bounding box center [217, 70] width 224 height 25
drag, startPoint x: 216, startPoint y: 63, endPoint x: 238, endPoint y: 63, distance: 22.3
click at [237, 63] on h5 "A Development Team member, who's known for problem solving, consistently ends u…" at bounding box center [217, 70] width 224 height 25
click at [216, 104] on div "The individual should guide and mentor his teammates on problem-solving techniq…" at bounding box center [217, 106] width 222 height 23
click at [106, 94] on input "a. The individual should guide and mentor his teammates on problem-solving tech…" at bounding box center [106, 91] width 0 height 4
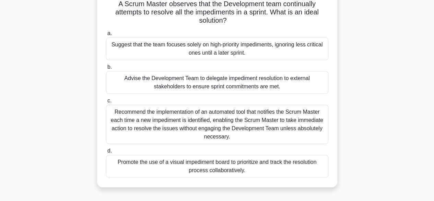
scroll to position [69, 0]
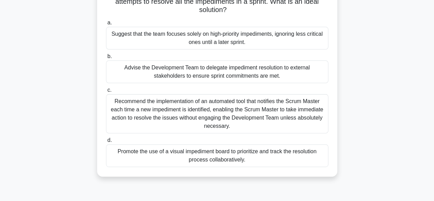
click at [201, 150] on div "Promote the use of a visual impediment board to prioritize and track the resolu…" at bounding box center [217, 155] width 222 height 23
click at [106, 142] on input "d. Promote the use of a visual impediment board to prioritize and track the res…" at bounding box center [106, 140] width 0 height 4
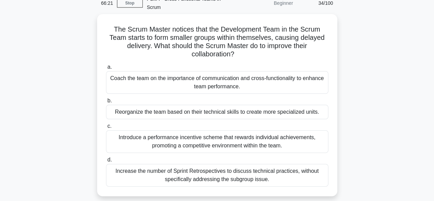
scroll to position [0, 0]
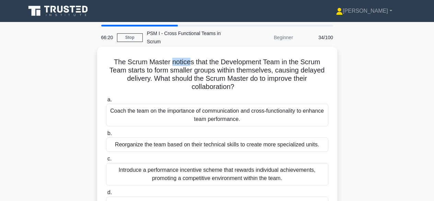
drag, startPoint x: 172, startPoint y: 54, endPoint x: 197, endPoint y: 52, distance: 24.7
click at [196, 58] on h5 "The Scrum Master notices that the Development Team in the Scrum Team starts to …" at bounding box center [217, 75] width 224 height 34
drag, startPoint x: 214, startPoint y: 52, endPoint x: 238, endPoint y: 52, distance: 24.0
click at [238, 58] on h5 "The Scrum Master notices that the Development Team in the Scrum Team starts to …" at bounding box center [217, 75] width 224 height 34
drag, startPoint x: 157, startPoint y: 67, endPoint x: 165, endPoint y: 65, distance: 7.8
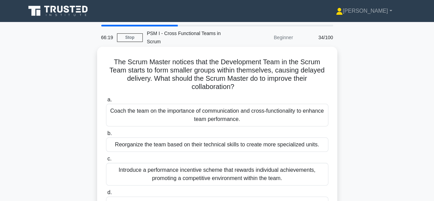
click at [160, 65] on h5 "The Scrum Master notices that the Development Team in the Scrum Team starts to …" at bounding box center [217, 75] width 224 height 34
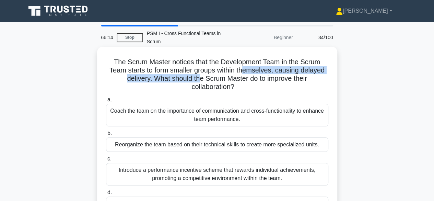
drag, startPoint x: 199, startPoint y: 69, endPoint x: 243, endPoint y: 65, distance: 44.4
click at [243, 65] on h5 "The Scrum Master notices that the Development Team in the Scrum Team starts to …" at bounding box center [217, 75] width 224 height 34
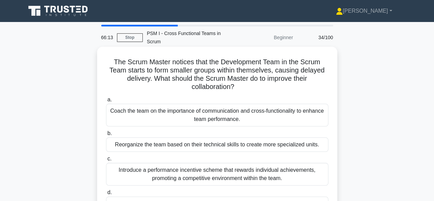
click at [189, 63] on h5 "The Scrum Master notices that the Development Team in the Scrum Team starts to …" at bounding box center [217, 75] width 224 height 34
drag, startPoint x: 222, startPoint y: 60, endPoint x: 236, endPoint y: 61, distance: 13.8
click at [230, 61] on h5 "The Scrum Master notices that the Development Team in the Scrum Team starts to …" at bounding box center [217, 75] width 224 height 34
drag, startPoint x: 298, startPoint y: 63, endPoint x: 256, endPoint y: 71, distance: 42.8
click at [301, 63] on h5 "The Scrum Master notices that the Development Team in the Scrum Team starts to …" at bounding box center [217, 75] width 224 height 34
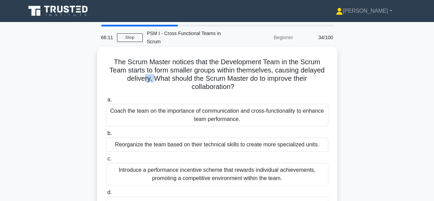
drag, startPoint x: 149, startPoint y: 71, endPoint x: 163, endPoint y: 70, distance: 14.1
click at [161, 70] on h5 "The Scrum Master notices that the Development Team in the Scrum Team starts to …" at bounding box center [217, 75] width 224 height 34
drag, startPoint x: 180, startPoint y: 69, endPoint x: 197, endPoint y: 71, distance: 16.5
click at [195, 71] on h5 "The Scrum Master notices that the Development Team in the Scrum Team starts to …" at bounding box center [217, 75] width 224 height 34
drag, startPoint x: 212, startPoint y: 71, endPoint x: 230, endPoint y: 71, distance: 18.5
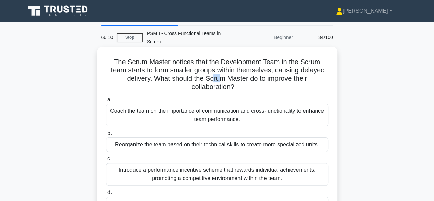
click at [230, 71] on h5 "The Scrum Master notices that the Development Team in the Scrum Team starts to …" at bounding box center [217, 75] width 224 height 34
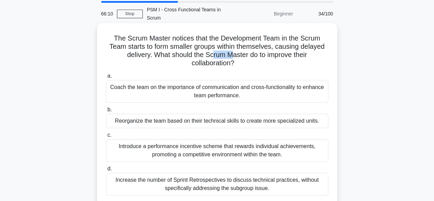
scroll to position [34, 0]
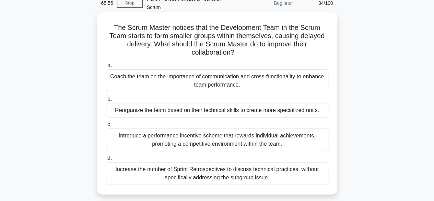
click at [193, 73] on div "Coach the team on the importance of communication and cross-functionality to en…" at bounding box center [217, 80] width 222 height 23
click at [106, 68] on input "a. Coach the team on the importance of communication and cross-functionality to…" at bounding box center [106, 65] width 0 height 4
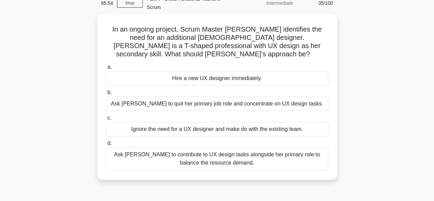
scroll to position [0, 0]
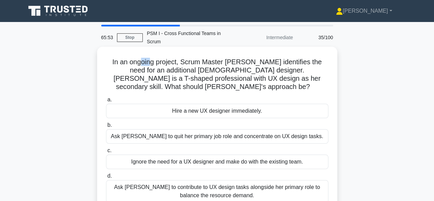
drag, startPoint x: 139, startPoint y: 54, endPoint x: 150, endPoint y: 51, distance: 11.1
click at [150, 58] on h5 "In an ongoing project, Scrum Master Jessica identifies the need for an addition…" at bounding box center [217, 75] width 224 height 34
drag, startPoint x: 163, startPoint y: 51, endPoint x: 170, endPoint y: 52, distance: 7.7
click at [169, 58] on h5 "In an ongoing project, Scrum Master Jessica identifies the need for an addition…" at bounding box center [217, 75] width 224 height 34
click at [179, 58] on h5 "In an ongoing project, Scrum Master Jessica identifies the need for an addition…" at bounding box center [217, 75] width 224 height 34
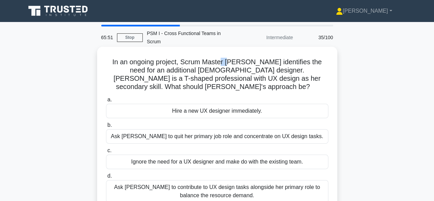
click at [226, 58] on h5 "In an ongoing project, Scrum Master Jessica identifies the need for an addition…" at bounding box center [217, 75] width 224 height 34
drag, startPoint x: 248, startPoint y: 52, endPoint x: 254, endPoint y: 52, distance: 6.5
click at [254, 58] on h5 "In an ongoing project, Scrum Master Jessica identifies the need for an addition…" at bounding box center [217, 75] width 224 height 34
drag, startPoint x: 284, startPoint y: 54, endPoint x: 291, endPoint y: 55, distance: 6.6
click at [291, 58] on h5 "In an ongoing project, Scrum Master Jessica identifies the need for an addition…" at bounding box center [217, 75] width 224 height 34
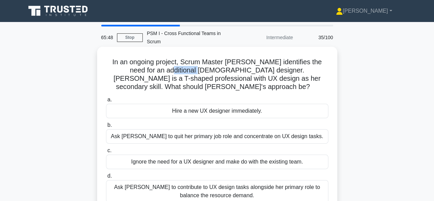
drag, startPoint x: 143, startPoint y: 60, endPoint x: 176, endPoint y: 60, distance: 33.3
click at [168, 60] on h5 "In an ongoing project, Scrum Master Jessica identifies the need for an addition…" at bounding box center [217, 75] width 224 height 34
click at [320, 65] on h5 "In an ongoing project, Scrum Master Jessica identifies the need for an addition…" at bounding box center [217, 75] width 224 height 34
drag, startPoint x: 138, startPoint y: 69, endPoint x: 158, endPoint y: 68, distance: 19.9
click at [152, 68] on h5 "In an ongoing project, Scrum Master Jessica identifies the need for an addition…" at bounding box center [217, 75] width 224 height 34
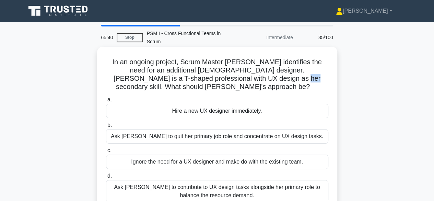
drag, startPoint x: 230, startPoint y: 67, endPoint x: 239, endPoint y: 67, distance: 9.3
click at [239, 67] on h5 "In an ongoing project, Scrum Master Jessica identifies the need for an addition…" at bounding box center [217, 75] width 224 height 34
drag, startPoint x: 296, startPoint y: 68, endPoint x: 302, endPoint y: 68, distance: 5.8
click at [300, 68] on h5 "In an ongoing project, Scrum Master Jessica identifies the need for an addition…" at bounding box center [217, 75] width 224 height 34
click at [213, 180] on div "Ask Rebecca to contribute to UX design tasks alongside her primary role to bala…" at bounding box center [217, 191] width 222 height 23
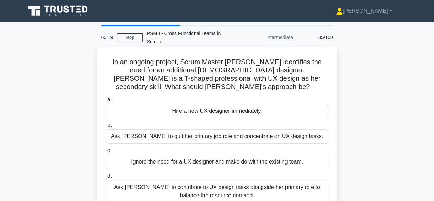
click at [106, 175] on input "d. Ask Rebecca to contribute to UX design tasks alongside her primary role to b…" at bounding box center [106, 176] width 0 height 4
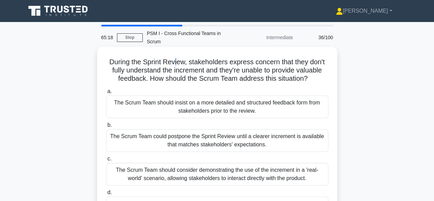
drag, startPoint x: 178, startPoint y: 45, endPoint x: 184, endPoint y: 50, distance: 7.8
click at [178, 49] on div "During the Sprint Review, stakeholders express concern that they don't fully un…" at bounding box center [217, 137] width 235 height 176
click at [197, 58] on h5 "During the Sprint Review, stakeholders express concern that they don't fully un…" at bounding box center [217, 70] width 224 height 25
drag, startPoint x: 211, startPoint y: 52, endPoint x: 225, endPoint y: 52, distance: 13.7
click at [218, 58] on h5 "During the Sprint Review, stakeholders express concern that they don't fully un…" at bounding box center [217, 70] width 224 height 25
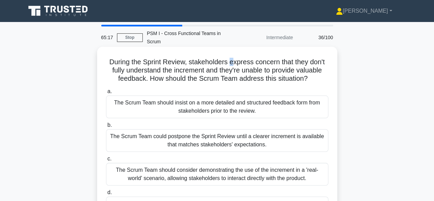
drag, startPoint x: 240, startPoint y: 54, endPoint x: 256, endPoint y: 54, distance: 16.1
click at [242, 58] on h5 "During the Sprint Review, stakeholders express concern that they don't fully un…" at bounding box center [217, 70] width 224 height 25
click at [259, 58] on h5 "During the Sprint Review, stakeholders express concern that they don't fully un…" at bounding box center [217, 70] width 224 height 25
click at [261, 58] on h5 "During the Sprint Review, stakeholders express concern that they don't fully un…" at bounding box center [217, 70] width 224 height 25
drag, startPoint x: 202, startPoint y: 63, endPoint x: 207, endPoint y: 63, distance: 4.8
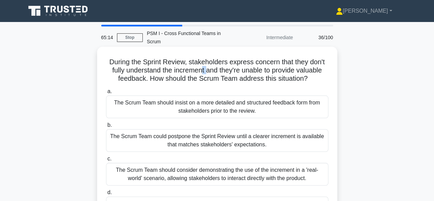
click at [207, 63] on h5 "During the Sprint Review, stakeholders express concern that they don't fully un…" at bounding box center [217, 70] width 224 height 25
drag, startPoint x: 219, startPoint y: 63, endPoint x: 245, endPoint y: 63, distance: 25.4
click at [245, 63] on h5 "During the Sprint Review, stakeholders express concern that they don't fully un…" at bounding box center [217, 70] width 224 height 25
drag, startPoint x: 182, startPoint y: 72, endPoint x: 216, endPoint y: 72, distance: 33.6
click at [210, 72] on h5 "During the Sprint Review, stakeholders express concern that they don't fully un…" at bounding box center [217, 70] width 224 height 25
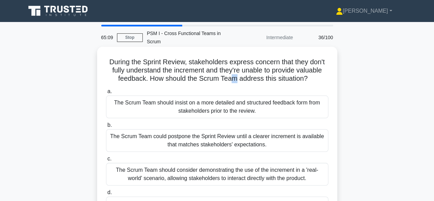
drag, startPoint x: 232, startPoint y: 72, endPoint x: 239, endPoint y: 71, distance: 6.7
click at [238, 71] on h5 "During the Sprint Review, stakeholders express concern that they don't fully un…" at bounding box center [217, 70] width 224 height 25
drag, startPoint x: 241, startPoint y: 70, endPoint x: 251, endPoint y: 70, distance: 9.3
click at [245, 70] on h5 "During the Sprint Review, stakeholders express concern that they don't fully un…" at bounding box center [217, 70] width 224 height 25
click at [251, 70] on h5 "During the Sprint Review, stakeholders express concern that they don't fully un…" at bounding box center [217, 70] width 224 height 25
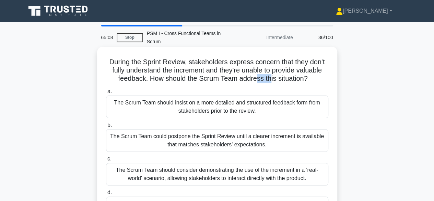
drag, startPoint x: 260, startPoint y: 70, endPoint x: 271, endPoint y: 71, distance: 11.3
click at [271, 71] on h5 "During the Sprint Review, stakeholders express concern that they don't fully un…" at bounding box center [217, 70] width 224 height 25
click at [277, 71] on h5 "During the Sprint Review, stakeholders express concern that they don't fully un…" at bounding box center [217, 70] width 224 height 25
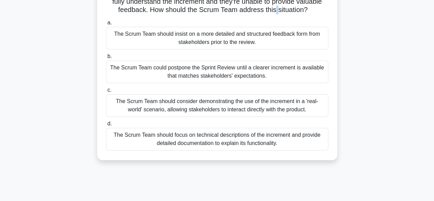
scroll to position [103, 0]
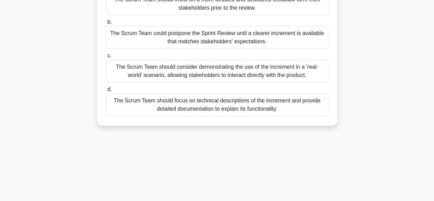
click at [234, 65] on div "The Scrum Team should consider demonstrating the use of the increment in a 'rea…" at bounding box center [217, 71] width 222 height 23
click at [106, 58] on input "c. The Scrum Team should consider demonstrating the use of the increment in a '…" at bounding box center [106, 55] width 0 height 4
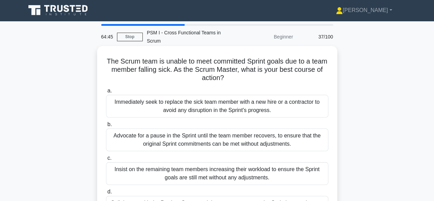
scroll to position [0, 0]
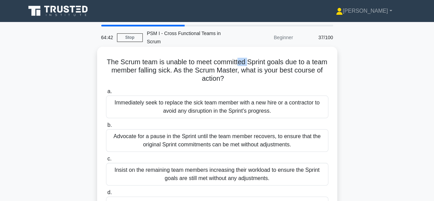
click at [256, 58] on h5 "The Scrum team is unable to meet committed Sprint goals due to a team member fa…" at bounding box center [217, 70] width 224 height 25
drag, startPoint x: 278, startPoint y: 55, endPoint x: 295, endPoint y: 54, distance: 16.5
click at [295, 58] on h5 "The Scrum team is unable to meet committed Sprint goals due to a team member fa…" at bounding box center [217, 70] width 224 height 25
drag, startPoint x: 277, startPoint y: 62, endPoint x: 290, endPoint y: 62, distance: 13.4
click at [290, 62] on h5 "The Scrum team is unable to meet committed Sprint goals due to a team member fa…" at bounding box center [217, 70] width 224 height 25
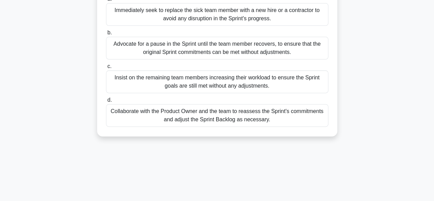
scroll to position [103, 0]
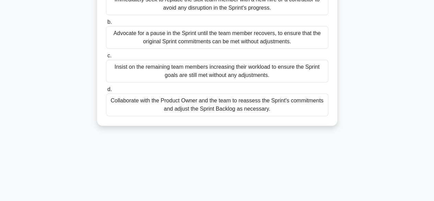
click at [167, 102] on div "Collaborate with the Product Owner and the team to reassess the Sprint's commit…" at bounding box center [217, 104] width 222 height 23
click at [106, 92] on input "d. Collaborate with the Product Owner and the team to reassess the Sprint's com…" at bounding box center [106, 89] width 0 height 4
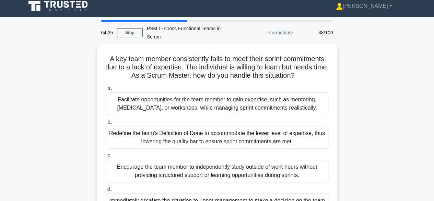
scroll to position [0, 0]
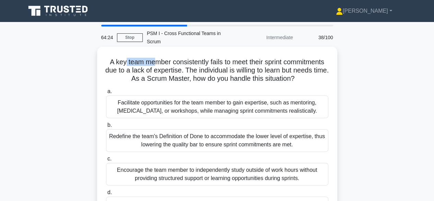
drag, startPoint x: 123, startPoint y: 55, endPoint x: 161, endPoint y: 55, distance: 37.7
click at [160, 58] on h5 "A key team member consistently fails to meet their sprint commitments due to a …" at bounding box center [217, 70] width 224 height 25
drag, startPoint x: 178, startPoint y: 56, endPoint x: 204, endPoint y: 56, distance: 26.1
click at [198, 58] on h5 "A key team member consistently fails to meet their sprint commitments due to a …" at bounding box center [217, 70] width 224 height 25
click at [215, 58] on h5 "A key team member consistently fails to meet their sprint commitments due to a …" at bounding box center [217, 70] width 224 height 25
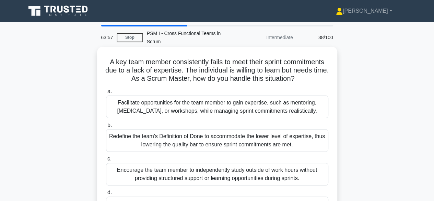
click at [221, 75] on div "A key team member consistently fails to meet their sprint commitments due to a …" at bounding box center [217, 137] width 235 height 176
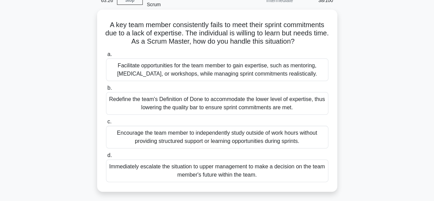
scroll to position [37, 0]
click at [224, 59] on div "Facilitate opportunities for the team member to gain expertise, such as mentori…" at bounding box center [217, 70] width 222 height 23
click at [106, 57] on input "a. Facilitate opportunities for the team member to gain expertise, such as ment…" at bounding box center [106, 54] width 0 height 4
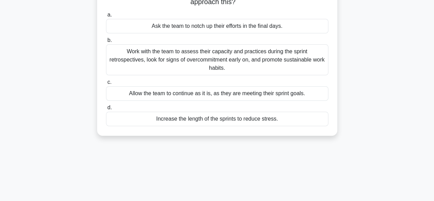
scroll to position [85, 0]
click at [219, 55] on div "Work with the team to assess their capacity and practices during the sprint ret…" at bounding box center [217, 59] width 222 height 31
click at [106, 42] on input "b. Work with the team to assess their capacity and practices during the sprint …" at bounding box center [106, 40] width 0 height 4
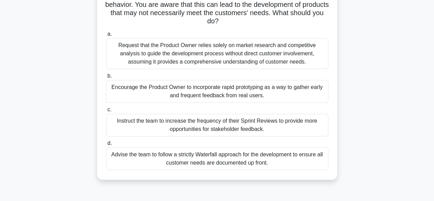
scroll to position [81, 0]
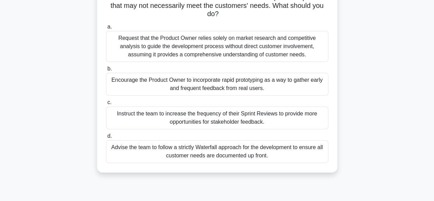
click at [205, 145] on div "Advise the team to follow a strictly Waterfall approach for the development to …" at bounding box center [217, 151] width 222 height 23
click at [106, 138] on input "d. Advise the team to follow a strictly Waterfall approach for the development …" at bounding box center [106, 136] width 0 height 4
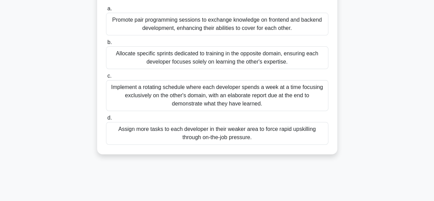
scroll to position [82, 0]
click at [220, 22] on div "Promote pair programming sessions to exchange knowledge on frontend and backend…" at bounding box center [217, 24] width 222 height 23
click at [106, 11] on input "a. Promote pair programming sessions to exchange knowledge on frontend and back…" at bounding box center [106, 9] width 0 height 4
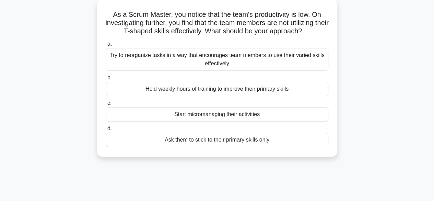
scroll to position [49, 0]
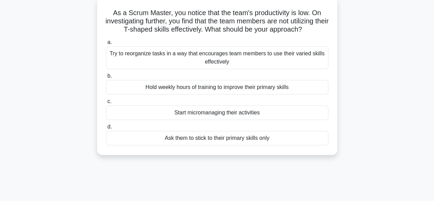
click at [165, 52] on div "Try to reorganize tasks in a way that encourages team members to use their vari…" at bounding box center [217, 57] width 222 height 23
click at [106, 45] on input "a. Try to reorganize tasks in a way that encourages team members to use their v…" at bounding box center [106, 42] width 0 height 4
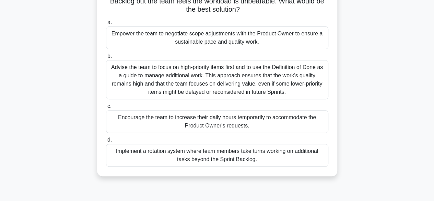
scroll to position [77, 0]
click at [176, 35] on div "Empower the team to negotiate scope adjustments with the Product Owner to ensur…" at bounding box center [217, 38] width 222 height 23
click at [106, 25] on input "a. Empower the team to negotiate scope adjustments with the Product Owner to en…" at bounding box center [106, 23] width 0 height 4
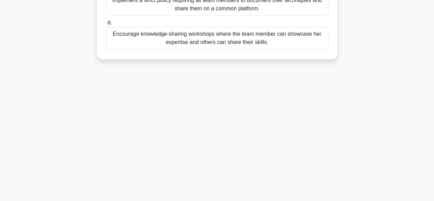
scroll to position [170, 0]
click at [224, 30] on div "Encourage knowledge-sharing workshops where the team member can showcase her ex…" at bounding box center [217, 37] width 222 height 23
click at [106, 25] on input "d. Encourage knowledge-sharing workshops where the team member can showcase her…" at bounding box center [106, 22] width 0 height 4
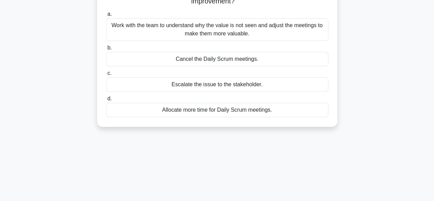
scroll to position [79, 0]
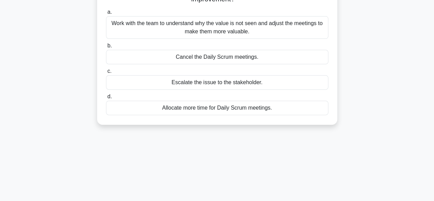
click at [214, 25] on div "Work with the team to understand why the value is not seen and adjust the meeti…" at bounding box center [217, 27] width 222 height 23
click at [106, 14] on input "a. Work with the team to understand why the value is not seen and adjust the me…" at bounding box center [106, 12] width 0 height 4
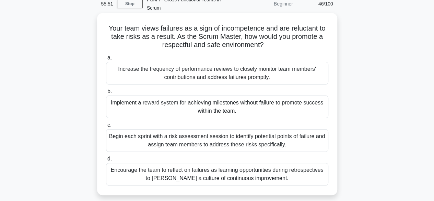
scroll to position [34, 0]
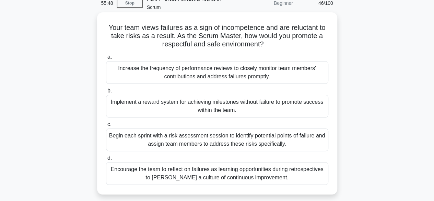
click at [207, 168] on div "Encourage the team to reflect on failures as learning opportunities during retr…" at bounding box center [217, 173] width 222 height 23
click at [106, 160] on input "d. Encourage the team to reflect on failures as learning opportunities during r…" at bounding box center [106, 158] width 0 height 4
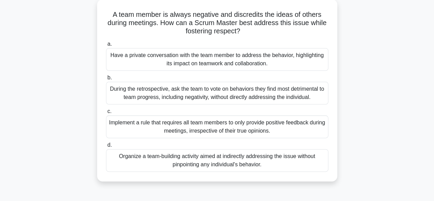
scroll to position [47, 0]
click at [202, 55] on div "Have a private conversation with the team member to address the behavior, highl…" at bounding box center [217, 59] width 222 height 23
click at [106, 47] on input "a. Have a private conversation with the team member to address the behavior, hi…" at bounding box center [106, 44] width 0 height 4
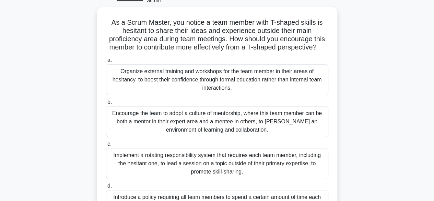
scroll to position [41, 0]
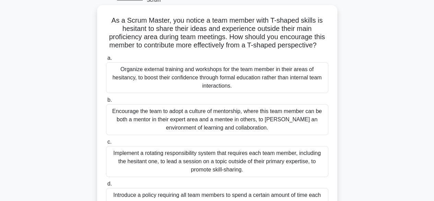
click at [274, 37] on h5 "As a Scrum Master, you notice a team member with T-shaped skills is hesitant to…" at bounding box center [217, 33] width 224 height 34
click at [213, 37] on h5 "As a Scrum Master, you notice a team member with T-shaped skills is hesitant to…" at bounding box center [217, 33] width 224 height 34
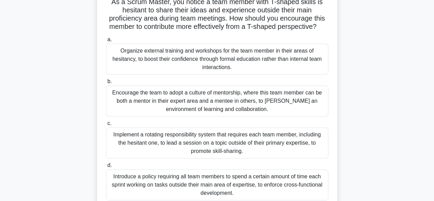
scroll to position [60, 0]
click at [204, 103] on div "Encourage the team to adopt a culture of mentorship, where this team member can…" at bounding box center [217, 101] width 222 height 31
click at [106, 84] on input "b. Encourage the team to adopt a culture of mentorship, where this team member …" at bounding box center [106, 82] width 0 height 4
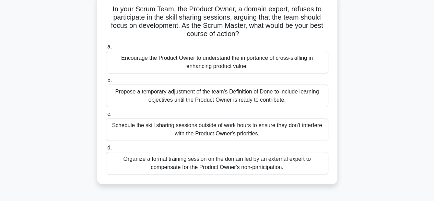
scroll to position [52, 0]
click at [210, 59] on div "Encourage the Product Owner to understand the importance of cross-skilling in e…" at bounding box center [217, 62] width 222 height 23
click at [106, 49] on input "a. Encourage the Product Owner to understand the importance of cross-skilling i…" at bounding box center [106, 47] width 0 height 4
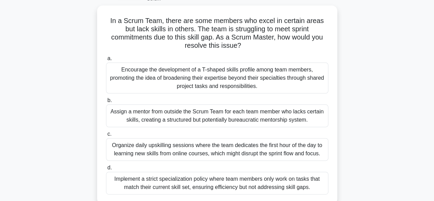
scroll to position [43, 0]
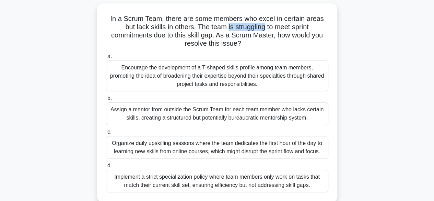
drag, startPoint x: 266, startPoint y: 21, endPoint x: 228, endPoint y: 21, distance: 38.4
click at [228, 21] on h5 "In a Scrum Team, there are some members who excel in certain areas but lack ski…" at bounding box center [217, 31] width 224 height 34
click at [184, 19] on h5 "In a Scrum Team, there are some members who excel in certain areas but lack ski…" at bounding box center [217, 31] width 224 height 34
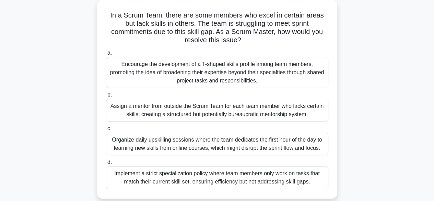
scroll to position [47, 0]
click at [173, 76] on div "Encourage the development of a T-shaped skills profile among team members, prom…" at bounding box center [217, 72] width 222 height 31
click at [106, 55] on input "a. Encourage the development of a T-shaped skills profile among team members, p…" at bounding box center [106, 52] width 0 height 4
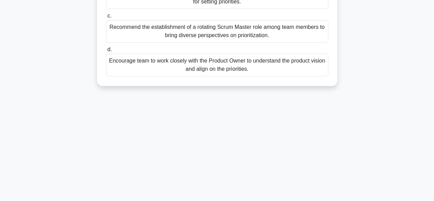
scroll to position [143, 0]
click at [205, 55] on div "Encourage team to work closely with the Product Owner to understand the product…" at bounding box center [217, 64] width 222 height 23
click at [106, 51] on input "d. Encourage team to work closely with the Product Owner to understand the prod…" at bounding box center [106, 49] width 0 height 4
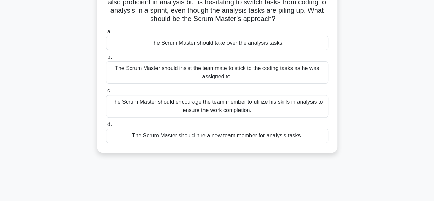
scroll to position [76, 0]
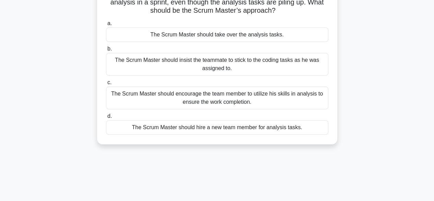
click at [222, 93] on div "The Scrum Master should encourage the team member to utilize his skills in anal…" at bounding box center [217, 97] width 222 height 23
click at [106, 85] on input "c. The Scrum Master should encourage the team member to utilize his skills in a…" at bounding box center [106, 82] width 0 height 4
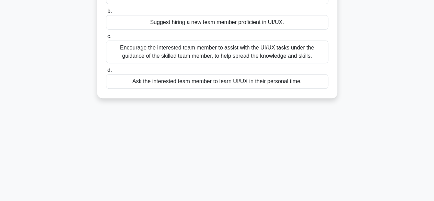
scroll to position [114, 0]
click at [222, 47] on div "Encourage the interested team member to assist with the UI/UX tasks under the g…" at bounding box center [217, 51] width 222 height 23
click at [106, 38] on input "c. Encourage the interested team member to assist with the UI/UX tasks under th…" at bounding box center [106, 36] width 0 height 4
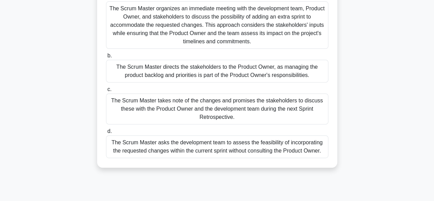
scroll to position [86, 0]
click at [237, 67] on div "The Scrum Master directs the stakeholders to the Product Owner, as managing the…" at bounding box center [217, 70] width 222 height 23
click at [106, 58] on input "b. The Scrum Master directs the stakeholders to the Product Owner, as managing …" at bounding box center [106, 55] width 0 height 4
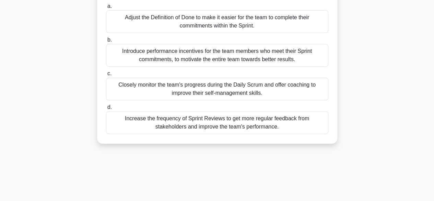
scroll to position [85, 0]
click at [240, 82] on div "Closely monitor the team's progress during the Daily Scrum and offer coaching t…" at bounding box center [217, 88] width 222 height 23
click at [106, 75] on input "c. Closely monitor the team's progress during the Daily Scrum and offer coachin…" at bounding box center [106, 73] width 0 height 4
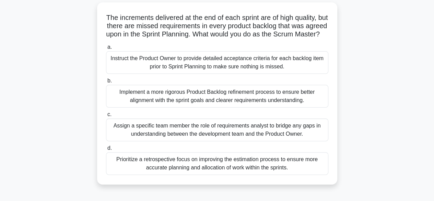
scroll to position [44, 0]
click at [184, 63] on div "Instruct the Product Owner to provide detailed acceptance criteria for each bac…" at bounding box center [217, 62] width 222 height 23
click at [106, 50] on input "a. Instruct the Product Owner to provide detailed acceptance criteria for each …" at bounding box center [106, 47] width 0 height 4
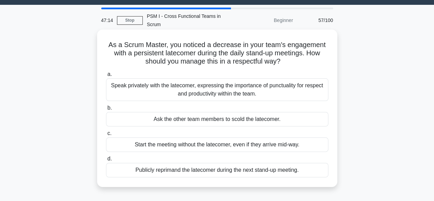
scroll to position [19, 0]
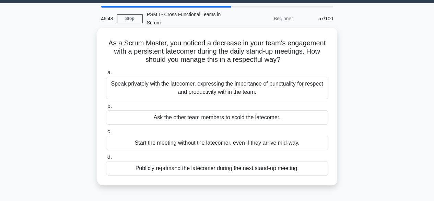
click at [216, 81] on div "Speak privately with the latecomer, expressing the importance of punctuality fo…" at bounding box center [217, 87] width 222 height 23
click at [106, 75] on input "a. Speak privately with the latecomer, expressing the importance of punctuality…" at bounding box center [106, 72] width 0 height 4
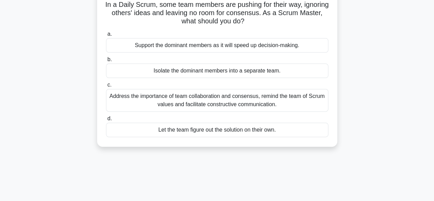
scroll to position [58, 0]
click at [210, 95] on div "Address the importance of team collaboration and consensus, remind the team of …" at bounding box center [217, 99] width 222 height 23
click at [106, 87] on input "c. Address the importance of team collaboration and consensus, remind the team …" at bounding box center [106, 84] width 0 height 4
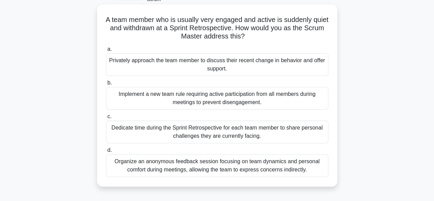
scroll to position [43, 0]
click at [175, 55] on div "Privately approach the team member to discuss their recent change in behavior a…" at bounding box center [217, 64] width 222 height 23
click at [106, 51] on input "a. Privately approach the team member to discuss their recent change in behavio…" at bounding box center [106, 49] width 0 height 4
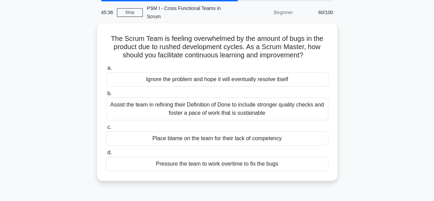
scroll to position [25, 0]
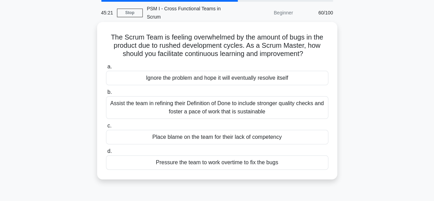
click at [211, 99] on div "Assist the team in refining their Definition of Done to include stronger qualit…" at bounding box center [217, 107] width 222 height 23
click at [106, 94] on input "b. Assist the team in refining their Definition of Done to include stronger qua…" at bounding box center [106, 92] width 0 height 4
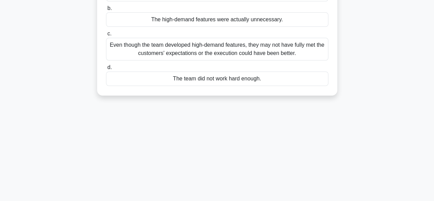
scroll to position [100, 0]
click at [237, 48] on div "Even though the team developed high-demand features, they may not have fully me…" at bounding box center [217, 48] width 222 height 23
click at [106, 36] on input "c. Even though the team developed high-demand features, they may not have fully…" at bounding box center [106, 33] width 0 height 4
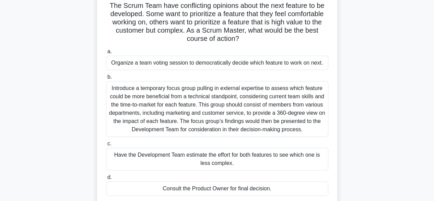
scroll to position [67, 0]
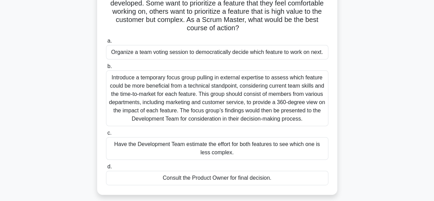
click at [243, 170] on div "Consult the Product Owner for final decision." at bounding box center [217, 177] width 222 height 14
click at [106, 169] on input "d. Consult the Product Owner for final decision." at bounding box center [106, 166] width 0 height 4
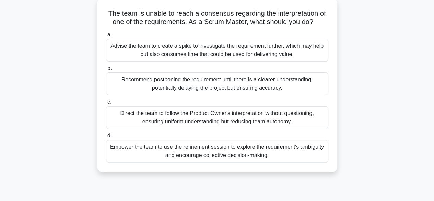
scroll to position [49, 0]
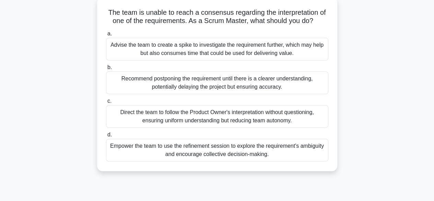
click at [248, 139] on div "Empower the team to use the refinement session to explore the requirement's amb…" at bounding box center [217, 150] width 222 height 23
click at [106, 137] on input "d. Empower the team to use the refinement session to explore the requirement's …" at bounding box center [106, 134] width 0 height 4
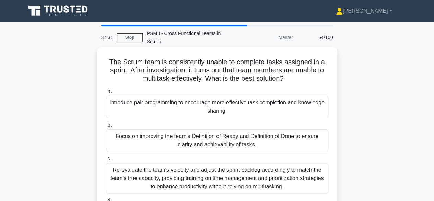
scroll to position [34, 0]
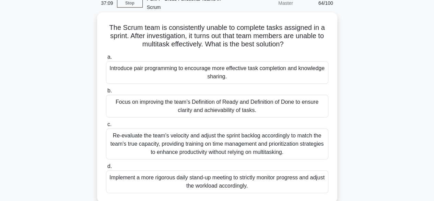
click at [169, 142] on div "Re-evaluate the team's velocity and adjust the sprint backlog accordingly to ma…" at bounding box center [217, 143] width 222 height 31
click at [106, 127] on input "c. Re-evaluate the team's velocity and adjust the sprint backlog accordingly to…" at bounding box center [106, 124] width 0 height 4
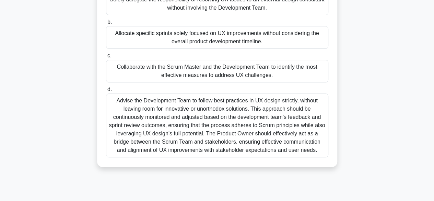
scroll to position [137, 0]
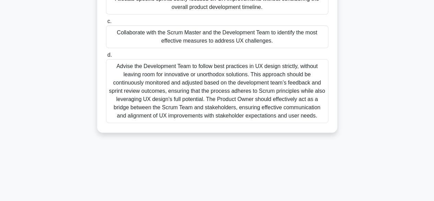
click at [213, 35] on div "Collaborate with the Scrum Master and the Development Team to identify the most…" at bounding box center [217, 36] width 222 height 23
click at [106, 24] on input "c. Collaborate with the Scrum Master and the Development Team to identify the m…" at bounding box center [106, 21] width 0 height 4
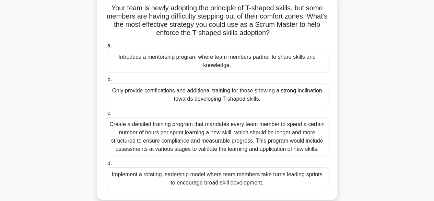
scroll to position [53, 0]
click at [194, 53] on div "Introduce a mentorship program where team members partner to share skills and k…" at bounding box center [217, 61] width 222 height 23
click at [106, 48] on input "a. Introduce a mentorship program where team members partner to share skills an…" at bounding box center [106, 46] width 0 height 4
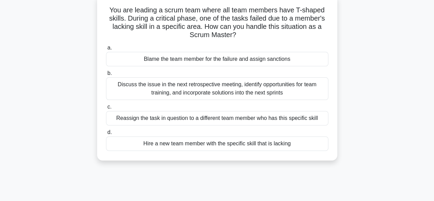
scroll to position [0, 0]
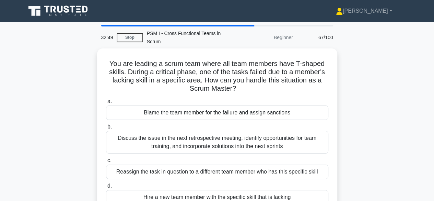
click at [194, 59] on h5 "You are leading a scrum team where all team members have T-shaped skills. Durin…" at bounding box center [217, 76] width 224 height 34
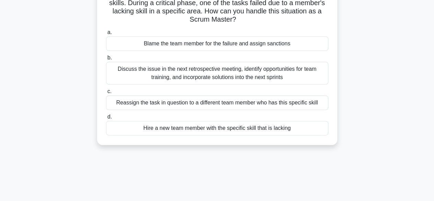
scroll to position [72, 0]
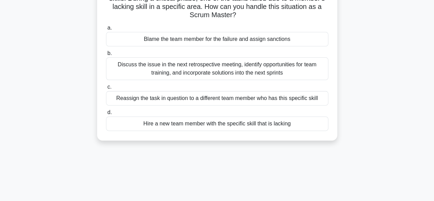
click at [218, 64] on div "Discuss the issue in the next retrospective meeting, identify opportunities for…" at bounding box center [217, 68] width 222 height 23
click at [106, 56] on input "b. Discuss the issue in the next retrospective meeting, identify opportunities …" at bounding box center [106, 53] width 0 height 4
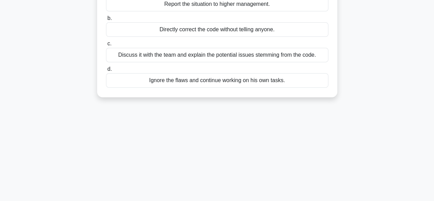
scroll to position [117, 0]
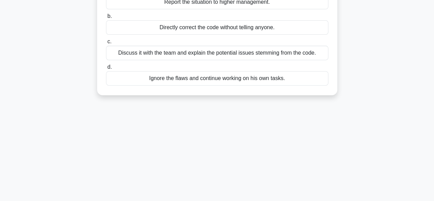
click at [224, 46] on div "Discuss it with the team and explain the potential issues stemming from the cod…" at bounding box center [217, 53] width 222 height 14
click at [106, 44] on input "c. Discuss it with the team and explain the potential issues stemming from the …" at bounding box center [106, 41] width 0 height 4
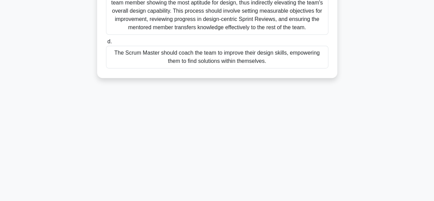
scroll to position [170, 0]
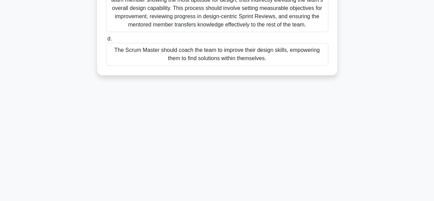
click at [235, 46] on div "The Scrum Master should coach the team to improve their design skills, empoweri…" at bounding box center [217, 54] width 222 height 23
click at [106, 41] on input "d. The Scrum Master should coach the team to improve their design skills, empow…" at bounding box center [106, 39] width 0 height 4
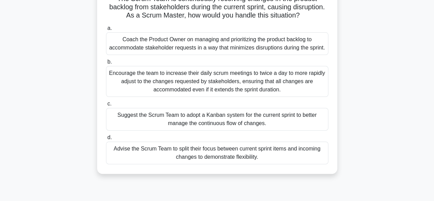
scroll to position [63, 0]
click at [270, 35] on div "Coach the Product Owner on managing and prioritizing the product backlog to acc…" at bounding box center [217, 44] width 222 height 23
click at [106, 31] on input "a. Coach the Product Owner on managing and prioritizing the product backlog to …" at bounding box center [106, 28] width 0 height 4
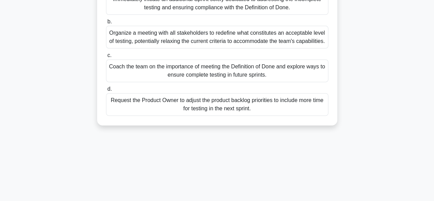
scroll to position [105, 0]
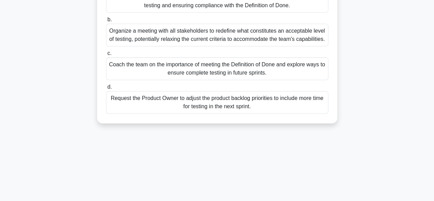
click at [224, 74] on div "Coach the team on the importance of meeting the Definition of Done and explore …" at bounding box center [217, 68] width 222 height 23
click at [106, 56] on input "c. Coach the team on the importance of meeting the Definition of Done and explo…" at bounding box center [106, 53] width 0 height 4
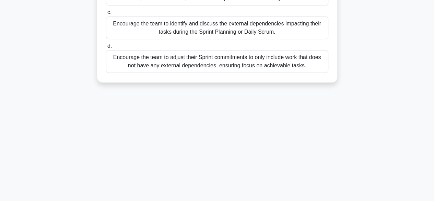
scroll to position [147, 0]
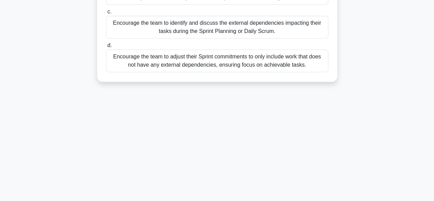
click at [259, 16] on div "Encourage the team to identify and discuss the external dependencies impacting …" at bounding box center [217, 27] width 222 height 23
click at [106, 13] on input "c. Encourage the team to identify and discuss the external dependencies impacti…" at bounding box center [106, 12] width 0 height 4
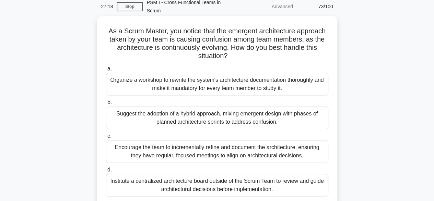
scroll to position [37, 0]
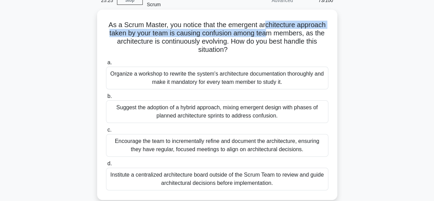
click at [267, 23] on h5 "As a Scrum Master, you notice that the emergent architecture approach taken by …" at bounding box center [217, 38] width 224 height 34
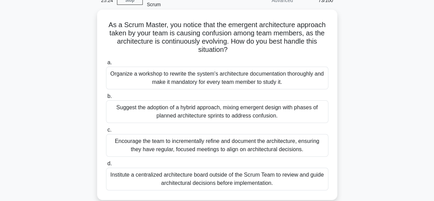
click at [279, 28] on h5 "As a Scrum Master, you notice that the emergent architecture approach taken by …" at bounding box center [217, 38] width 224 height 34
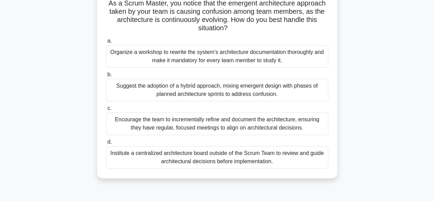
scroll to position [59, 0]
click at [192, 117] on div "Encourage the team to incrementally refine and document the architecture, ensur…" at bounding box center [217, 123] width 222 height 23
click at [106, 110] on input "c. Encourage the team to incrementally refine and document the architecture, en…" at bounding box center [106, 108] width 0 height 4
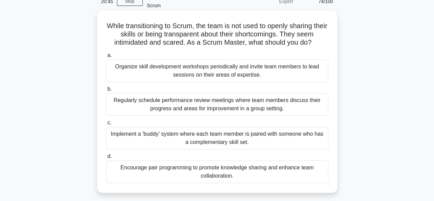
scroll to position [36, 0]
click at [217, 162] on div "Encourage pair programming to promote knowledge sharing and enhance team collab…" at bounding box center [217, 171] width 222 height 23
click at [106, 158] on input "d. Encourage pair programming to promote knowledge sharing and enhance team col…" at bounding box center [106, 156] width 0 height 4
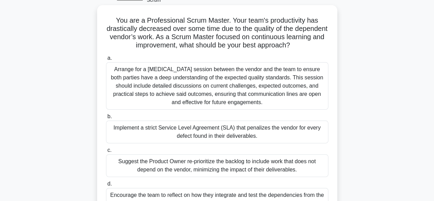
scroll to position [41, 0]
click at [225, 86] on div "Arrange for a cross-training session between the vendor and the team to ensure …" at bounding box center [217, 85] width 222 height 47
click at [106, 61] on input "a. Arrange for a cross-training session between the vendor and the team to ensu…" at bounding box center [106, 58] width 0 height 4
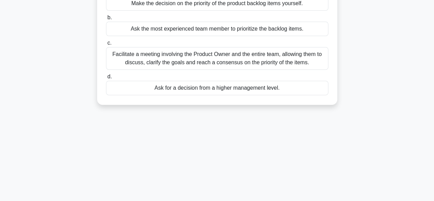
scroll to position [99, 0]
click at [229, 53] on div "Facilitate a meeting involving the Product Owner and the entire team, allowing …" at bounding box center [217, 58] width 222 height 23
click at [106, 45] on input "c. Facilitate a meeting involving the Product Owner and the entire team, allowi…" at bounding box center [106, 42] width 0 height 4
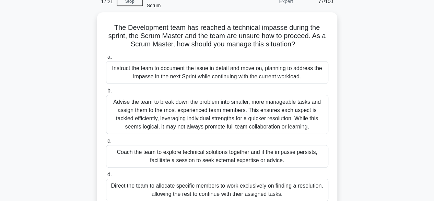
scroll to position [36, 0]
click at [229, 61] on div "Instruct the team to document the issue in detail and move on, planning to addr…" at bounding box center [217, 72] width 222 height 23
click at [106, 55] on input "a. Instruct the team to document the issue in detail and move on, planning to a…" at bounding box center [106, 57] width 0 height 4
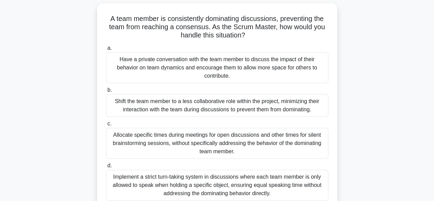
scroll to position [43, 0]
click at [218, 67] on div "Have a private conversation with the team member to discuss the impact of their…" at bounding box center [217, 67] width 222 height 31
click at [106, 51] on input "a. Have a private conversation with the team member to discuss the impact of th…" at bounding box center [106, 48] width 0 height 4
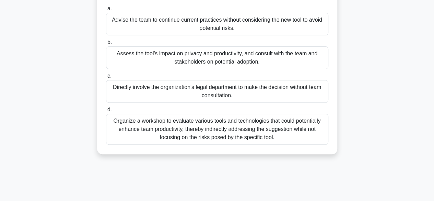
scroll to position [82, 0]
click at [214, 48] on div "Assess the tool's impact on privacy and productivity, and consult with the team…" at bounding box center [217, 58] width 222 height 23
click at [106, 45] on input "b. Assess the tool's impact on privacy and productivity, and consult with the t…" at bounding box center [106, 42] width 0 height 4
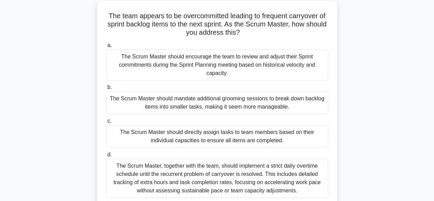
scroll to position [47, 0]
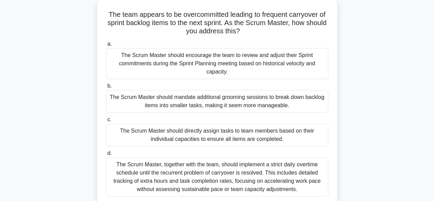
click at [175, 54] on div "The Scrum Master should encourage the team to review and adjust their Sprint co…" at bounding box center [217, 63] width 222 height 31
click at [106, 46] on input "a. The Scrum Master should encourage the team to review and adjust their Sprint…" at bounding box center [106, 44] width 0 height 4
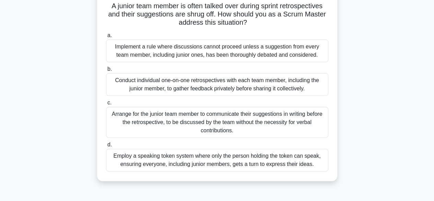
scroll to position [43, 0]
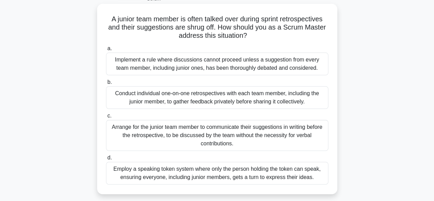
click at [217, 55] on div "Implement a rule where discussions cannot proceed unless a suggestion from ever…" at bounding box center [217, 63] width 222 height 23
click at [106, 51] on input "a. Implement a rule where discussions cannot proceed unless a suggestion from e…" at bounding box center [106, 48] width 0 height 4
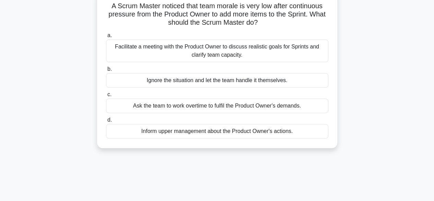
scroll to position [56, 0]
click at [202, 46] on div "Facilitate a meeting with the Product Owner to discuss realistic goals for Spri…" at bounding box center [217, 51] width 222 height 23
click at [106, 38] on input "a. Facilitate a meeting with the Product Owner to discuss realistic goals for S…" at bounding box center [106, 36] width 0 height 4
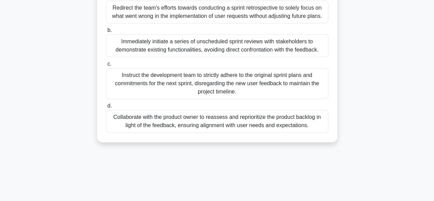
scroll to position [97, 0]
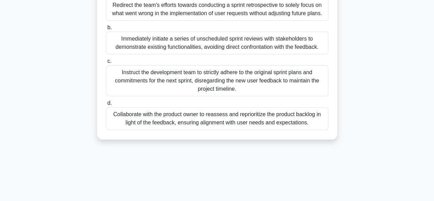
click at [229, 110] on div "Collaborate with the product owner to reassess and reprioritize the product bac…" at bounding box center [217, 118] width 222 height 23
click at [106, 105] on input "d. Collaborate with the product owner to reassess and reprioritize the product …" at bounding box center [106, 103] width 0 height 4
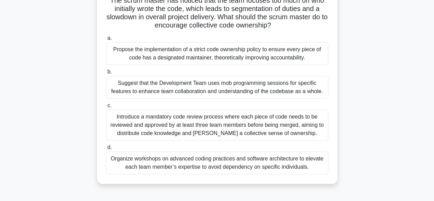
scroll to position [61, 0]
click at [191, 83] on div "Suggest that the Development Team uses mob programming sessions for specific fe…" at bounding box center [217, 87] width 222 height 23
click at [106, 74] on input "b. Suggest that the Development Team uses mob programming sessions for specific…" at bounding box center [106, 72] width 0 height 4
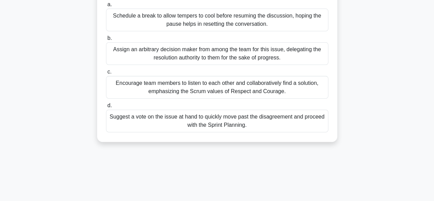
scroll to position [86, 0]
click at [189, 81] on div "Encourage team members to listen to each other and collaboratively find a solut…" at bounding box center [217, 87] width 222 height 23
click at [106, 74] on input "c. Encourage team members to listen to each other and collaboratively find a so…" at bounding box center [106, 72] width 0 height 4
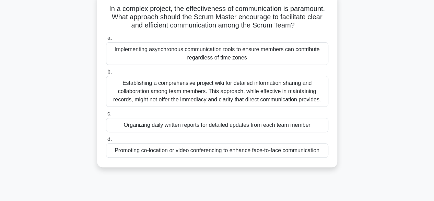
scroll to position [51, 0]
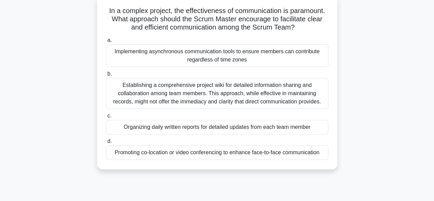
click at [180, 150] on div "Promoting co-location or video conferencing to enhance face-to-face communicati…" at bounding box center [217, 152] width 222 height 14
click at [106, 143] on input "d. Promoting co-location or video conferencing to enhance face-to-face communic…" at bounding box center [106, 141] width 0 height 4
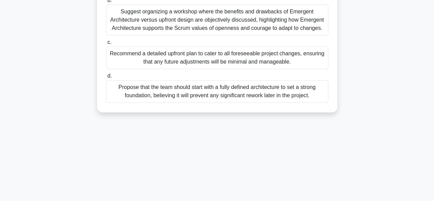
scroll to position [157, 0]
click at [234, 80] on div "Propose that the team should start with a fully defined architecture to set a s…" at bounding box center [217, 91] width 222 height 23
click at [106, 74] on input "d. Propose that the team should start with a fully defined architecture to set …" at bounding box center [106, 76] width 0 height 4
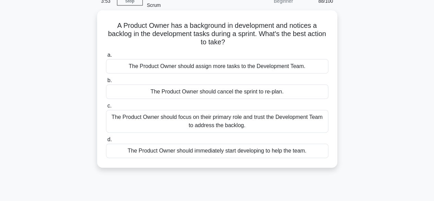
scroll to position [37, 0]
click at [215, 112] on div "The Product Owner should focus on their primary role and trust the Development …" at bounding box center [217, 120] width 222 height 23
click at [106, 108] on input "c. The Product Owner should focus on their primary role and trust the Developme…" at bounding box center [106, 105] width 0 height 4
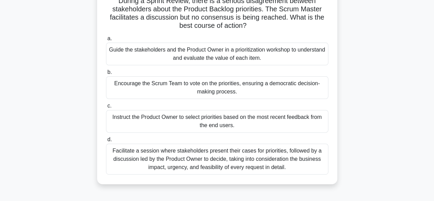
scroll to position [61, 0]
click at [166, 155] on div "Facilitate a session where stakeholders present their cases for priorities, fol…" at bounding box center [217, 159] width 222 height 31
click at [106, 142] on input "d. Facilitate a session where stakeholders present their cases for priorities, …" at bounding box center [106, 140] width 0 height 4
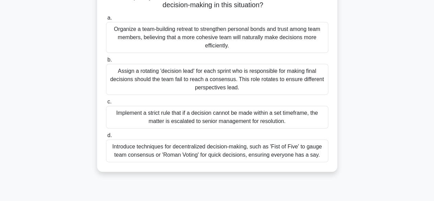
scroll to position [79, 0]
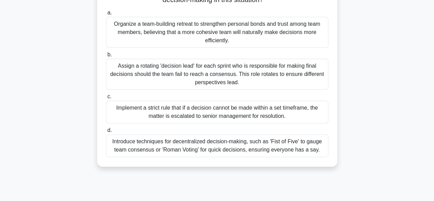
click at [190, 135] on div "Introduce techniques for decentralized decision-making, such as 'Fist of Five' …" at bounding box center [217, 145] width 222 height 23
click at [106, 132] on input "d. Introduce techniques for decentralized decision-making, such as 'Fist of Fiv…" at bounding box center [106, 130] width 0 height 4
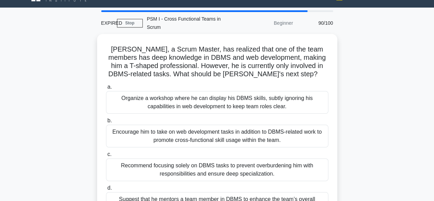
scroll to position [0, 0]
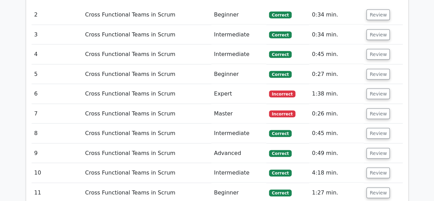
scroll to position [682, 0]
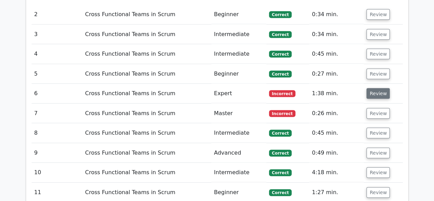
click at [368, 88] on button "Review" at bounding box center [377, 93] width 23 height 11
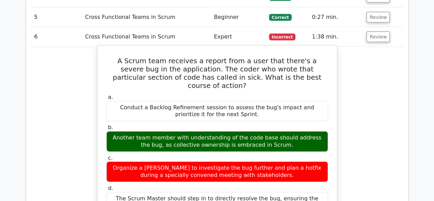
scroll to position [738, 0]
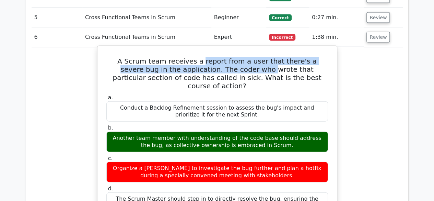
drag, startPoint x: 184, startPoint y: 40, endPoint x: 211, endPoint y: 52, distance: 28.8
click at [211, 57] on h5 "A Scrum team receives a report from a user that there's a severe bug in the app…" at bounding box center [217, 73] width 223 height 33
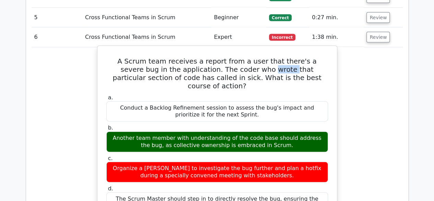
click at [211, 57] on h5 "A Scrum team receives a report from a user that there's a severe bug in the app…" at bounding box center [217, 73] width 223 height 33
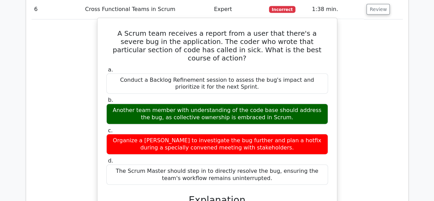
scroll to position [768, 0]
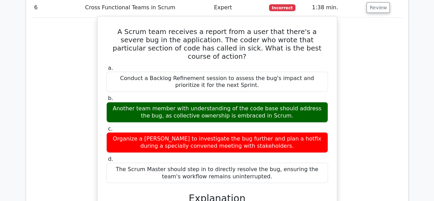
drag, startPoint x: 160, startPoint y: 15, endPoint x: 171, endPoint y: 15, distance: 11.7
click at [162, 27] on h5 "A Scrum team receives a report from a user that there's a severe bug in the app…" at bounding box center [217, 43] width 223 height 33
click at [171, 27] on h5 "A Scrum team receives a report from a user that there's a severe bug in the app…" at bounding box center [217, 43] width 223 height 33
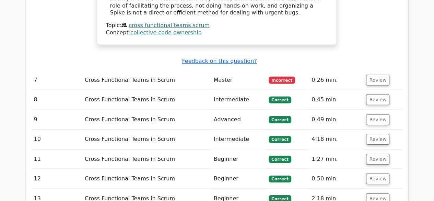
scroll to position [1018, 0]
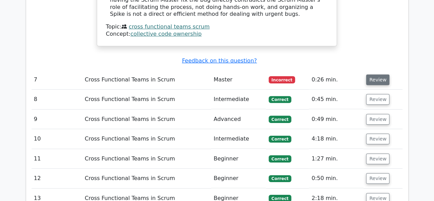
click at [376, 74] on button "Review" at bounding box center [377, 79] width 23 height 11
click at [377, 74] on button "Review" at bounding box center [377, 79] width 23 height 11
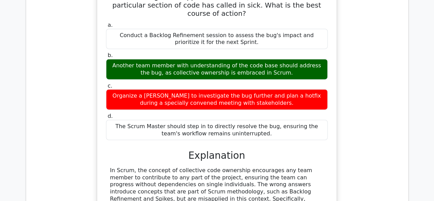
scroll to position [744, 0]
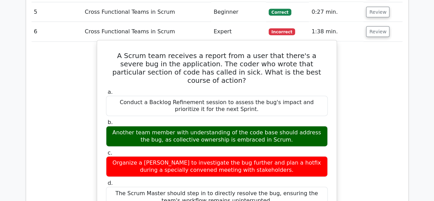
drag, startPoint x: 103, startPoint y: 37, endPoint x: 312, endPoint y: 178, distance: 252.0
click at [312, 178] on div "A Scrum team receives a report from a user that there's a severe bug in the app…" at bounding box center [217, 179] width 234 height 273
copy div "A Scrum team receives a report from a user that there's a severe bug in the app…"
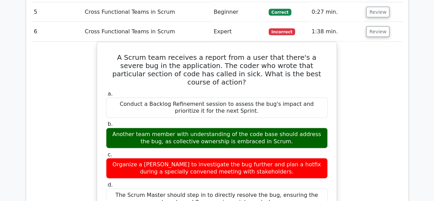
click at [36, 117] on div "A Scrum team receives a report from a user that there's a severe bug in the app…" at bounding box center [216, 185] width 371 height 287
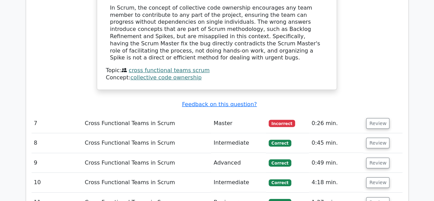
scroll to position [1018, 0]
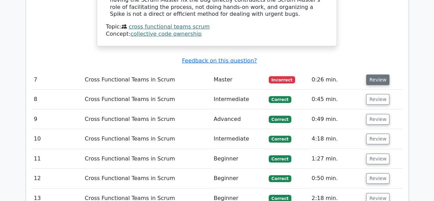
click at [369, 74] on button "Review" at bounding box center [377, 79] width 23 height 11
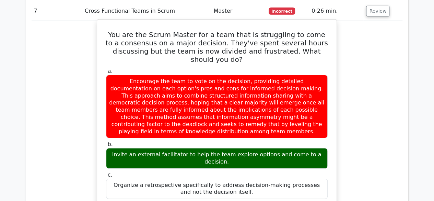
scroll to position [1052, 0]
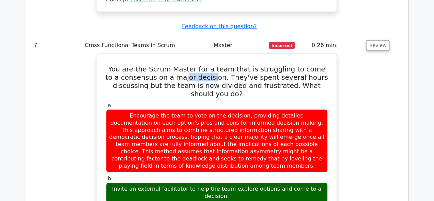
drag, startPoint x: 201, startPoint y: 44, endPoint x: 254, endPoint y: 44, distance: 53.1
click at [212, 65] on h5 "You are the Scrum Master for a team that is struggling to come to a consensus o…" at bounding box center [216, 81] width 223 height 33
drag, startPoint x: 278, startPoint y: 42, endPoint x: 309, endPoint y: 41, distance: 31.5
click at [303, 65] on h5 "You are the Scrum Master for a team that is struggling to come to a consensus o…" at bounding box center [216, 81] width 223 height 33
drag, startPoint x: 174, startPoint y: 48, endPoint x: 202, endPoint y: 49, distance: 28.1
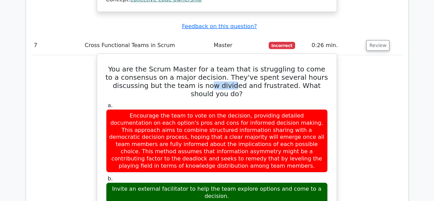
click at [199, 65] on h5 "You are the Scrum Master for a team that is struggling to come to a consensus o…" at bounding box center [216, 81] width 223 height 33
drag, startPoint x: 220, startPoint y: 50, endPoint x: 231, endPoint y: 50, distance: 11.3
click at [230, 65] on h5 "You are the Scrum Master for a team that is struggling to come to a consensus o…" at bounding box center [216, 81] width 223 height 33
click at [252, 65] on h5 "You are the Scrum Master for a team that is struggling to come to a consensus o…" at bounding box center [216, 81] width 223 height 33
drag, startPoint x: 263, startPoint y: 52, endPoint x: 272, endPoint y: 52, distance: 9.3
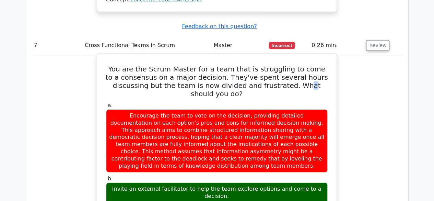
click at [268, 65] on h5 "You are the Scrum Master for a team that is struggling to come to a consensus o…" at bounding box center [216, 81] width 223 height 33
click at [287, 65] on h5 "You are the Scrum Master for a team that is struggling to come to a consensus o…" at bounding box center [216, 81] width 223 height 33
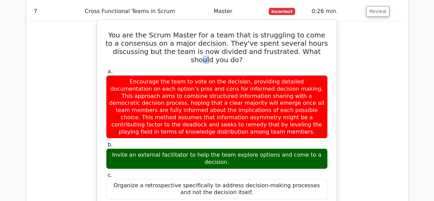
scroll to position [1087, 0]
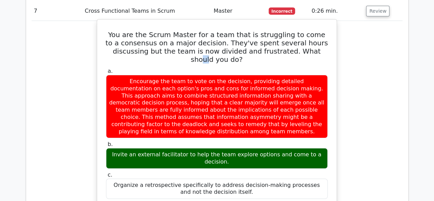
drag, startPoint x: 189, startPoint y: 114, endPoint x: 245, endPoint y: 113, distance: 55.9
click at [242, 148] on div "Invite an external facilitator to help the team explore options and come to a d…" at bounding box center [217, 158] width 222 height 21
drag, startPoint x: 257, startPoint y: 111, endPoint x: 265, endPoint y: 111, distance: 8.6
click at [264, 148] on div "Invite an external facilitator to help the team explore options and come to a d…" at bounding box center [217, 158] width 222 height 21
drag, startPoint x: 281, startPoint y: 111, endPoint x: 316, endPoint y: 111, distance: 34.6
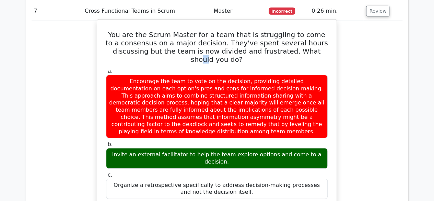
click at [309, 148] on div "Invite an external facilitator to help the team explore options and come to a d…" at bounding box center [217, 158] width 222 height 21
click at [318, 148] on div "Invite an external facilitator to help the team explore options and come to a d…" at bounding box center [217, 158] width 222 height 21
drag, startPoint x: 269, startPoint y: 8, endPoint x: 305, endPoint y: 10, distance: 36.0
click at [305, 31] on h5 "You are the Scrum Master for a team that is struggling to come to a consensus o…" at bounding box center [216, 47] width 223 height 33
drag, startPoint x: 198, startPoint y: 17, endPoint x: 230, endPoint y: 21, distance: 32.2
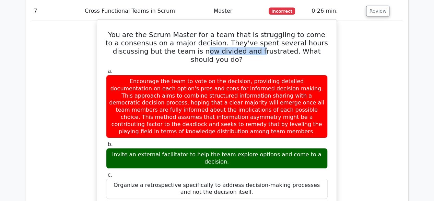
click at [225, 31] on h5 "You are the Scrum Master for a team that is struggling to come to a consensus o…" at bounding box center [216, 47] width 223 height 33
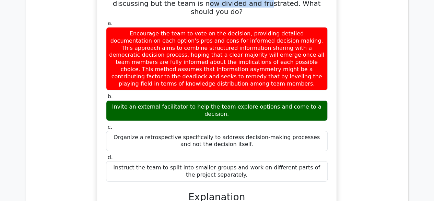
scroll to position [1155, 0]
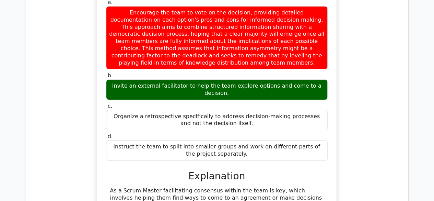
drag, startPoint x: 212, startPoint y: 68, endPoint x: 258, endPoint y: 67, distance: 46.6
click at [258, 110] on div "Organize a retrospective specifically to address decision-making processes and …" at bounding box center [217, 120] width 222 height 21
drag, startPoint x: 211, startPoint y: 75, endPoint x: 221, endPoint y: 73, distance: 10.5
click at [221, 110] on div "Organize a retrospective specifically to address decision-making processes and …" at bounding box center [217, 120] width 222 height 21
click at [229, 110] on div "Organize a retrospective specifically to address decision-making processes and …" at bounding box center [217, 120] width 222 height 21
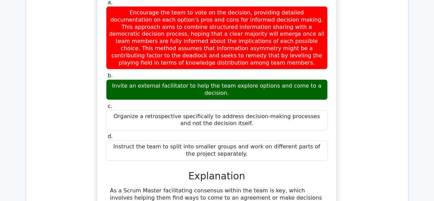
drag, startPoint x: 281, startPoint y: 64, endPoint x: 211, endPoint y: 75, distance: 71.1
click at [278, 110] on div "Organize a retrospective specifically to address decision-making processes and …" at bounding box center [217, 120] width 222 height 21
drag, startPoint x: 200, startPoint y: 65, endPoint x: 148, endPoint y: 95, distance: 59.6
click at [201, 110] on div "Organize a retrospective specifically to address decision-making processes and …" at bounding box center [217, 120] width 222 height 21
drag, startPoint x: 143, startPoint y: 97, endPoint x: 227, endPoint y: 94, distance: 83.7
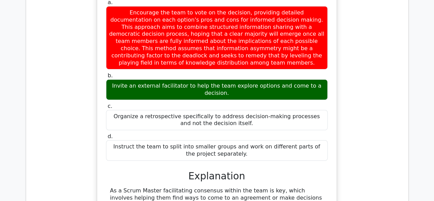
click at [221, 140] on div "Instruct the team to split into smaller groups and work on different parts of t…" at bounding box center [217, 150] width 222 height 21
click at [293, 140] on div "Instruct the team to split into smaller groups and work on different parts of t…" at bounding box center [217, 150] width 222 height 21
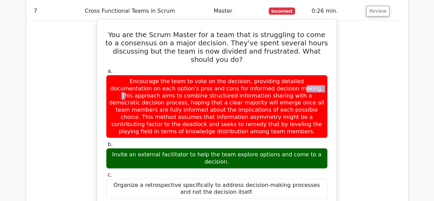
drag, startPoint x: 180, startPoint y: 37, endPoint x: 203, endPoint y: 37, distance: 22.3
click at [200, 75] on div "Encourage the team to vote on the decision, providing detailed documentation on…" at bounding box center [217, 106] width 222 height 63
drag, startPoint x: 219, startPoint y: 37, endPoint x: 253, endPoint y: 37, distance: 33.6
click at [248, 75] on div "Encourage the team to vote on the decision, providing detailed documentation on…" at bounding box center [217, 106] width 222 height 63
drag, startPoint x: 253, startPoint y: 37, endPoint x: 285, endPoint y: 39, distance: 32.6
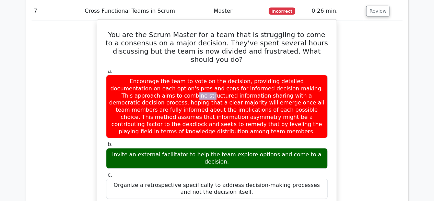
click at [280, 75] on div "Encourage the team to vote on the decision, providing detailed documentation on…" at bounding box center [217, 106] width 222 height 63
drag, startPoint x: 271, startPoint y: 43, endPoint x: 302, endPoint y: 45, distance: 31.3
click at [294, 75] on div "Encourage the team to vote on the decision, providing detailed documentation on…" at bounding box center [217, 106] width 222 height 63
click at [315, 75] on div "Encourage the team to vote on the decision, providing detailed documentation on…" at bounding box center [217, 106] width 222 height 63
drag, startPoint x: 139, startPoint y: 53, endPoint x: 163, endPoint y: 53, distance: 24.3
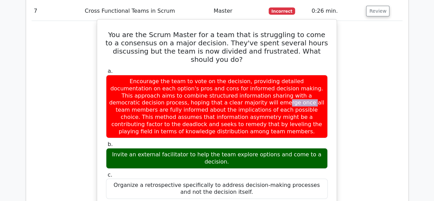
click at [150, 75] on div "Encourage the team to vote on the decision, providing detailed documentation on…" at bounding box center [217, 106] width 222 height 63
click at [173, 75] on div "Encourage the team to vote on the decision, providing detailed documentation on…" at bounding box center [217, 106] width 222 height 63
drag, startPoint x: 222, startPoint y: 73, endPoint x: 238, endPoint y: 73, distance: 16.1
click at [232, 75] on div "Encourage the team to vote on the decision, providing detailed documentation on…" at bounding box center [217, 106] width 222 height 63
click at [254, 75] on div "Encourage the team to vote on the decision, providing detailed documentation on…" at bounding box center [217, 106] width 222 height 63
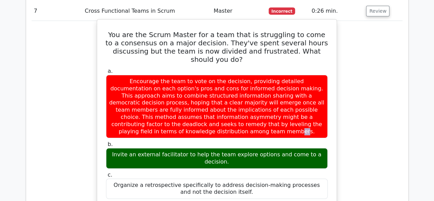
click at [265, 75] on div "Encourage the team to vote on the decision, providing detailed documentation on…" at bounding box center [217, 106] width 222 height 63
drag, startPoint x: 257, startPoint y: 74, endPoint x: 234, endPoint y: 75, distance: 23.3
click at [234, 75] on div "Encourage the team to vote on the decision, providing detailed documentation on…" at bounding box center [217, 106] width 222 height 63
copy div "deadlock"
drag, startPoint x: 141, startPoint y: 73, endPoint x: 111, endPoint y: 74, distance: 29.8
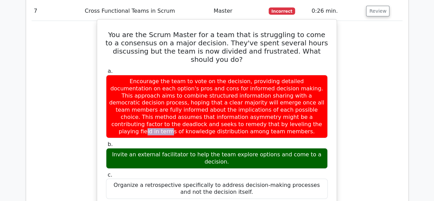
click at [111, 75] on div "Encourage the team to vote on the decision, providing detailed documentation on…" at bounding box center [217, 106] width 222 height 63
copy div "asymmetry"
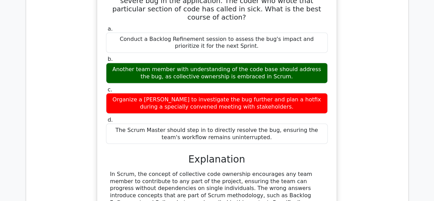
scroll to position [744, 0]
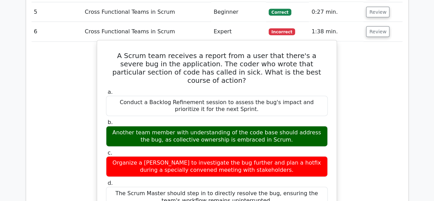
drag, startPoint x: 163, startPoint y: 138, endPoint x: 198, endPoint y: 136, distance: 35.0
click at [196, 156] on div "Organize a [PERSON_NAME] to investigate the bug further and plan a hotfix durin…" at bounding box center [217, 166] width 222 height 21
click at [224, 156] on div "Organize a [PERSON_NAME] to investigate the bug further and plan a hotfix durin…" at bounding box center [217, 166] width 222 height 21
drag, startPoint x: 233, startPoint y: 135, endPoint x: 244, endPoint y: 134, distance: 10.7
click at [240, 156] on div "Organize a [PERSON_NAME] to investigate the bug further and plan a hotfix durin…" at bounding box center [217, 166] width 222 height 21
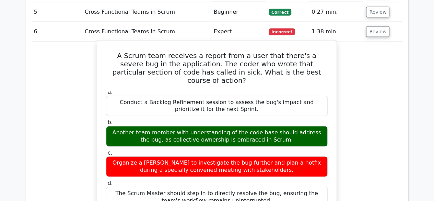
drag, startPoint x: 247, startPoint y: 134, endPoint x: 275, endPoint y: 136, distance: 28.2
click at [261, 156] on div "Organize a [PERSON_NAME] to investigate the bug further and plan a hotfix durin…" at bounding box center [217, 166] width 222 height 21
drag, startPoint x: 297, startPoint y: 136, endPoint x: 312, endPoint y: 137, distance: 15.1
click at [297, 156] on div "Organize a [PERSON_NAME] to investigate the bug further and plan a hotfix durin…" at bounding box center [217, 166] width 222 height 21
click at [319, 156] on div "Organize a [PERSON_NAME] to investigate the bug further and plan a hotfix durin…" at bounding box center [217, 166] width 222 height 21
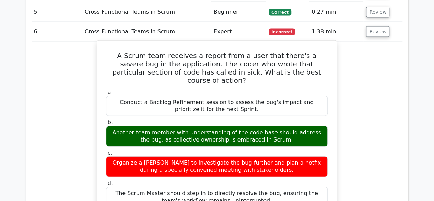
scroll to position [847, 0]
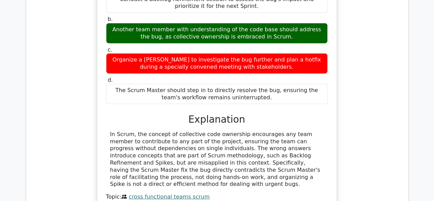
click at [277, 53] on div "Organize a [PERSON_NAME] to investigate the bug further and plan a hotfix durin…" at bounding box center [217, 63] width 222 height 21
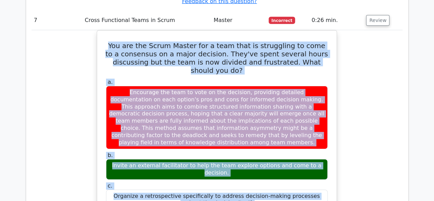
scroll to position [1097, 0]
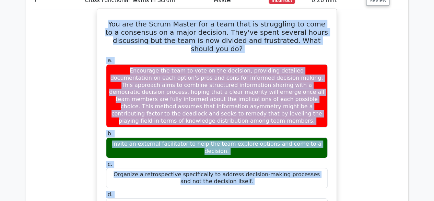
drag, startPoint x: 111, startPoint y: 33, endPoint x: 257, endPoint y: 167, distance: 198.3
click at [257, 167] on div "You are the Scrum Master for a team that is struggling to come to a consensus o…" at bounding box center [217, 177] width 234 height 330
copy div "You are the Scrum Master for a team that is struggling to come to a consensus o…"
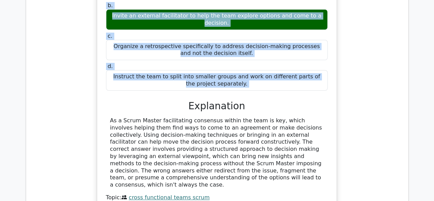
scroll to position [1234, 0]
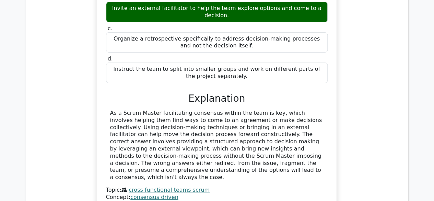
click at [76, 69] on div "You are the Scrum Master for a team that is struggling to come to a consensus o…" at bounding box center [216, 45] width 371 height 344
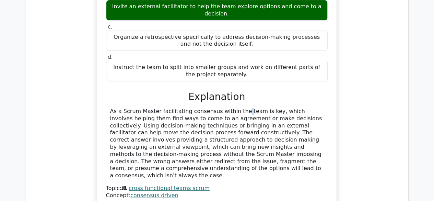
click at [197, 108] on div "As a Scrum Master facilitating consensus within the team is key, which involves…" at bounding box center [216, 143] width 213 height 71
drag, startPoint x: 141, startPoint y: 70, endPoint x: 161, endPoint y: 65, distance: 20.4
click at [152, 108] on div "As a Scrum Master facilitating consensus within the team is key, which involves…" at bounding box center [216, 143] width 213 height 71
drag, startPoint x: 176, startPoint y: 64, endPoint x: 189, endPoint y: 64, distance: 12.3
click at [184, 108] on div "As a Scrum Master facilitating consensus within the team is key, which involves…" at bounding box center [216, 143] width 213 height 71
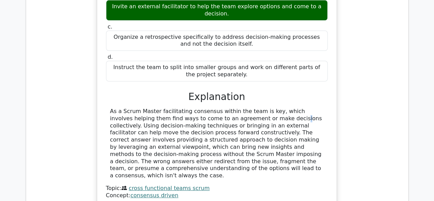
click at [228, 108] on div "As a Scrum Master facilitating consensus within the team is key, which involves…" at bounding box center [216, 143] width 213 height 71
click at [159, 108] on div "As a Scrum Master facilitating consensus within the team is key, which involves…" at bounding box center [216, 143] width 213 height 71
click at [172, 108] on div "As a Scrum Master facilitating consensus within the team is key, which involves…" at bounding box center [216, 143] width 213 height 71
drag, startPoint x: 173, startPoint y: 74, endPoint x: 188, endPoint y: 74, distance: 14.7
click at [185, 108] on div "As a Scrum Master facilitating consensus within the team is key, which involves…" at bounding box center [216, 143] width 213 height 71
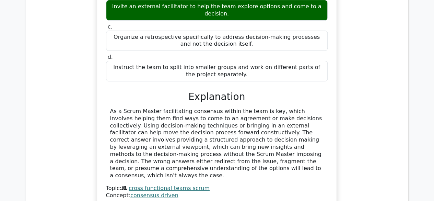
drag, startPoint x: 188, startPoint y: 74, endPoint x: 215, endPoint y: 78, distance: 27.4
click at [190, 108] on div "As a Scrum Master facilitating consensus within the team is key, which involves…" at bounding box center [216, 143] width 213 height 71
drag, startPoint x: 215, startPoint y: 78, endPoint x: 231, endPoint y: 77, distance: 16.5
click at [226, 108] on div "As a Scrum Master facilitating consensus within the team is key, which involves…" at bounding box center [216, 143] width 213 height 71
click at [261, 108] on div "As a Scrum Master facilitating consensus within the team is key, which involves…" at bounding box center [216, 143] width 213 height 71
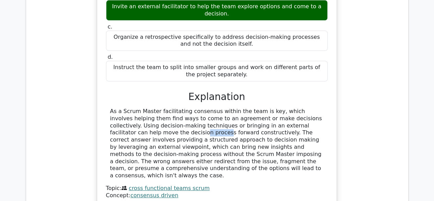
drag, startPoint x: 274, startPoint y: 75, endPoint x: 286, endPoint y: 74, distance: 12.4
click at [286, 108] on div "As a Scrum Master facilitating consensus within the team is key, which involves…" at bounding box center [216, 143] width 213 height 71
click at [290, 108] on div "As a Scrum Master facilitating consensus within the team is key, which involves…" at bounding box center [216, 143] width 213 height 71
drag, startPoint x: 110, startPoint y: 85, endPoint x: 150, endPoint y: 82, distance: 39.2
click at [130, 108] on div "As a Scrum Master facilitating consensus within the team is key, which involves…" at bounding box center [216, 143] width 213 height 71
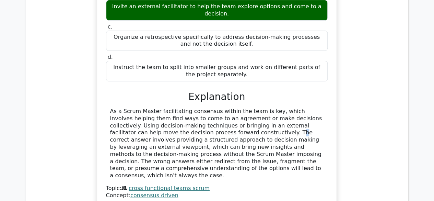
click at [169, 108] on div "As a Scrum Master facilitating consensus within the team is key, which involves…" at bounding box center [216, 143] width 213 height 71
drag, startPoint x: 178, startPoint y: 80, endPoint x: 187, endPoint y: 80, distance: 8.2
click at [186, 108] on div "As a Scrum Master facilitating consensus within the team is key, which involves…" at bounding box center [216, 143] width 213 height 71
click at [189, 108] on div "As a Scrum Master facilitating consensus within the team is key, which involves…" at bounding box center [216, 143] width 213 height 71
drag, startPoint x: 207, startPoint y: 82, endPoint x: 247, endPoint y: 82, distance: 39.8
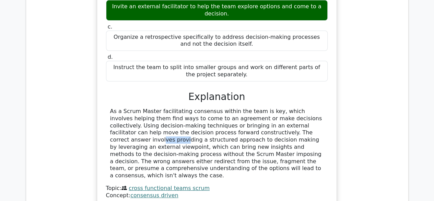
click at [246, 108] on div "As a Scrum Master facilitating consensus within the team is key, which involves…" at bounding box center [216, 143] width 213 height 71
drag, startPoint x: 247, startPoint y: 82, endPoint x: 277, endPoint y: 83, distance: 30.2
click at [273, 108] on div "As a Scrum Master facilitating consensus within the team is key, which involves…" at bounding box center [216, 143] width 213 height 71
drag, startPoint x: 277, startPoint y: 83, endPoint x: 295, endPoint y: 82, distance: 18.2
click at [295, 108] on div "As a Scrum Master facilitating consensus within the team is key, which involves…" at bounding box center [216, 143] width 213 height 71
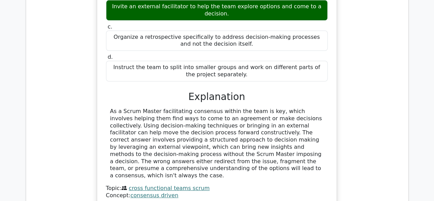
click at [296, 108] on div "As a Scrum Master facilitating consensus within the team is key, which involves…" at bounding box center [216, 143] width 213 height 71
drag, startPoint x: 163, startPoint y: 89, endPoint x: 186, endPoint y: 89, distance: 22.6
click at [170, 108] on div "As a Scrum Master facilitating consensus within the team is key, which involves…" at bounding box center [216, 143] width 213 height 71
drag, startPoint x: 186, startPoint y: 89, endPoint x: 198, endPoint y: 89, distance: 11.7
click at [196, 108] on div "As a Scrum Master facilitating consensus within the team is key, which involves…" at bounding box center [216, 143] width 213 height 71
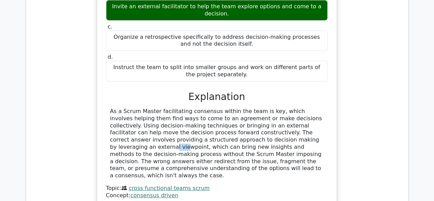
drag, startPoint x: 199, startPoint y: 89, endPoint x: 215, endPoint y: 89, distance: 16.5
click at [213, 108] on div "As a Scrum Master facilitating consensus within the team is key, which involves…" at bounding box center [216, 143] width 213 height 71
click at [217, 108] on div "As a Scrum Master facilitating consensus within the team is key, which involves…" at bounding box center [216, 143] width 213 height 71
drag, startPoint x: 302, startPoint y: 93, endPoint x: 316, endPoint y: 94, distance: 14.1
click at [312, 108] on div "As a Scrum Master facilitating consensus within the team is key, which involves…" at bounding box center [216, 143] width 213 height 71
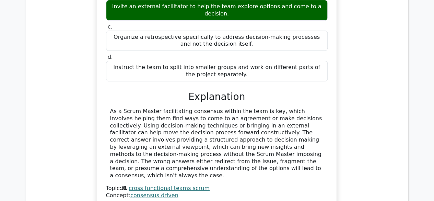
click at [250, 108] on div "As a Scrum Master facilitating consensus within the team is key, which involves…" at bounding box center [216, 143] width 213 height 71
drag, startPoint x: 188, startPoint y: 106, endPoint x: 239, endPoint y: 105, distance: 50.8
click at [212, 108] on div "As a Scrum Master facilitating consensus within the team is key, which involves…" at bounding box center [216, 143] width 213 height 71
click at [250, 108] on div "As a Scrum Master facilitating consensus within the team is key, which involves…" at bounding box center [216, 143] width 213 height 71
drag, startPoint x: 298, startPoint y: 106, endPoint x: 305, endPoint y: 107, distance: 6.9
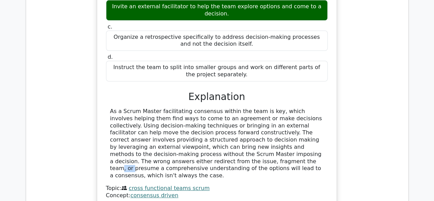
click at [304, 108] on div "As a Scrum Master facilitating consensus within the team is key, which involves…" at bounding box center [216, 143] width 213 height 71
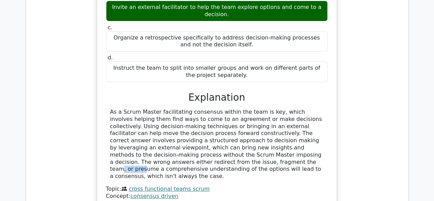
scroll to position [1269, 0]
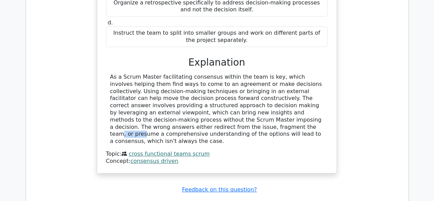
drag, startPoint x: 166, startPoint y: 35, endPoint x: 214, endPoint y: 83, distance: 68.6
click at [214, 83] on div "a. Encourage the team to vote on the decision, providing detailed documentation…" at bounding box center [216, 24] width 223 height 280
copy div "As a Scrum Master facilitating consensus within the team is key, which involves…"
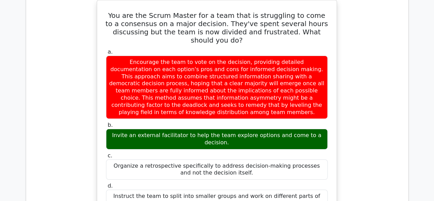
click at [63, 80] on div "You are the Scrum Master for a team that is struggling to come to a consensus o…" at bounding box center [216, 172] width 371 height 344
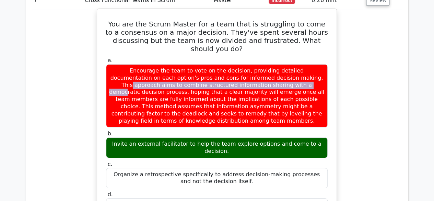
drag, startPoint x: 172, startPoint y: 32, endPoint x: 235, endPoint y: 28, distance: 63.2
click at [213, 64] on div "Encourage the team to vote on the decision, providing detailed documentation on…" at bounding box center [217, 95] width 222 height 63
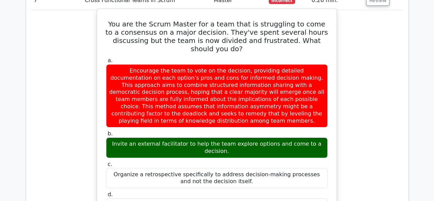
drag, startPoint x: 251, startPoint y: 37, endPoint x: 294, endPoint y: 37, distance: 43.6
click at [260, 64] on div "Encourage the team to vote on the decision, providing detailed documentation on…" at bounding box center [217, 95] width 222 height 63
drag, startPoint x: 294, startPoint y: 37, endPoint x: 298, endPoint y: 35, distance: 3.8
click at [295, 64] on div "Encourage the team to vote on the decision, providing detailed documentation on…" at bounding box center [217, 95] width 222 height 63
click at [303, 64] on div "Encourage the team to vote on the decision, providing detailed documentation on…" at bounding box center [217, 95] width 222 height 63
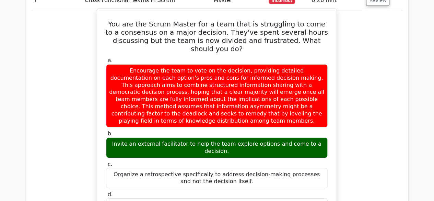
drag, startPoint x: 168, startPoint y: 39, endPoint x: 283, endPoint y: 38, distance: 114.9
click at [179, 64] on div "Encourage the team to vote on the decision, providing detailed documentation on…" at bounding box center [217, 95] width 222 height 63
drag, startPoint x: 301, startPoint y: 36, endPoint x: 151, endPoint y: 52, distance: 150.8
click at [301, 64] on div "Encourage the team to vote on the decision, providing detailed documentation on…" at bounding box center [217, 95] width 222 height 63
click at [121, 64] on div "Encourage the team to vote on the decision, providing detailed documentation on…" at bounding box center [217, 95] width 222 height 63
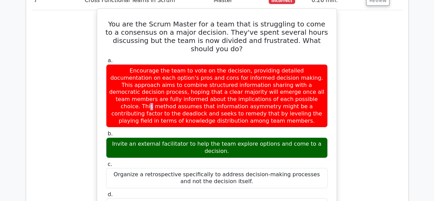
drag, startPoint x: 153, startPoint y: 47, endPoint x: 201, endPoint y: 48, distance: 48.0
click at [176, 64] on div "Encourage the team to vote on the decision, providing detailed documentation on…" at bounding box center [217, 95] width 222 height 63
drag, startPoint x: 201, startPoint y: 48, endPoint x: 242, endPoint y: 52, distance: 41.0
click at [205, 64] on div "Encourage the team to vote on the decision, providing detailed documentation on…" at bounding box center [217, 95] width 222 height 63
click at [242, 64] on div "Encourage the team to vote on the decision, providing detailed documentation on…" at bounding box center [217, 95] width 222 height 63
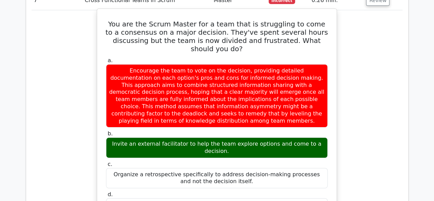
scroll to position [1166, 0]
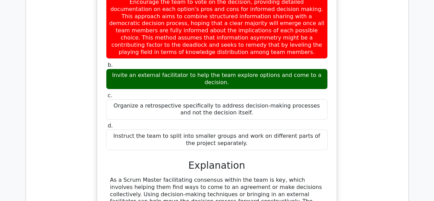
drag, startPoint x: 242, startPoint y: 28, endPoint x: 262, endPoint y: 28, distance: 19.9
click at [244, 69] on div "Invite an external facilitator to help the team explore options and come to a d…" at bounding box center [217, 79] width 222 height 21
click at [287, 69] on div "Invite an external facilitator to help the team explore options and come to a d…" at bounding box center [217, 79] width 222 height 21
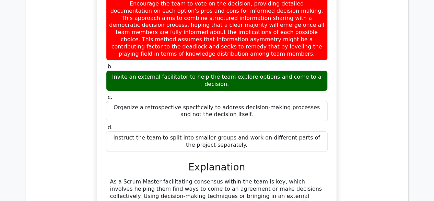
click at [71, 92] on div "You are the Scrum Master for a team that is struggling to come to a consensus o…" at bounding box center [216, 114] width 371 height 344
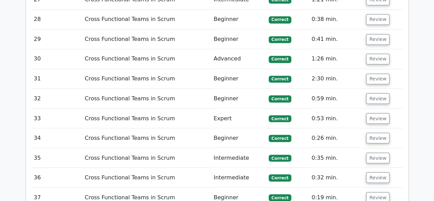
scroll to position [1954, 0]
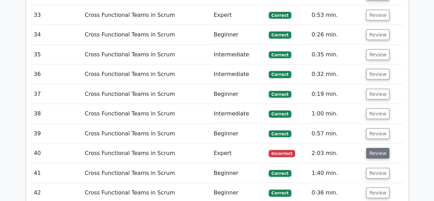
click at [374, 148] on button "Review" at bounding box center [377, 153] width 23 height 11
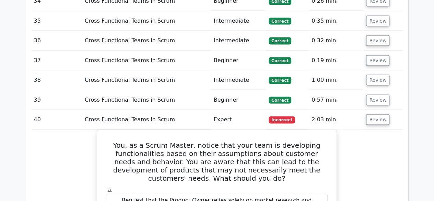
scroll to position [2057, 0]
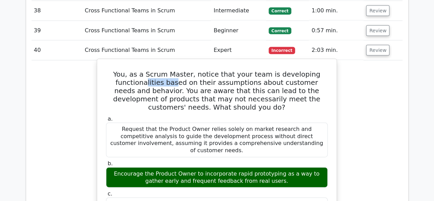
drag, startPoint x: 176, startPoint y: 20, endPoint x: 184, endPoint y: 20, distance: 8.9
click at [181, 70] on h5 "You, as a Scrum Master, notice that your team is developing functionalities bas…" at bounding box center [216, 90] width 223 height 41
drag, startPoint x: 184, startPoint y: 20, endPoint x: 220, endPoint y: 19, distance: 35.7
click at [214, 70] on h5 "You, as a Scrum Master, notice that your team is developing functionalities bas…" at bounding box center [216, 90] width 223 height 41
click at [240, 70] on h5 "You, as a Scrum Master, notice that your team is developing functionalities bas…" at bounding box center [216, 90] width 223 height 41
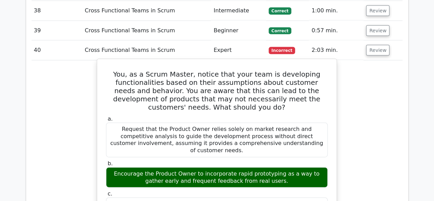
drag, startPoint x: 254, startPoint y: 18, endPoint x: 270, endPoint y: 18, distance: 15.4
click at [257, 70] on h5 "You, as a Scrum Master, notice that your team is developing functionalities bas…" at bounding box center [216, 90] width 223 height 41
drag, startPoint x: 270, startPoint y: 18, endPoint x: 288, endPoint y: 19, distance: 18.9
click at [287, 70] on h5 "You, as a Scrum Master, notice that your team is developing functionalities bas…" at bounding box center [216, 90] width 223 height 41
drag, startPoint x: 229, startPoint y: 30, endPoint x: 235, endPoint y: 30, distance: 6.2
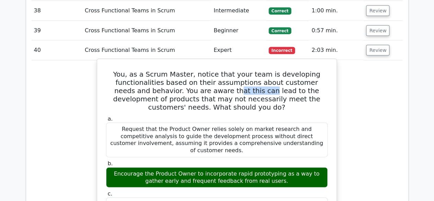
click at [235, 70] on h5 "You, as a Scrum Master, notice that your team is developing functionalities bas…" at bounding box center [216, 90] width 223 height 41
drag, startPoint x: 283, startPoint y: 31, endPoint x: 296, endPoint y: 33, distance: 12.5
click at [287, 70] on h5 "You, as a Scrum Master, notice that your team is developing functionalities bas…" at bounding box center [216, 90] width 223 height 41
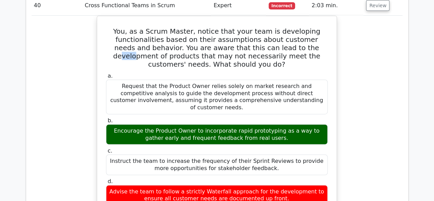
scroll to position [2126, 0]
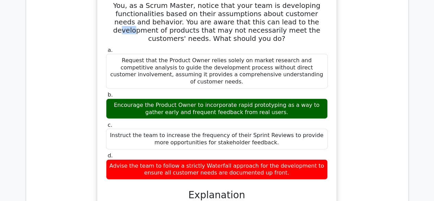
drag, startPoint x: 163, startPoint y: 94, endPoint x: 207, endPoint y: 93, distance: 43.5
click at [182, 159] on div "Advise the team to follow a strictly Waterfall approach for the development to …" at bounding box center [217, 169] width 222 height 21
click at [214, 159] on div "Advise the team to follow a strictly Waterfall approach for the development to …" at bounding box center [217, 169] width 222 height 21
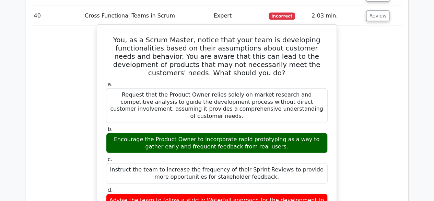
drag, startPoint x: 230, startPoint y: 68, endPoint x: 244, endPoint y: 68, distance: 13.7
click at [241, 133] on div "Encourage the Product Owner to incorporate rapid prototyping as a way to gather…" at bounding box center [217, 143] width 222 height 21
click at [262, 133] on div "Encourage the Product Owner to incorporate rapid prototyping as a way to gather…" at bounding box center [217, 143] width 222 height 21
drag, startPoint x: 268, startPoint y: 68, endPoint x: 279, endPoint y: 68, distance: 11.0
click at [275, 133] on div "Encourage the Product Owner to incorporate rapid prototyping as a way to gather…" at bounding box center [217, 143] width 222 height 21
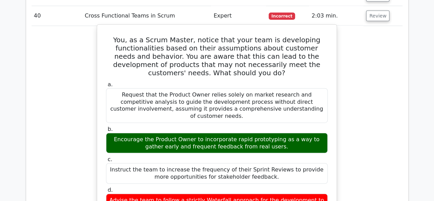
click at [297, 133] on div "Encourage the Product Owner to incorporate rapid prototyping as a way to gather…" at bounding box center [217, 143] width 222 height 21
drag, startPoint x: 307, startPoint y: 67, endPoint x: 311, endPoint y: 68, distance: 3.8
click at [311, 133] on div "Encourage the Product Owner to incorporate rapid prototyping as a way to gather…" at bounding box center [217, 143] width 222 height 21
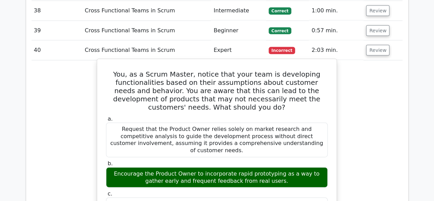
click at [286, 122] on div "Request that the Product Owner relies solely on market research and competitive…" at bounding box center [217, 139] width 222 height 35
drag, startPoint x: 112, startPoint y: 9, endPoint x: 285, endPoint y: 171, distance: 237.2
copy div "You, as a Scrum Master, notice that your team is developing functionalities bas…"
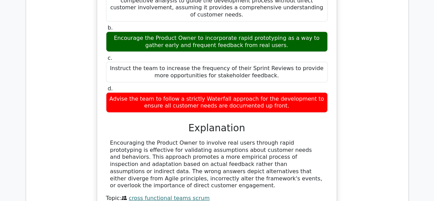
click at [87, 75] on div "You, as a Scrum Master, notice that your team is developing functionalities bas…" at bounding box center [216, 74] width 371 height 302
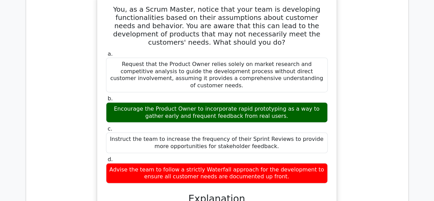
scroll to position [2160, 0]
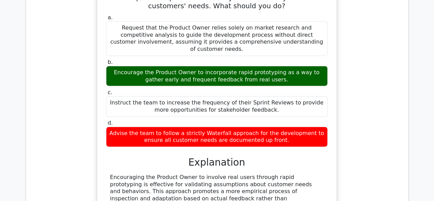
click at [377, 118] on div "You, as a Scrum Master, notice that your team is developing functionalities bas…" at bounding box center [216, 108] width 371 height 302
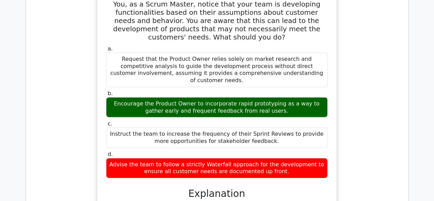
scroll to position [2092, 0]
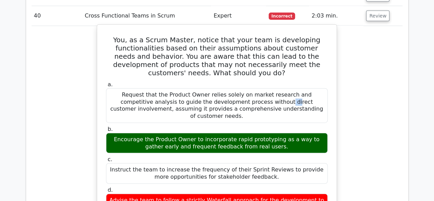
drag, startPoint x: 173, startPoint y: 32, endPoint x: 188, endPoint y: 38, distance: 16.1
click at [188, 88] on div "Request that the Product Owner relies solely on market research and competitive…" at bounding box center [217, 105] width 222 height 35
drag, startPoint x: 202, startPoint y: 38, endPoint x: 218, endPoint y: 38, distance: 15.8
click at [212, 88] on div "Request that the Product Owner relies solely on market research and competitive…" at bounding box center [217, 105] width 222 height 35
drag, startPoint x: 218, startPoint y: 38, endPoint x: 243, endPoint y: 38, distance: 25.4
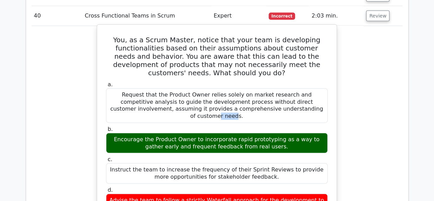
click at [239, 88] on div "Request that the Product Owner relies solely on market research and competitive…" at bounding box center [217, 105] width 222 height 35
drag, startPoint x: 254, startPoint y: 38, endPoint x: 267, endPoint y: 38, distance: 13.4
click at [258, 88] on div "Request that the Product Owner relies solely on market research and competitive…" at bounding box center [217, 105] width 222 height 35
drag, startPoint x: 267, startPoint y: 38, endPoint x: 279, endPoint y: 38, distance: 11.7
click at [276, 88] on div "Request that the Product Owner relies solely on market research and competitive…" at bounding box center [217, 105] width 222 height 35
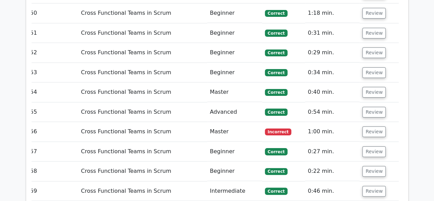
scroll to position [0, 0]
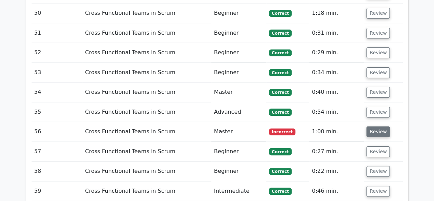
click at [380, 126] on button "Review" at bounding box center [377, 131] width 23 height 11
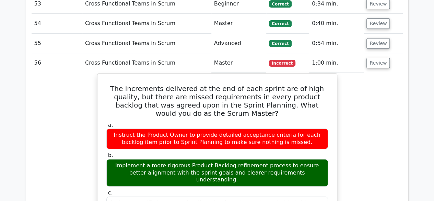
scroll to position [2644, 0]
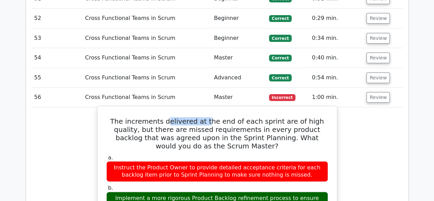
drag, startPoint x: 162, startPoint y: 40, endPoint x: 219, endPoint y: 40, distance: 56.6
click at [217, 117] on h5 "The increments delivered at the end of each sprint are of high quality, but the…" at bounding box center [217, 133] width 223 height 33
drag, startPoint x: 233, startPoint y: 40, endPoint x: 258, endPoint y: 39, distance: 25.1
click at [252, 117] on h5 "The increments delivered at the end of each sprint are of high quality, but the…" at bounding box center [217, 133] width 223 height 33
drag, startPoint x: 276, startPoint y: 39, endPoint x: 295, endPoint y: 38, distance: 19.2
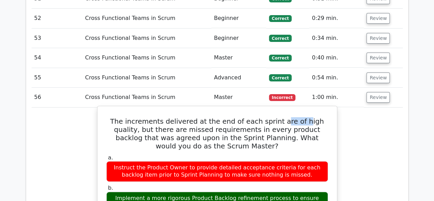
click at [291, 117] on h5 "The increments delivered at the end of each sprint are of high quality, but the…" at bounding box center [217, 133] width 223 height 33
drag, startPoint x: 307, startPoint y: 45, endPoint x: 227, endPoint y: 50, distance: 80.1
click at [307, 117] on h5 "The increments delivered at the end of each sprint are of high quality, but the…" at bounding box center [217, 133] width 223 height 33
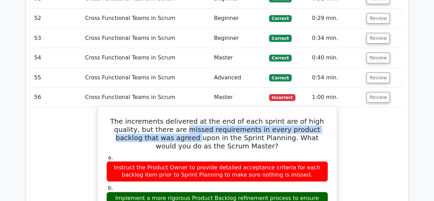
drag, startPoint x: 133, startPoint y: 54, endPoint x: 158, endPoint y: 50, distance: 24.6
click at [157, 117] on h5 "The increments delivered at the end of each sprint are of high quality, but the…" at bounding box center [217, 133] width 223 height 33
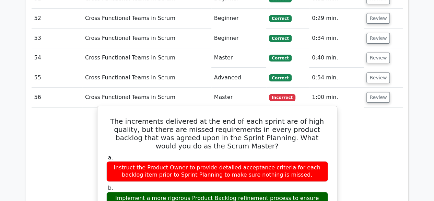
click at [212, 117] on h5 "The increments delivered at the end of each sprint are of high quality, but the…" at bounding box center [217, 133] width 223 height 33
drag, startPoint x: 105, startPoint y: 36, endPoint x: 299, endPoint y: 184, distance: 244.4
copy div "The increments delivered at the end of each sprint are of high quality, but the…"
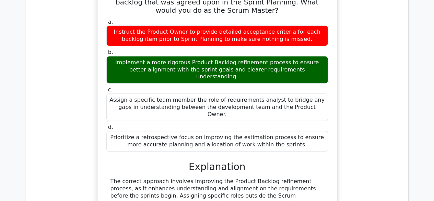
scroll to position [2781, 0]
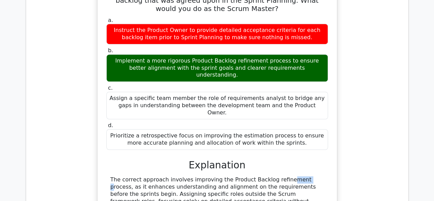
drag, startPoint x: 238, startPoint y: 85, endPoint x: 265, endPoint y: 85, distance: 27.4
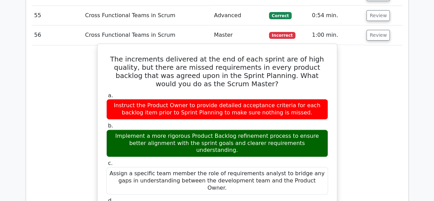
scroll to position [2747, 0]
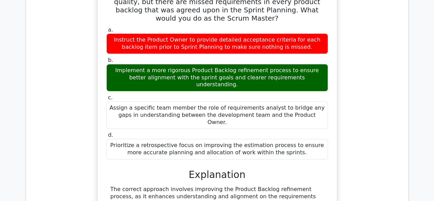
scroll to position [2781, 0]
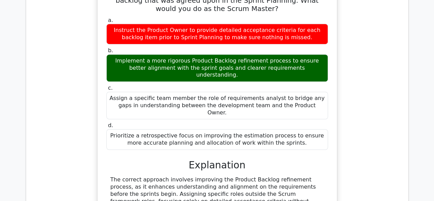
drag, startPoint x: 241, startPoint y: 89, endPoint x: 252, endPoint y: 88, distance: 11.4
drag, startPoint x: 293, startPoint y: 89, endPoint x: 305, endPoint y: 90, distance: 12.4
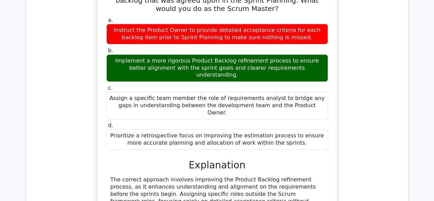
drag, startPoint x: 305, startPoint y: 90, endPoint x: 172, endPoint y: 101, distance: 133.8
drag, startPoint x: 136, startPoint y: 100, endPoint x: 154, endPoint y: 98, distance: 18.0
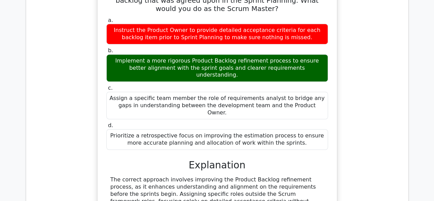
drag, startPoint x: 213, startPoint y: 103, endPoint x: 223, endPoint y: 103, distance: 10.3
drag, startPoint x: 261, startPoint y: 103, endPoint x: 269, endPoint y: 101, distance: 8.3
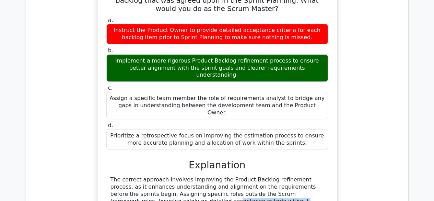
drag, startPoint x: 252, startPoint y: 112, endPoint x: 274, endPoint y: 111, distance: 22.7
drag, startPoint x: 296, startPoint y: 109, endPoint x: 300, endPoint y: 112, distance: 5.1
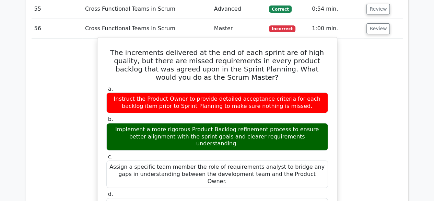
scroll to position [2712, 0]
drag, startPoint x: 225, startPoint y: 76, endPoint x: 254, endPoint y: 77, distance: 29.5
click at [254, 160] on div "Assign a specific team member the role of requirements analyst to bridge any ga…" at bounding box center [217, 173] width 222 height 27
drag, startPoint x: 279, startPoint y: 78, endPoint x: 285, endPoint y: 78, distance: 6.2
click at [285, 160] on div "Assign a specific team member the role of requirements analyst to bridge any ga…" at bounding box center [217, 173] width 222 height 27
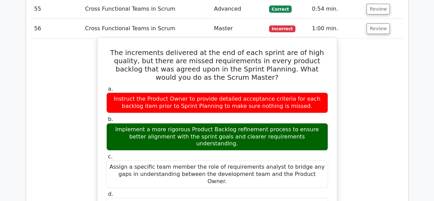
drag, startPoint x: 299, startPoint y: 78, endPoint x: 312, endPoint y: 78, distance: 13.0
click at [311, 160] on div "Assign a specific team member the role of requirements analyst to bridge any ga…" at bounding box center [217, 173] width 222 height 27
drag, startPoint x: 154, startPoint y: 85, endPoint x: 171, endPoint y: 85, distance: 17.8
click at [166, 160] on div "Assign a specific team member the role of requirements analyst to bridge any ga…" at bounding box center [217, 173] width 222 height 27
drag, startPoint x: 181, startPoint y: 85, endPoint x: 201, endPoint y: 84, distance: 19.9
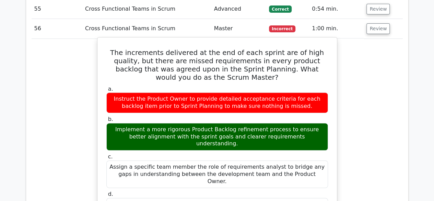
click at [194, 160] on div "Assign a specific team member the role of requirements analyst to bridge any ga…" at bounding box center [217, 173] width 222 height 27
click at [224, 160] on div "Assign a specific team member the role of requirements analyst to bridge any ga…" at bounding box center [217, 173] width 222 height 27
click at [272, 160] on div "Assign a specific team member the role of requirements analyst to bridge any ga…" at bounding box center [217, 173] width 222 height 27
click at [286, 160] on div "Assign a specific team member the role of requirements analyst to bridge any ga…" at bounding box center [217, 173] width 222 height 27
drag, startPoint x: 157, startPoint y: 107, endPoint x: 176, endPoint y: 107, distance: 19.5
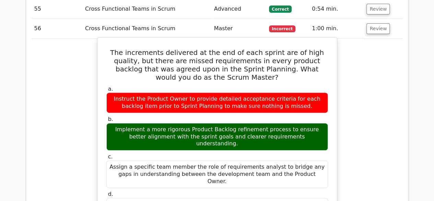
drag, startPoint x: 198, startPoint y: 107, endPoint x: 204, endPoint y: 107, distance: 6.5
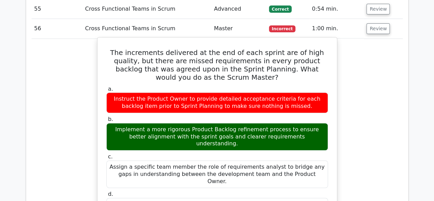
drag, startPoint x: 239, startPoint y: 107, endPoint x: 256, endPoint y: 107, distance: 16.8
drag, startPoint x: 279, startPoint y: 108, endPoint x: 287, endPoint y: 108, distance: 7.5
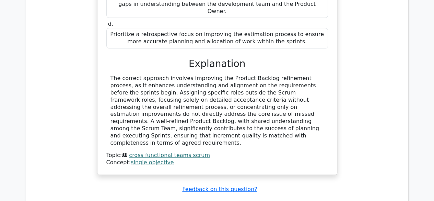
scroll to position [3021, 0]
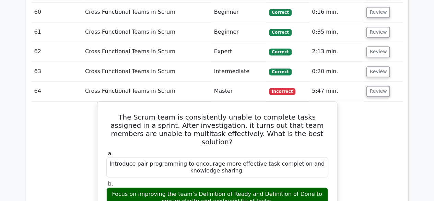
scroll to position [3124, 0]
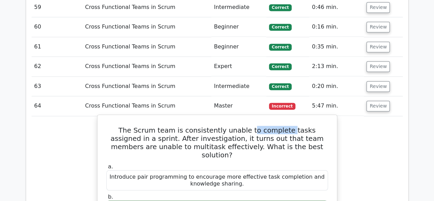
drag, startPoint x: 252, startPoint y: 23, endPoint x: 287, endPoint y: 26, distance: 35.1
click at [274, 125] on h5 "The Scrum team is consistently unable to complete tasks assigned in a sprint. A…" at bounding box center [217, 141] width 223 height 33
drag, startPoint x: 287, startPoint y: 26, endPoint x: 305, endPoint y: 26, distance: 17.8
click at [296, 125] on h5 "The Scrum team is consistently unable to complete tasks assigned in a sprint. A…" at bounding box center [217, 141] width 223 height 33
drag, startPoint x: 260, startPoint y: 40, endPoint x: 268, endPoint y: 40, distance: 8.2
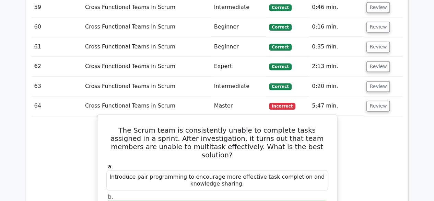
click at [264, 125] on h5 "The Scrum team is consistently unable to complete tasks assigned in a sprint. A…" at bounding box center [217, 141] width 223 height 33
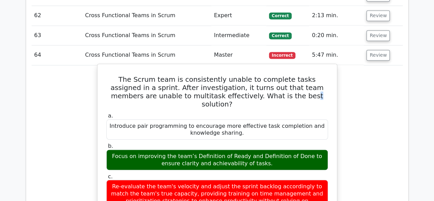
scroll to position [3192, 0]
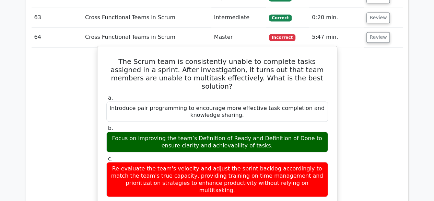
drag, startPoint x: 254, startPoint y: 22, endPoint x: 294, endPoint y: 26, distance: 39.3
click at [270, 131] on div "Focus on improving the team’s Definition of Ready and Definition of Done to ens…" at bounding box center [217, 141] width 222 height 21
drag, startPoint x: 296, startPoint y: 27, endPoint x: 308, endPoint y: 28, distance: 12.1
click at [306, 131] on div "Focus on improving the team’s Definition of Ready and Definition of Done to ens…" at bounding box center [217, 141] width 222 height 21
click at [309, 131] on div "Focus on improving the team’s Definition of Ready and Definition of Done to ens…" at bounding box center [217, 141] width 222 height 21
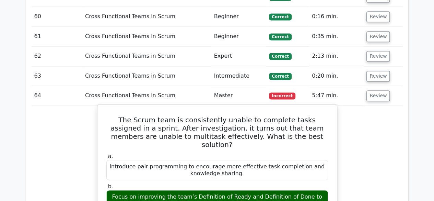
scroll to position [3133, 0]
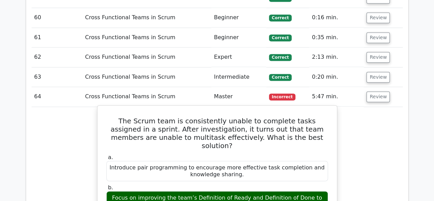
click at [217, 116] on h5 "The Scrum team is consistently unable to complete tasks assigned in a sprint. A…" at bounding box center [217, 132] width 223 height 33
drag, startPoint x: 194, startPoint y: 15, endPoint x: 227, endPoint y: 18, distance: 33.0
click at [215, 116] on h5 "The Scrum team is consistently unable to complete tasks assigned in a sprint. A…" at bounding box center [217, 132] width 223 height 33
drag, startPoint x: 227, startPoint y: 18, endPoint x: 259, endPoint y: 19, distance: 31.9
click at [244, 116] on h5 "The Scrum team is consistently unable to complete tasks assigned in a sprint. A…" at bounding box center [217, 132] width 223 height 33
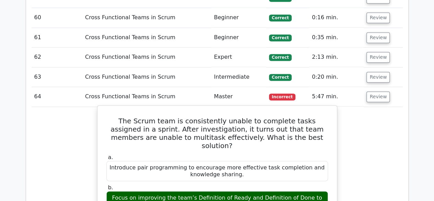
drag, startPoint x: 259, startPoint y: 19, endPoint x: 288, endPoint y: 21, distance: 29.2
click at [274, 116] on h5 "The Scrum team is consistently unable to complete tasks assigned in a sprint. A…" at bounding box center [217, 132] width 223 height 33
click at [303, 116] on h5 "The Scrum team is consistently unable to complete tasks assigned in a sprint. A…" at bounding box center [217, 132] width 223 height 33
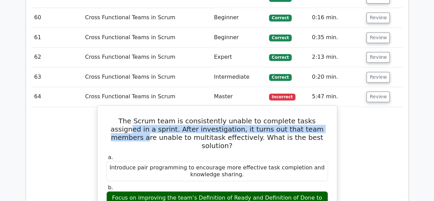
click at [286, 116] on h5 "The Scrum team is consistently unable to complete tasks assigned in a sprint. A…" at bounding box center [217, 132] width 223 height 33
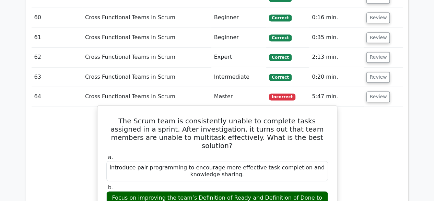
drag, startPoint x: 196, startPoint y: 31, endPoint x: 265, endPoint y: 26, distance: 69.1
click at [222, 116] on h5 "The Scrum team is consistently unable to complete tasks assigned in a sprint. A…" at bounding box center [217, 132] width 223 height 33
drag, startPoint x: 273, startPoint y: 26, endPoint x: 289, endPoint y: 22, distance: 16.8
click at [284, 116] on h5 "The Scrum team is consistently unable to complete tasks assigned in a sprint. A…" at bounding box center [217, 132] width 223 height 33
drag, startPoint x: 290, startPoint y: 22, endPoint x: 330, endPoint y: 28, distance: 41.0
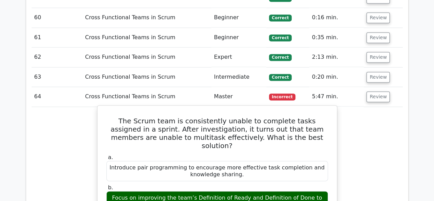
click at [300, 116] on h5 "The Scrum team is consistently unable to complete tasks assigned in a sprint. A…" at bounding box center [217, 132] width 223 height 33
drag, startPoint x: 107, startPoint y: 12, endPoint x: 309, endPoint y: 158, distance: 249.5
copy div "Lor Ipsum dolo si ametconsecte adipis el seddoeiu tempo incididu ut l etdolo. M…"
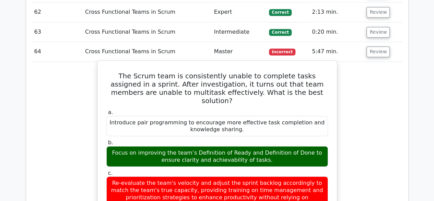
scroll to position [3202, 0]
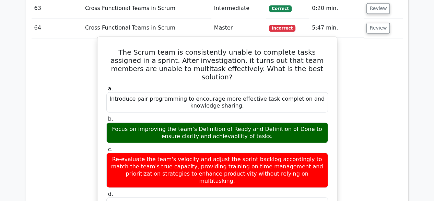
drag, startPoint x: 223, startPoint y: 51, endPoint x: 233, endPoint y: 50, distance: 10.3
click at [232, 152] on div "Re-evaluate the team's velocity and adjust the sprint backlog accordingly to ma…" at bounding box center [217, 169] width 222 height 35
drag, startPoint x: 249, startPoint y: 50, endPoint x: 256, endPoint y: 50, distance: 7.5
click at [254, 152] on div "Re-evaluate the team's velocity and adjust the sprint backlog accordingly to ma…" at bounding box center [217, 169] width 222 height 35
drag, startPoint x: 263, startPoint y: 50, endPoint x: 274, endPoint y: 51, distance: 10.6
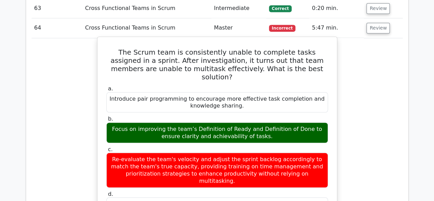
click at [269, 152] on div "Re-evaluate the team's velocity and adjust the sprint backlog accordingly to ma…" at bounding box center [217, 169] width 222 height 35
click at [284, 152] on div "Re-evaluate the team's velocity and adjust the sprint backlog accordingly to ma…" at bounding box center [217, 169] width 222 height 35
drag, startPoint x: 192, startPoint y: 61, endPoint x: 213, endPoint y: 59, distance: 21.0
click at [194, 152] on div "Re-evaluate the team's velocity and adjust the sprint backlog accordingly to ma…" at bounding box center [217, 169] width 222 height 35
drag, startPoint x: 224, startPoint y: 58, endPoint x: 241, endPoint y: 56, distance: 16.5
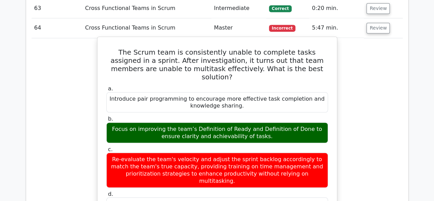
click at [233, 152] on div "Re-evaluate the team's velocity and adjust the sprint backlog accordingly to ma…" at bounding box center [217, 169] width 222 height 35
drag, startPoint x: 278, startPoint y: 58, endPoint x: 284, endPoint y: 58, distance: 5.5
click at [283, 152] on div "Re-evaluate the team's velocity and adjust the sprint backlog accordingly to ma…" at bounding box center [217, 169] width 222 height 35
click at [291, 152] on div "Re-evaluate the team's velocity and adjust the sprint backlog accordingly to ma…" at bounding box center [217, 169] width 222 height 35
drag, startPoint x: 107, startPoint y: 124, endPoint x: 276, endPoint y: 179, distance: 177.3
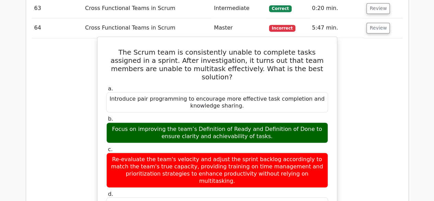
copy div "The correct answer emphasizes refining the team’s working agreements (Definitio…"
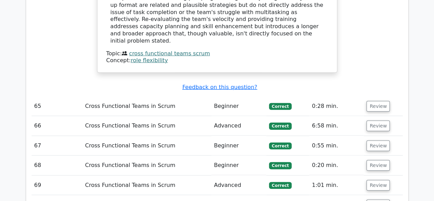
scroll to position [3716, 0]
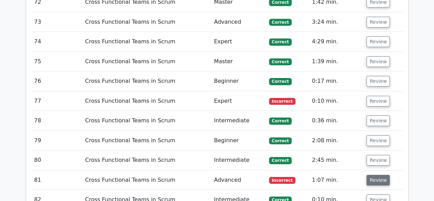
click at [376, 175] on button "Review" at bounding box center [377, 180] width 23 height 11
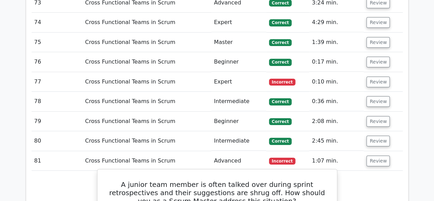
scroll to position [3750, 0]
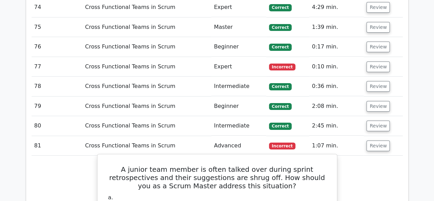
drag, startPoint x: 106, startPoint y: 29, endPoint x: 319, endPoint y: 173, distance: 256.5
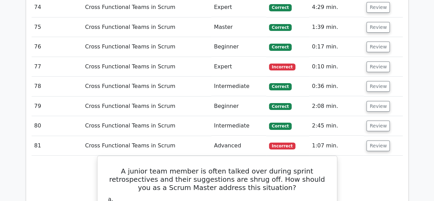
copy div "A junior team member is often talked over during sprint retrospectives and thei…"
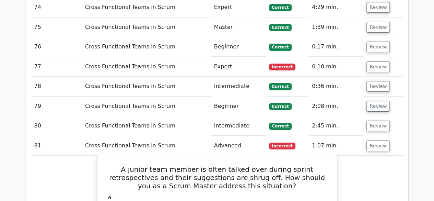
click at [110, 165] on h5 "A junior team member is often talked over during sprint retrospectives and thei…" at bounding box center [217, 177] width 223 height 25
drag, startPoint x: 265, startPoint y: 68, endPoint x: 310, endPoint y: 72, distance: 44.7
drag, startPoint x: 315, startPoint y: 69, endPoint x: 182, endPoint y: 118, distance: 142.0
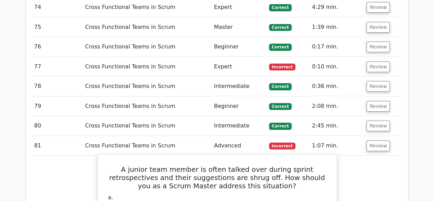
drag, startPoint x: 152, startPoint y: 80, endPoint x: 188, endPoint y: 79, distance: 35.7
drag, startPoint x: 200, startPoint y: 79, endPoint x: 226, endPoint y: 77, distance: 25.4
drag, startPoint x: 227, startPoint y: 76, endPoint x: 239, endPoint y: 75, distance: 11.4
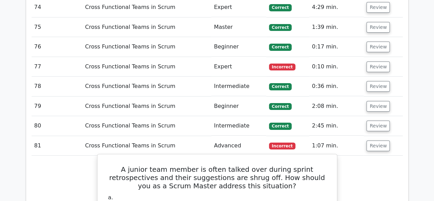
drag, startPoint x: 243, startPoint y: 75, endPoint x: 257, endPoint y: 73, distance: 14.2
drag, startPoint x: 263, startPoint y: 74, endPoint x: 272, endPoint y: 74, distance: 8.9
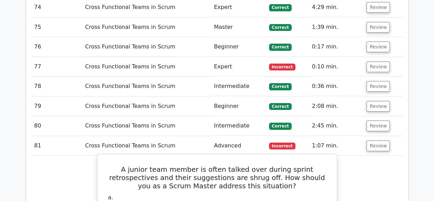
drag, startPoint x: 272, startPoint y: 74, endPoint x: 280, endPoint y: 75, distance: 7.6
drag, startPoint x: 305, startPoint y: 76, endPoint x: 310, endPoint y: 77, distance: 4.6
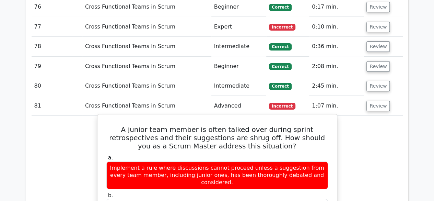
scroll to position [3819, 0]
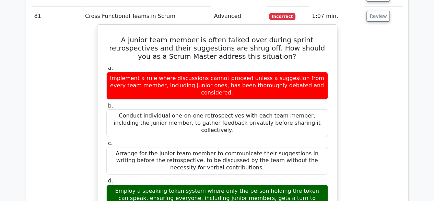
scroll to position [3922, 0]
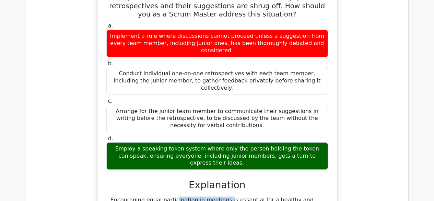
drag, startPoint x: 188, startPoint y: 46, endPoint x: 208, endPoint y: 48, distance: 20.3
drag, startPoint x: 283, startPoint y: 50, endPoint x: 297, endPoint y: 49, distance: 13.4
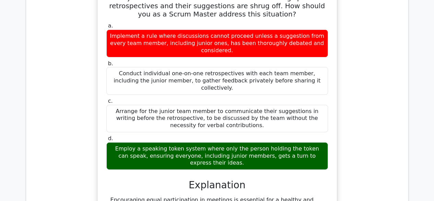
drag, startPoint x: 189, startPoint y: 57, endPoint x: 201, endPoint y: 57, distance: 11.3
drag, startPoint x: 227, startPoint y: 57, endPoint x: 238, endPoint y: 56, distance: 11.0
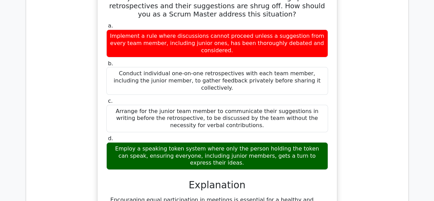
drag, startPoint x: 254, startPoint y: 56, endPoint x: 259, endPoint y: 54, distance: 4.7
drag, startPoint x: 266, startPoint y: 54, endPoint x: 283, endPoint y: 54, distance: 16.1
drag, startPoint x: 155, startPoint y: 62, endPoint x: 165, endPoint y: 62, distance: 10.3
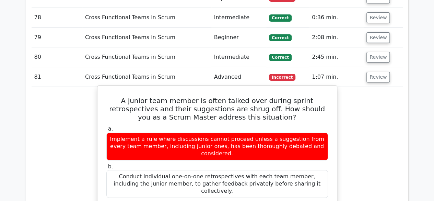
scroll to position [3853, 0]
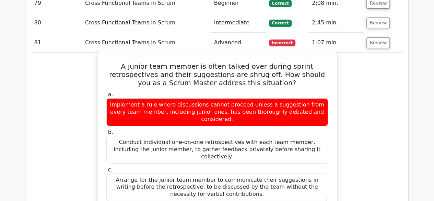
drag, startPoint x: 227, startPoint y: 129, endPoint x: 255, endPoint y: 128, distance: 27.8
drag, startPoint x: 287, startPoint y: 130, endPoint x: 282, endPoint y: 126, distance: 6.6
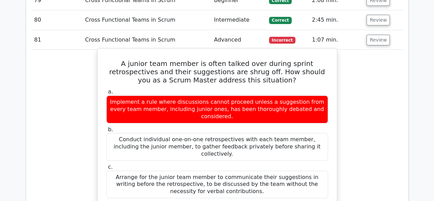
scroll to position [3887, 0]
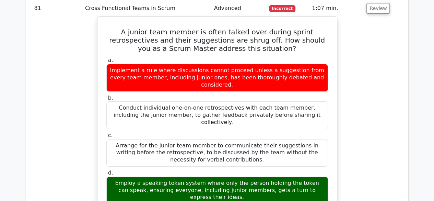
drag, startPoint x: 146, startPoint y: 109, endPoint x: 162, endPoint y: 107, distance: 15.6
drag, startPoint x: 173, startPoint y: 107, endPoint x: 182, endPoint y: 108, distance: 9.0
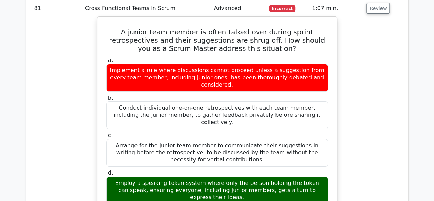
drag, startPoint x: 206, startPoint y: 111, endPoint x: 218, endPoint y: 109, distance: 12.1
drag, startPoint x: 229, startPoint y: 109, endPoint x: 233, endPoint y: 109, distance: 4.1
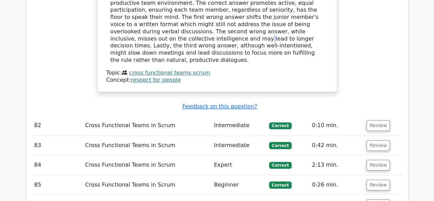
scroll to position [4127, 0]
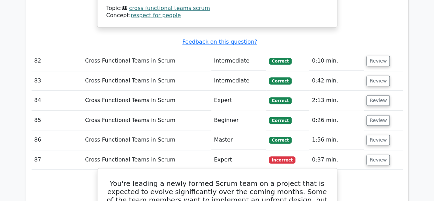
scroll to position [4162, 0]
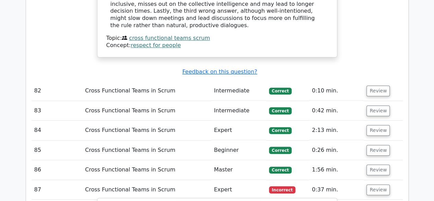
drag, startPoint x: 229, startPoint y: 46, endPoint x: 269, endPoint y: 44, distance: 40.2
drag, startPoint x: 279, startPoint y: 44, endPoint x: 294, endPoint y: 44, distance: 14.1
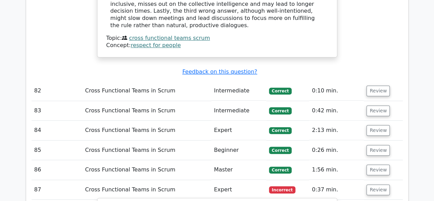
drag, startPoint x: 153, startPoint y: 53, endPoint x: 178, endPoint y: 52, distance: 24.7
drag, startPoint x: 234, startPoint y: 50, endPoint x: 238, endPoint y: 50, distance: 4.1
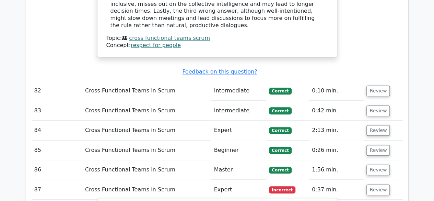
drag, startPoint x: 290, startPoint y: 53, endPoint x: 301, endPoint y: 53, distance: 11.0
drag, startPoint x: 219, startPoint y: 65, endPoint x: 256, endPoint y: 60, distance: 36.7
drag, startPoint x: 244, startPoint y: 69, endPoint x: 258, endPoint y: 68, distance: 13.4
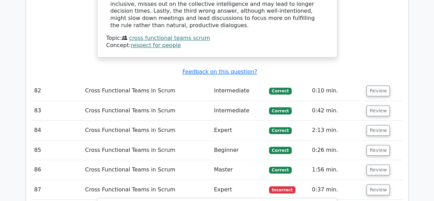
drag, startPoint x: 279, startPoint y: 68, endPoint x: 295, endPoint y: 66, distance: 15.8
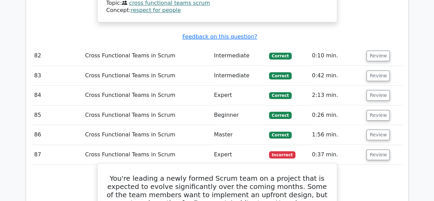
scroll to position [4230, 0]
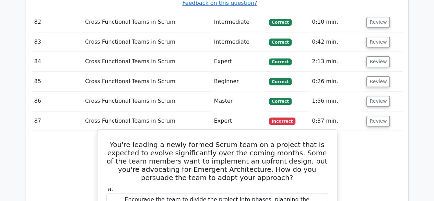
drag, startPoint x: 167, startPoint y: 146, endPoint x: 183, endPoint y: 146, distance: 16.5
drag, startPoint x: 211, startPoint y: 146, endPoint x: 223, endPoint y: 144, distance: 12.8
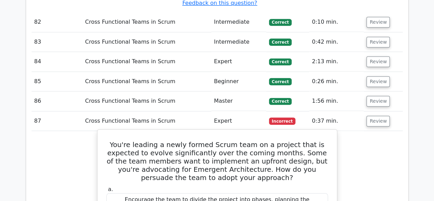
drag, startPoint x: 252, startPoint y: 146, endPoint x: 261, endPoint y: 146, distance: 9.6
drag, startPoint x: 276, startPoint y: 144, endPoint x: 289, endPoint y: 146, distance: 13.4
drag, startPoint x: 299, startPoint y: 146, endPoint x: 306, endPoint y: 147, distance: 6.6
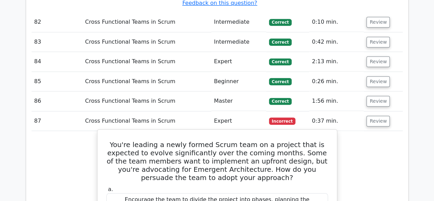
drag, startPoint x: 256, startPoint y: 151, endPoint x: 276, endPoint y: 151, distance: 19.9
drag, startPoint x: 296, startPoint y: 155, endPoint x: 305, endPoint y: 155, distance: 9.6
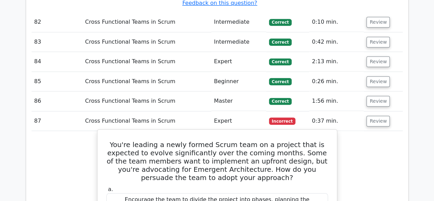
drag, startPoint x: 147, startPoint y: 80, endPoint x: 171, endPoint y: 75, distance: 24.5
drag, startPoint x: 217, startPoint y: 79, endPoint x: 227, endPoint y: 79, distance: 10.3
drag, startPoint x: 234, startPoint y: 79, endPoint x: 278, endPoint y: 79, distance: 44.6
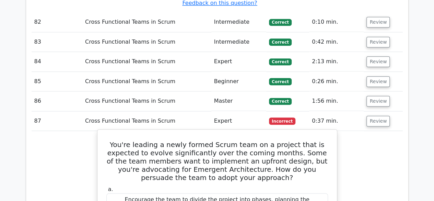
drag, startPoint x: 298, startPoint y: 79, endPoint x: 310, endPoint y: 78, distance: 11.7
drag, startPoint x: 205, startPoint y: 91, endPoint x: 313, endPoint y: 82, distance: 108.4
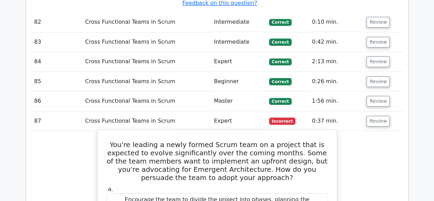
drag, startPoint x: 244, startPoint y: 89, endPoint x: 275, endPoint y: 89, distance: 30.9
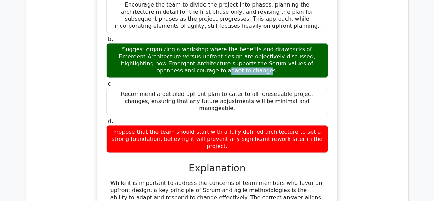
scroll to position [4470, 0]
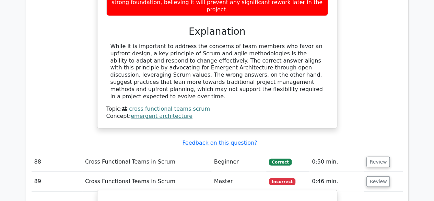
scroll to position [4573, 0]
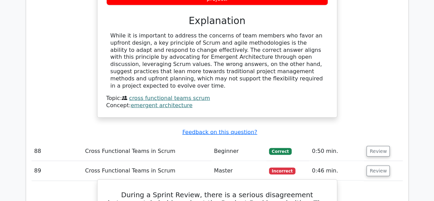
drag, startPoint x: 248, startPoint y: 17, endPoint x: 285, endPoint y: 16, distance: 37.7
drag, startPoint x: 300, startPoint y: 13, endPoint x: 140, endPoint y: 28, distance: 160.1
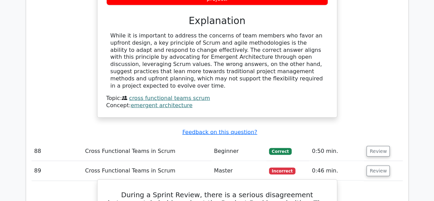
drag, startPoint x: 251, startPoint y: 20, endPoint x: 265, endPoint y: 20, distance: 14.1
drag, startPoint x: 284, startPoint y: 19, endPoint x: 297, endPoint y: 19, distance: 12.7
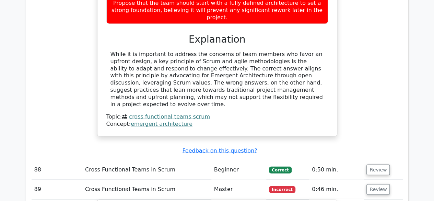
scroll to position [4539, 0]
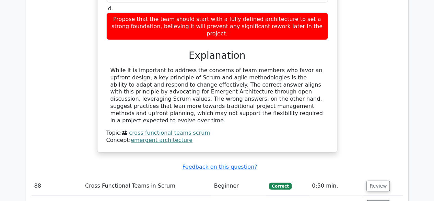
drag, startPoint x: 116, startPoint y: 34, endPoint x: 315, endPoint y: 192, distance: 254.8
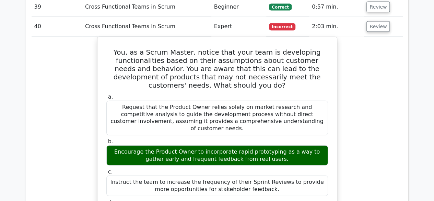
scroll to position [2047, 0]
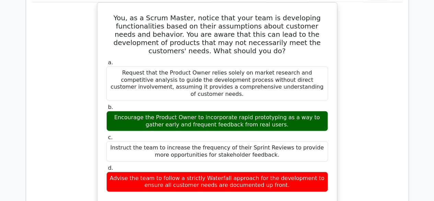
scroll to position [2218, 0]
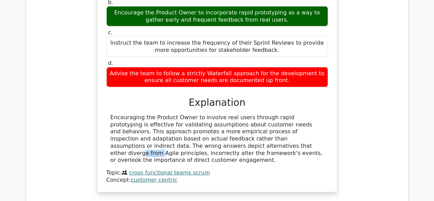
drag, startPoint x: 142, startPoint y: 73, endPoint x: 163, endPoint y: 73, distance: 21.3
click at [159, 114] on div "Encouraging the Product Owner to involve real users through rapid prototyping i…" at bounding box center [216, 139] width 213 height 50
drag, startPoint x: 204, startPoint y: 73, endPoint x: 221, endPoint y: 73, distance: 16.8
click at [215, 114] on div "Encouraging the Product Owner to involve real users through rapid prototyping i…" at bounding box center [216, 139] width 213 height 50
drag, startPoint x: 246, startPoint y: 73, endPoint x: 255, endPoint y: 72, distance: 9.4
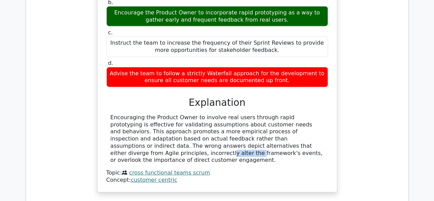
click at [251, 114] on div "Encouraging the Product Owner to involve real users through rapid prototyping i…" at bounding box center [216, 139] width 213 height 50
click at [278, 114] on div "Encouraging the Product Owner to involve real users through rapid prototyping i…" at bounding box center [216, 139] width 213 height 50
click at [308, 114] on div "Encouraging the Product Owner to involve real users through rapid prototyping i…" at bounding box center [216, 139] width 213 height 50
drag, startPoint x: 149, startPoint y: 82, endPoint x: 186, endPoint y: 79, distance: 36.8
click at [181, 114] on div "Encouraging the Product Owner to involve real users through rapid prototyping i…" at bounding box center [216, 139] width 213 height 50
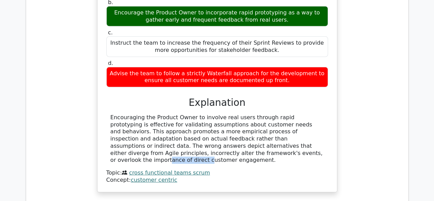
drag, startPoint x: 225, startPoint y: 80, endPoint x: 240, endPoint y: 80, distance: 14.7
click at [236, 114] on div "Encouraging the Product Owner to involve real users through rapid prototyping i…" at bounding box center [216, 139] width 213 height 50
drag, startPoint x: 254, startPoint y: 82, endPoint x: 258, endPoint y: 83, distance: 3.8
click at [258, 114] on div "Encouraging the Product Owner to involve real users through rapid prototyping i…" at bounding box center [216, 139] width 213 height 50
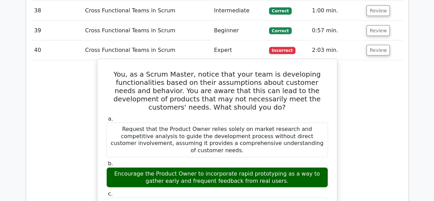
scroll to position [2047, 0]
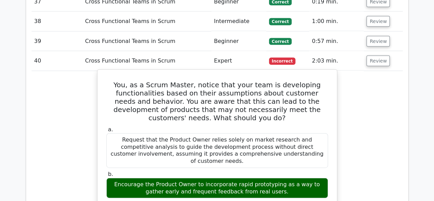
drag, startPoint x: 119, startPoint y: 21, endPoint x: 313, endPoint y: 186, distance: 254.9
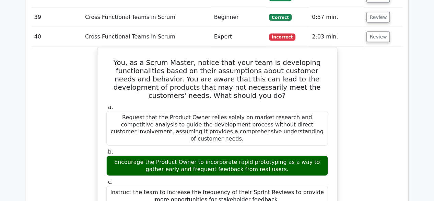
scroll to position [2081, 0]
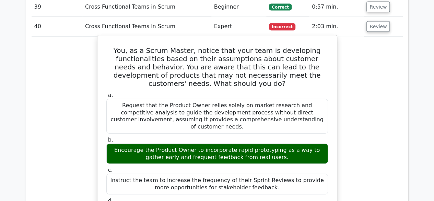
drag, startPoint x: 219, startPoint y: 140, endPoint x: 245, endPoint y: 140, distance: 25.7
drag, startPoint x: 261, startPoint y: 140, endPoint x: 274, endPoint y: 140, distance: 13.0
drag, startPoint x: 241, startPoint y: 146, endPoint x: 254, endPoint y: 146, distance: 12.7
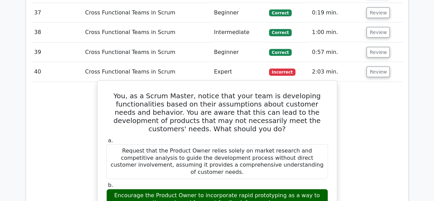
scroll to position [2012, 0]
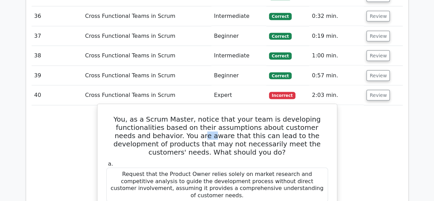
drag, startPoint x: 173, startPoint y: 69, endPoint x: 206, endPoint y: 68, distance: 32.6
click at [193, 115] on h5 "You, as a Scrum Master, notice that your team is developing functionalities bas…" at bounding box center [217, 135] width 223 height 41
drag, startPoint x: 238, startPoint y: 65, endPoint x: 250, endPoint y: 67, distance: 12.1
click at [246, 115] on h5 "You, as a Scrum Master, notice that your team is developing functionalities bas…" at bounding box center [217, 135] width 223 height 41
drag, startPoint x: 252, startPoint y: 72, endPoint x: 280, endPoint y: 68, distance: 28.3
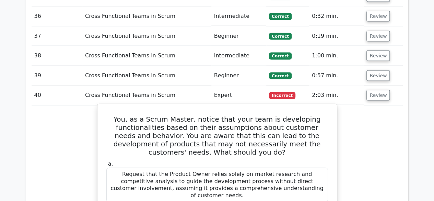
click at [278, 115] on h5 "You, as a Scrum Master, notice that your team is developing functionalities bas…" at bounding box center [217, 135] width 223 height 41
drag, startPoint x: 297, startPoint y: 63, endPoint x: 314, endPoint y: 66, distance: 17.1
click at [306, 115] on h5 "You, as a Scrum Master, notice that your team is developing functionalities bas…" at bounding box center [217, 135] width 223 height 41
click at [316, 115] on h5 "You, as a Scrum Master, notice that your team is developing functionalities bas…" at bounding box center [217, 135] width 223 height 41
drag, startPoint x: 185, startPoint y: 72, endPoint x: 204, endPoint y: 72, distance: 18.9
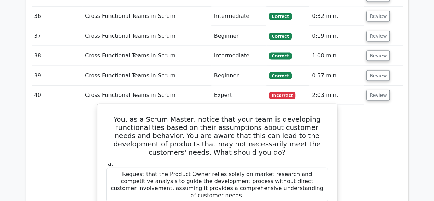
click at [200, 115] on h5 "You, as a Scrum Master, notice that your team is developing functionalities bas…" at bounding box center [217, 135] width 223 height 41
drag, startPoint x: 205, startPoint y: 71, endPoint x: 212, endPoint y: 70, distance: 7.6
click at [211, 115] on h5 "You, as a Scrum Master, notice that your team is developing functionalities bas…" at bounding box center [217, 135] width 223 height 41
drag, startPoint x: 223, startPoint y: 70, endPoint x: 235, endPoint y: 70, distance: 12.3
click at [230, 115] on h5 "You, as a Scrum Master, notice that your team is developing functionalities bas…" at bounding box center [217, 135] width 223 height 41
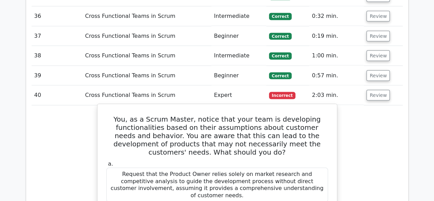
drag, startPoint x: 248, startPoint y: 70, endPoint x: 252, endPoint y: 70, distance: 3.8
click at [249, 115] on h5 "You, as a Scrum Master, notice that your team is developing functionalities bas…" at bounding box center [217, 135] width 223 height 41
drag, startPoint x: 278, startPoint y: 72, endPoint x: 287, endPoint y: 72, distance: 8.6
click at [282, 115] on h5 "You, as a Scrum Master, notice that your team is developing functionalities bas…" at bounding box center [217, 135] width 223 height 41
drag, startPoint x: 287, startPoint y: 72, endPoint x: 303, endPoint y: 72, distance: 16.5
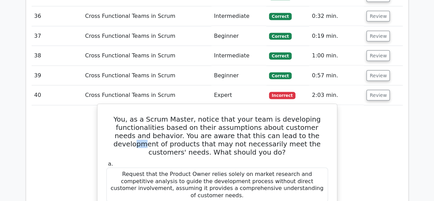
click at [302, 115] on h5 "You, as a Scrum Master, notice that your team is developing functionalities bas…" at bounding box center [217, 135] width 223 height 41
click at [232, 115] on h5 "You, as a Scrum Master, notice that your team is developing functionalities bas…" at bounding box center [217, 135] width 223 height 41
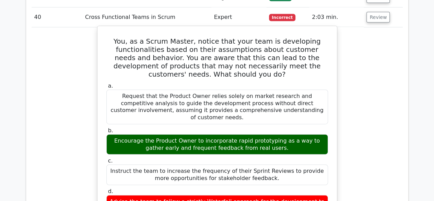
scroll to position [2115, 0]
